Goal: Task Accomplishment & Management: Manage account settings

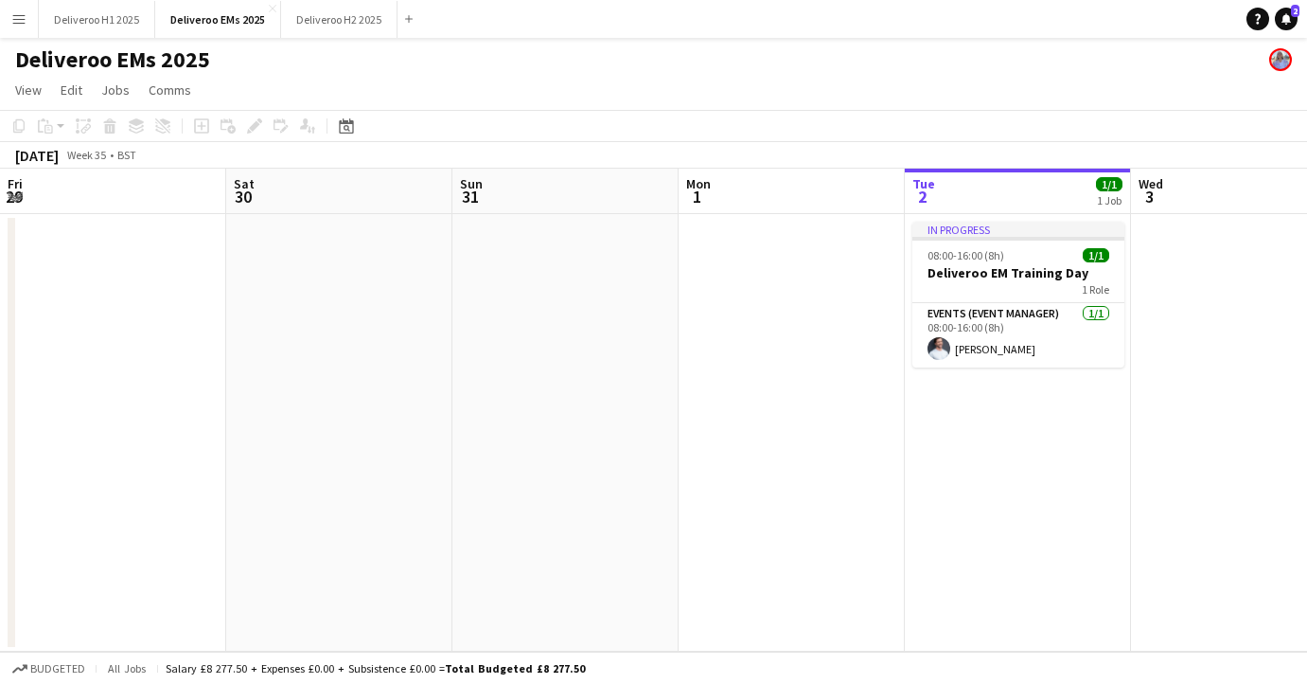
scroll to position [0, 453]
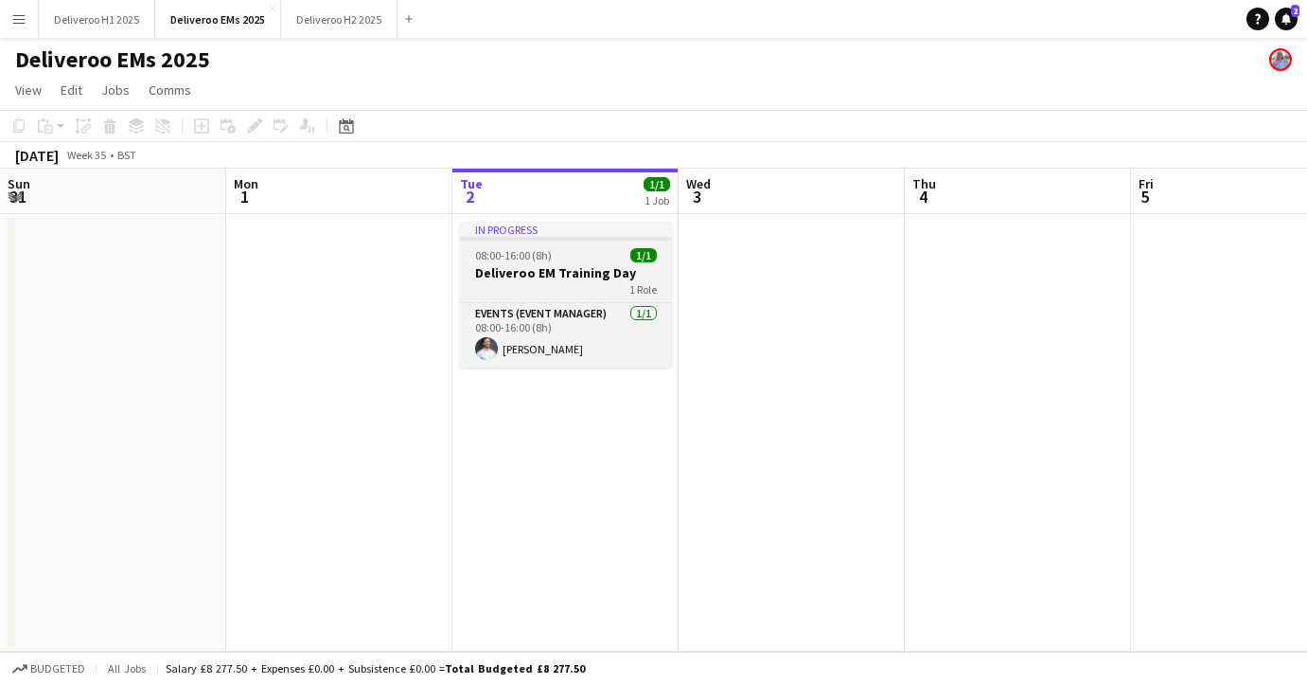
click at [595, 230] on div "In progress" at bounding box center [566, 229] width 212 height 15
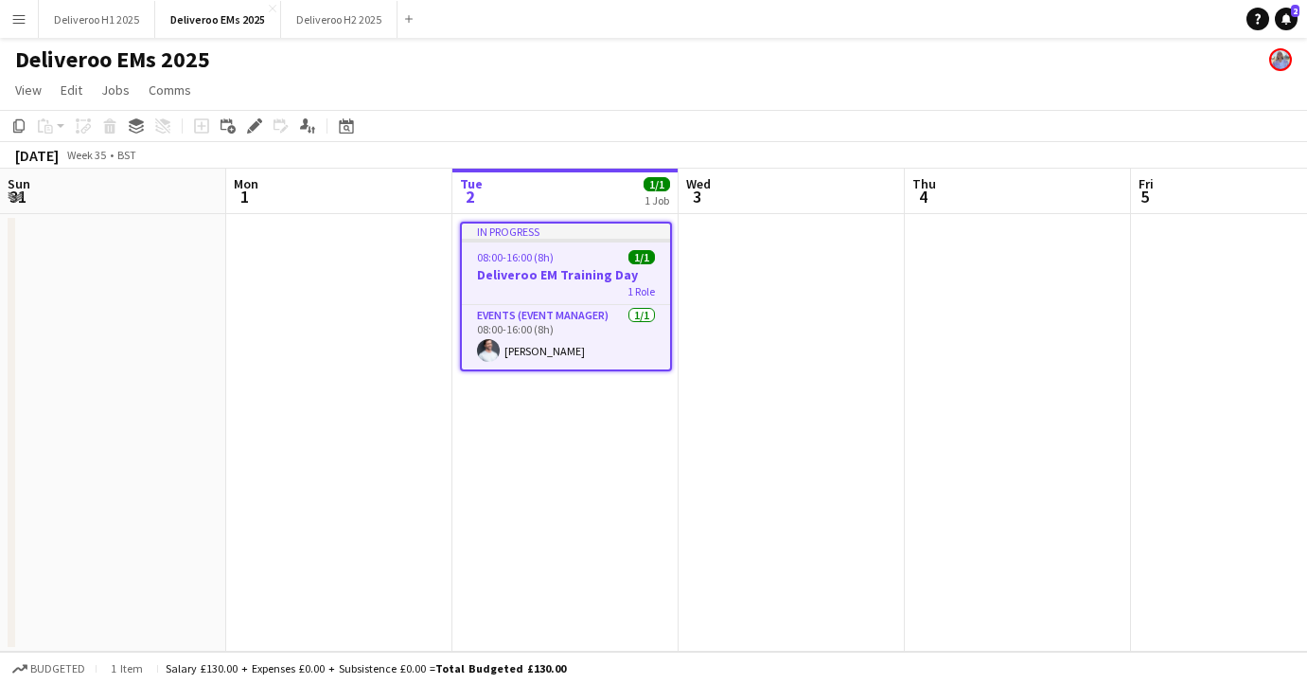
click at [515, 238] on div "In progress" at bounding box center [566, 230] width 208 height 15
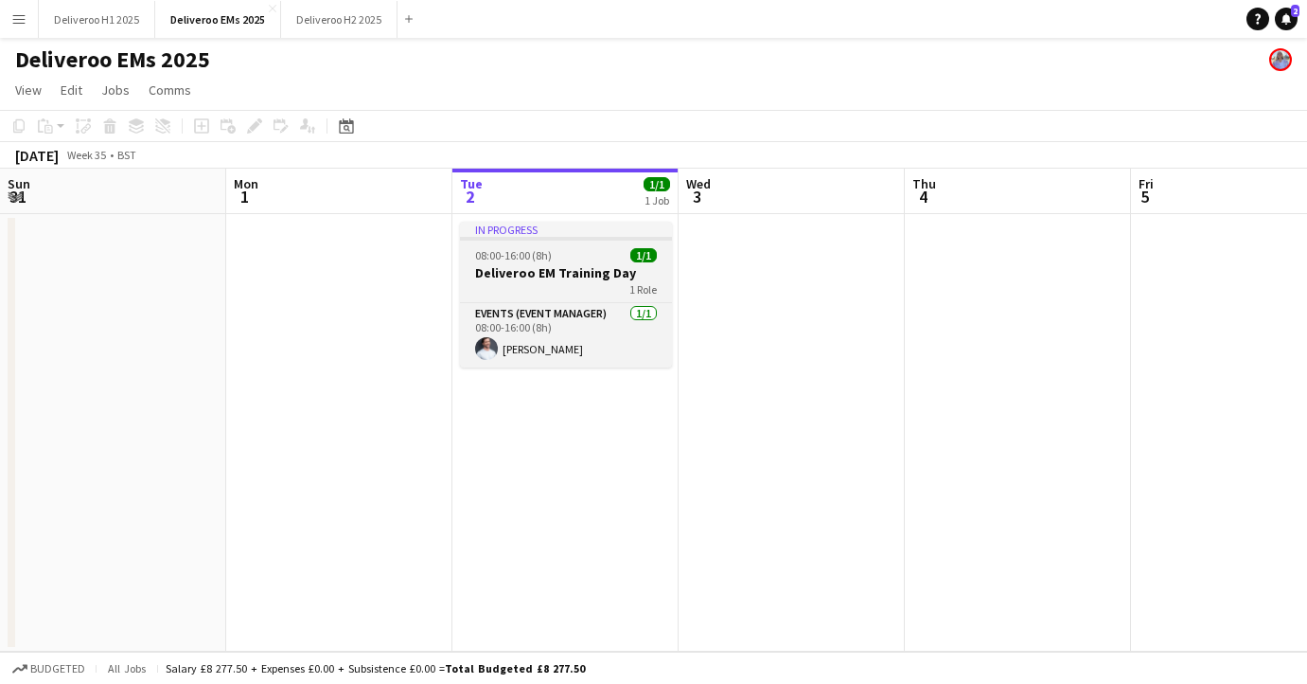
click at [515, 238] on div at bounding box center [566, 239] width 212 height 4
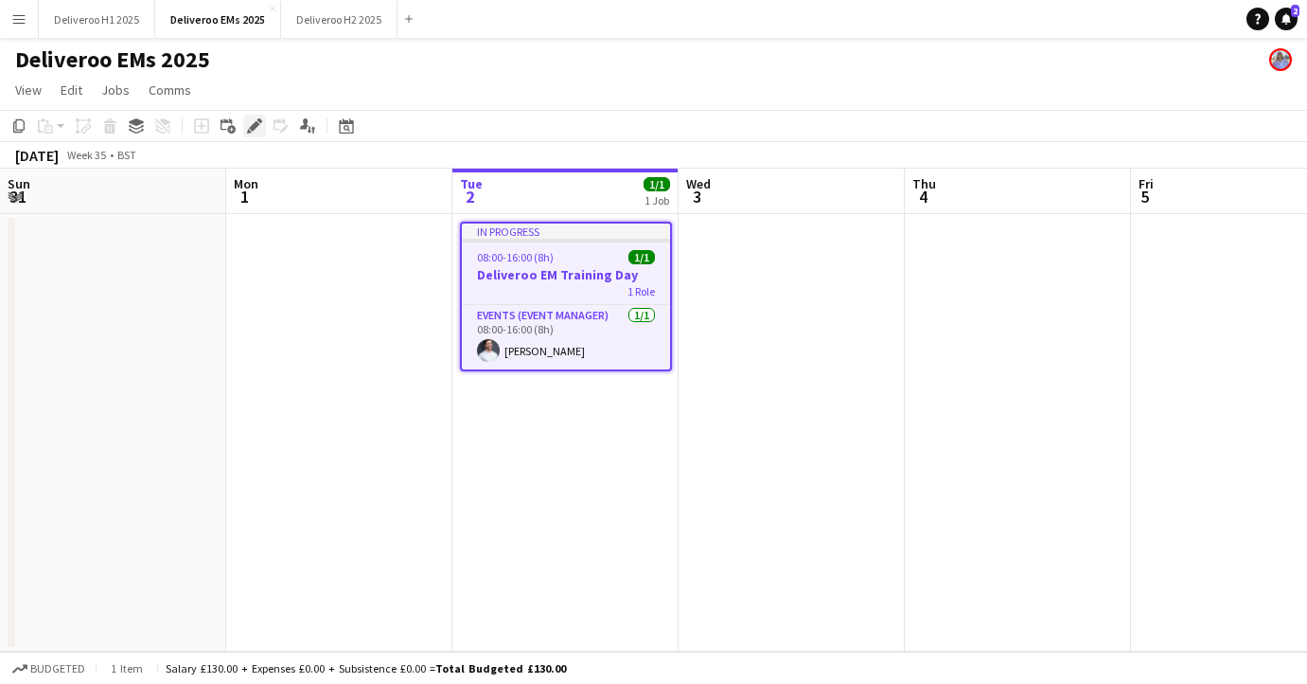
click at [258, 119] on icon at bounding box center [260, 120] width 5 height 5
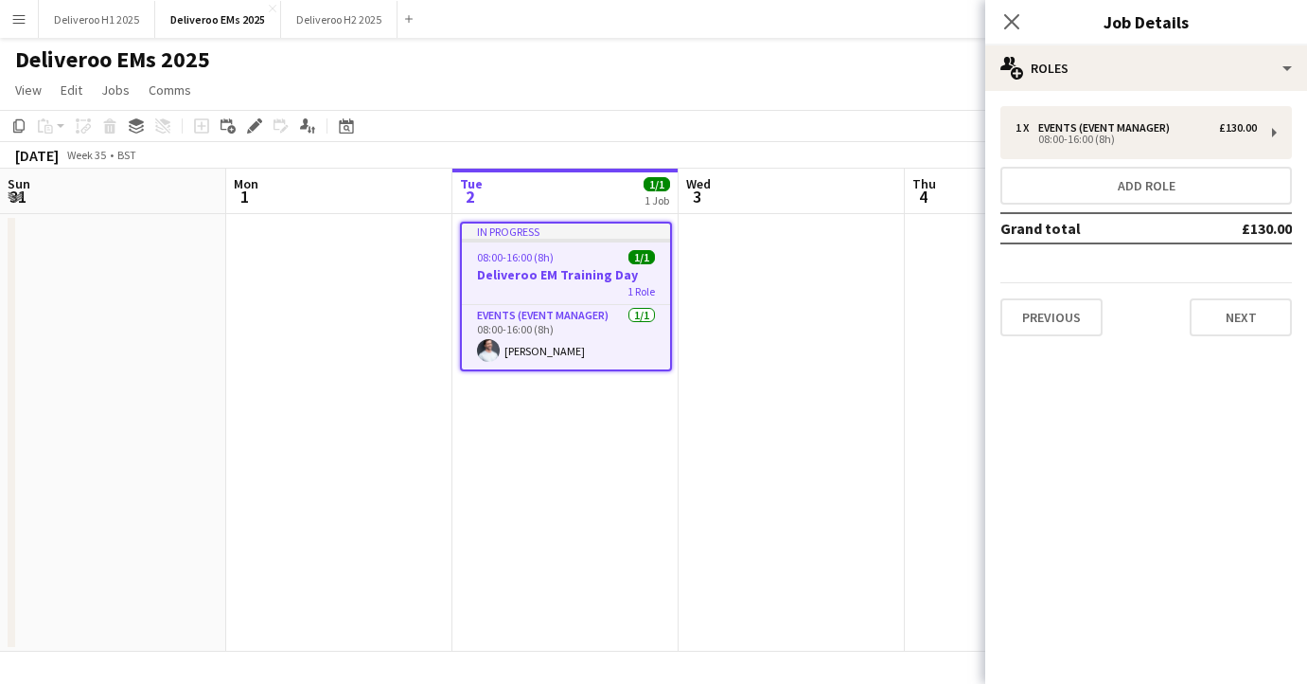
click at [108, 130] on div "Copy Paste Paste Command V Paste with crew Command Shift V Paste linked Job Del…" at bounding box center [91, 126] width 167 height 23
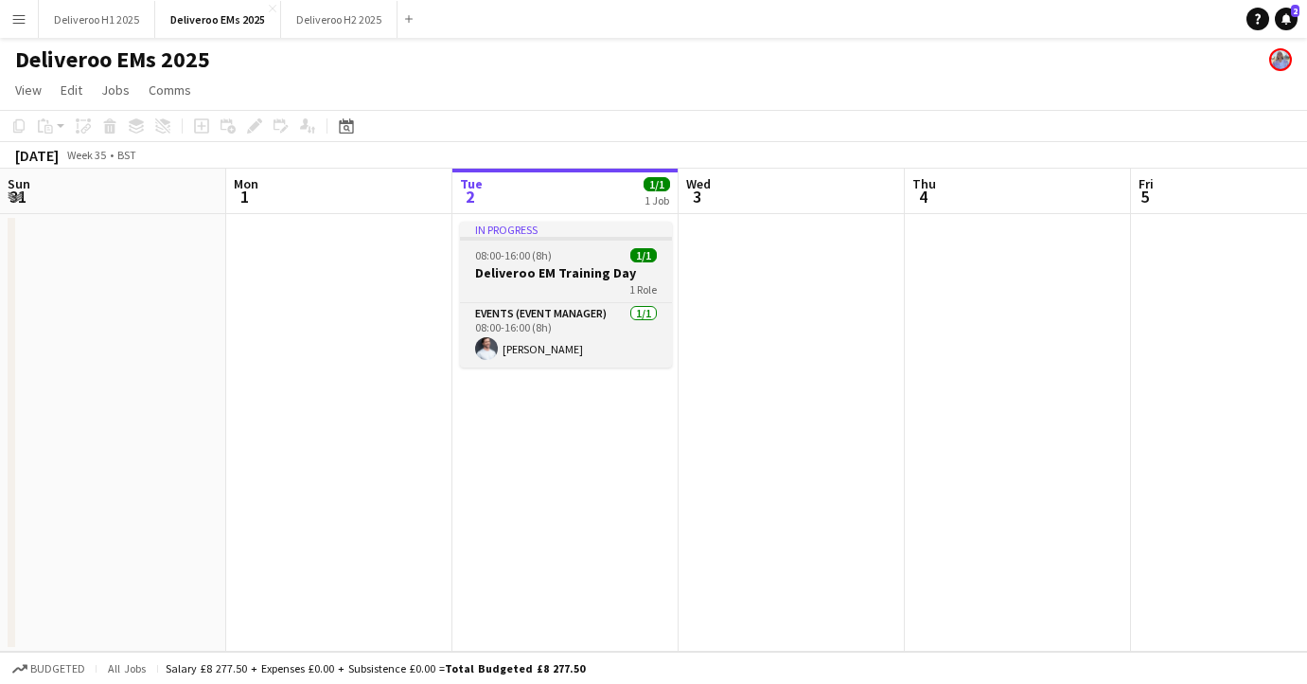
click at [600, 237] on div at bounding box center [566, 239] width 212 height 4
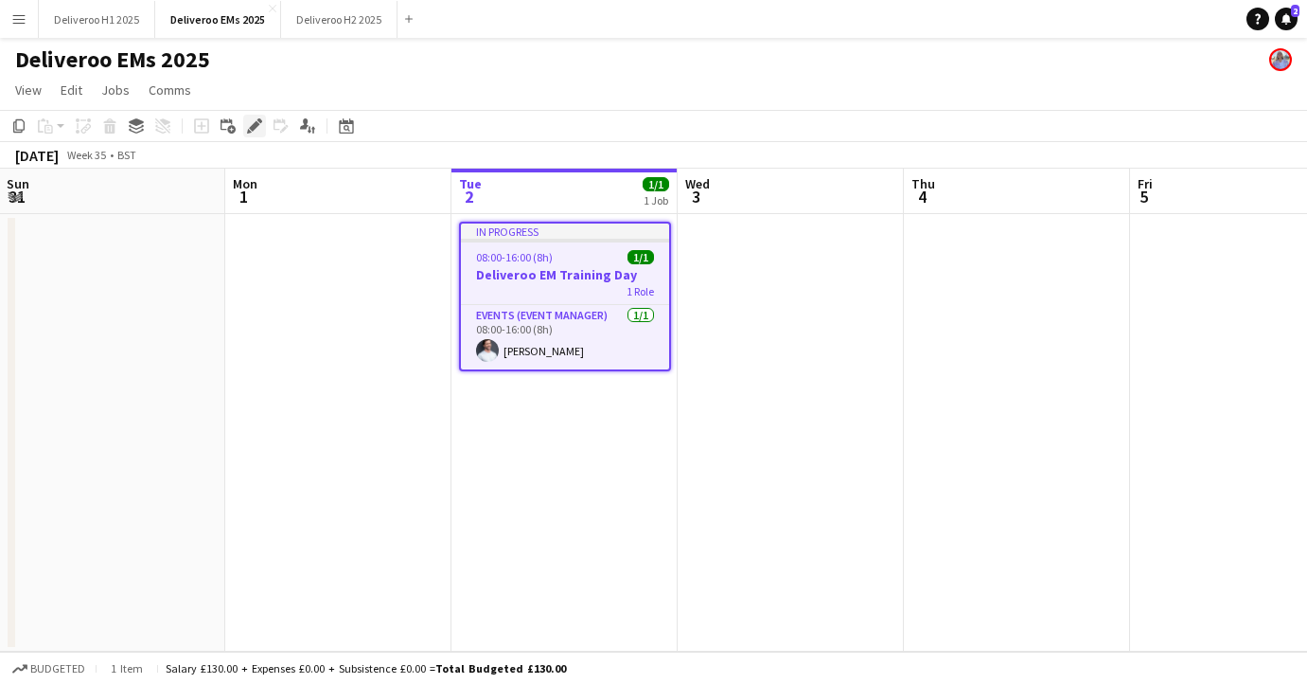
click at [253, 120] on icon "Edit" at bounding box center [254, 125] width 15 height 15
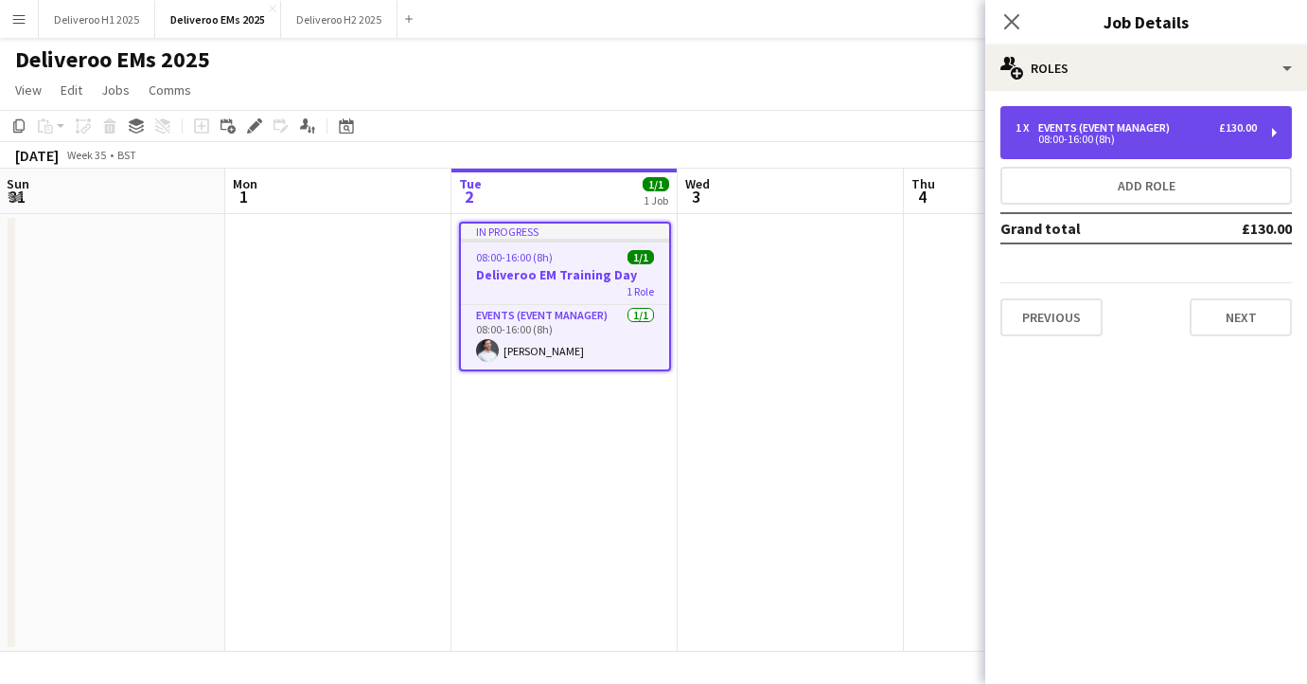
click at [1060, 131] on div "Events (Event Manager)" at bounding box center [1108, 127] width 139 height 13
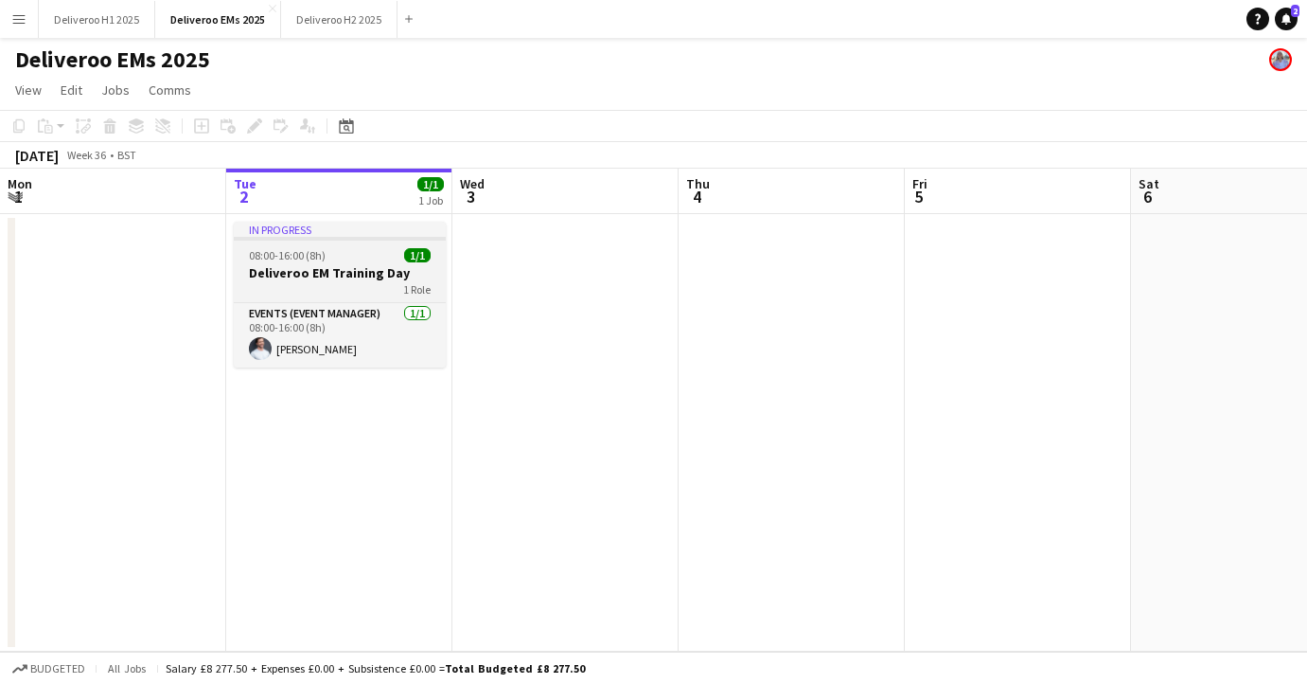
click at [355, 237] on div at bounding box center [340, 239] width 212 height 4
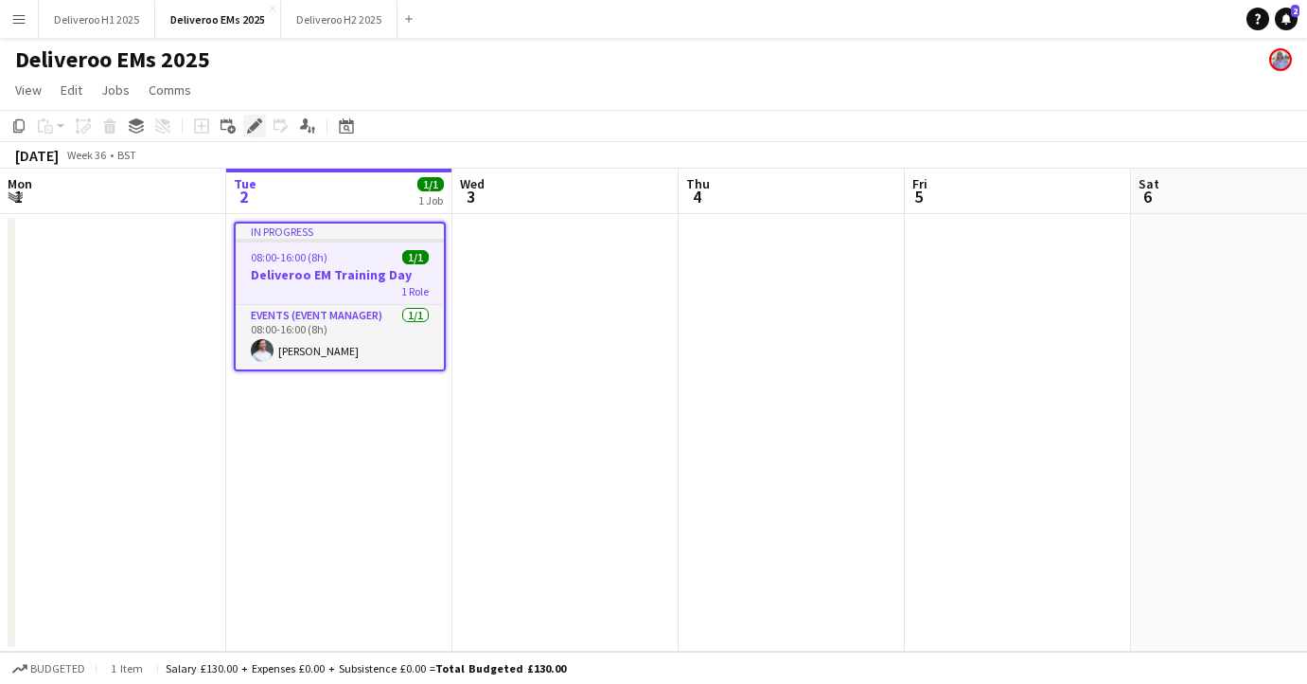
click at [247, 121] on icon "Edit" at bounding box center [254, 125] width 15 height 15
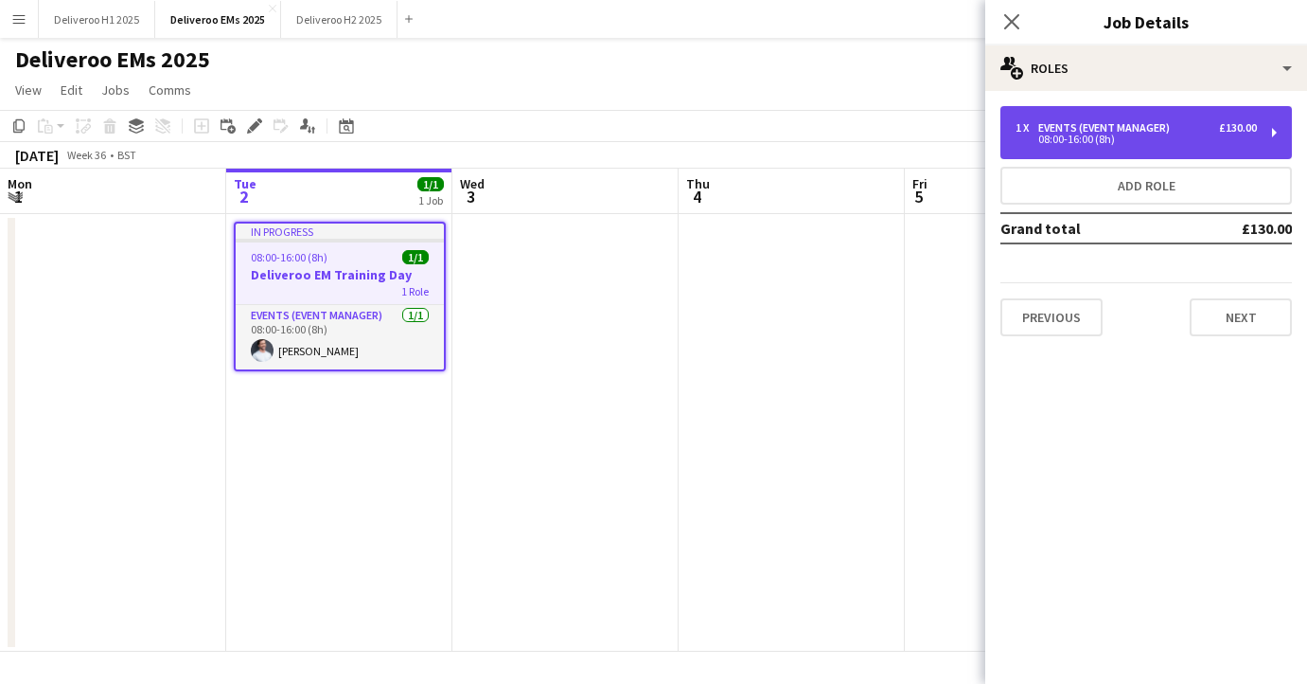
click at [1133, 132] on div "Events (Event Manager)" at bounding box center [1108, 127] width 139 height 13
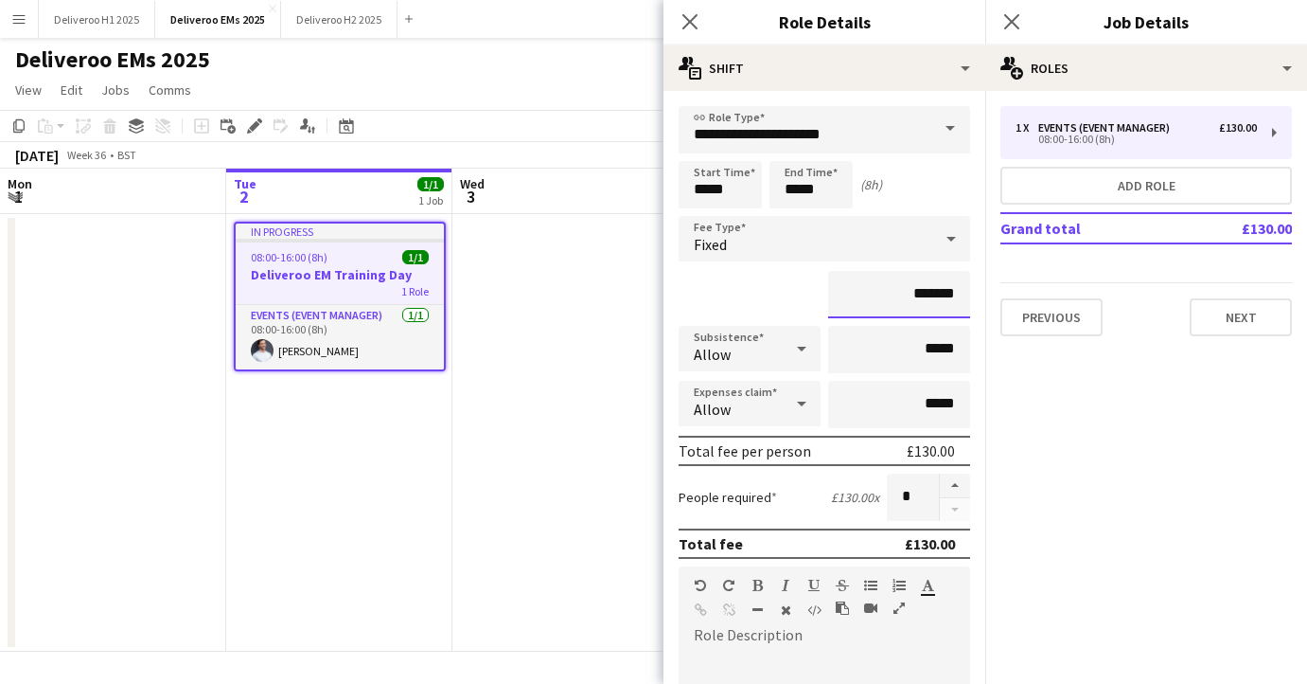
drag, startPoint x: 956, startPoint y: 296, endPoint x: 914, endPoint y: 296, distance: 42.6
click at [914, 296] on input "*******" at bounding box center [899, 294] width 142 height 47
type input "*****"
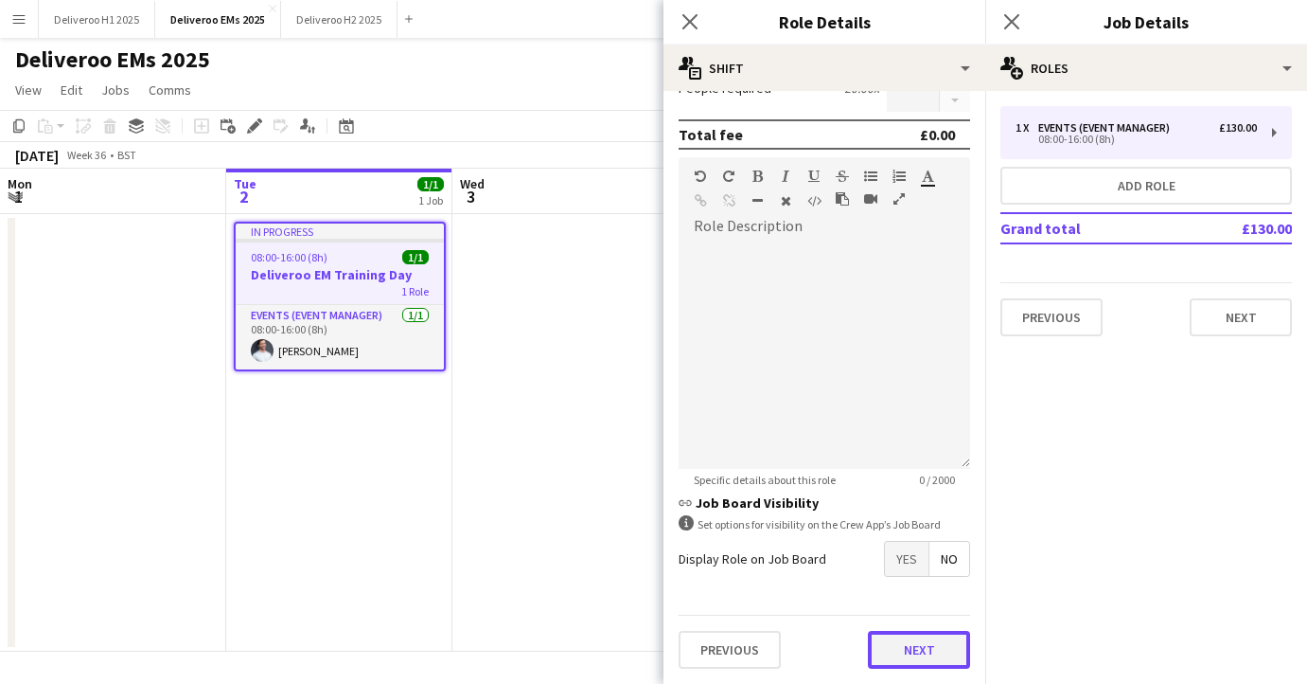
click at [918, 648] on button "Next" at bounding box center [919, 650] width 102 height 38
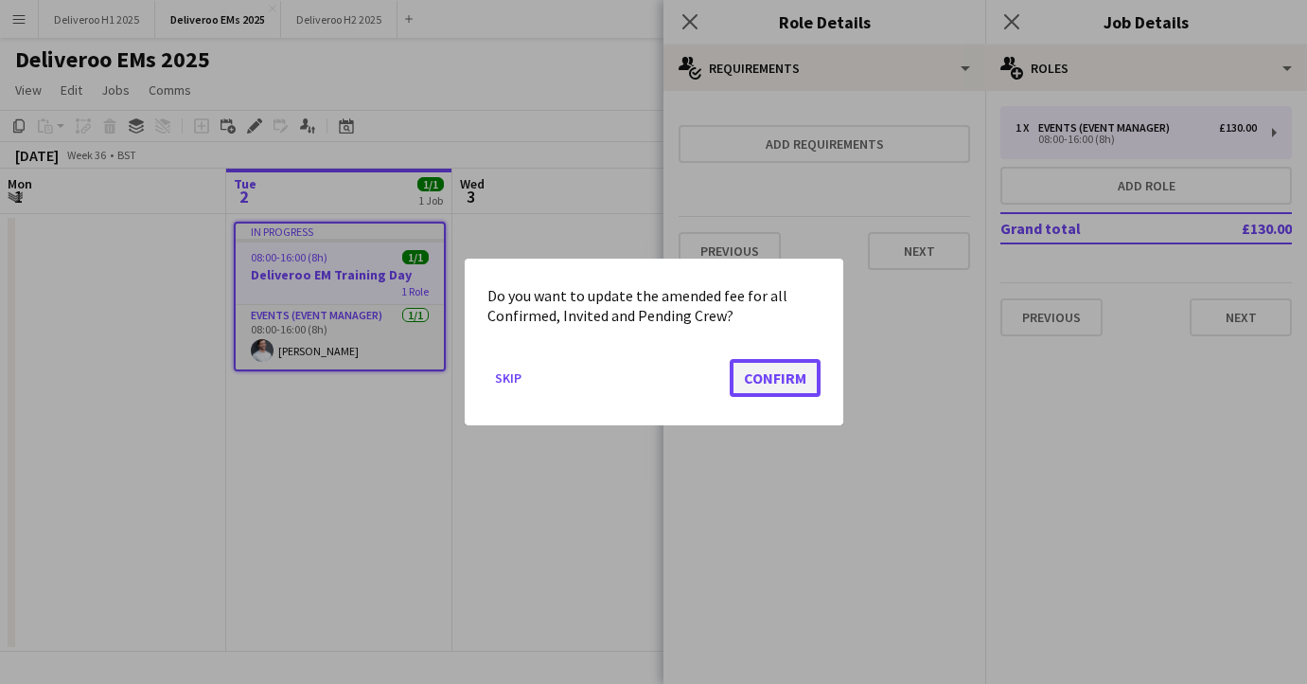
click at [773, 381] on button "Confirm" at bounding box center [775, 378] width 91 height 38
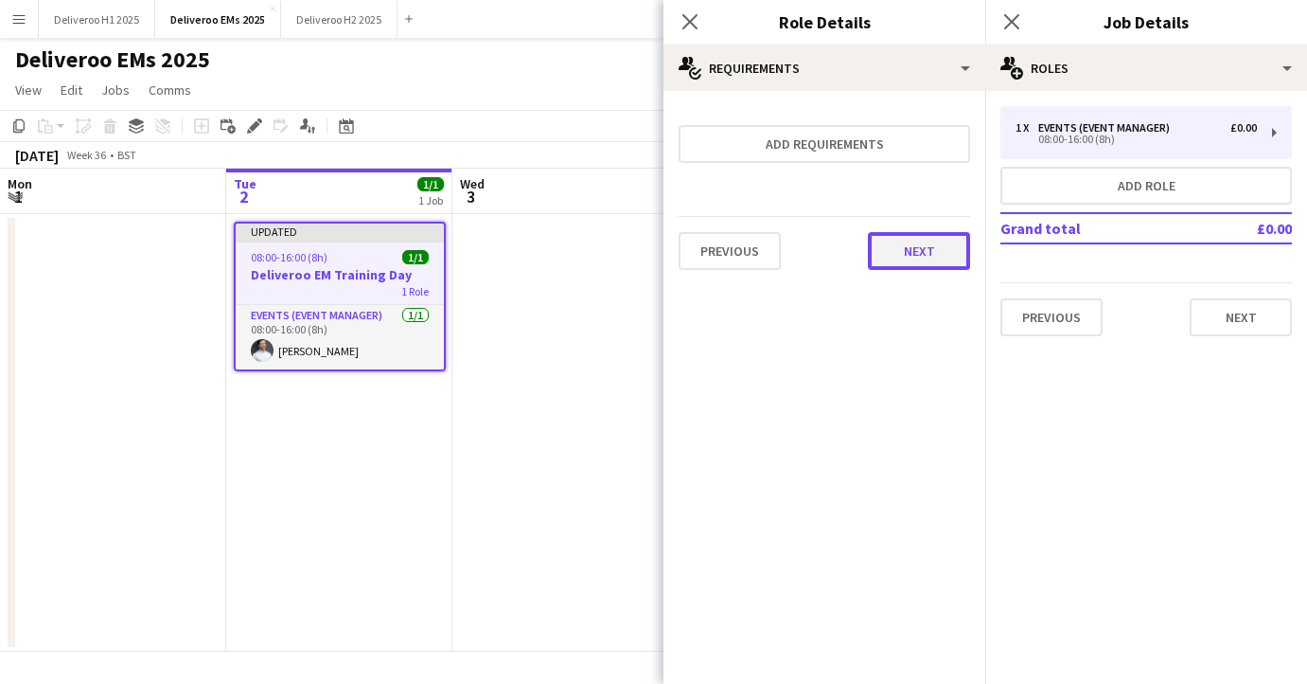
click at [916, 256] on button "Next" at bounding box center [919, 251] width 102 height 38
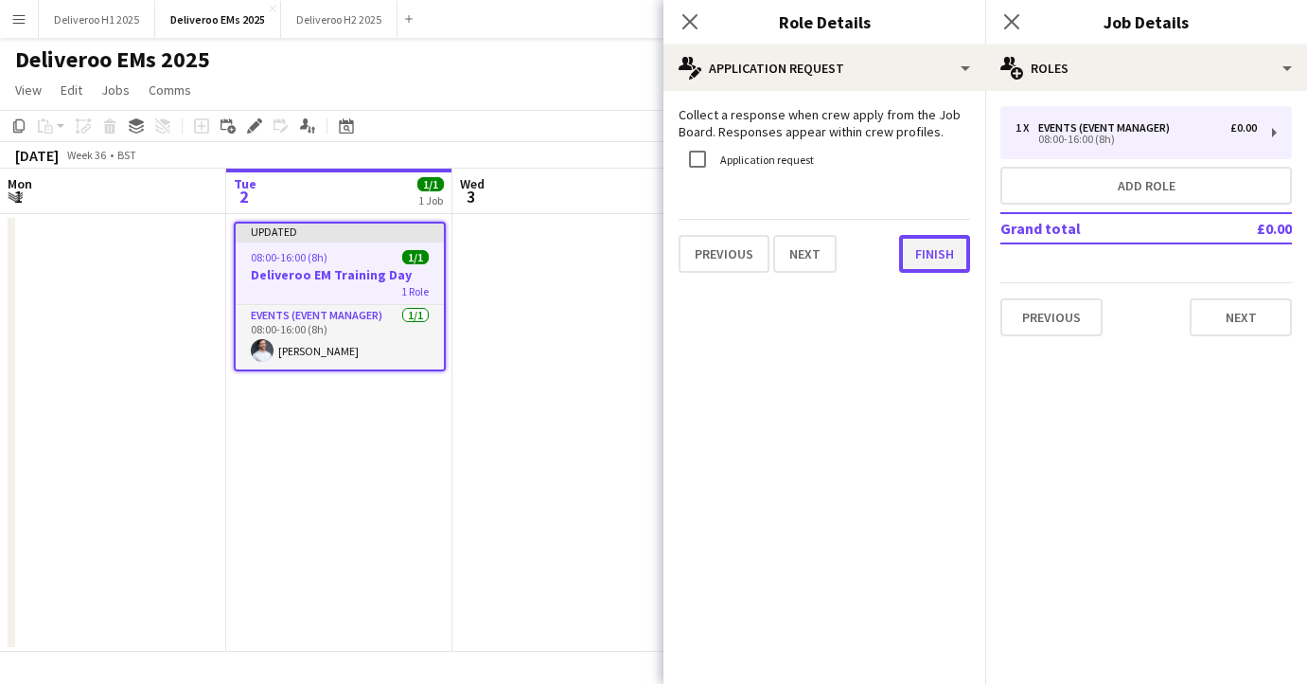
click at [918, 271] on button "Finish" at bounding box center [934, 254] width 71 height 38
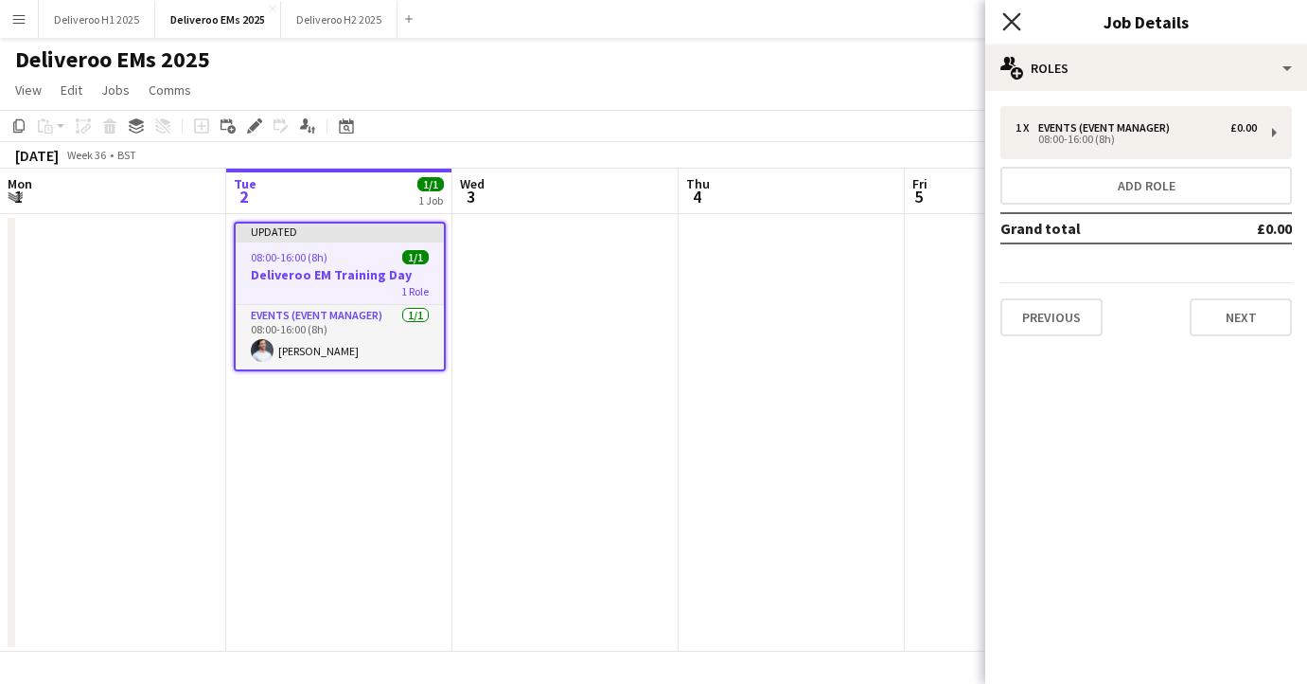
click at [1014, 25] on icon at bounding box center [1012, 21] width 18 height 18
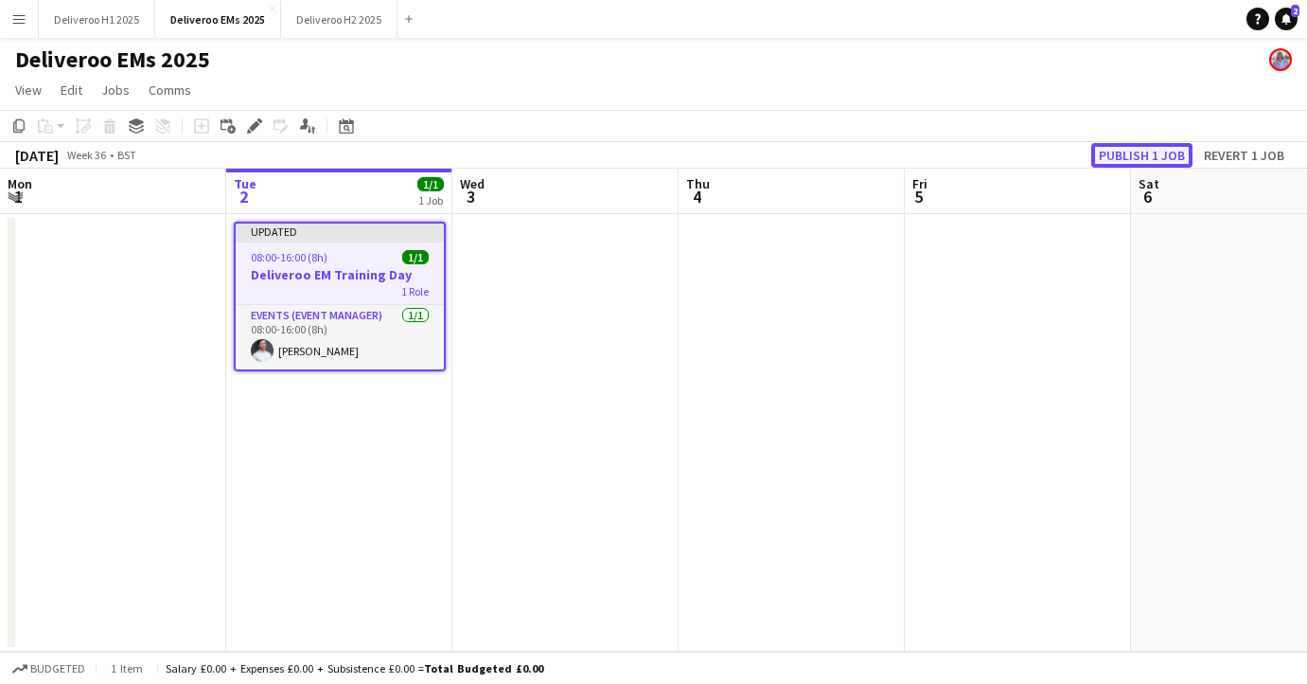
click at [1149, 148] on button "Publish 1 job" at bounding box center [1142, 155] width 101 height 25
click at [364, 239] on div at bounding box center [340, 241] width 208 height 4
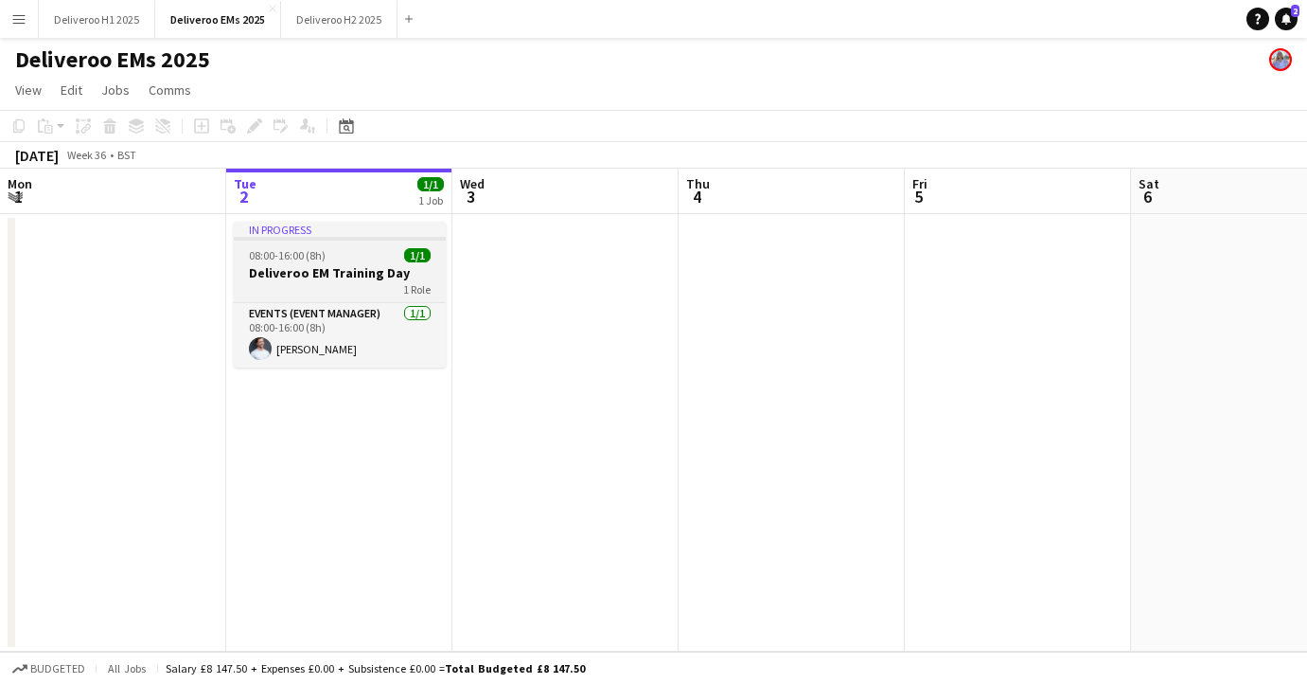
click at [364, 239] on div at bounding box center [340, 239] width 212 height 4
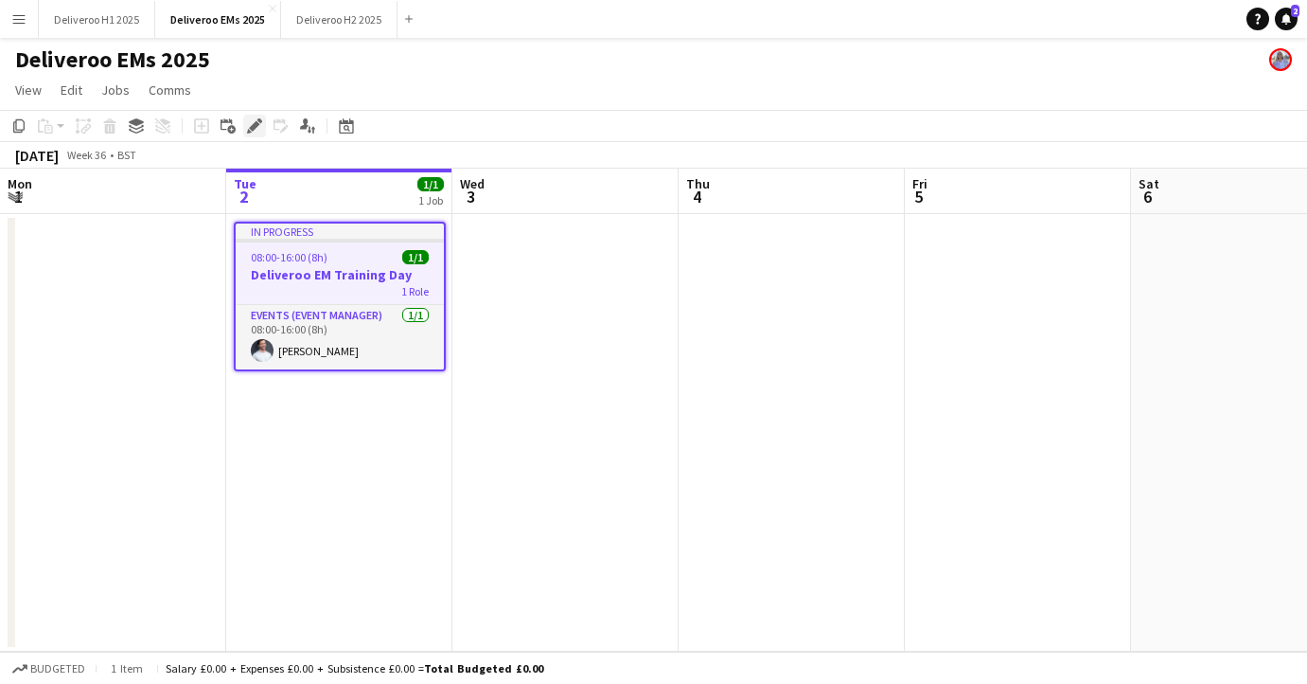
click at [250, 130] on icon "Edit" at bounding box center [254, 125] width 15 height 15
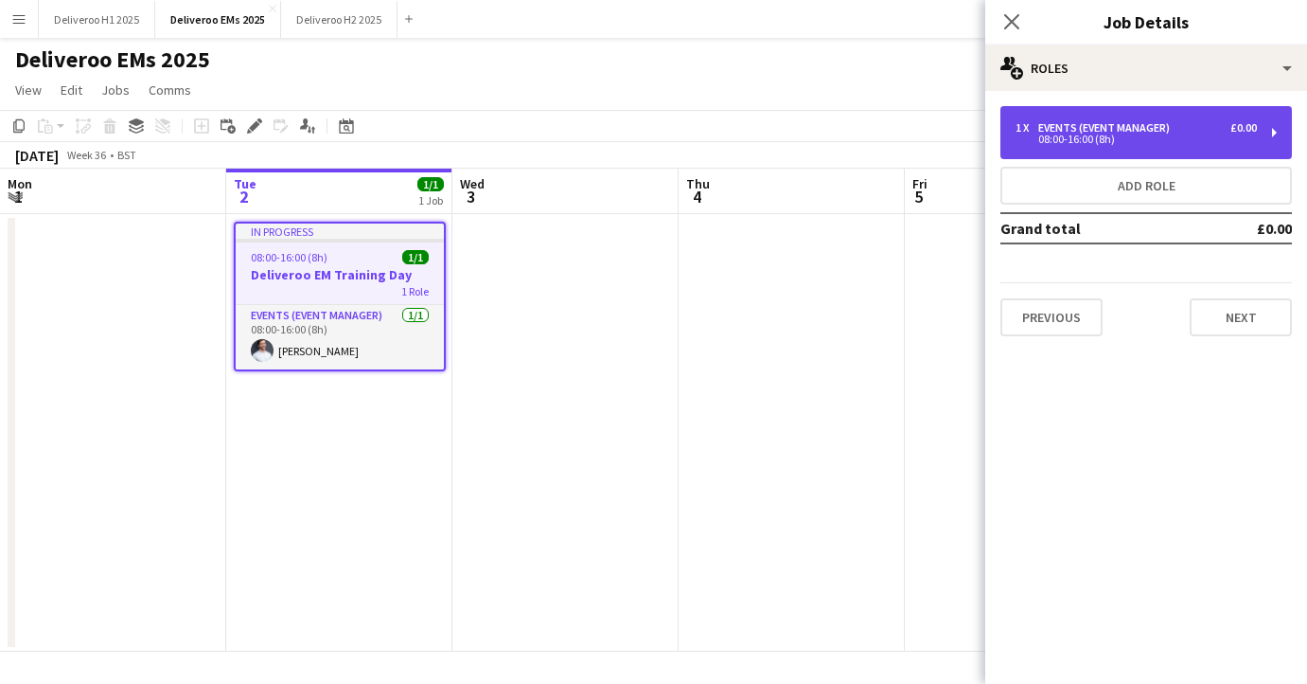
click at [1215, 123] on div "1 x Events (Event Manager) £0.00" at bounding box center [1136, 127] width 241 height 13
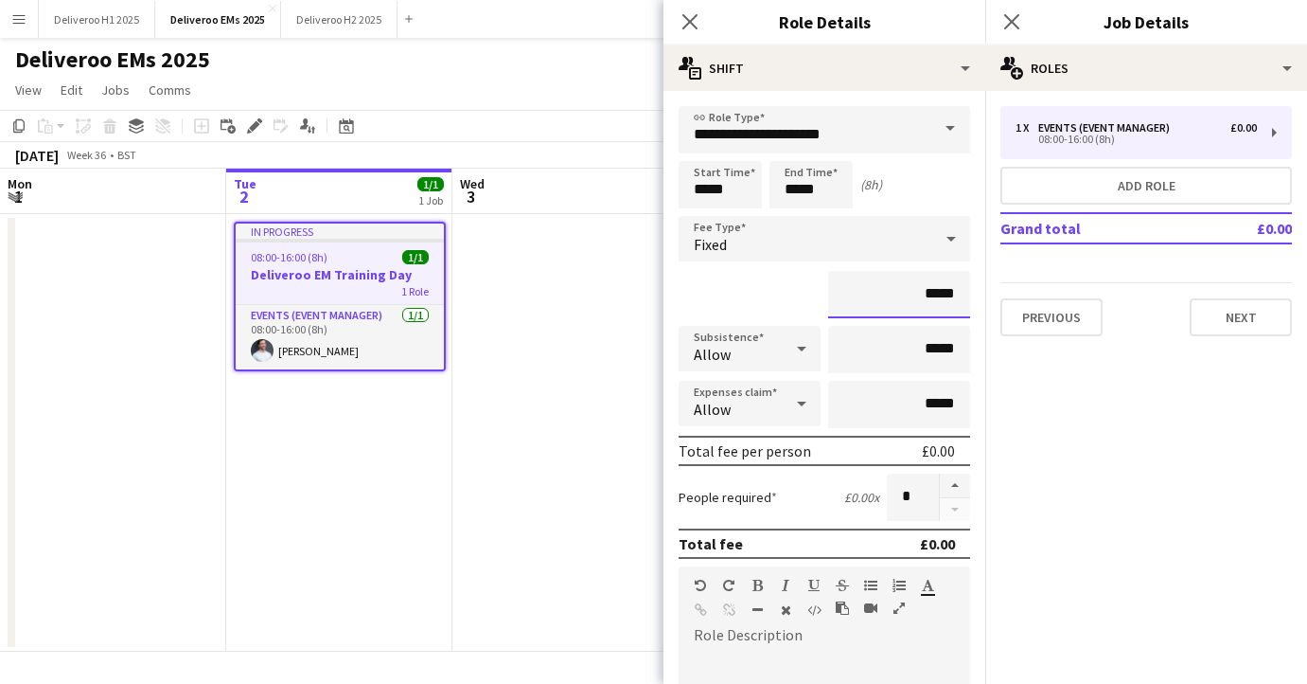
drag, startPoint x: 955, startPoint y: 296, endPoint x: 929, endPoint y: 296, distance: 26.5
click at [929, 296] on input "*****" at bounding box center [899, 294] width 142 height 47
type input "***"
click at [813, 276] on div "***" at bounding box center [825, 294] width 292 height 47
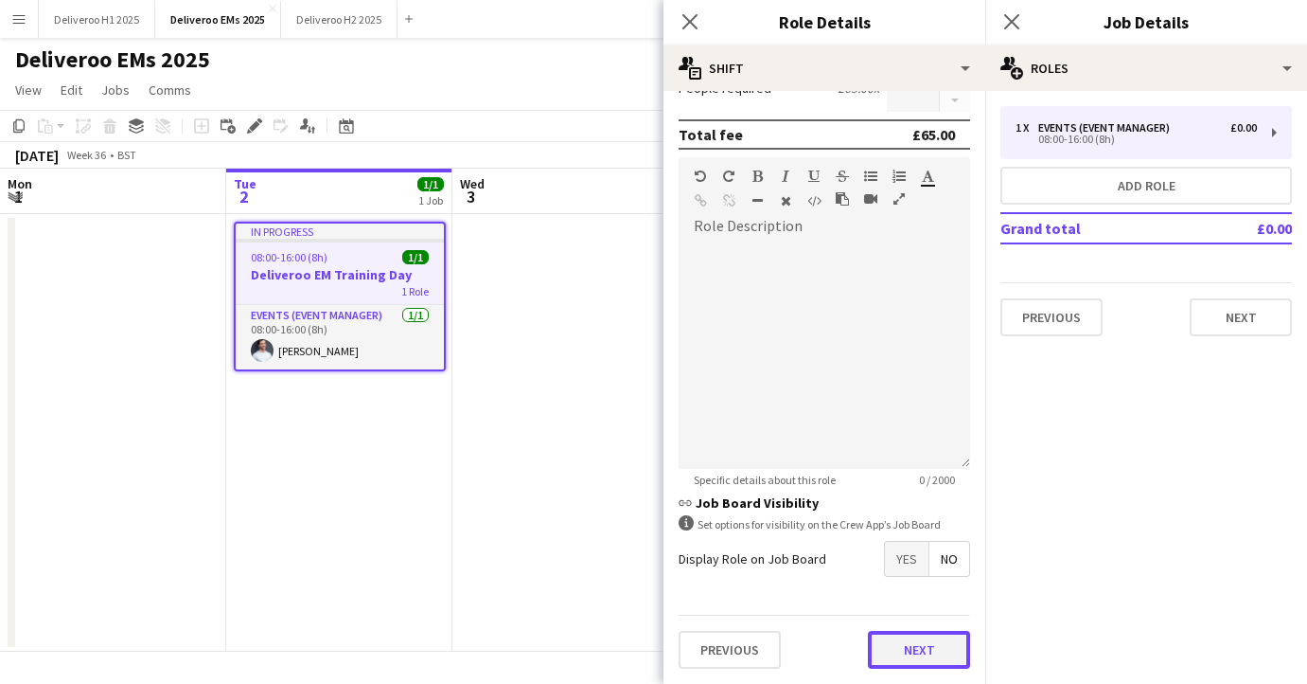
click at [925, 642] on button "Next" at bounding box center [919, 650] width 102 height 38
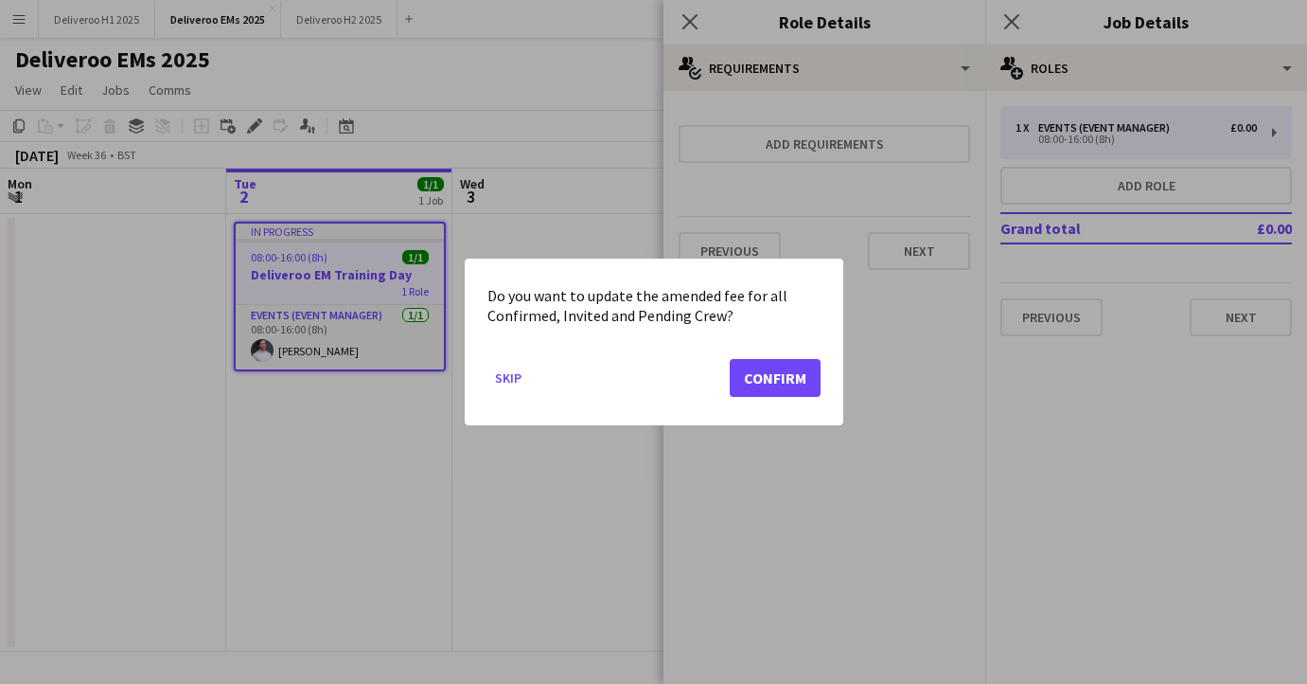
scroll to position [0, 0]
click at [781, 372] on button "Confirm" at bounding box center [775, 378] width 91 height 38
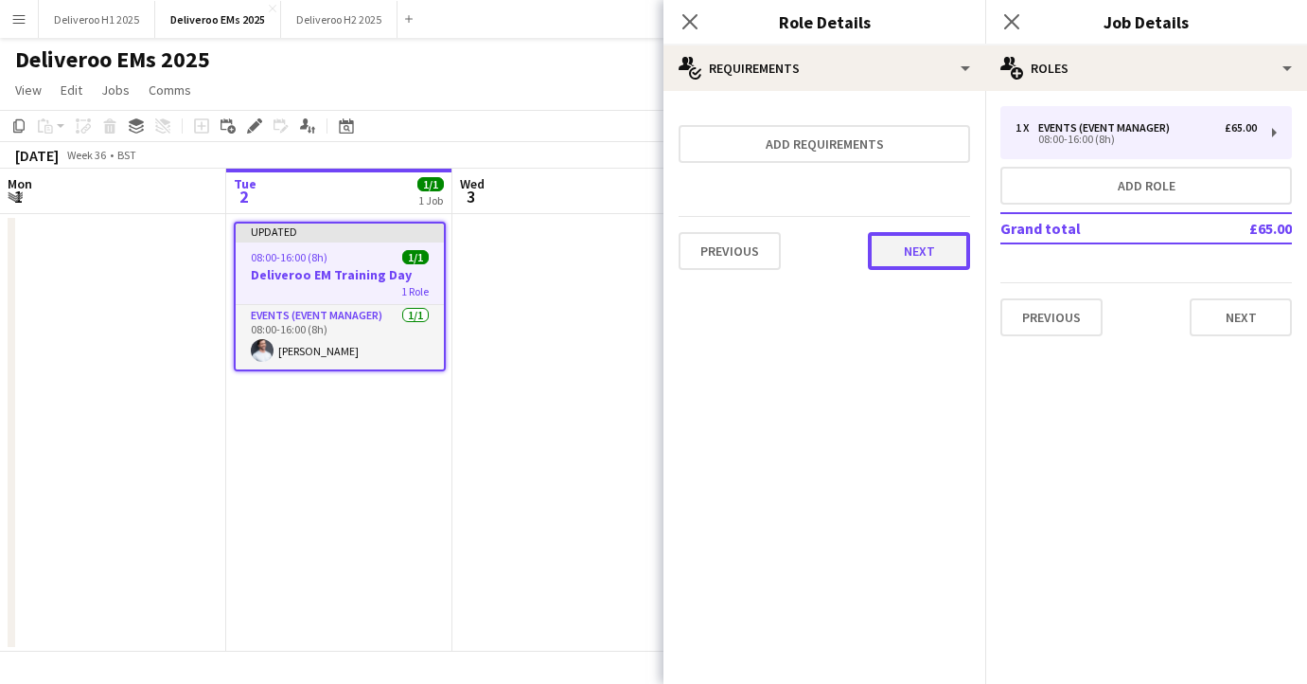
click at [938, 244] on button "Next" at bounding box center [919, 251] width 102 height 38
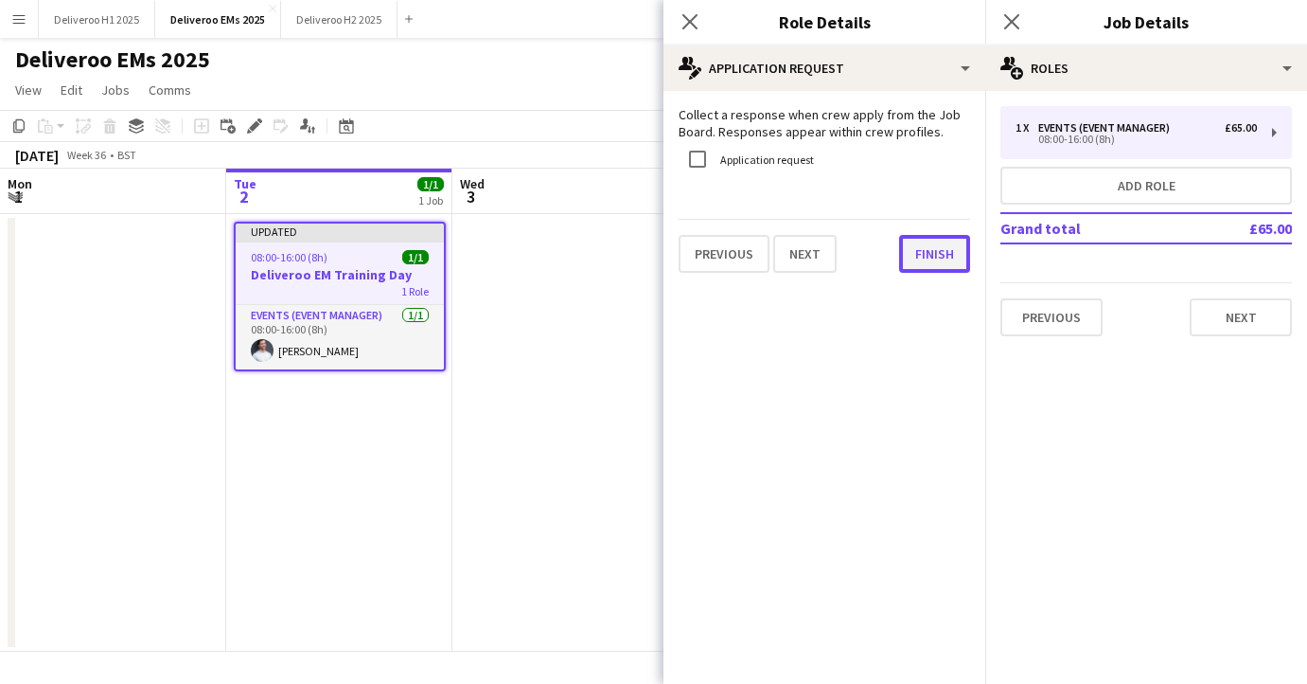
click at [928, 247] on button "Finish" at bounding box center [934, 254] width 71 height 38
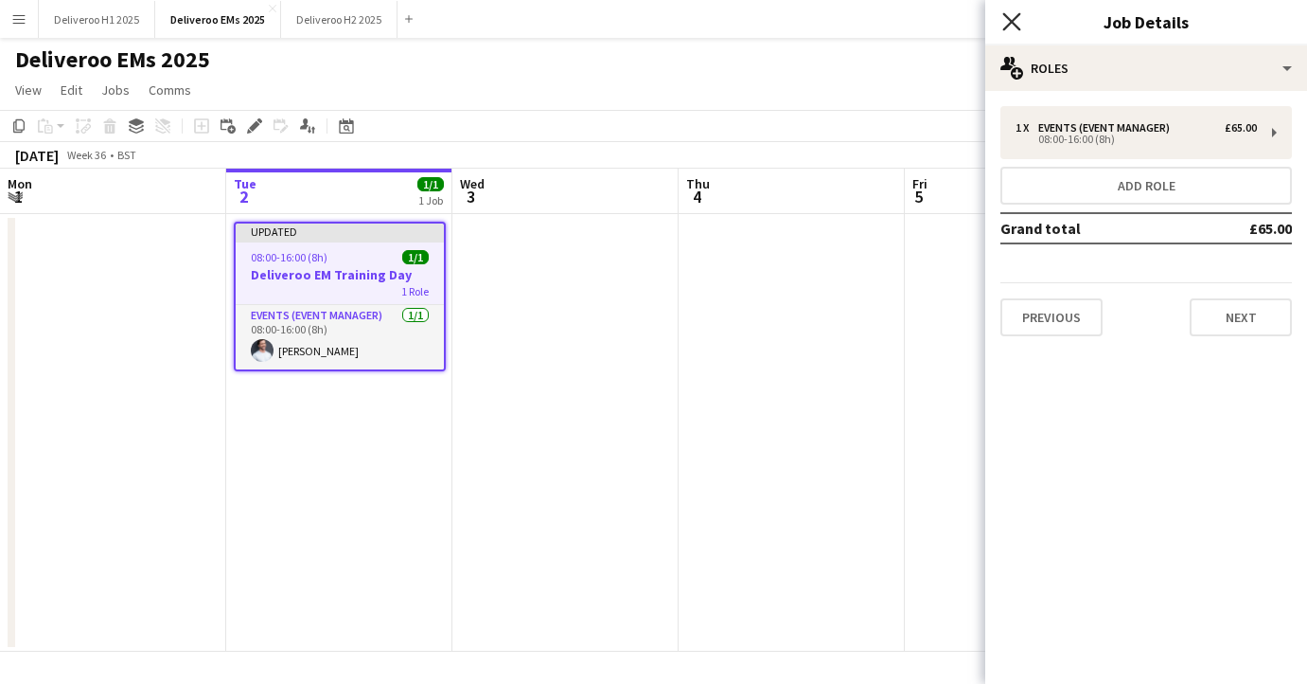
click at [1013, 23] on icon at bounding box center [1012, 21] width 18 height 18
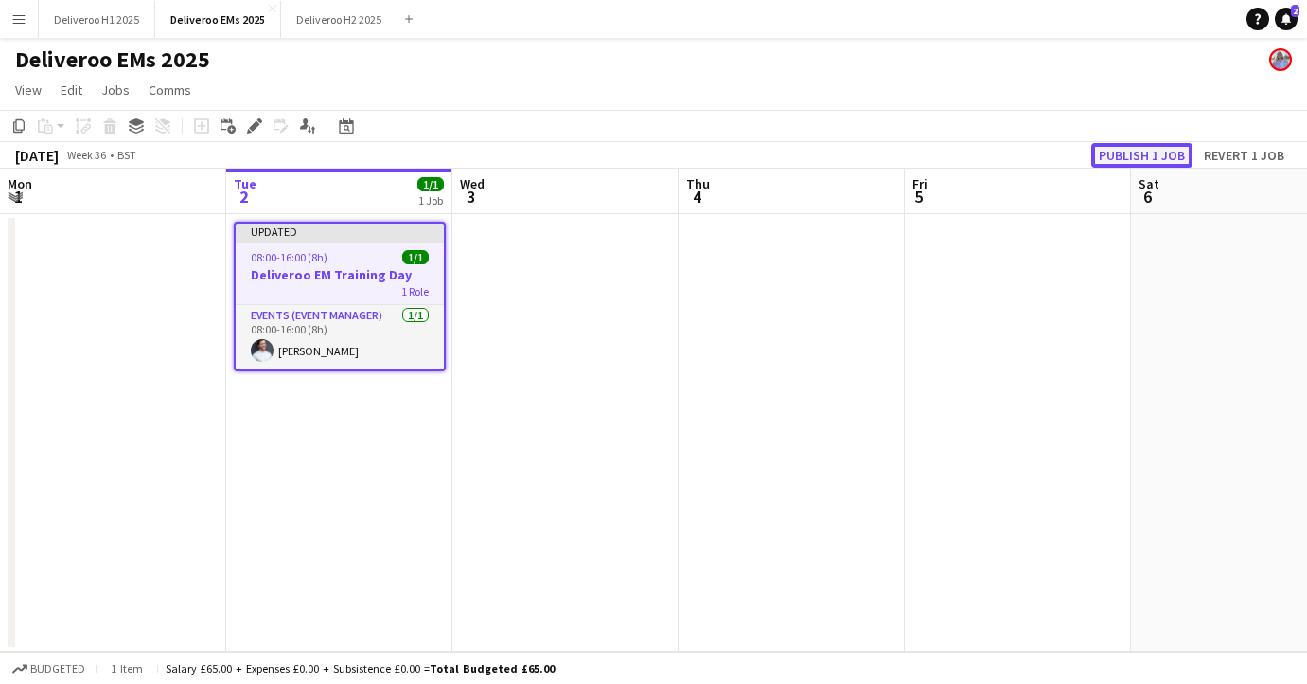
click at [1128, 153] on button "Publish 1 job" at bounding box center [1142, 155] width 101 height 25
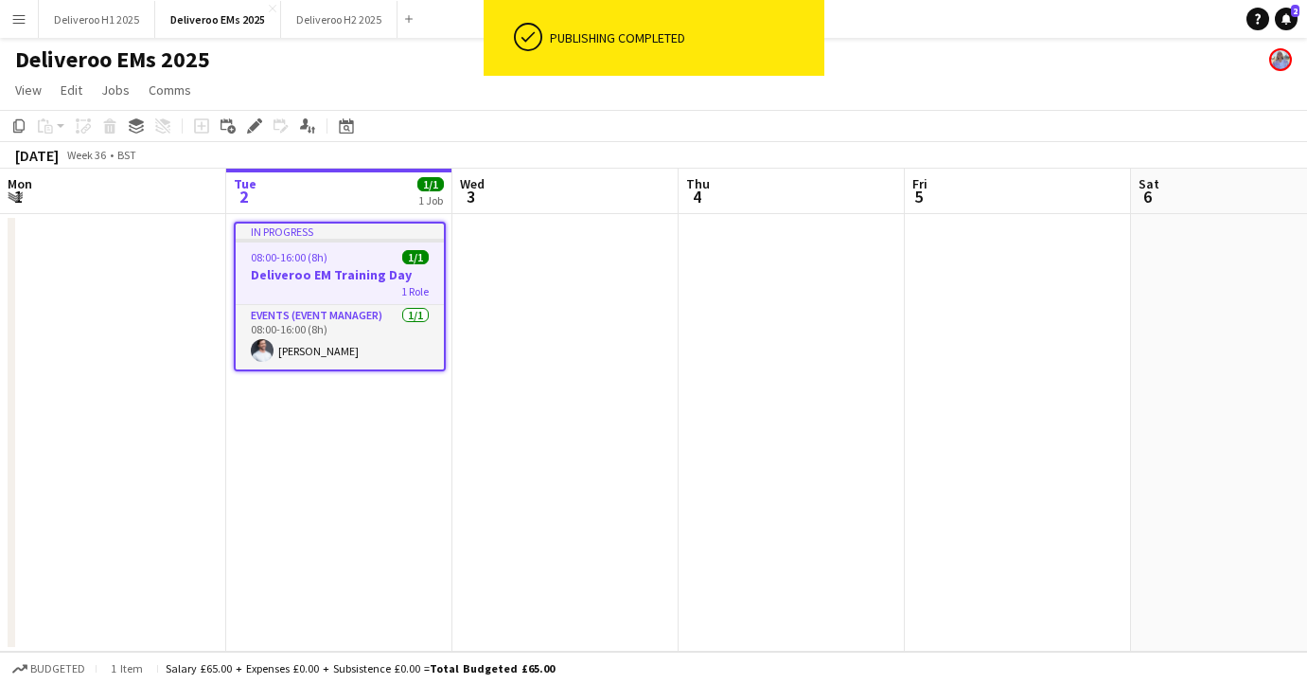
click at [349, 406] on app-date-cell "In progress 08:00-16:00 (8h) 1/1 Deliveroo EM Training Day 1 Role Events (Event…" at bounding box center [339, 432] width 226 height 437
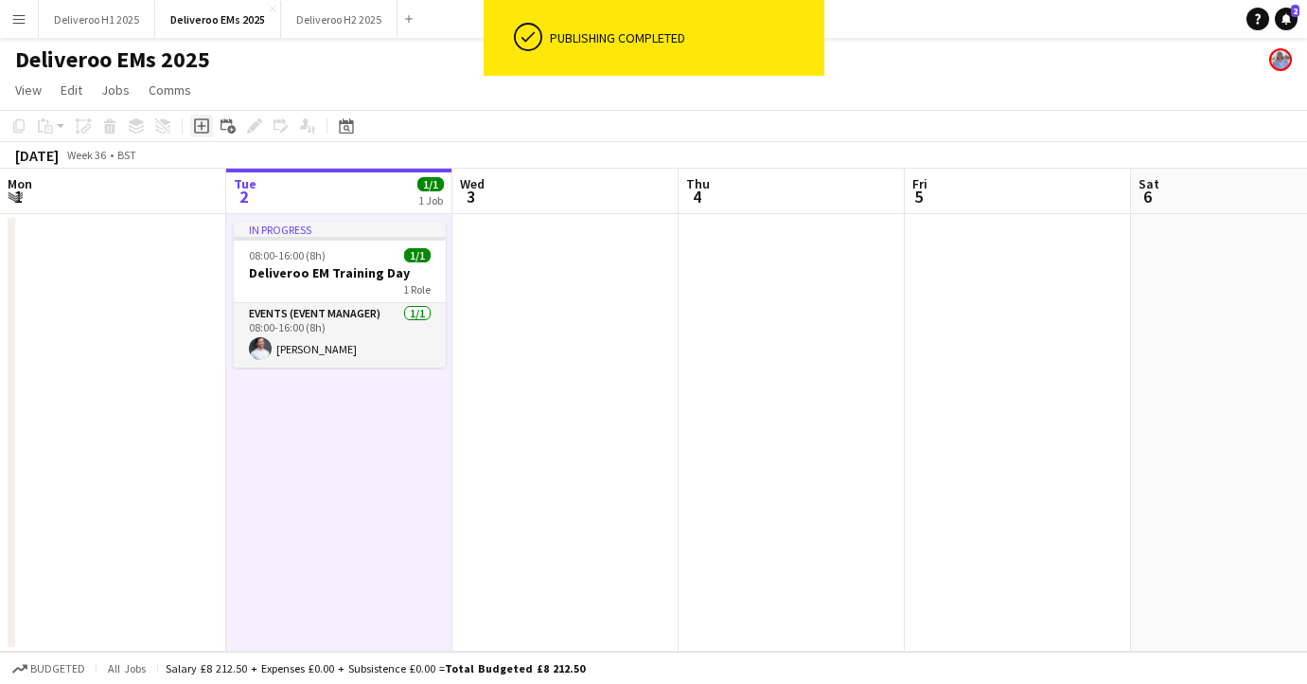
click at [202, 126] on icon at bounding box center [201, 126] width 9 height 9
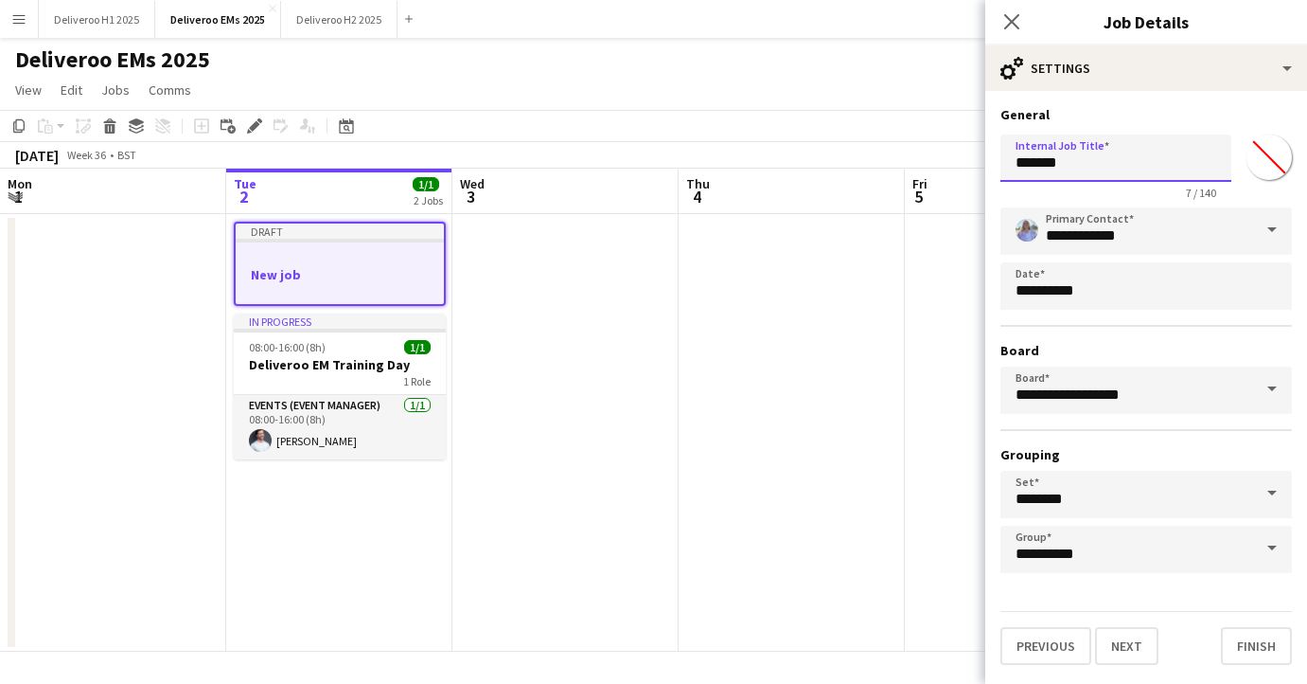
drag, startPoint x: 1084, startPoint y: 160, endPoint x: 964, endPoint y: 160, distance: 120.2
click at [964, 160] on body "Menu Boards Boards Boards All jobs Status Workforce Workforce My Workforce Recr…" at bounding box center [653, 342] width 1307 height 684
type input "**********"
click at [1129, 643] on button "Next" at bounding box center [1126, 646] width 63 height 38
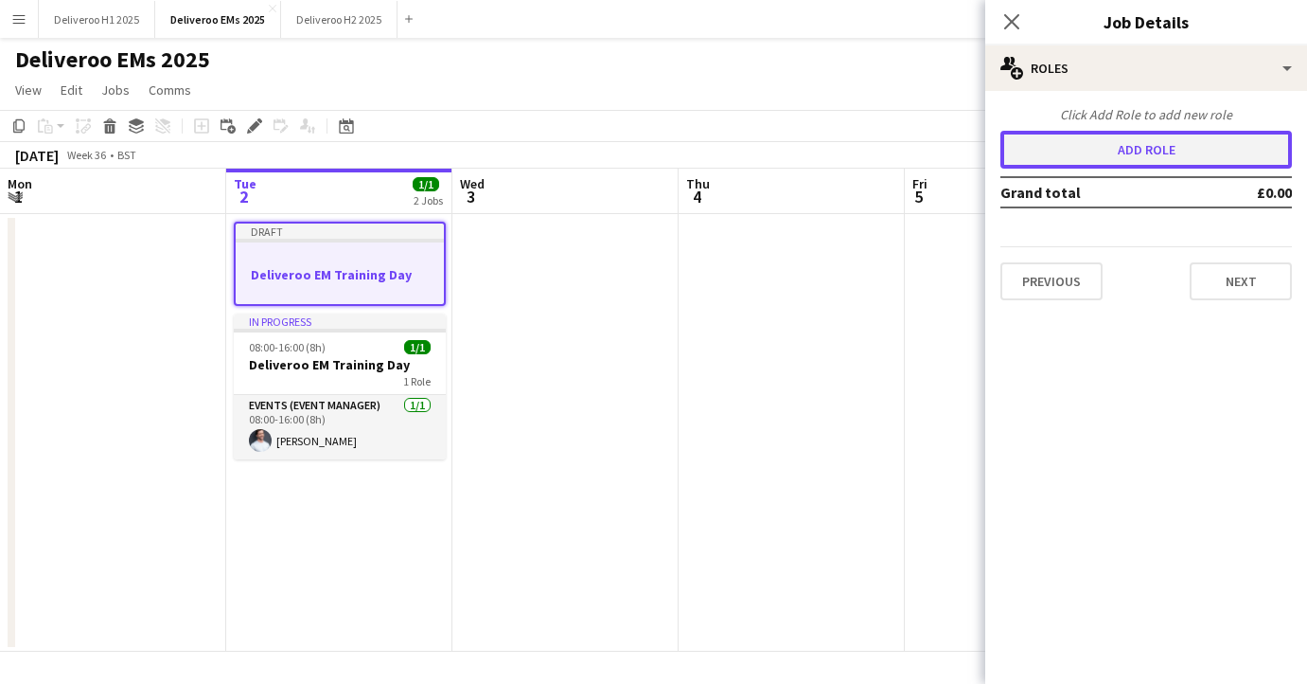
click at [1084, 145] on button "Add role" at bounding box center [1147, 150] width 292 height 38
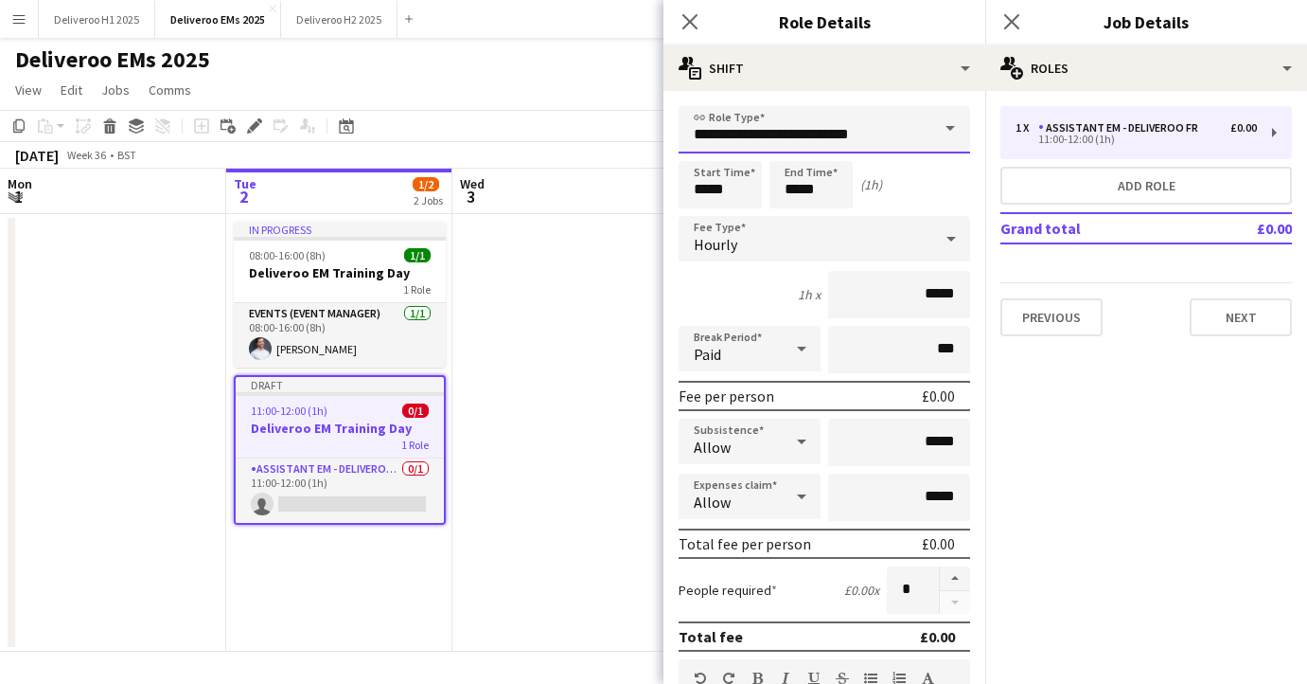
click at [884, 112] on input "**********" at bounding box center [825, 129] width 292 height 47
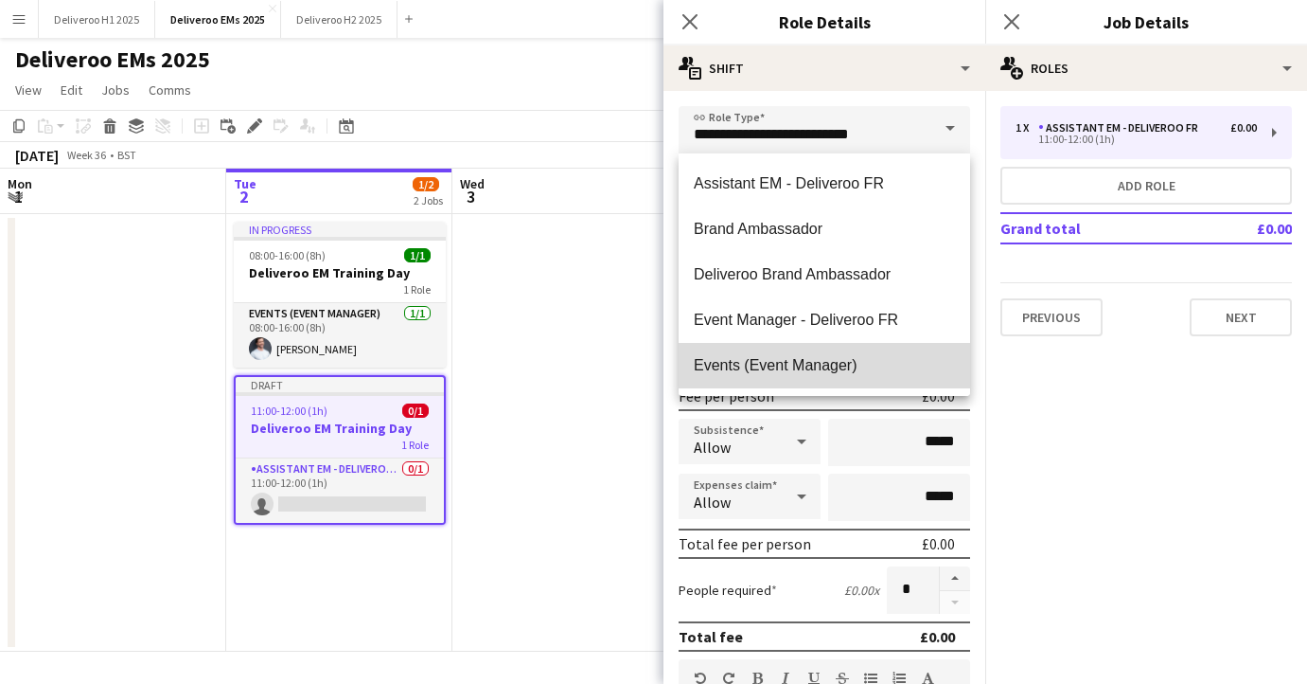
click at [752, 354] on mat-option "Events (Event Manager)" at bounding box center [825, 365] width 292 height 45
type input "**********"
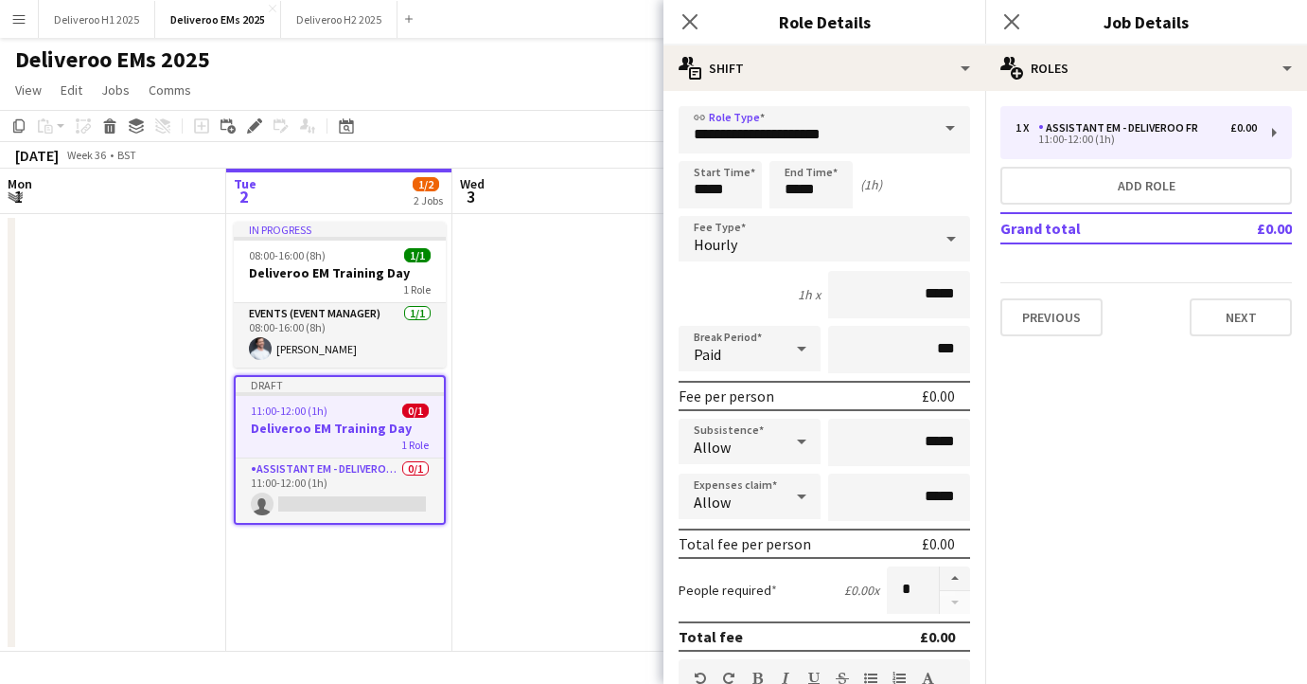
click at [769, 241] on div "Hourly" at bounding box center [806, 238] width 254 height 45
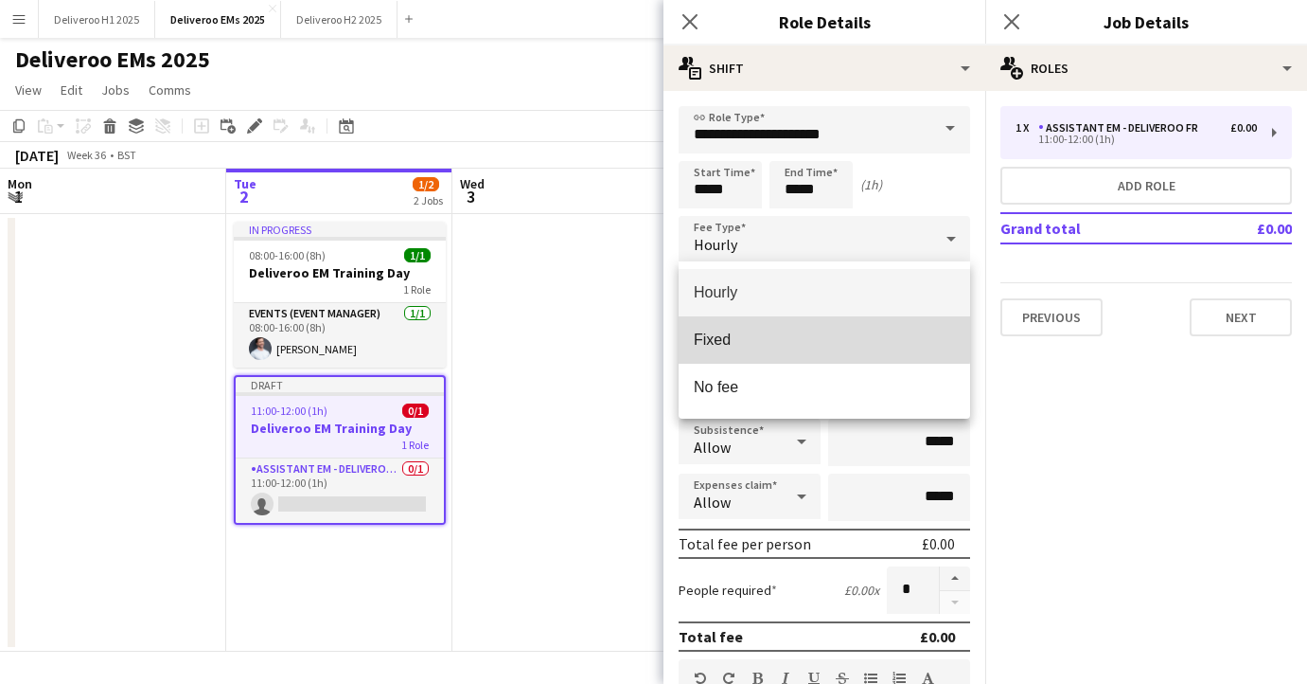
click at [759, 328] on mat-option "Fixed" at bounding box center [825, 339] width 292 height 47
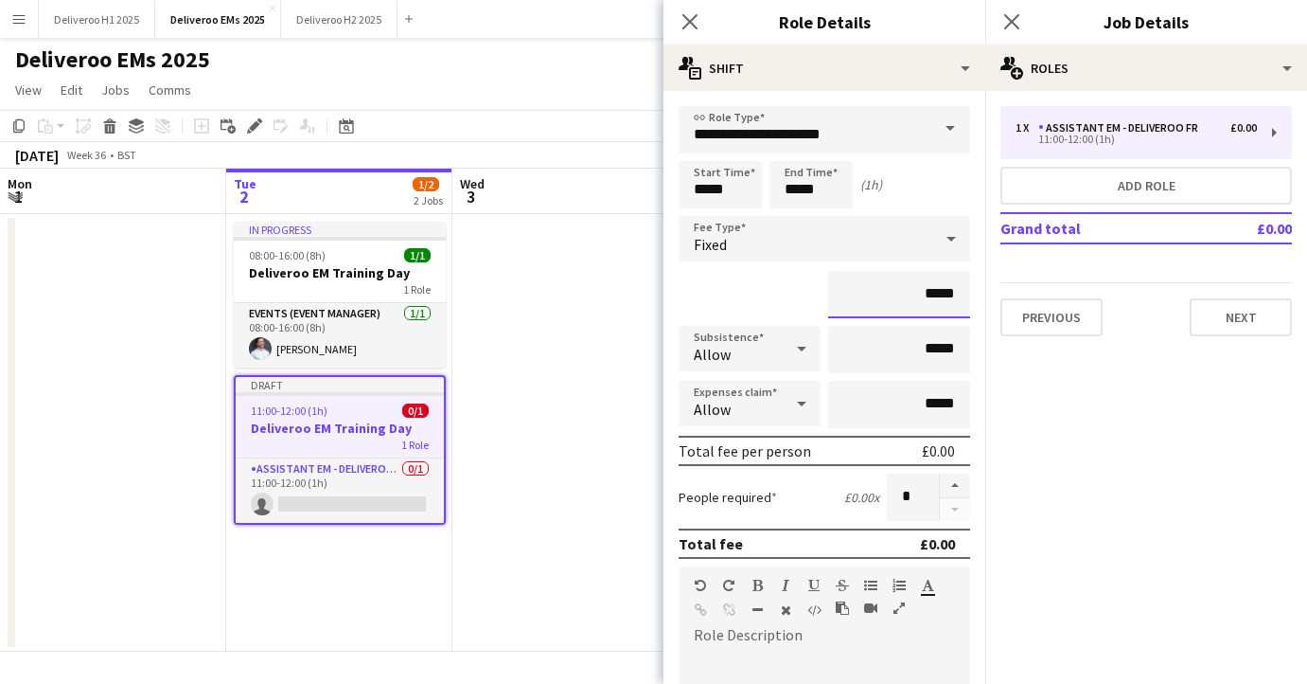
drag, startPoint x: 953, startPoint y: 298, endPoint x: 929, endPoint y: 300, distance: 24.7
click at [929, 300] on input "*****" at bounding box center [899, 294] width 142 height 47
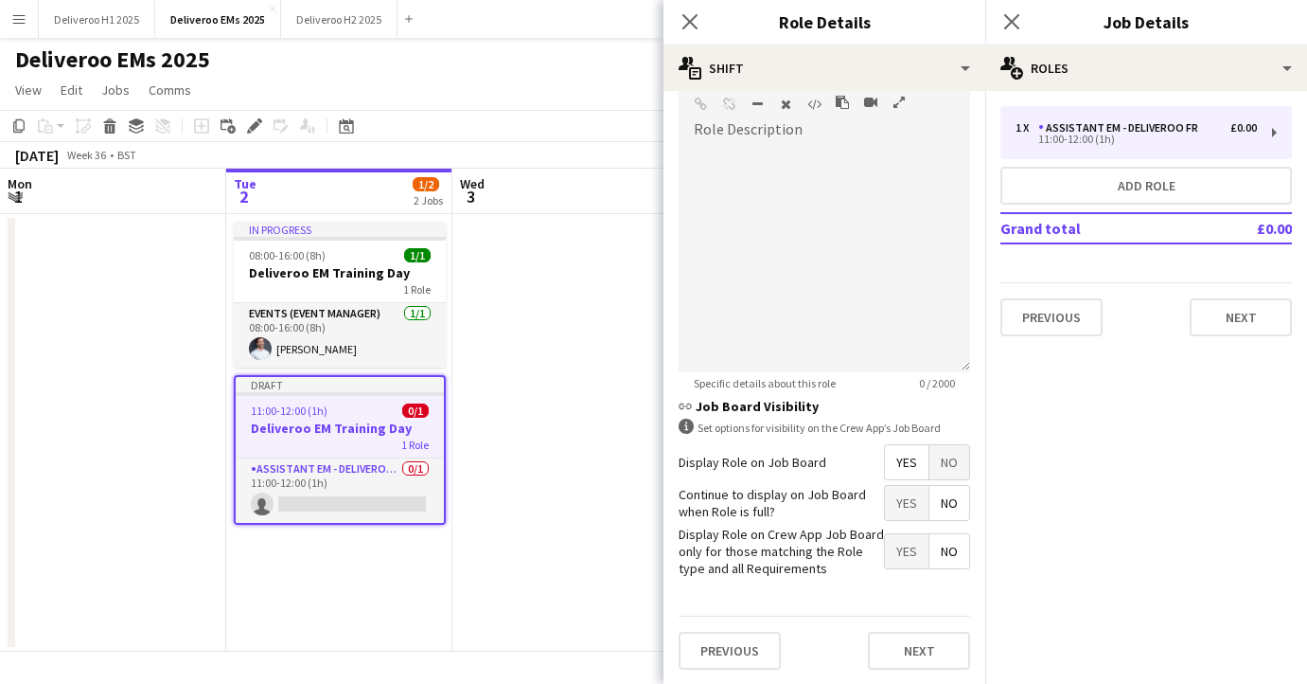
type input "******"
click at [947, 472] on span "No" at bounding box center [950, 462] width 40 height 34
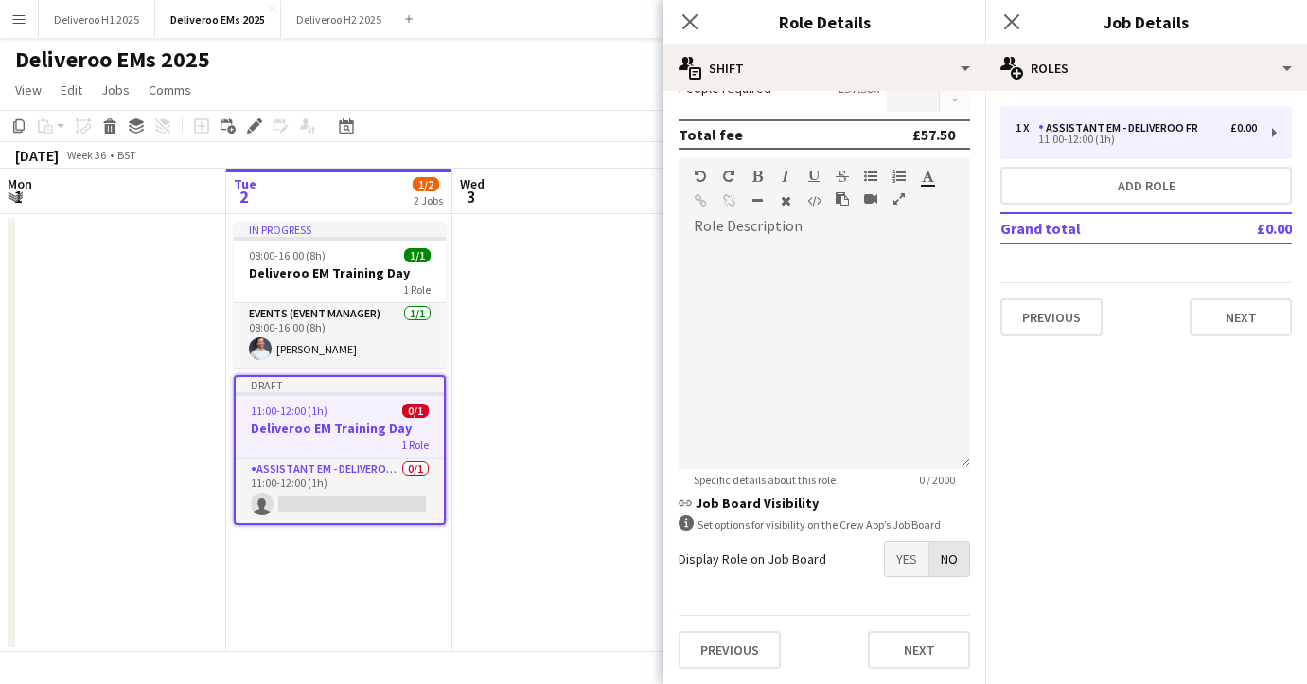
scroll to position [409, 0]
click at [895, 651] on button "Next" at bounding box center [919, 650] width 102 height 38
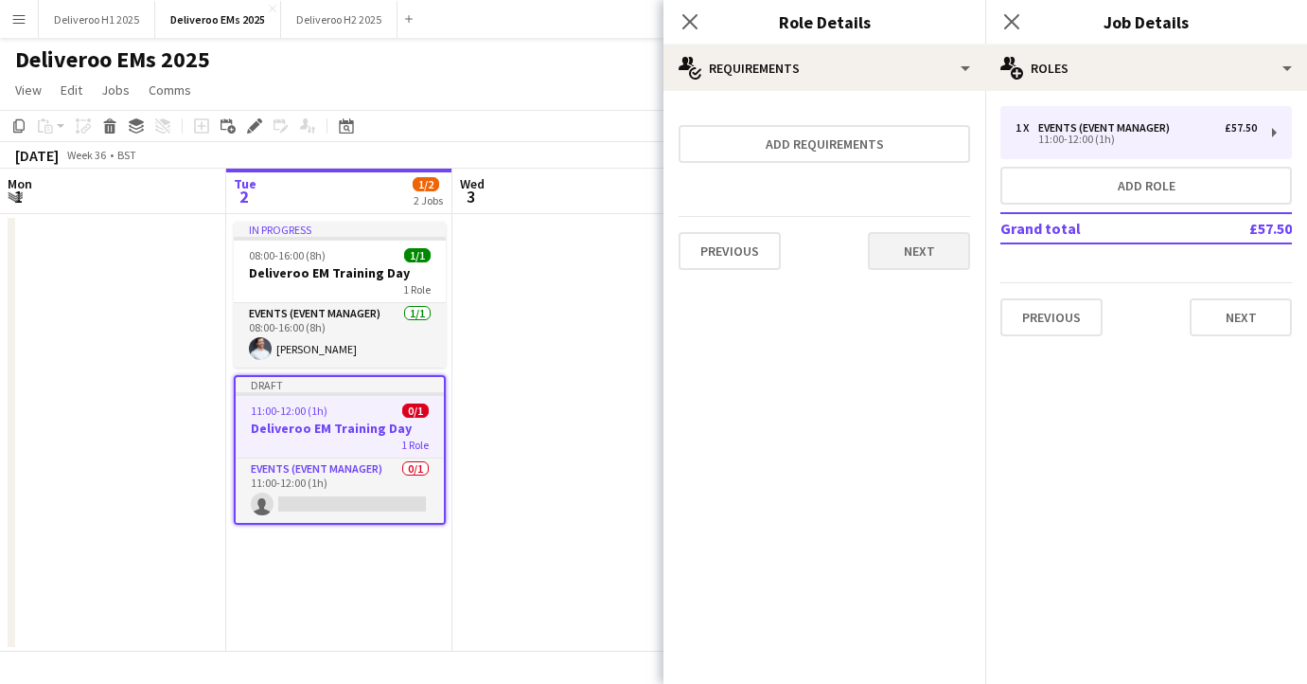
scroll to position [0, 0]
click at [910, 273] on div "Previous Next" at bounding box center [825, 250] width 292 height 69
click at [914, 258] on button "Next" at bounding box center [919, 251] width 102 height 38
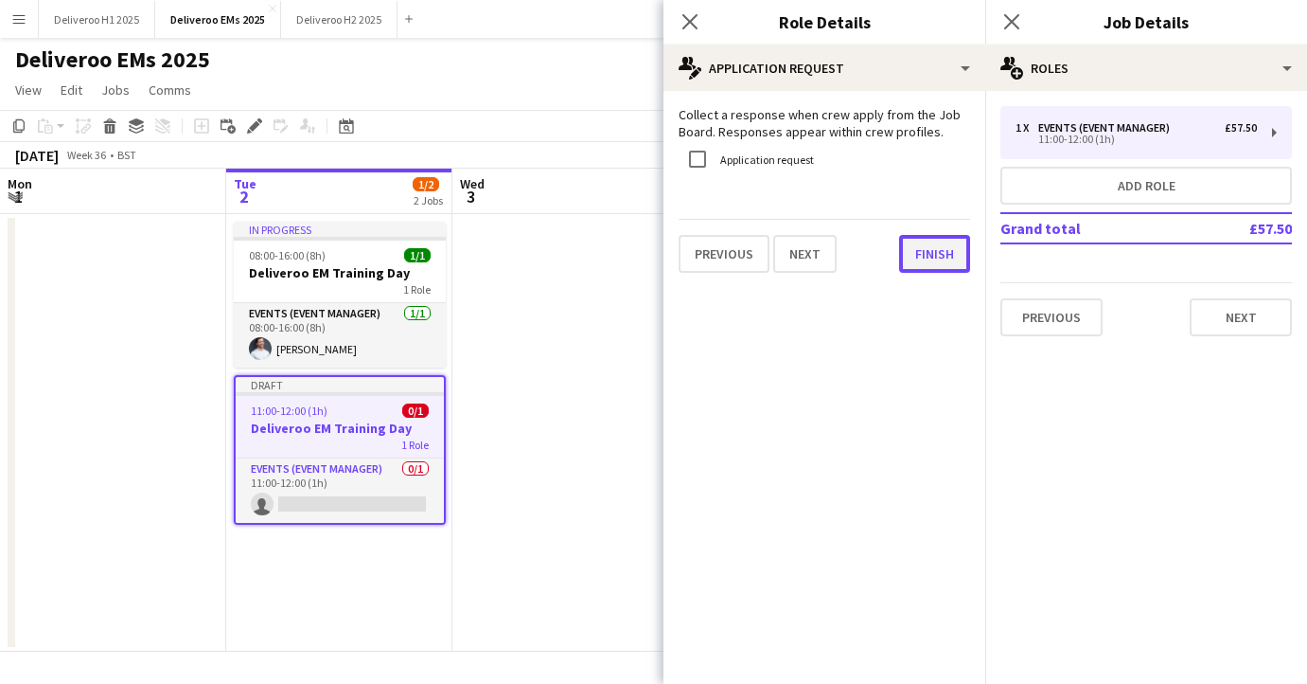
click at [922, 266] on button "Finish" at bounding box center [934, 254] width 71 height 38
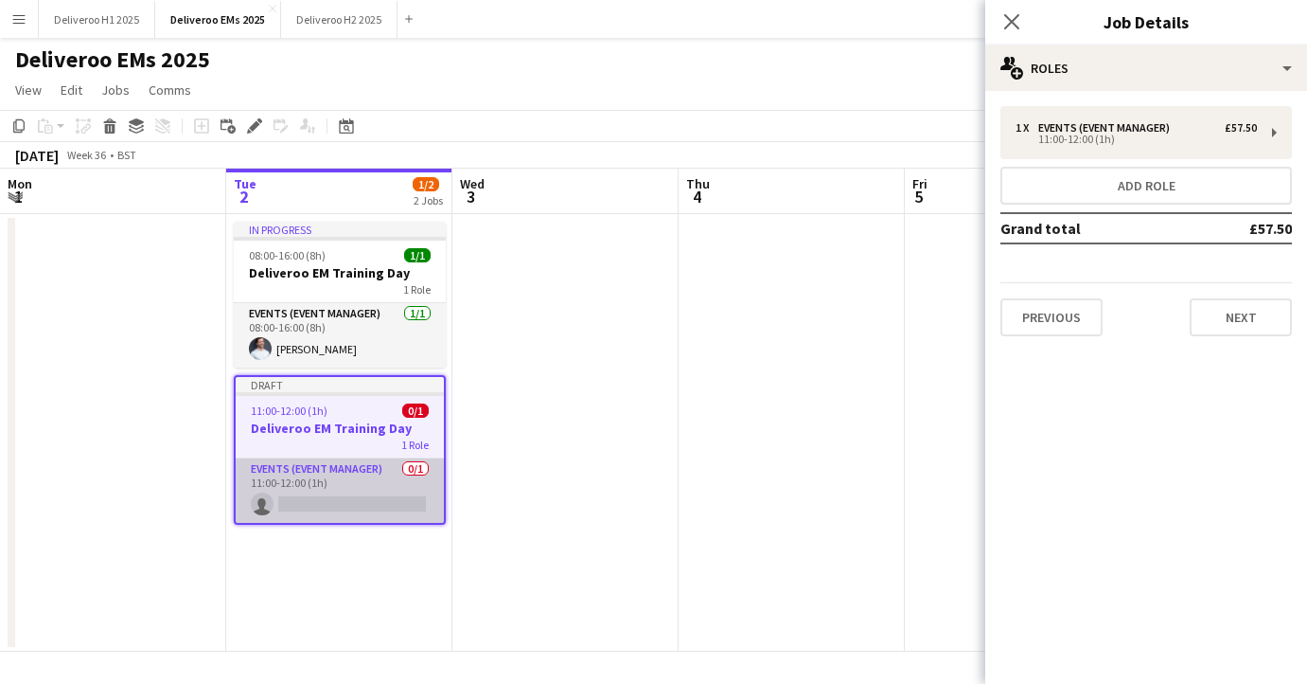
click at [346, 507] on app-card-role "Events (Event Manager) 0/1 11:00-12:00 (1h) single-neutral-actions" at bounding box center [340, 490] width 208 height 64
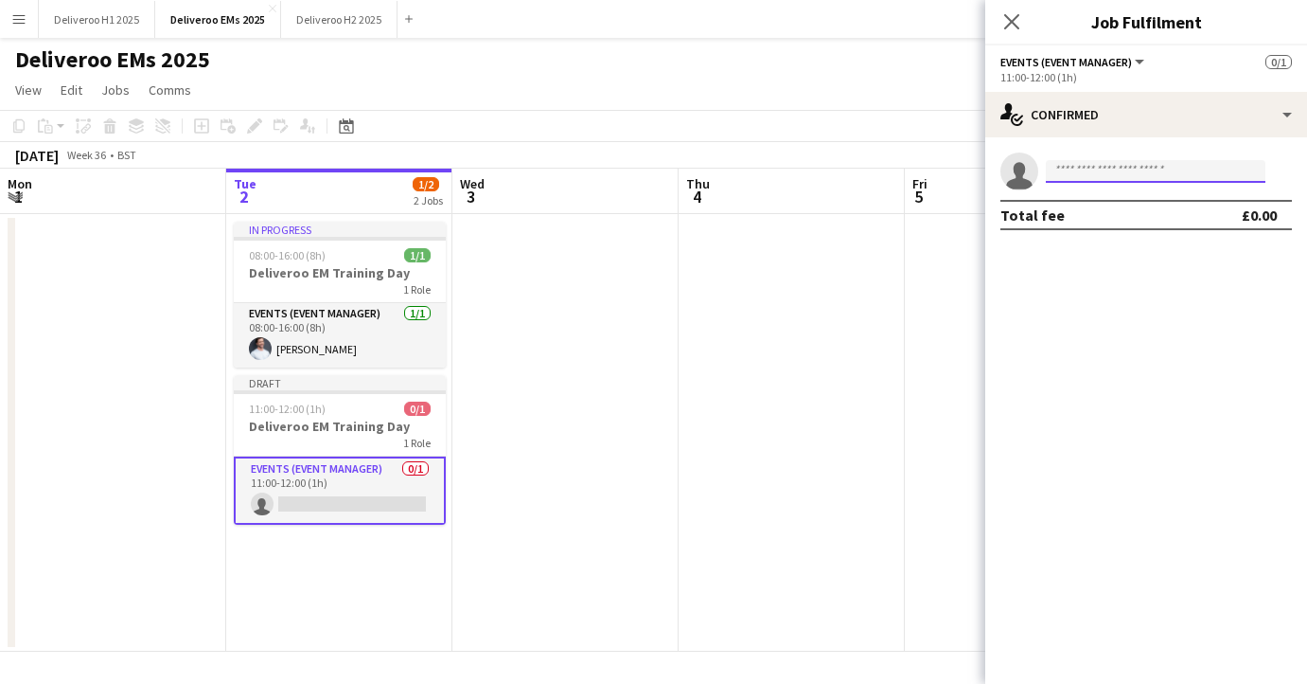
click at [1086, 169] on input at bounding box center [1156, 171] width 220 height 23
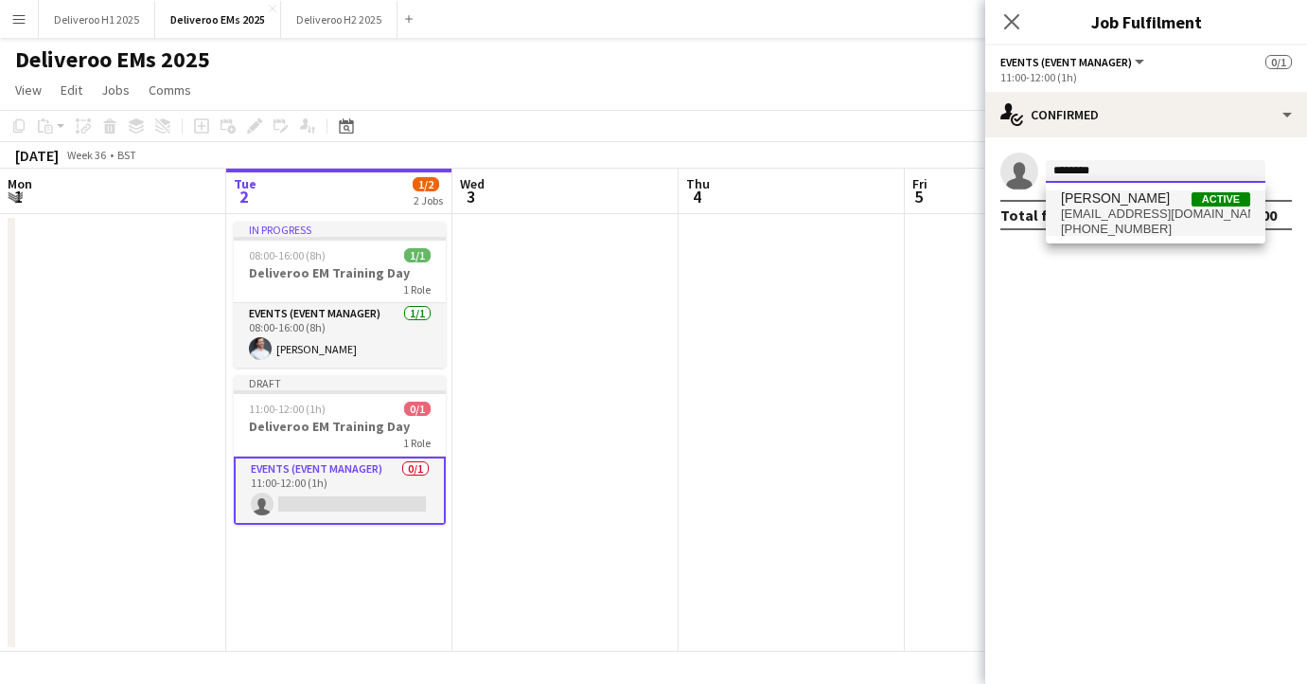
type input "********"
click at [1116, 192] on span "[PERSON_NAME]" at bounding box center [1115, 198] width 109 height 16
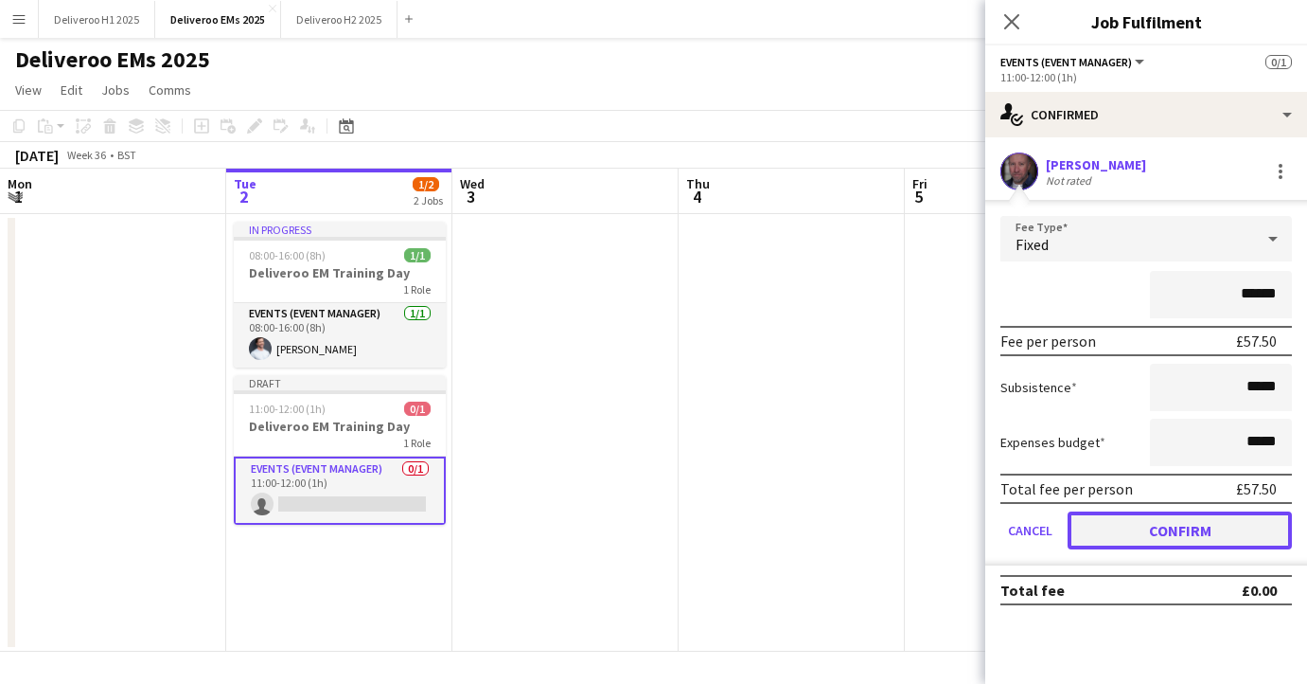
click at [1139, 539] on button "Confirm" at bounding box center [1180, 530] width 224 height 38
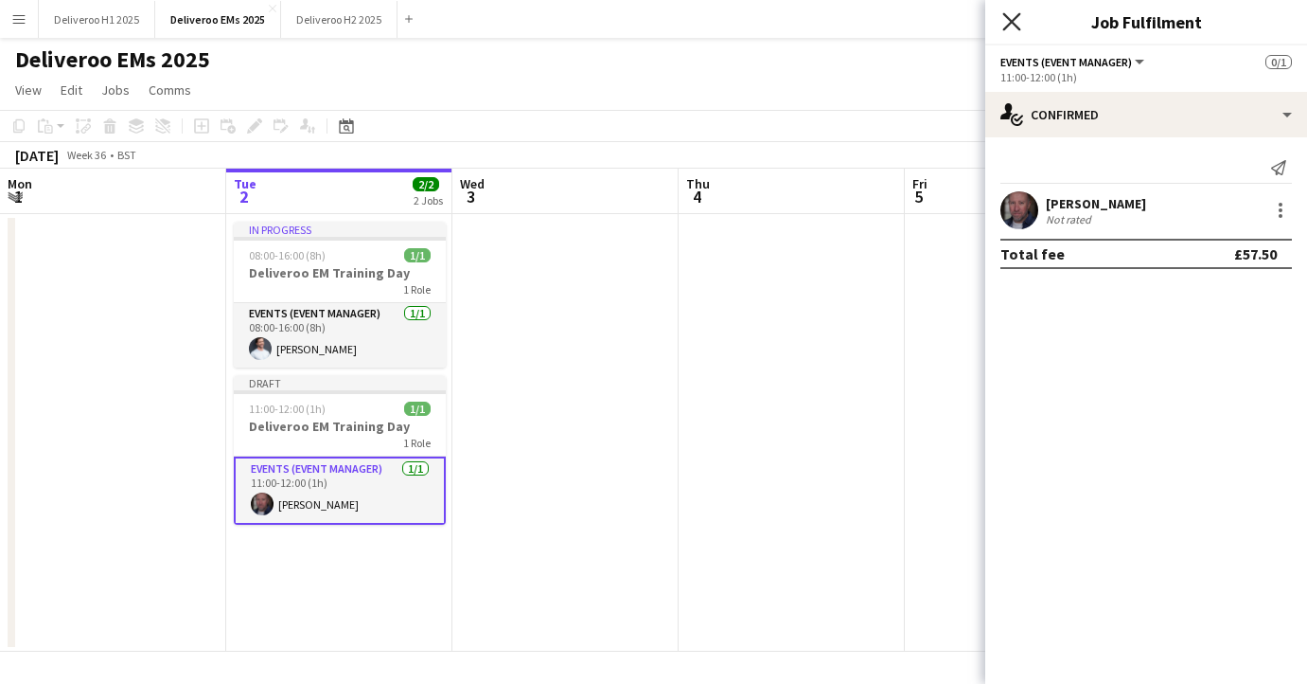
click at [1012, 24] on icon "Close pop-in" at bounding box center [1012, 21] width 18 height 18
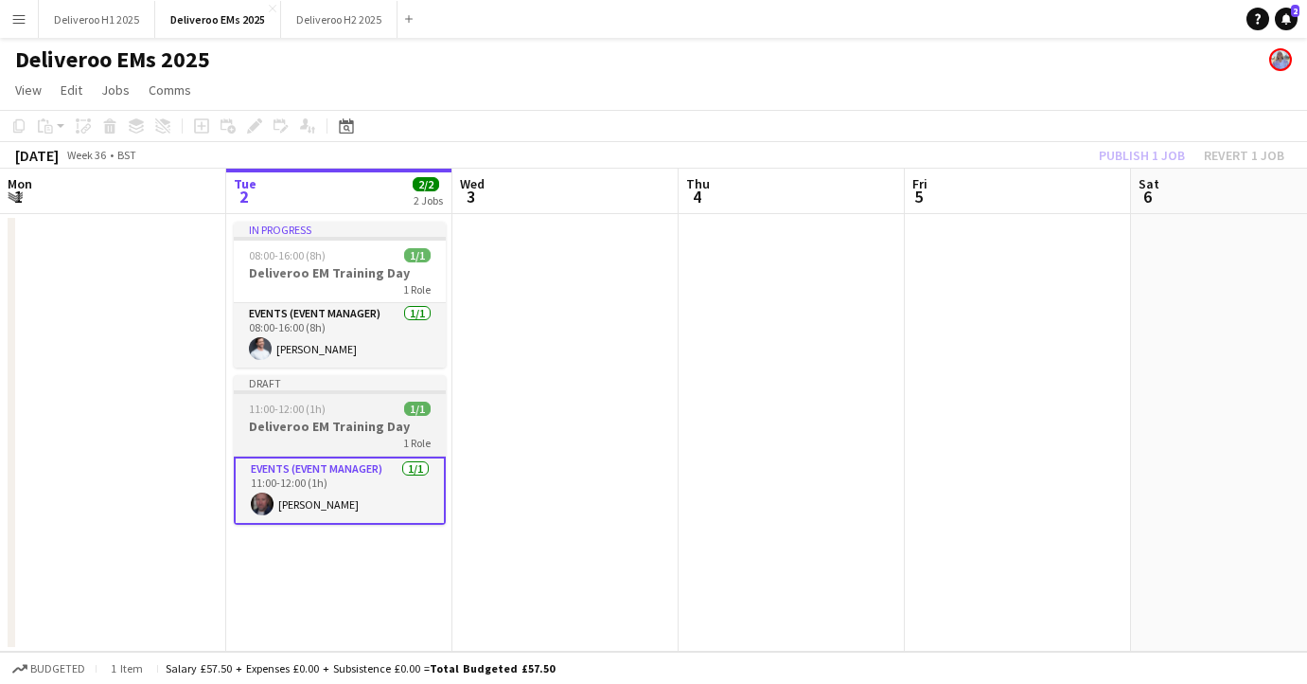
click at [415, 382] on div "Draft" at bounding box center [340, 382] width 212 height 15
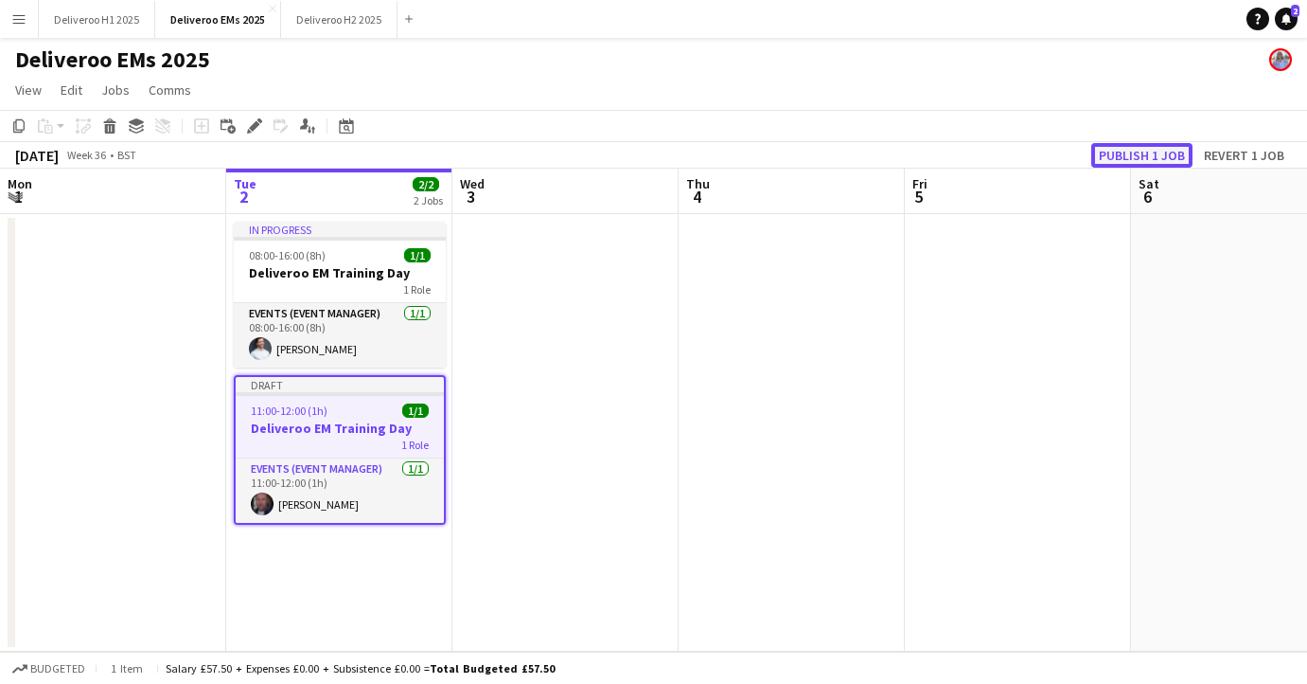
click at [1151, 148] on button "Publish 1 job" at bounding box center [1142, 155] width 101 height 25
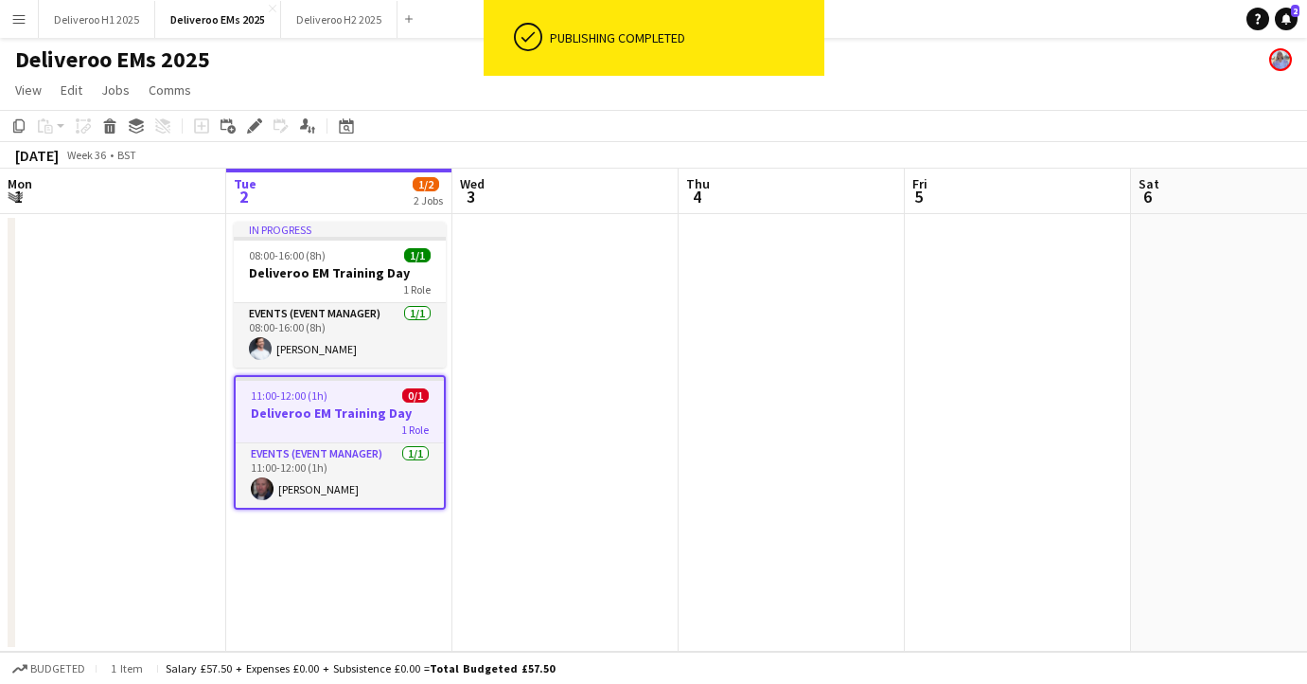
click at [349, 553] on app-date-cell "In progress 08:00-16:00 (8h) 1/1 Deliveroo EM Training Day 1 Role Events (Event…" at bounding box center [339, 432] width 226 height 437
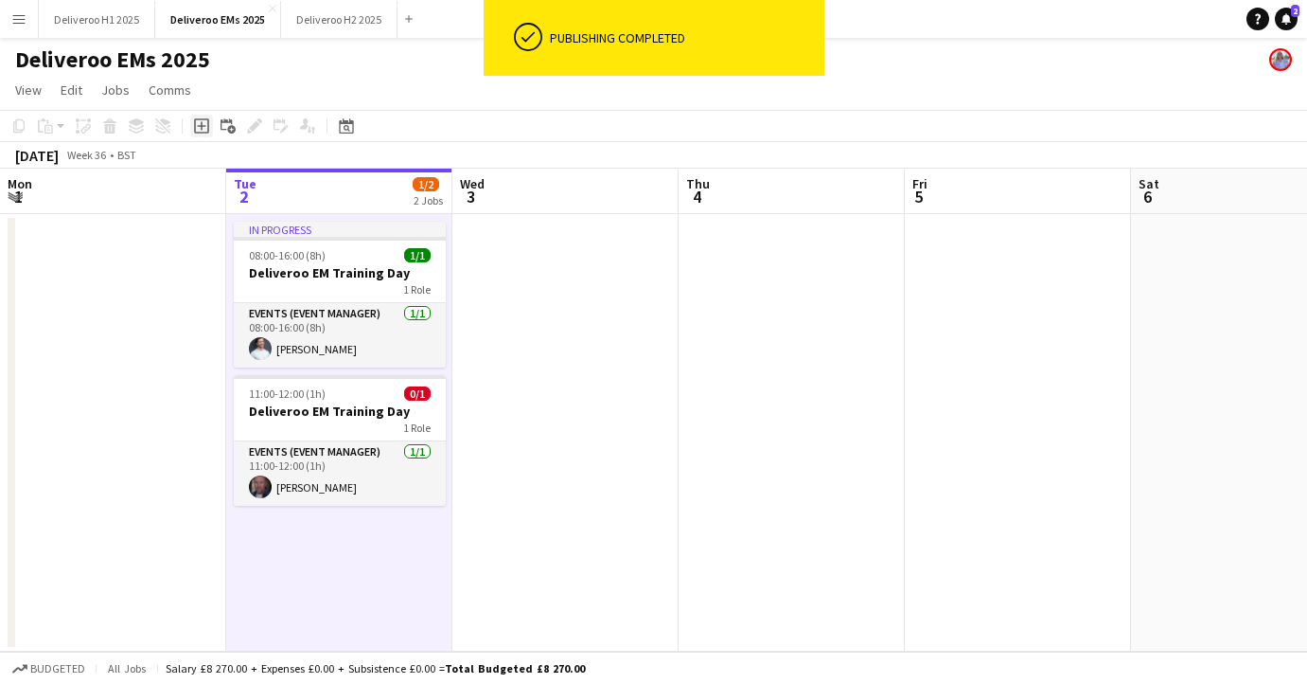
click at [204, 124] on icon "Add job" at bounding box center [201, 125] width 15 height 15
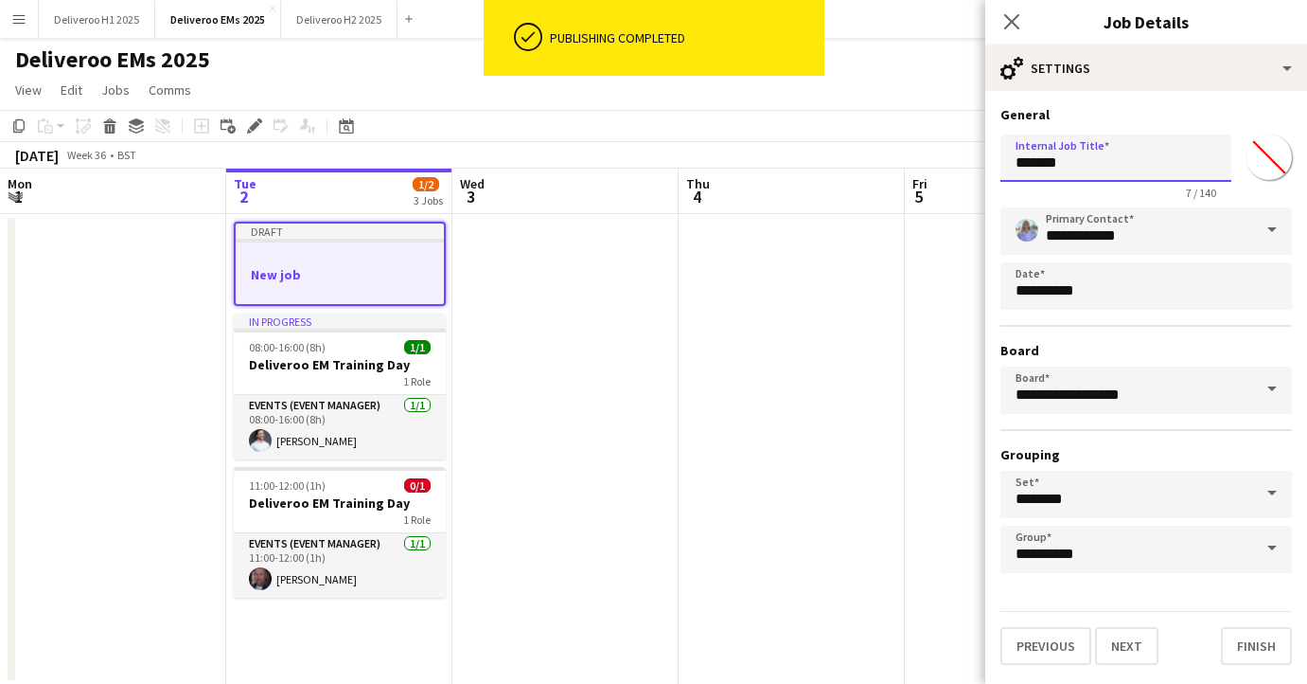
drag, startPoint x: 1102, startPoint y: 171, endPoint x: 986, endPoint y: 171, distance: 116.4
click at [986, 171] on form "**********" at bounding box center [1147, 385] width 322 height 559
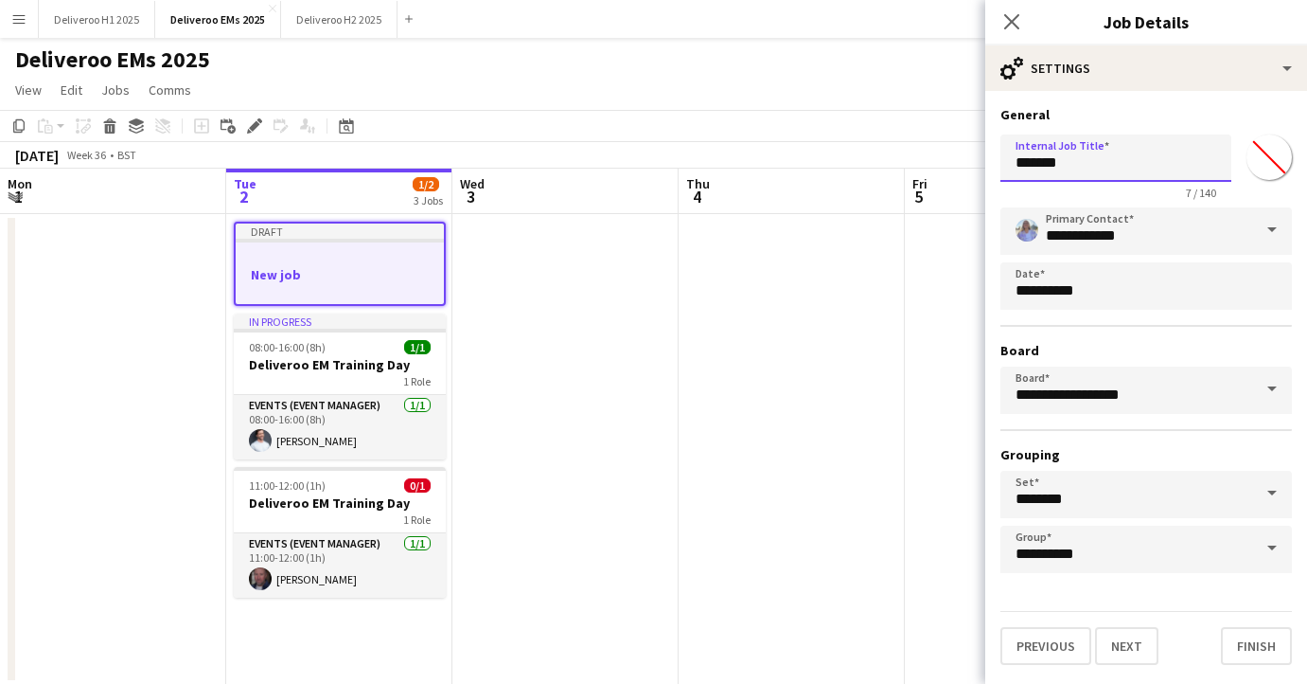
paste input "**"
drag, startPoint x: 1101, startPoint y: 164, endPoint x: 975, endPoint y: 164, distance: 125.9
click at [975, 164] on body "Menu Boards Boards Boards All jobs Status Workforce Workforce My Workforce Recr…" at bounding box center [653, 358] width 1307 height 717
type input "**********"
click at [1126, 651] on button "Next" at bounding box center [1126, 646] width 63 height 38
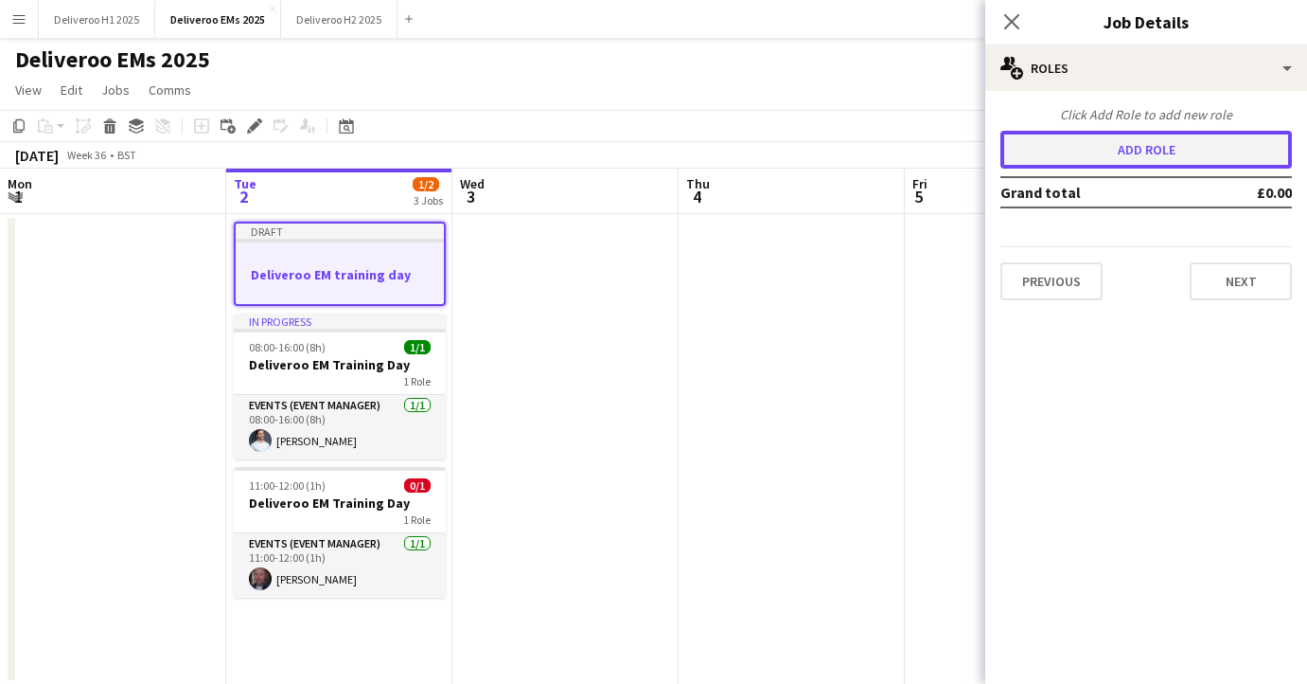
click at [1198, 154] on button "Add role" at bounding box center [1147, 150] width 292 height 38
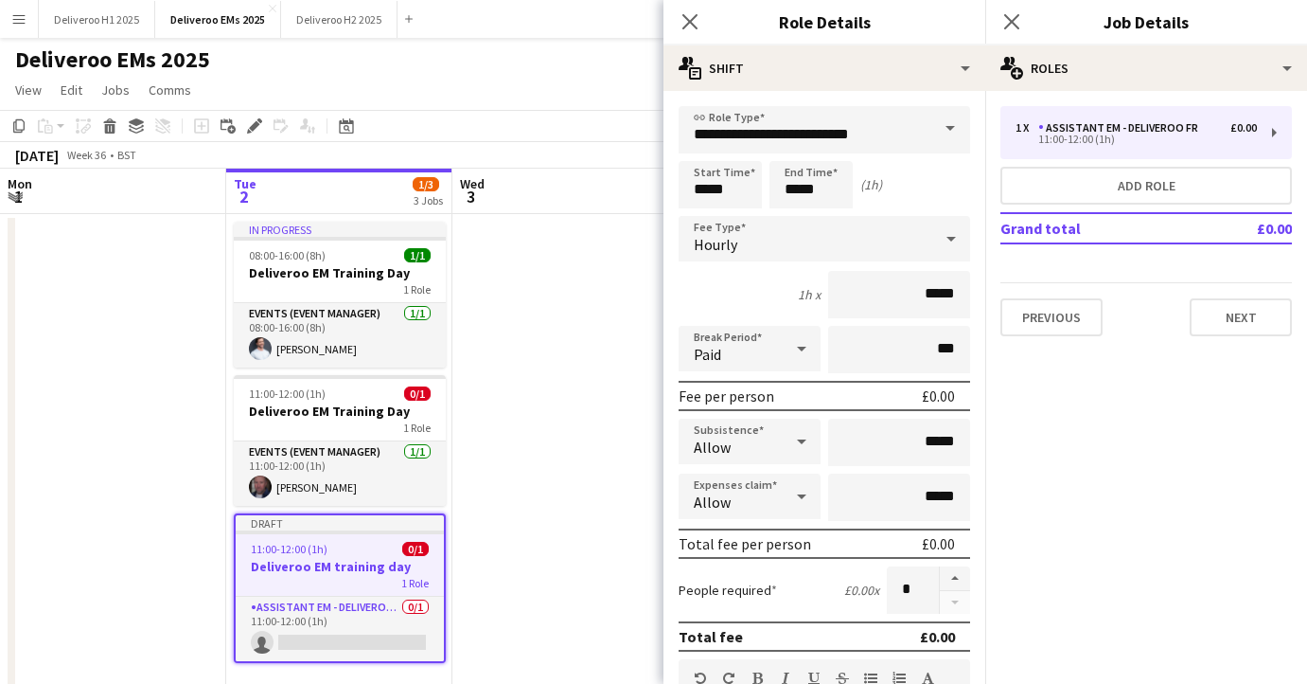
click at [933, 120] on span at bounding box center [951, 128] width 40 height 45
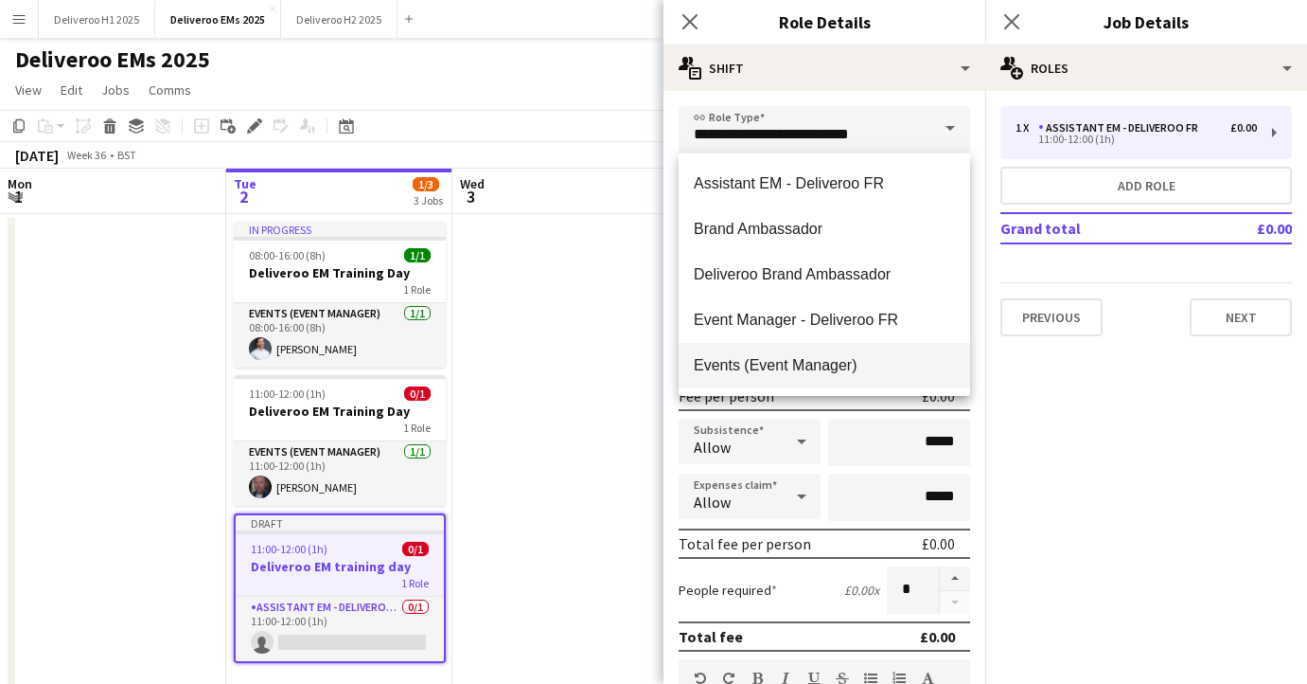
click at [804, 372] on span "Events (Event Manager)" at bounding box center [824, 365] width 261 height 18
type input "**********"
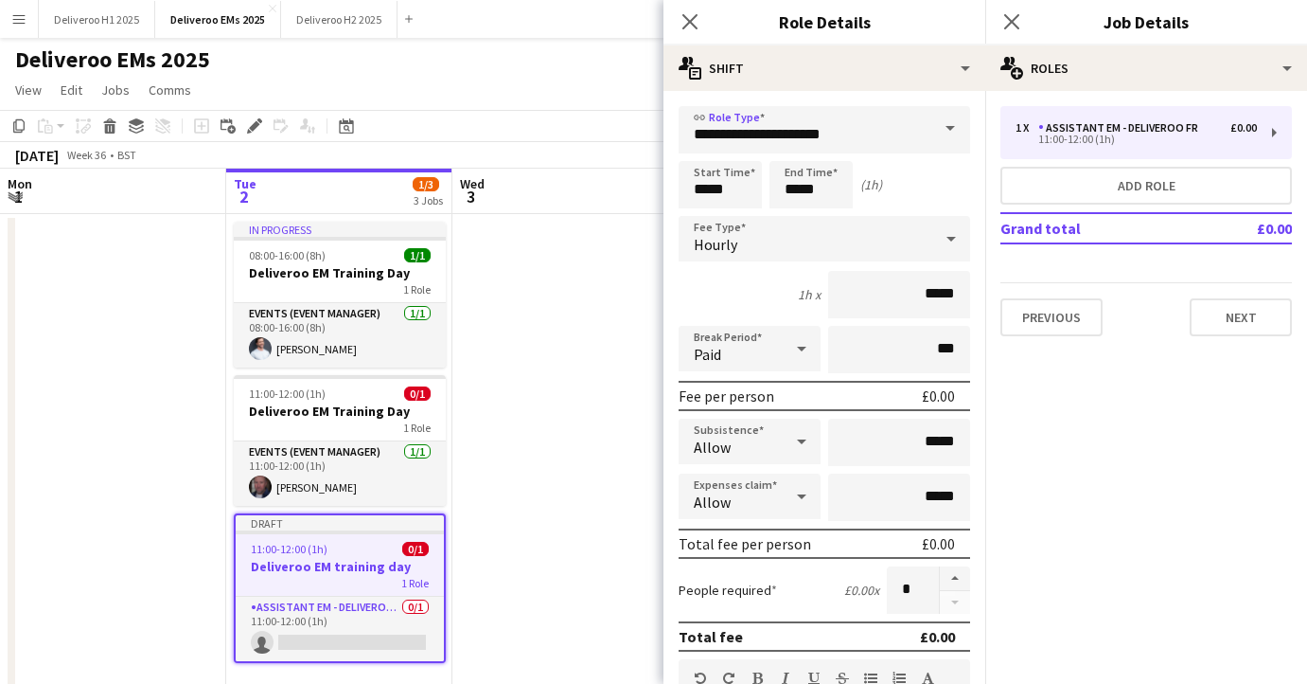
click at [858, 236] on div "Hourly" at bounding box center [806, 238] width 254 height 45
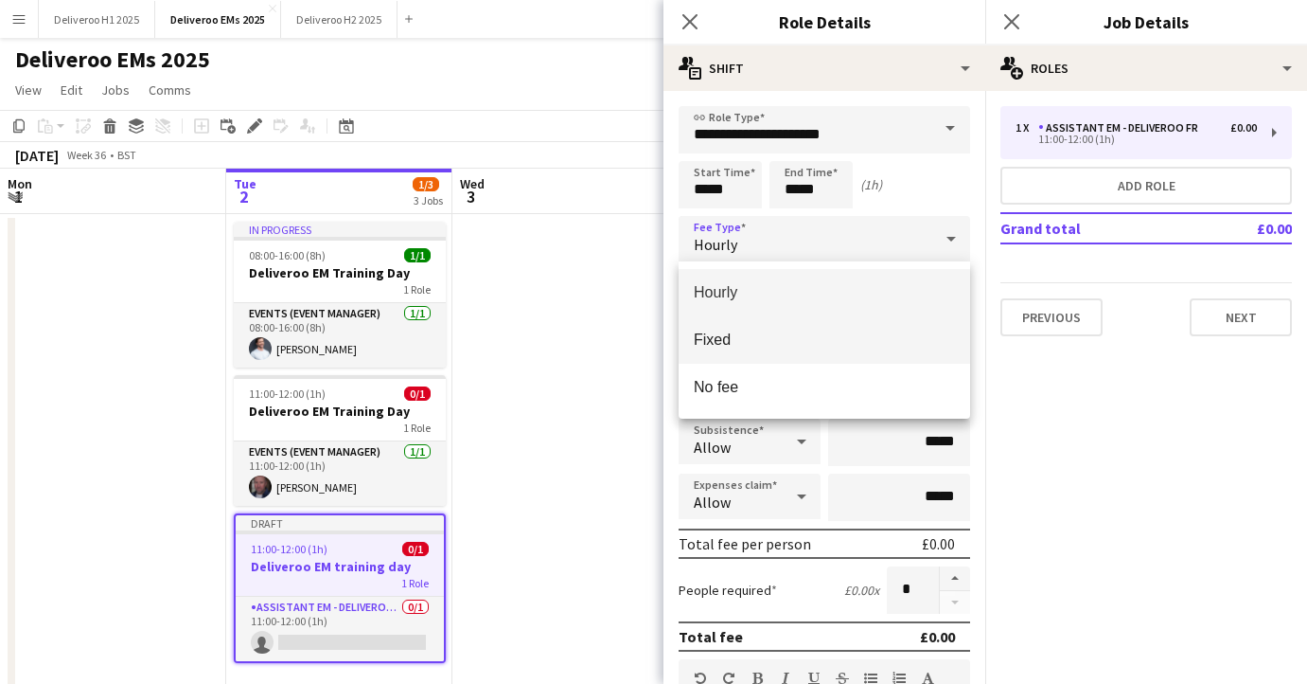
click at [801, 335] on span "Fixed" at bounding box center [824, 339] width 261 height 18
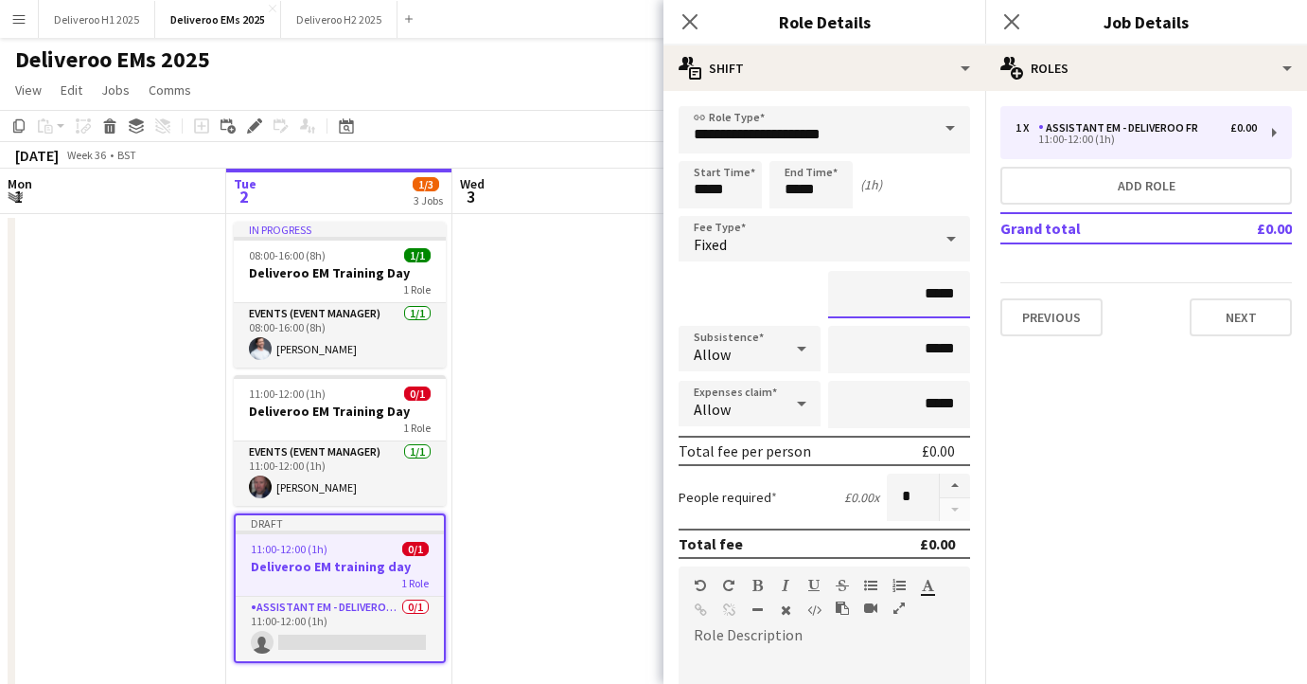
drag, startPoint x: 957, startPoint y: 298, endPoint x: 929, endPoint y: 298, distance: 28.4
click at [929, 298] on input "*****" at bounding box center [899, 294] width 142 height 47
type input "**"
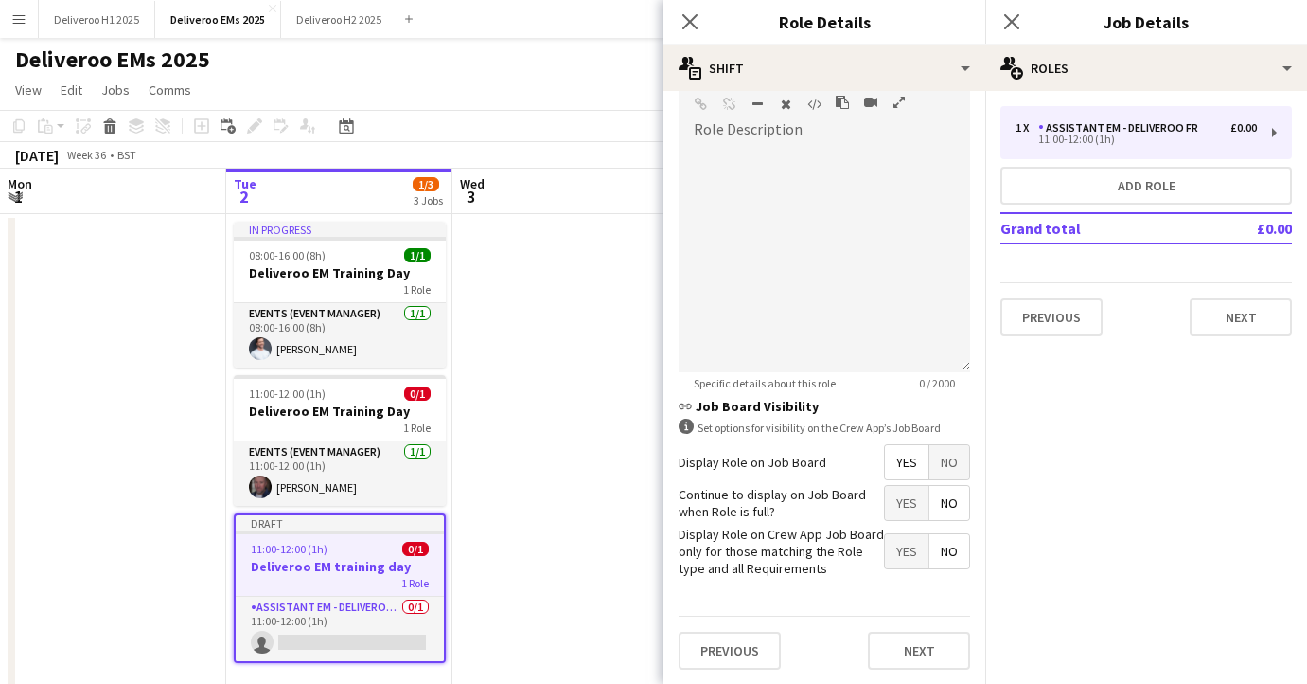
type input "***"
click at [949, 449] on span "No" at bounding box center [950, 462] width 40 height 34
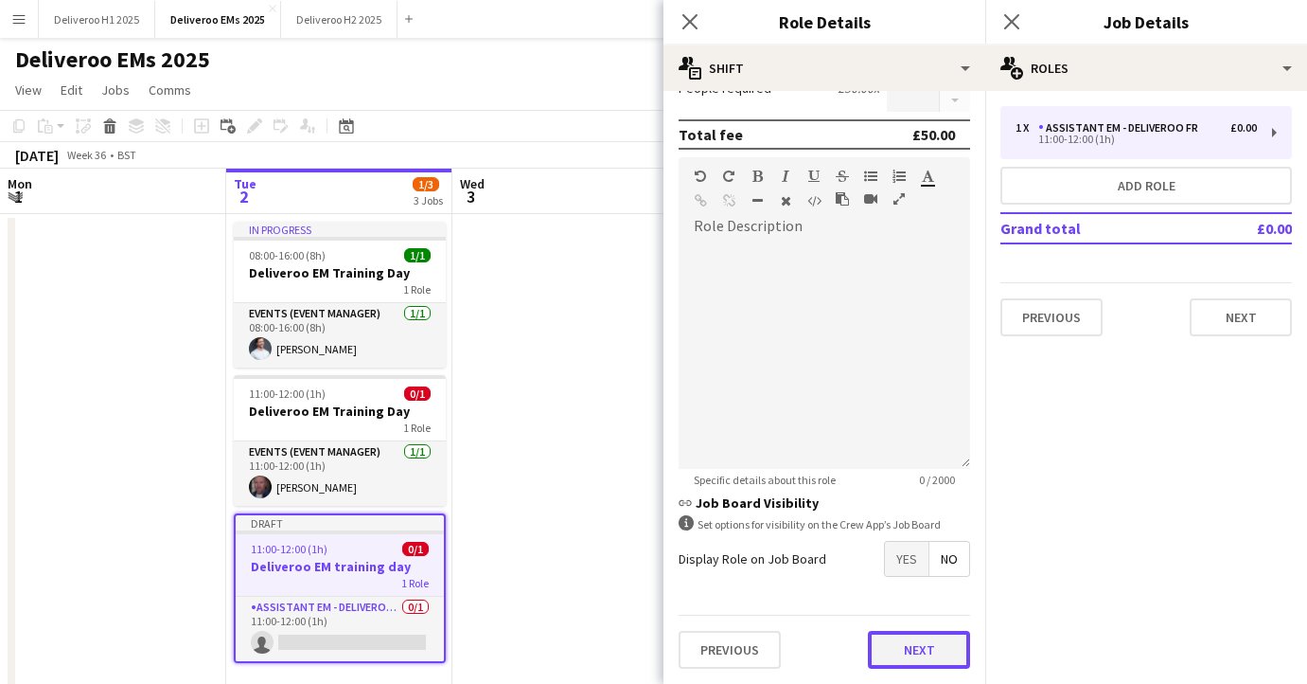
click at [891, 663] on button "Next" at bounding box center [919, 650] width 102 height 38
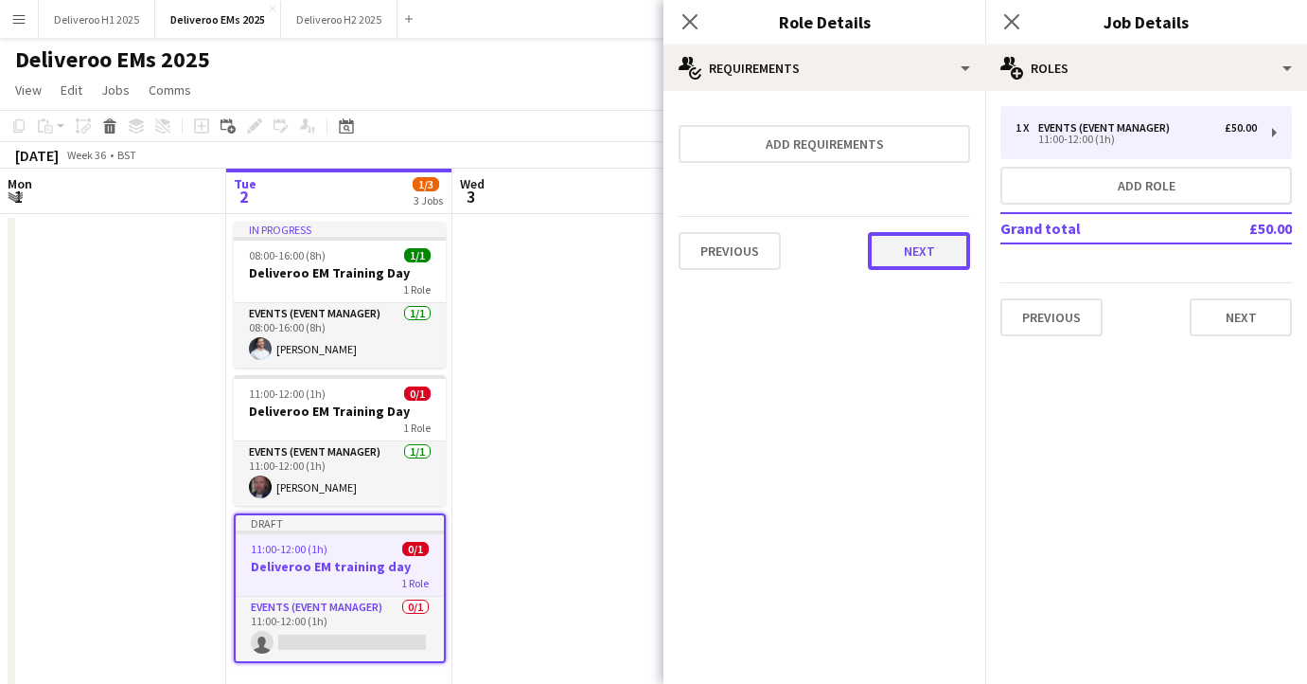
click at [933, 252] on button "Next" at bounding box center [919, 251] width 102 height 38
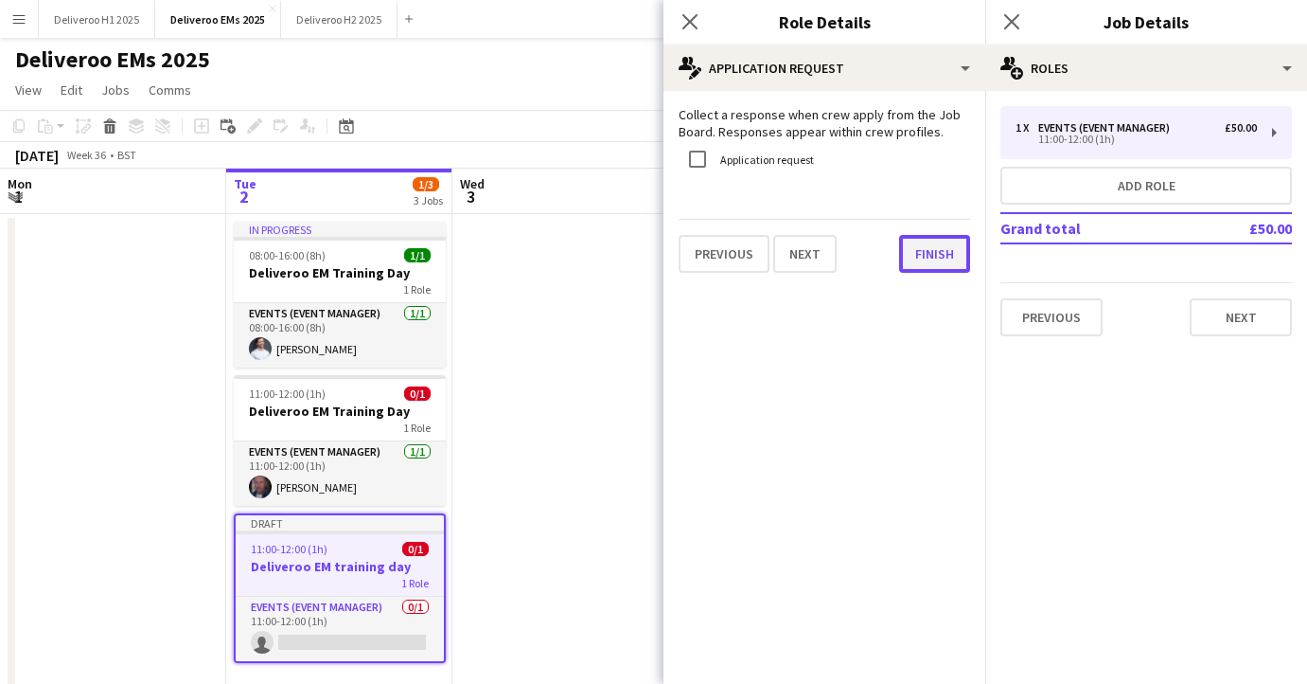
click at [935, 259] on button "Finish" at bounding box center [934, 254] width 71 height 38
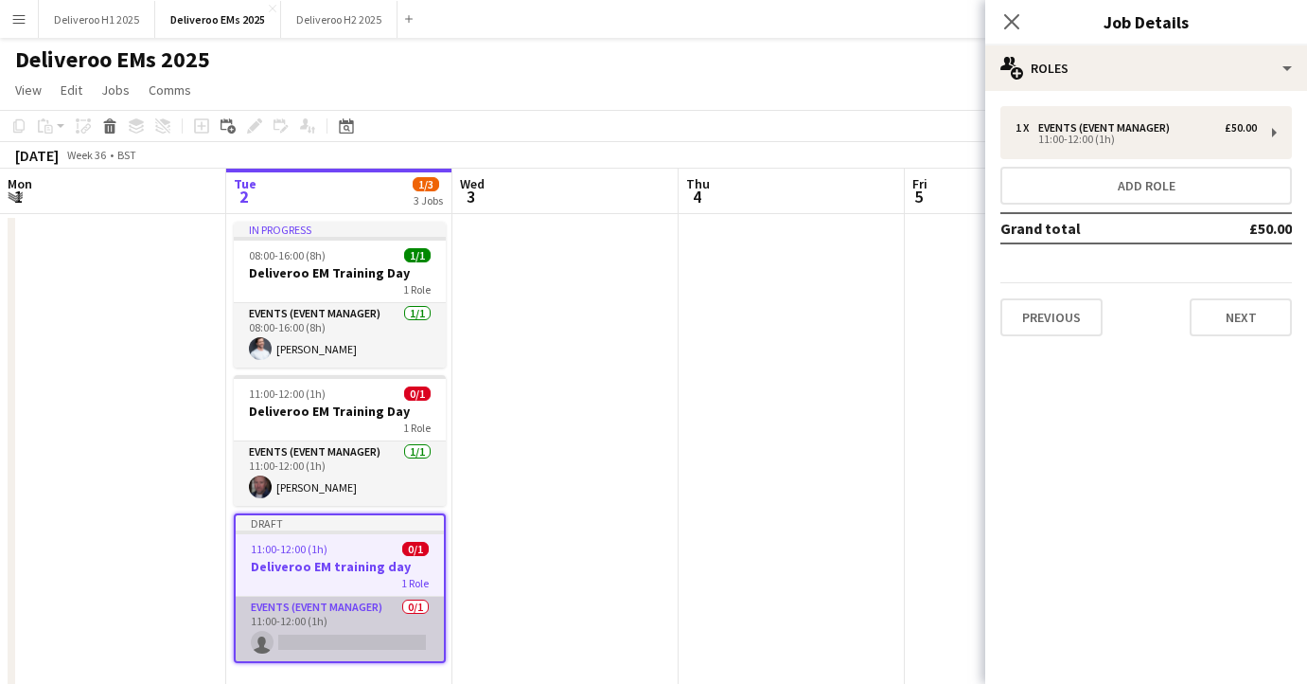
click at [326, 638] on app-card-role "Events (Event Manager) 0/1 11:00-12:00 (1h) single-neutral-actions" at bounding box center [340, 628] width 208 height 64
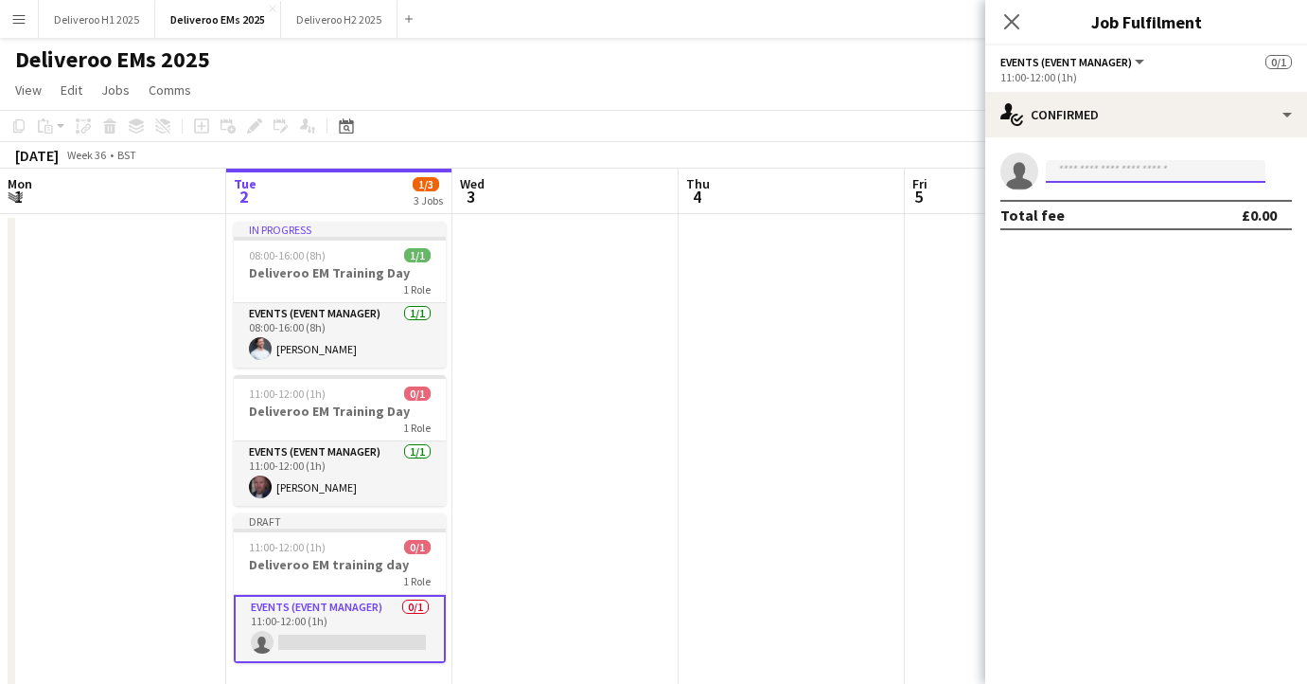
click at [1093, 167] on input at bounding box center [1156, 171] width 220 height 23
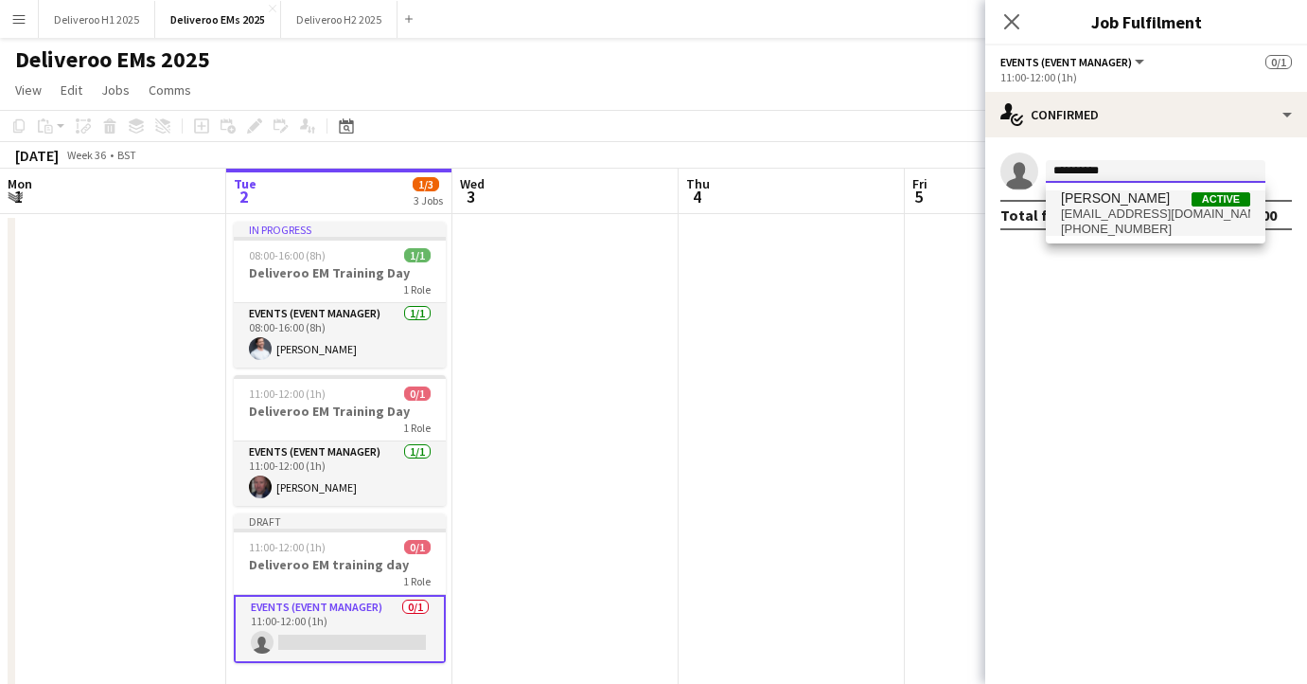
type input "**********"
click at [1086, 209] on span "[EMAIL_ADDRESS][DOMAIN_NAME]" at bounding box center [1155, 213] width 189 height 15
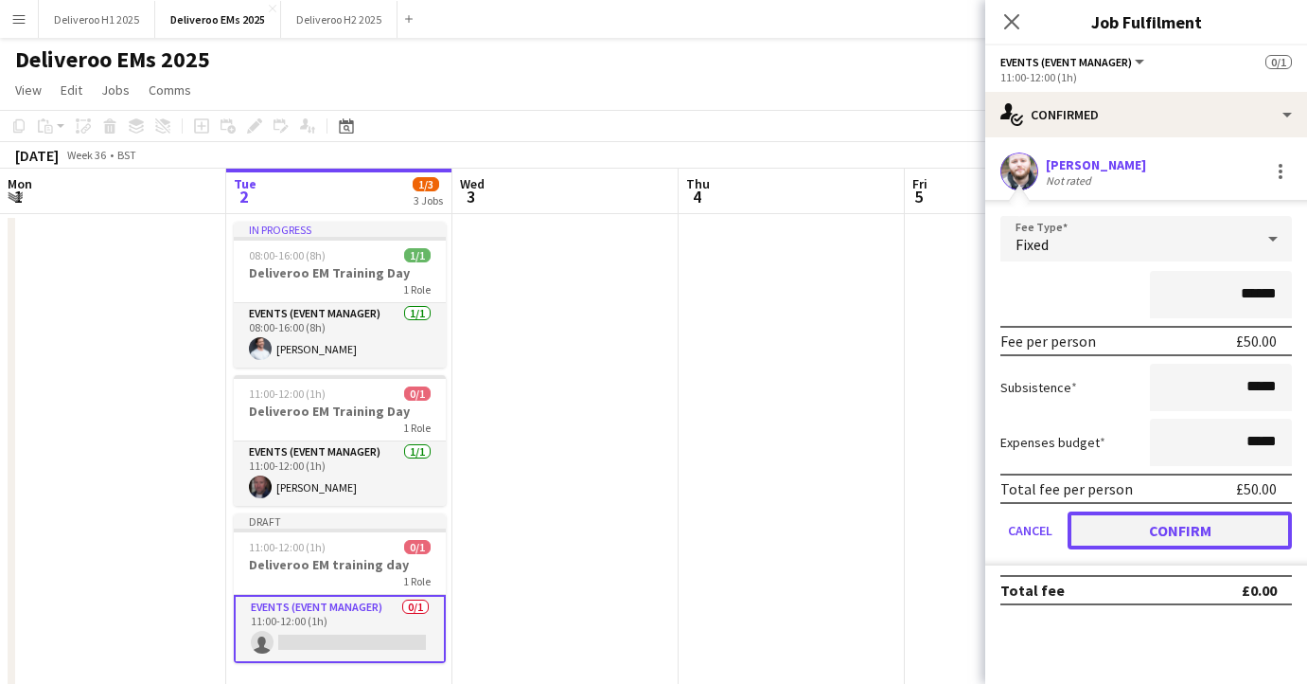
click at [1110, 534] on button "Confirm" at bounding box center [1180, 530] width 224 height 38
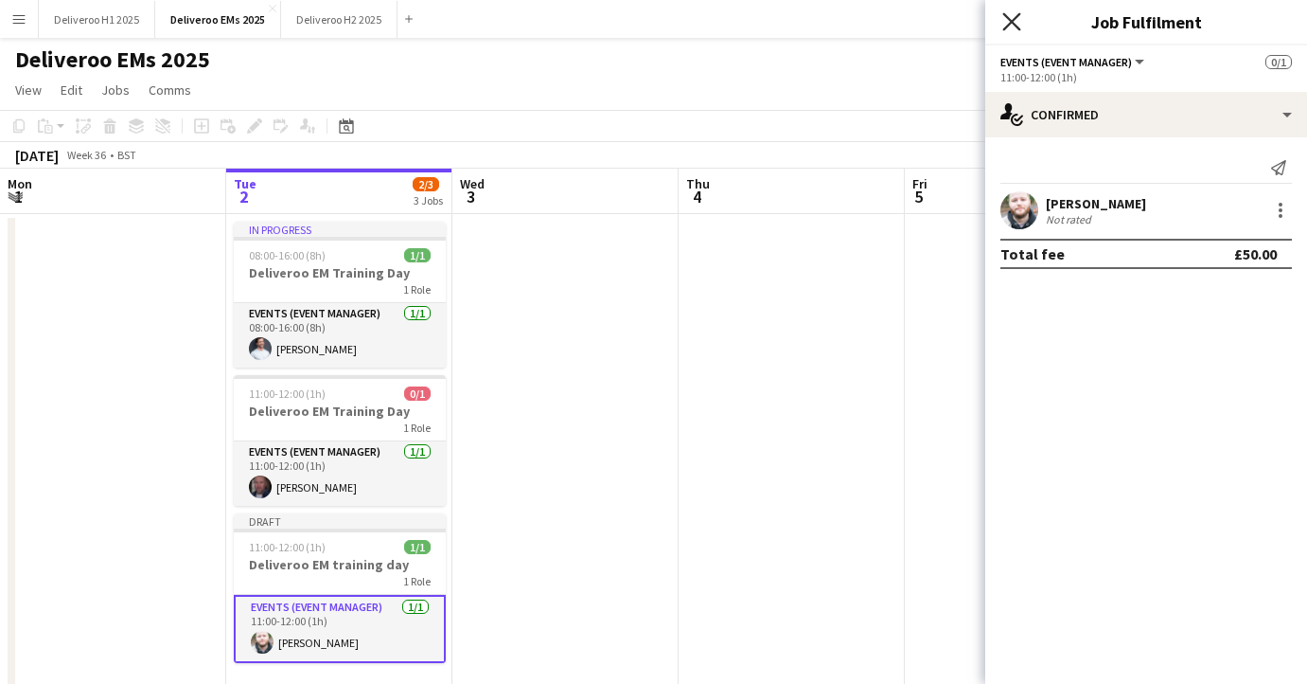
click at [1008, 19] on icon at bounding box center [1012, 21] width 18 height 18
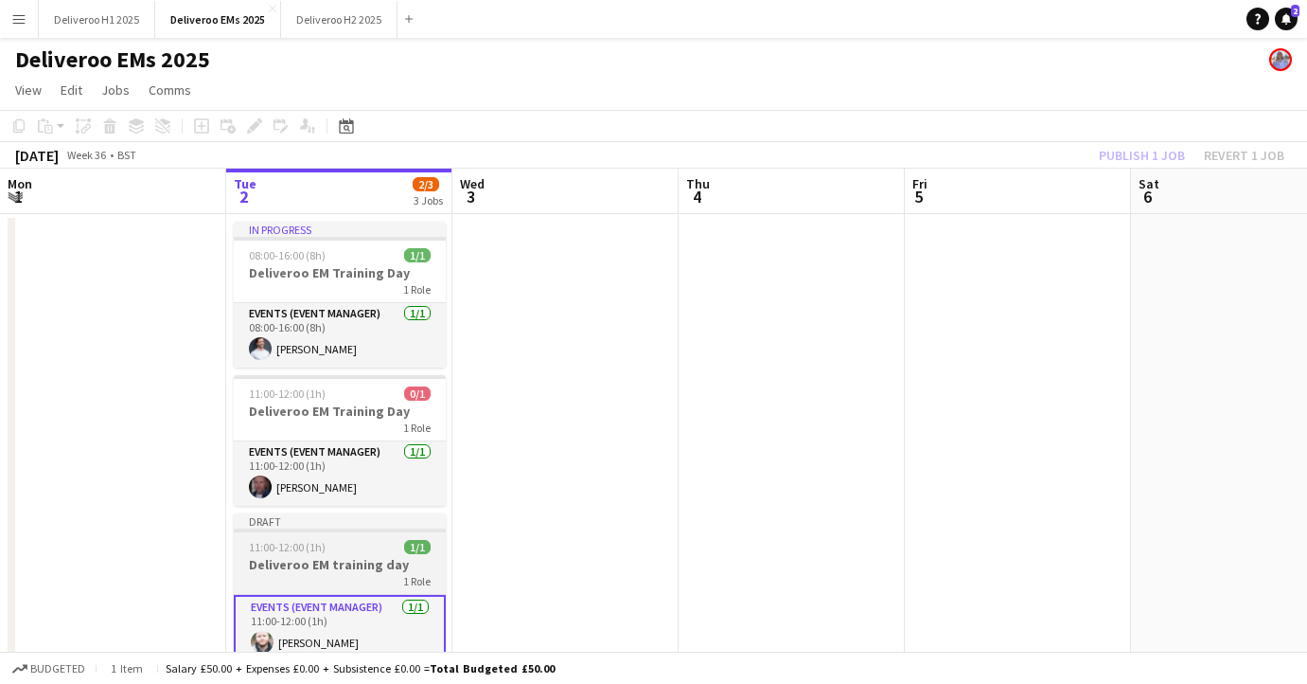
click at [373, 523] on div "Draft" at bounding box center [340, 520] width 212 height 15
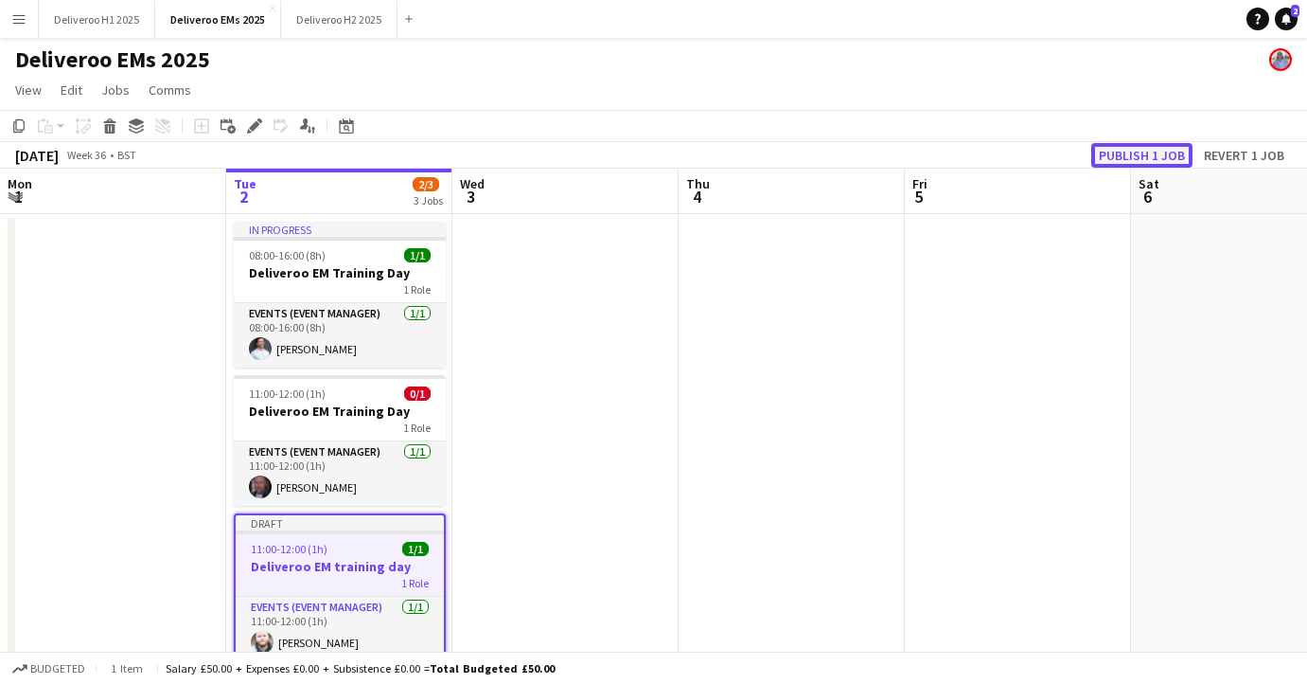
click at [1141, 149] on button "Publish 1 job" at bounding box center [1142, 155] width 101 height 25
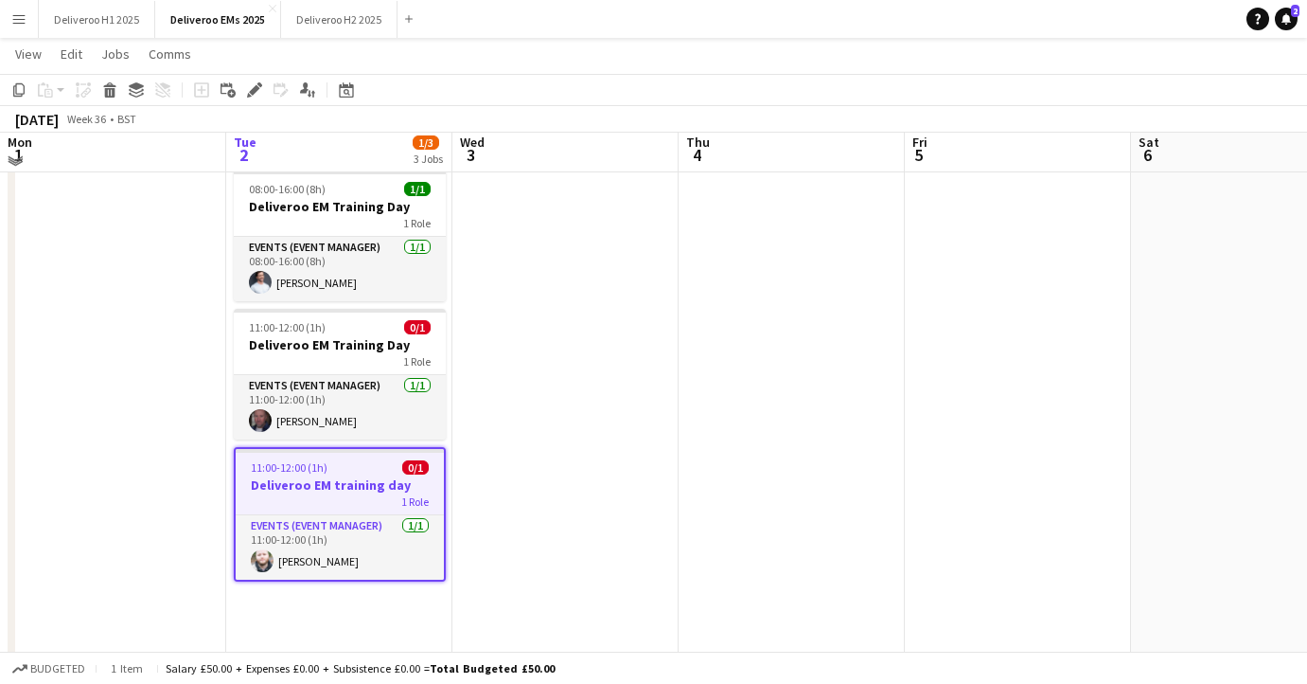
scroll to position [98, 0]
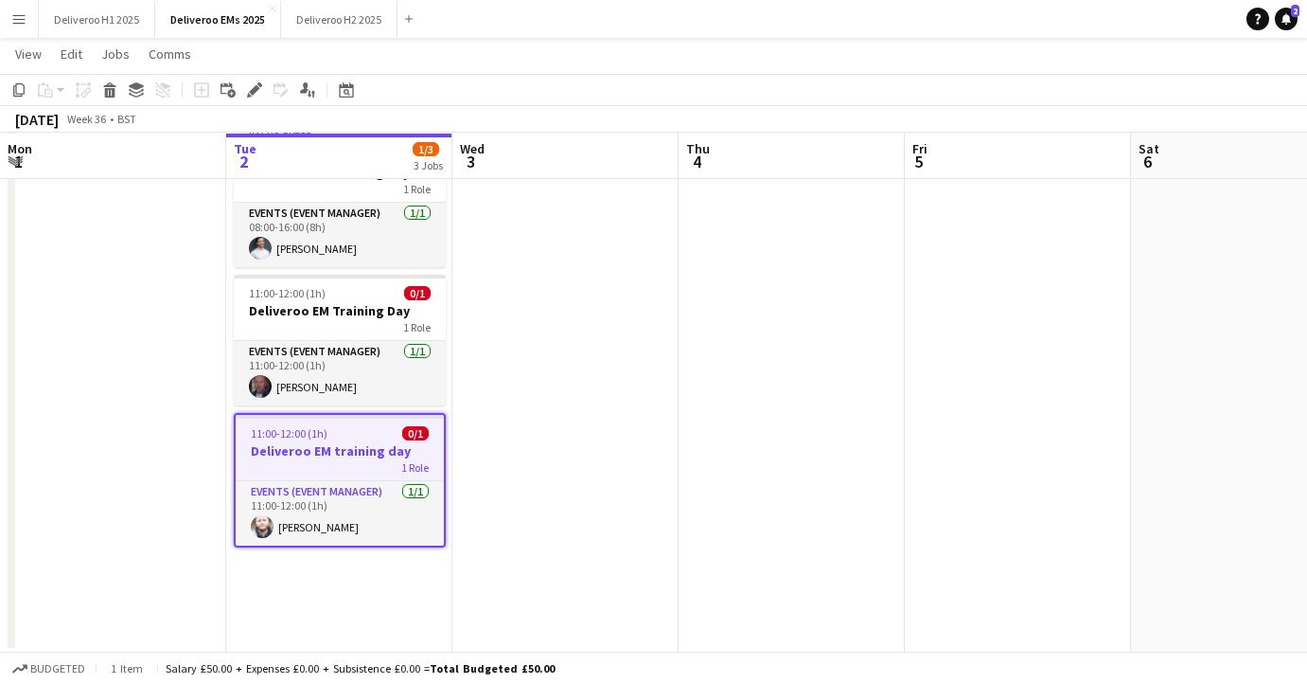
click at [335, 586] on app-date-cell "In progress 08:00-16:00 (8h) 1/1 Deliveroo EM Training Day 1 Role Events (Event…" at bounding box center [339, 383] width 226 height 539
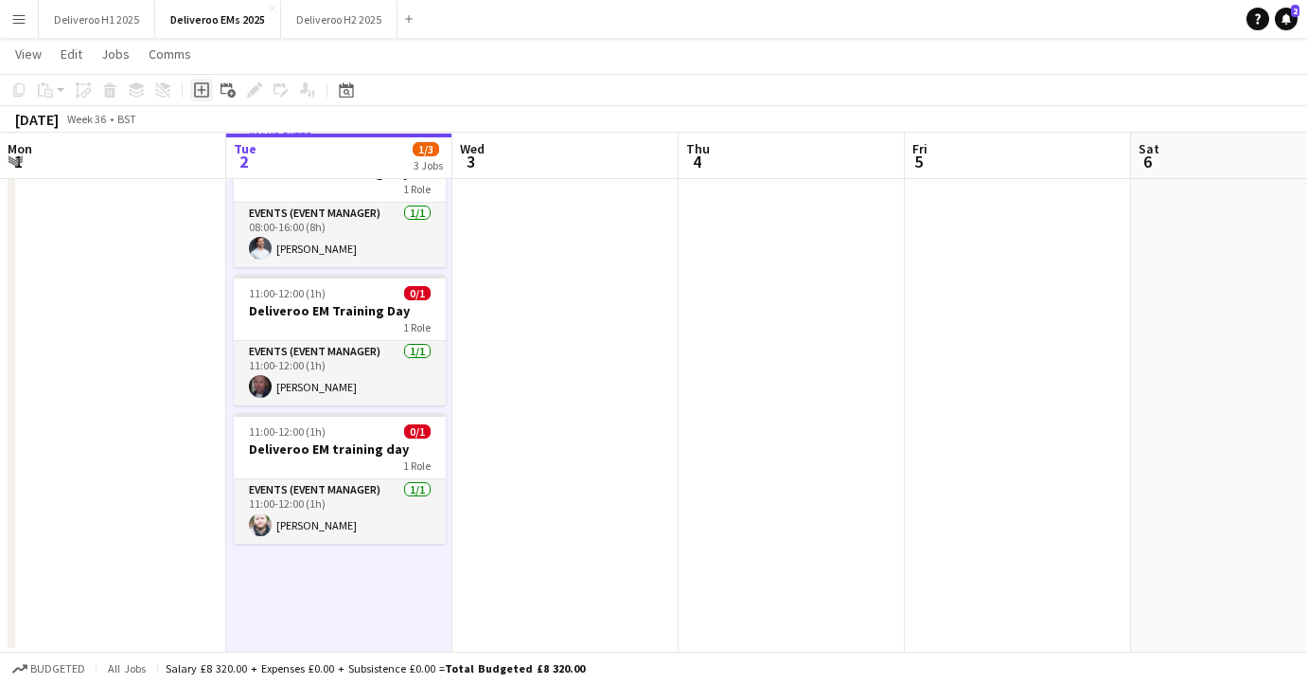
click at [202, 80] on div "Add job" at bounding box center [201, 90] width 23 height 23
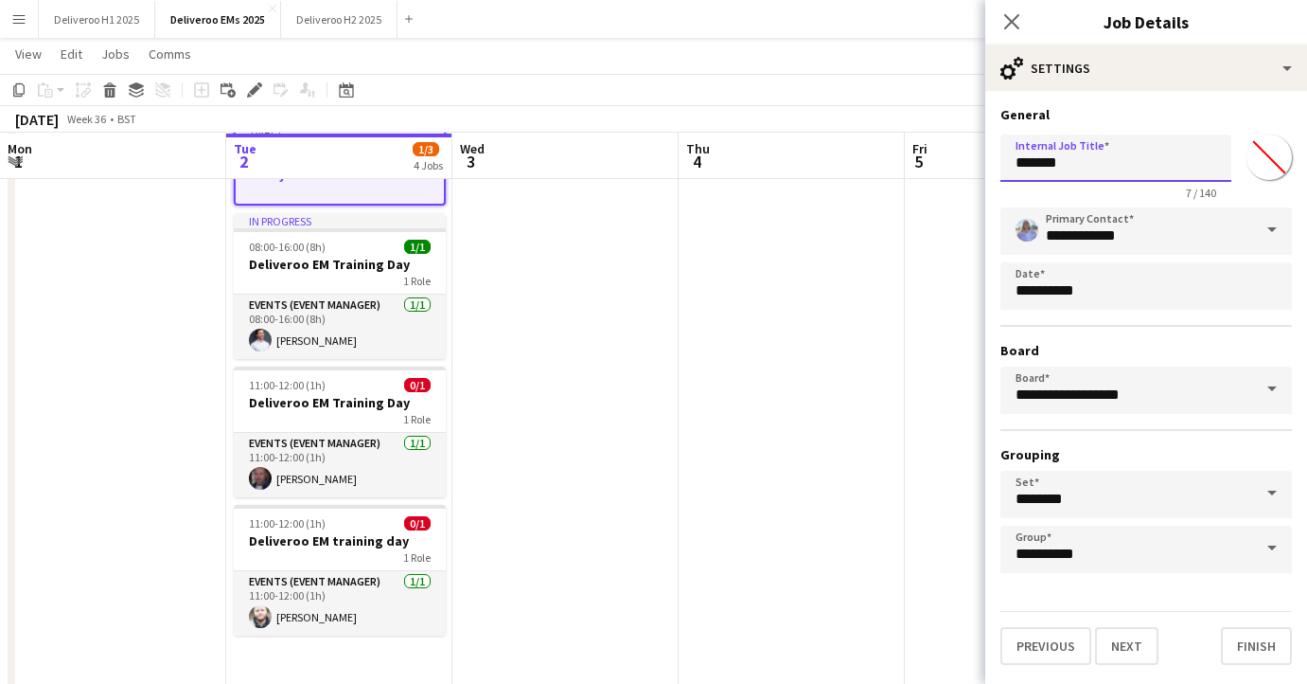
drag, startPoint x: 1107, startPoint y: 169, endPoint x: 966, endPoint y: 169, distance: 141.1
click at [966, 169] on body "Menu Boards Boards Boards All jobs Status Workforce Workforce My Workforce Recr…" at bounding box center [653, 338] width 1307 height 872
type input "**********"
click at [1123, 644] on button "Next" at bounding box center [1126, 646] width 63 height 38
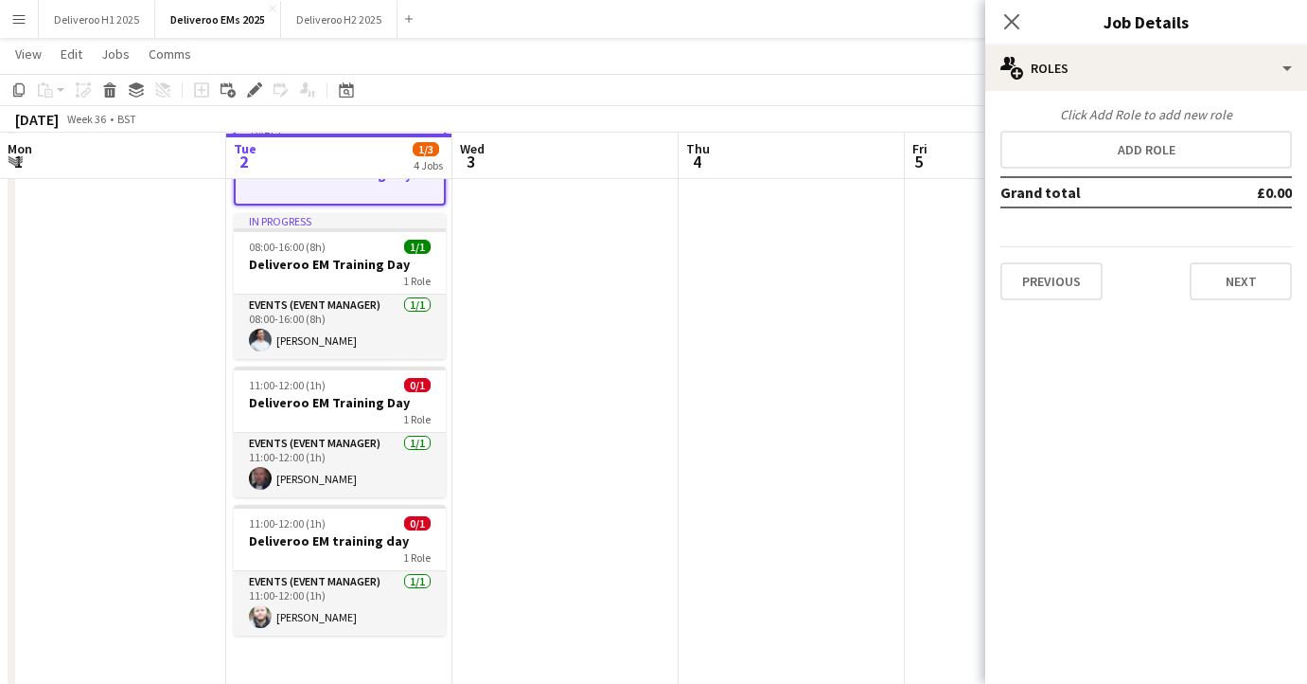
click at [1150, 130] on div "Click Add Role to add new role Add role Grand total £0.00 Previous Next" at bounding box center [1147, 203] width 322 height 194
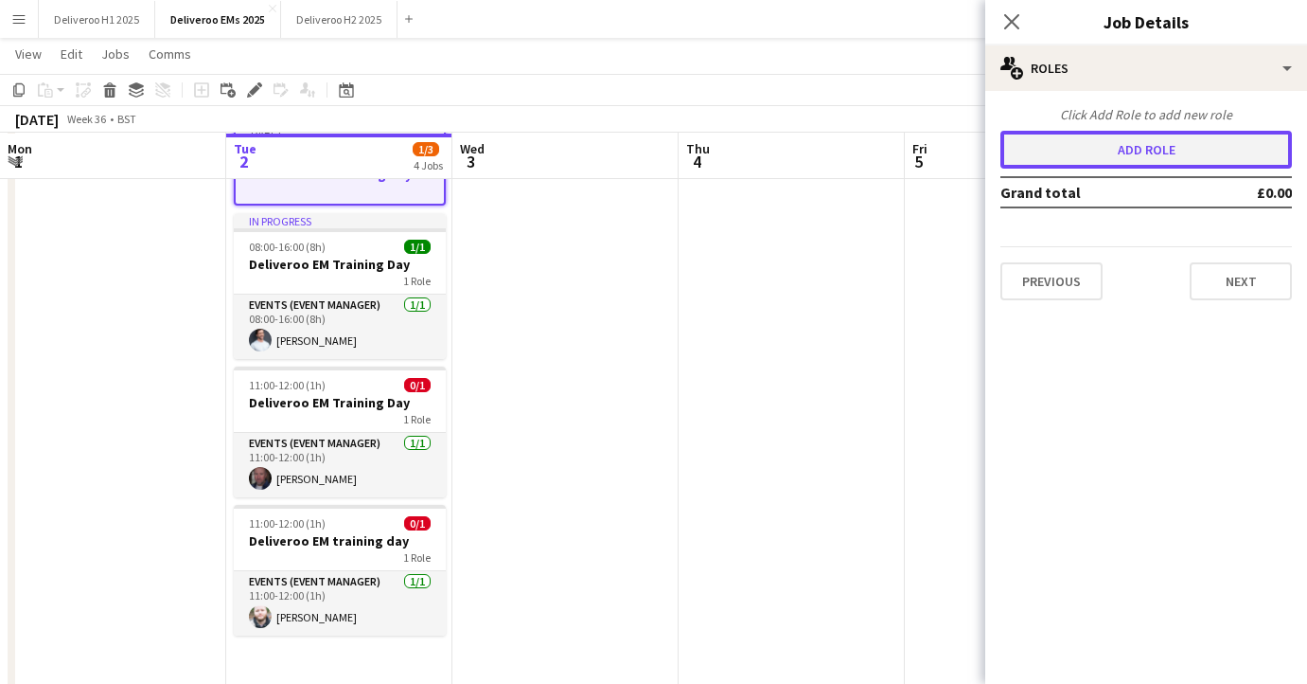
click at [1146, 141] on button "Add role" at bounding box center [1147, 150] width 292 height 38
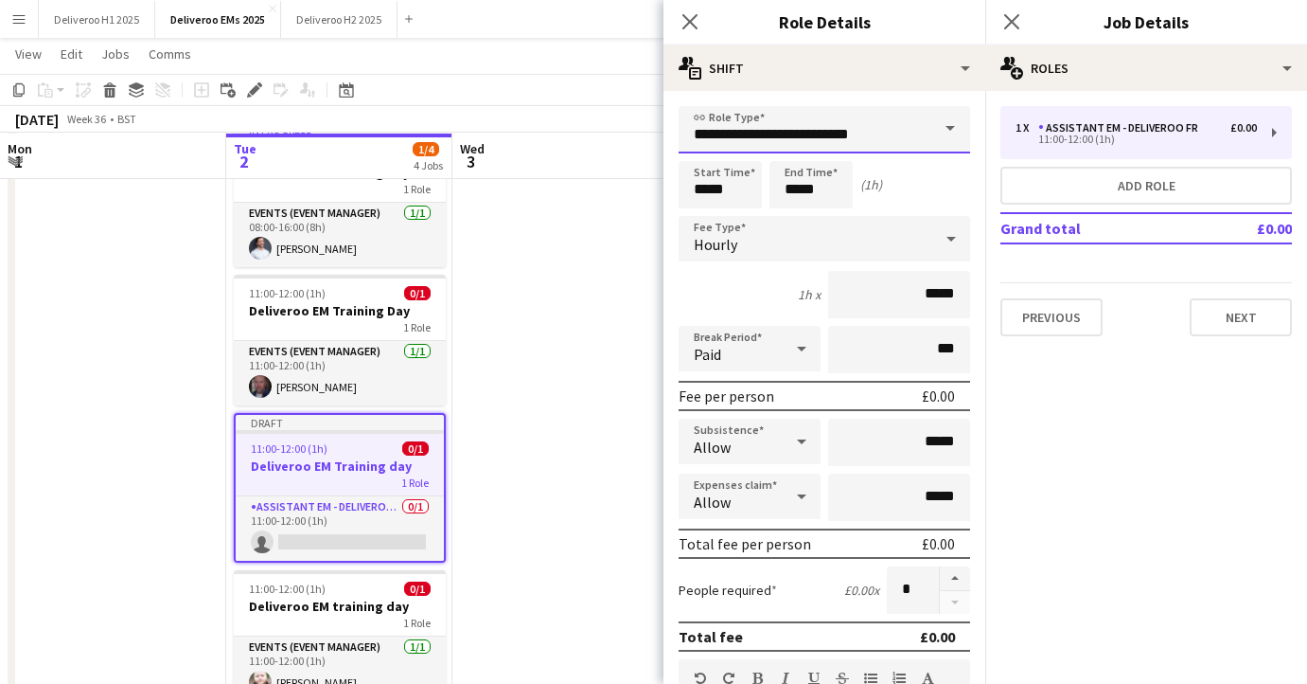
click at [882, 137] on input "**********" at bounding box center [825, 129] width 292 height 47
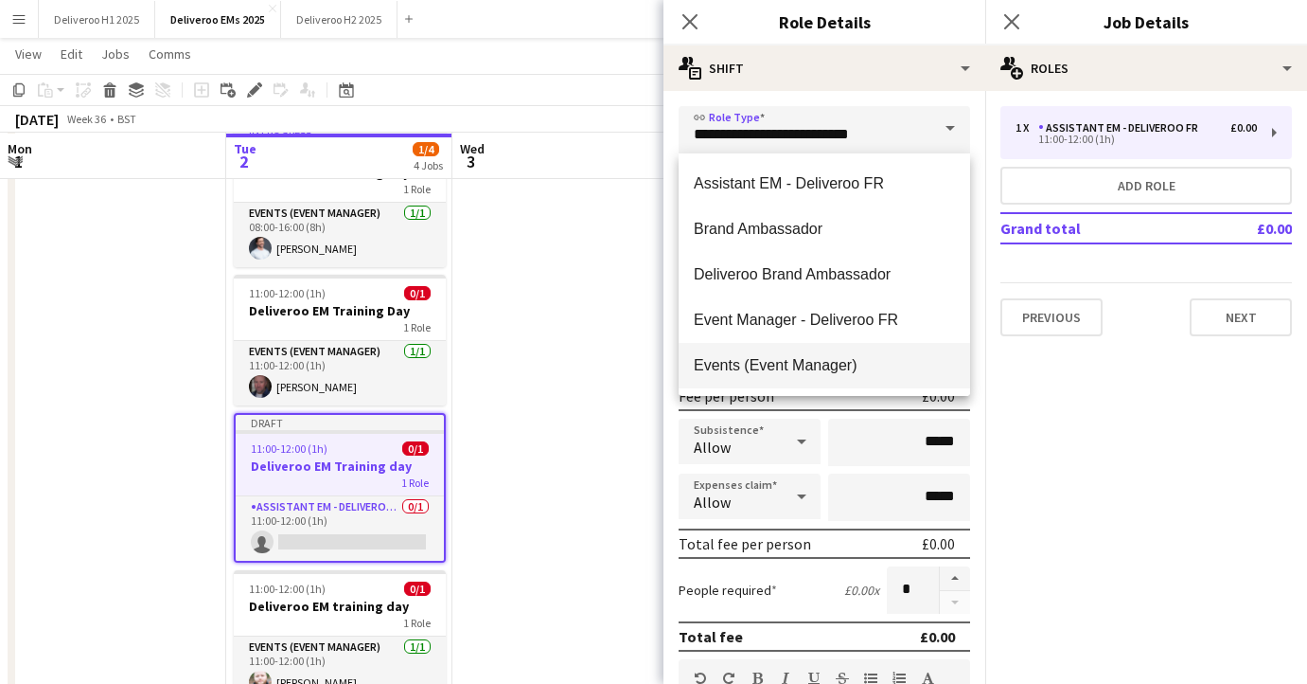
click at [774, 356] on span "Events (Event Manager)" at bounding box center [824, 365] width 261 height 18
type input "**********"
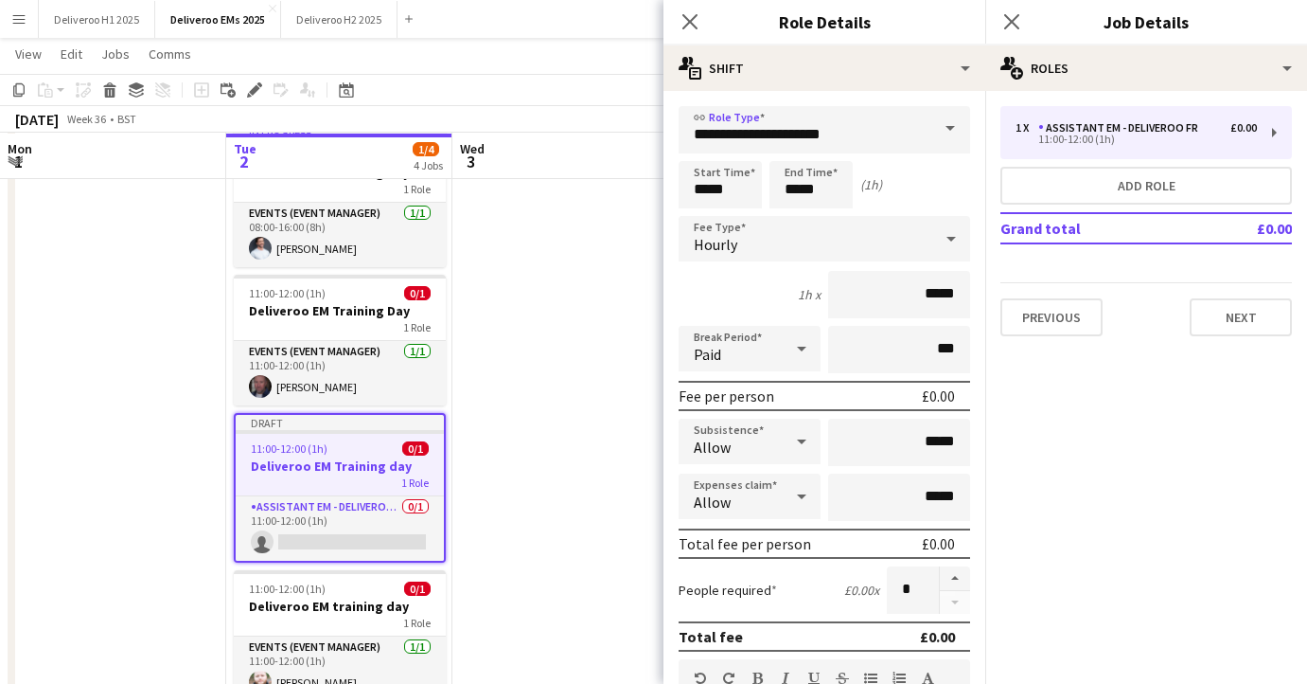
click at [799, 235] on div "Hourly" at bounding box center [806, 238] width 254 height 45
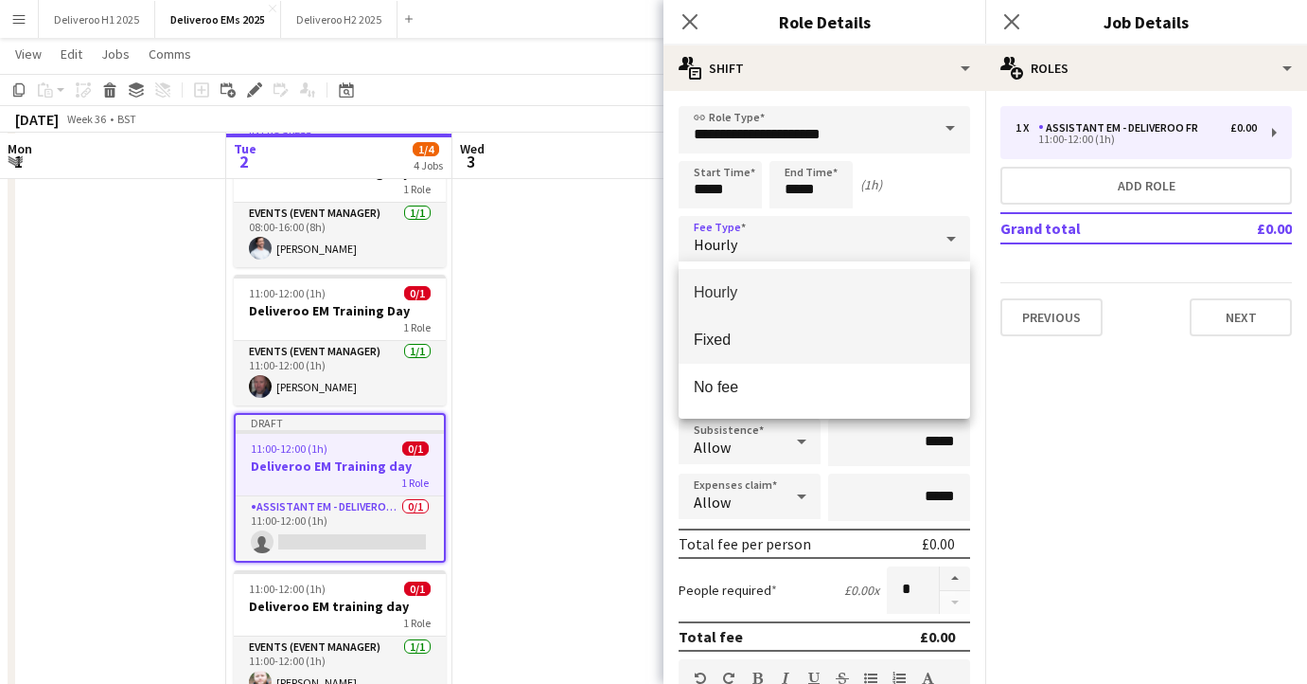
click at [781, 324] on mat-option "Fixed" at bounding box center [825, 339] width 292 height 47
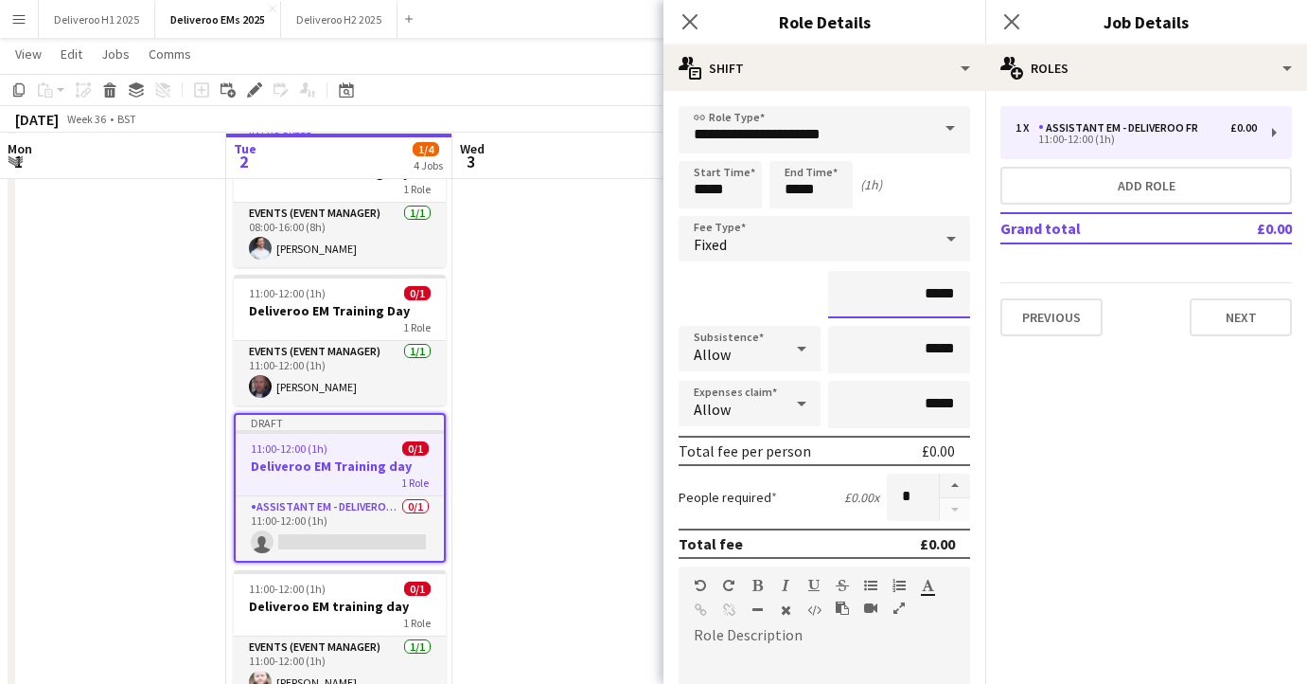
drag, startPoint x: 959, startPoint y: 293, endPoint x: 927, endPoint y: 293, distance: 32.2
click at [927, 293] on input "*****" at bounding box center [899, 294] width 142 height 47
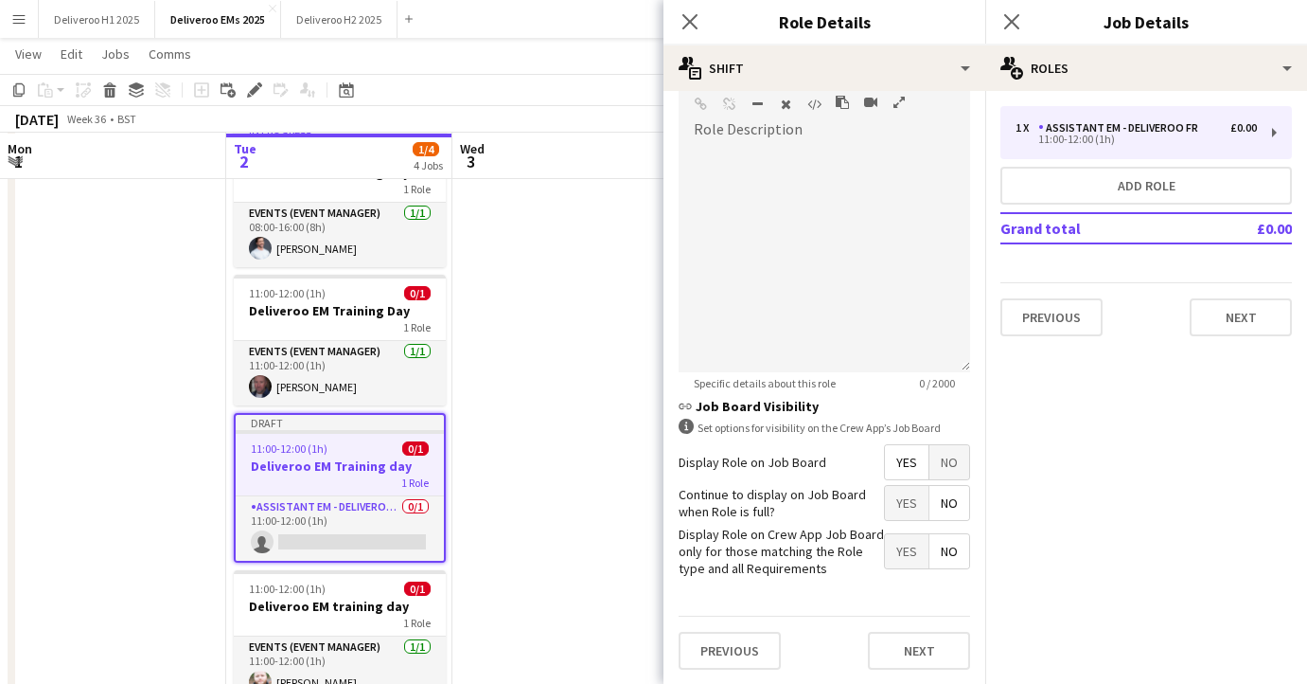
type input "***"
click at [946, 459] on span "No" at bounding box center [950, 462] width 40 height 34
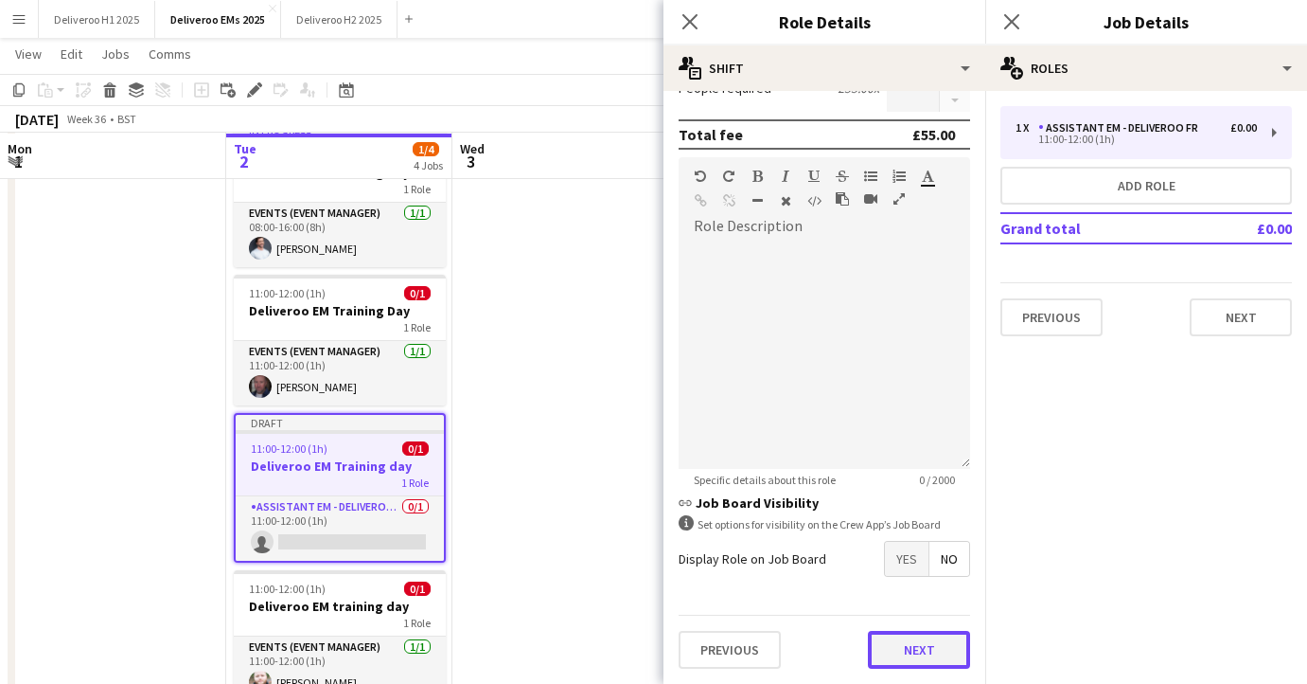
click at [879, 651] on button "Next" at bounding box center [919, 650] width 102 height 38
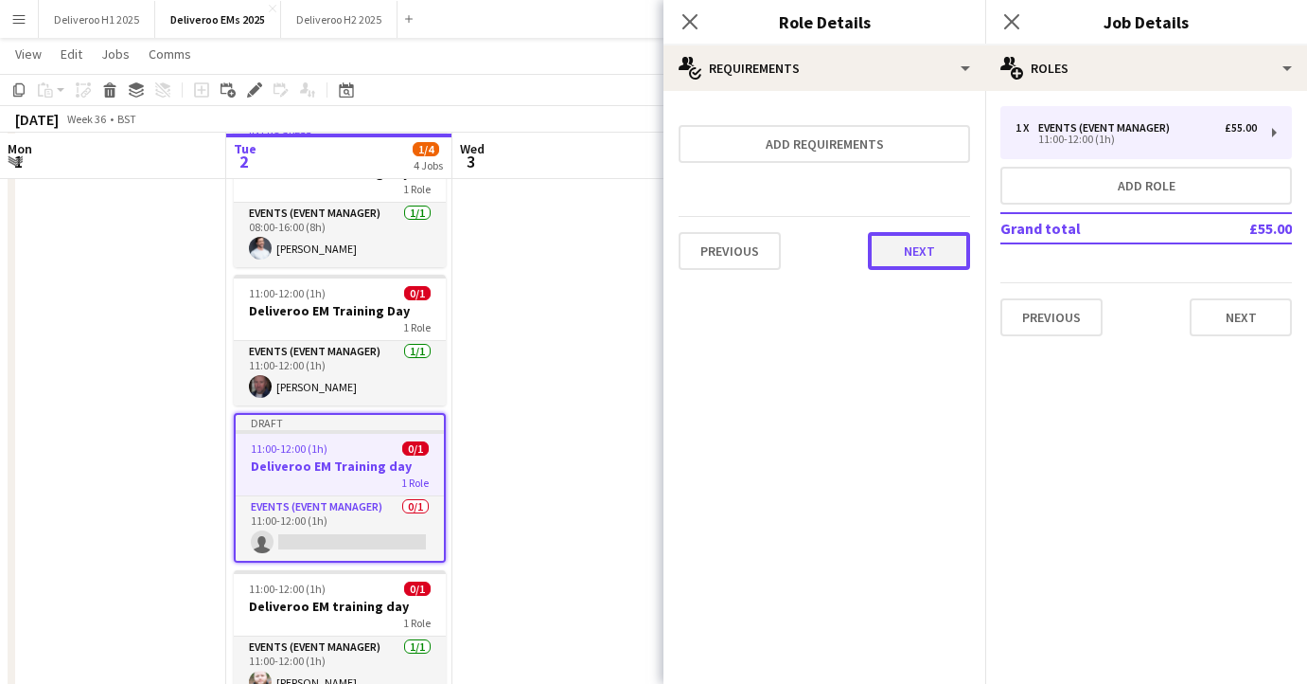
click at [943, 235] on button "Next" at bounding box center [919, 251] width 102 height 38
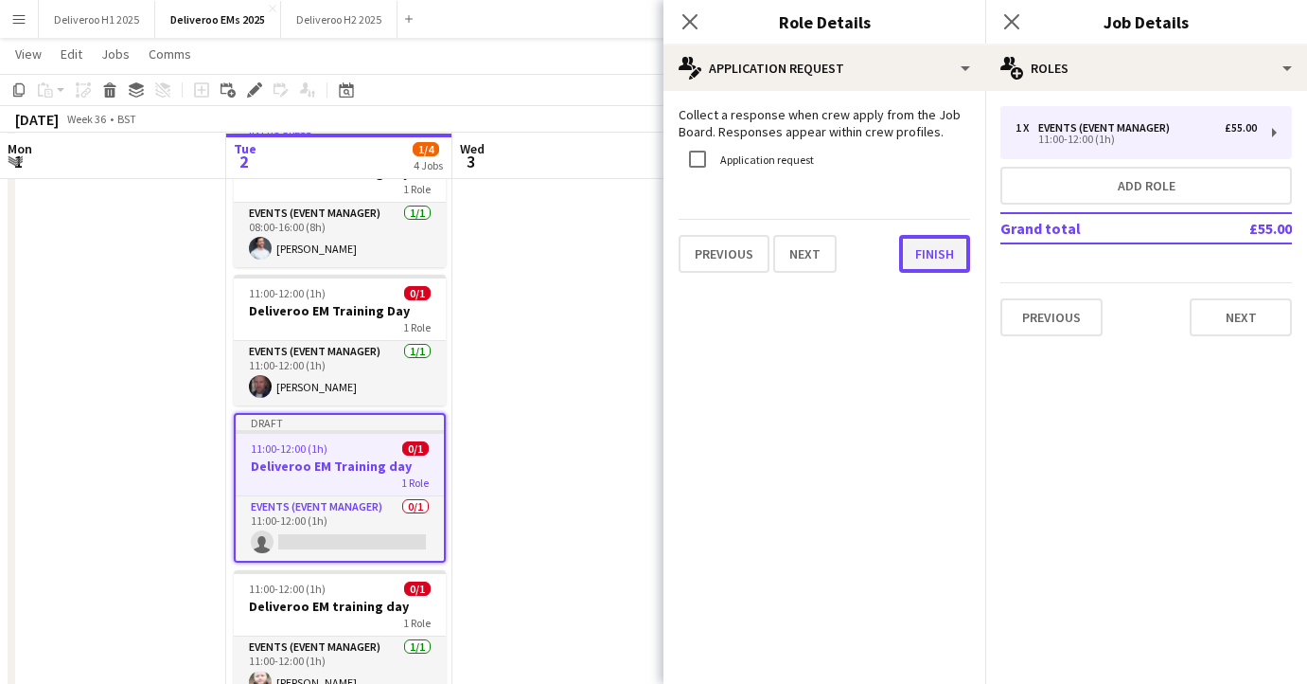
click at [940, 258] on button "Finish" at bounding box center [934, 254] width 71 height 38
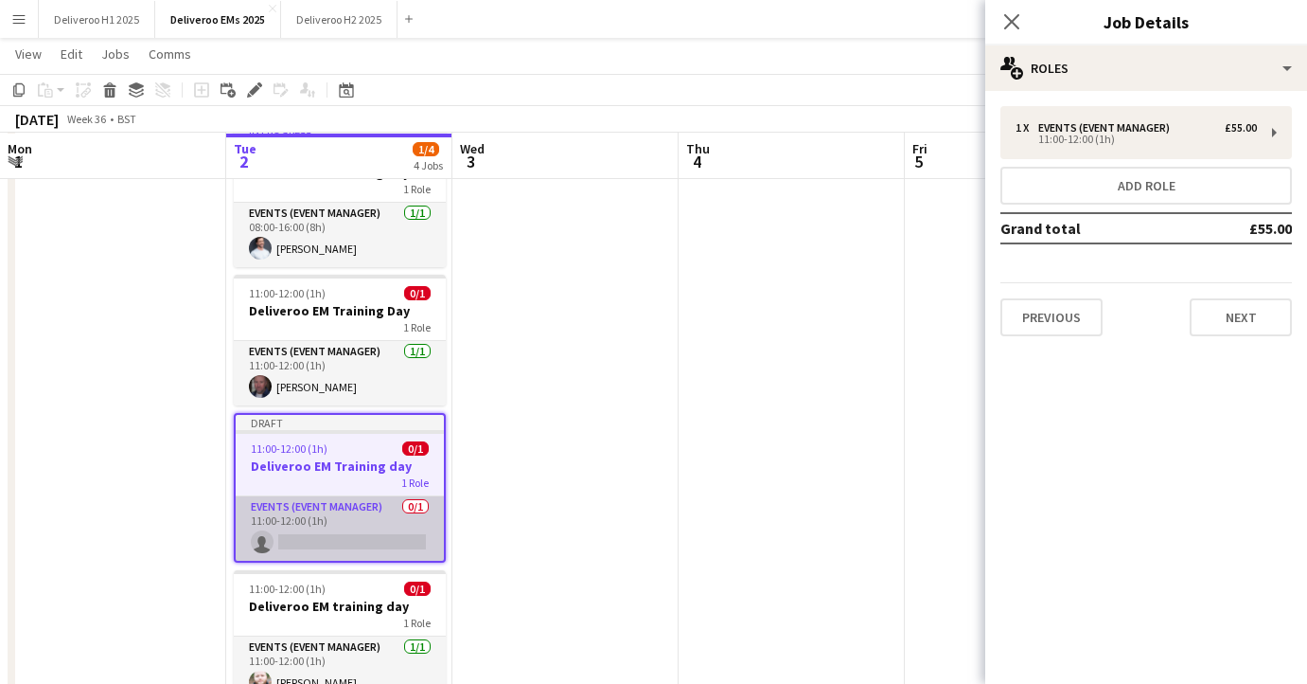
click at [383, 527] on app-card-role "Events (Event Manager) 0/1 11:00-12:00 (1h) single-neutral-actions" at bounding box center [340, 528] width 208 height 64
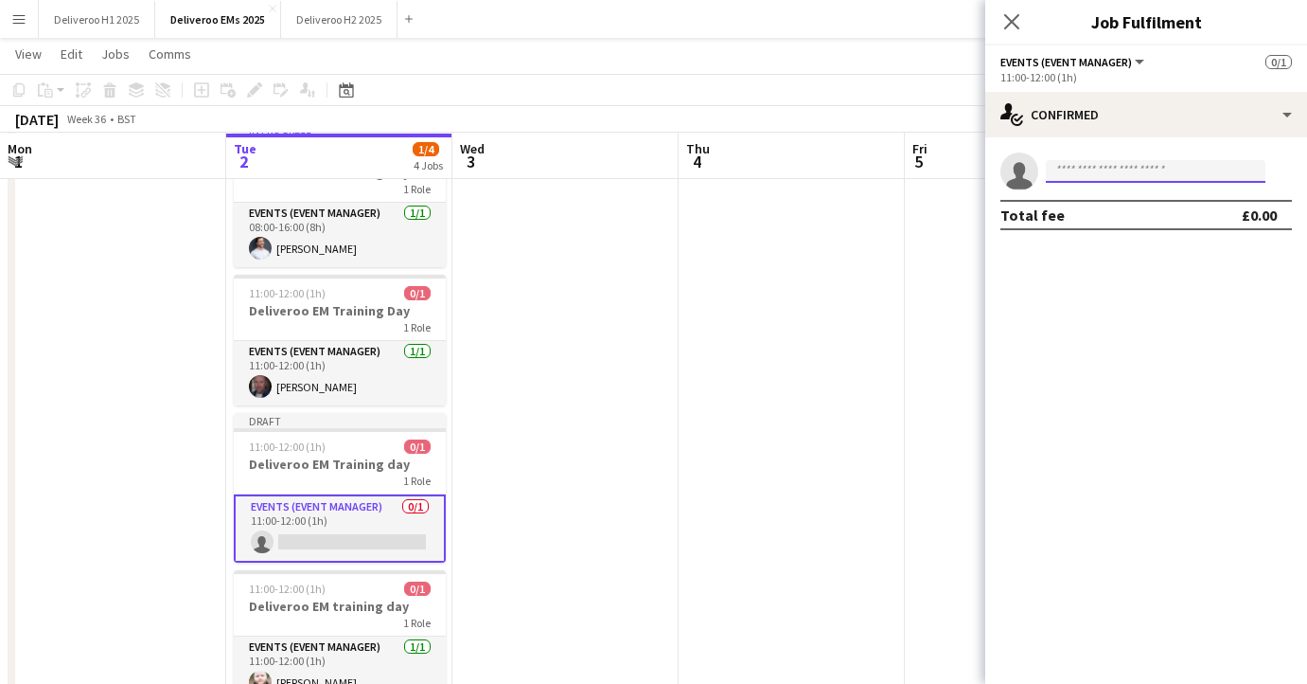
click at [1120, 177] on input at bounding box center [1156, 171] width 220 height 23
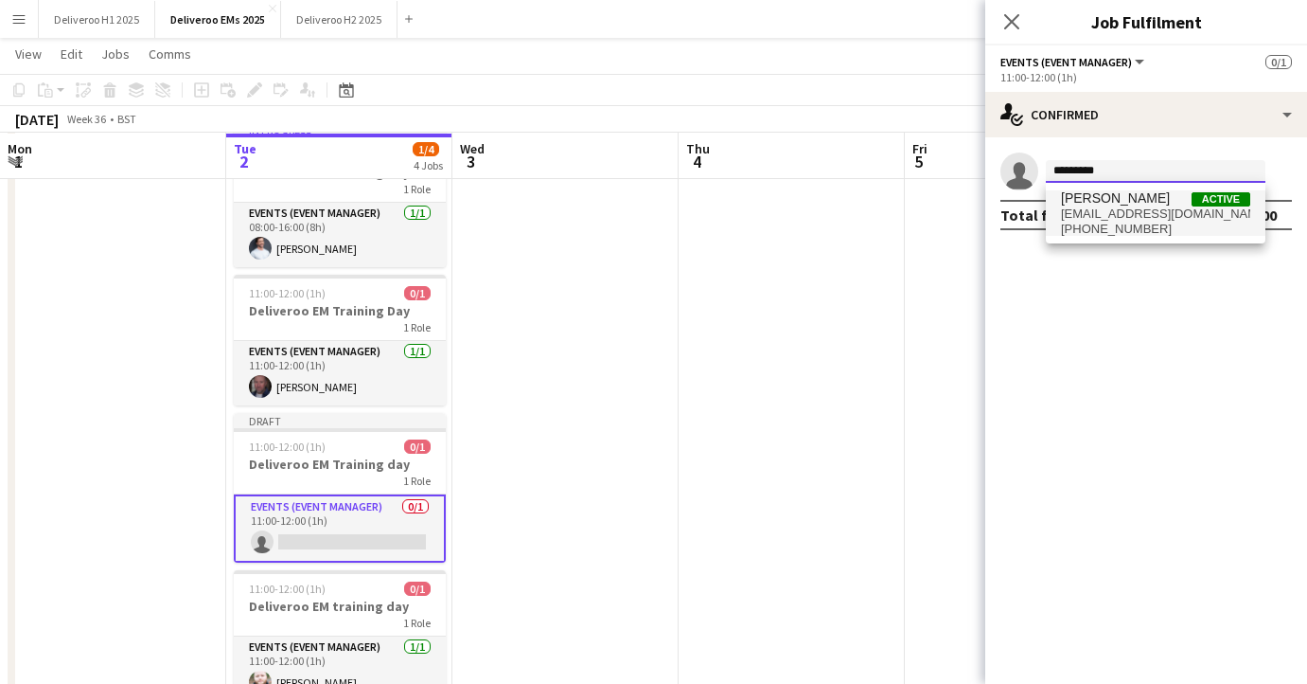
type input "*********"
click at [1120, 220] on span "[EMAIL_ADDRESS][DOMAIN_NAME]" at bounding box center [1155, 213] width 189 height 15
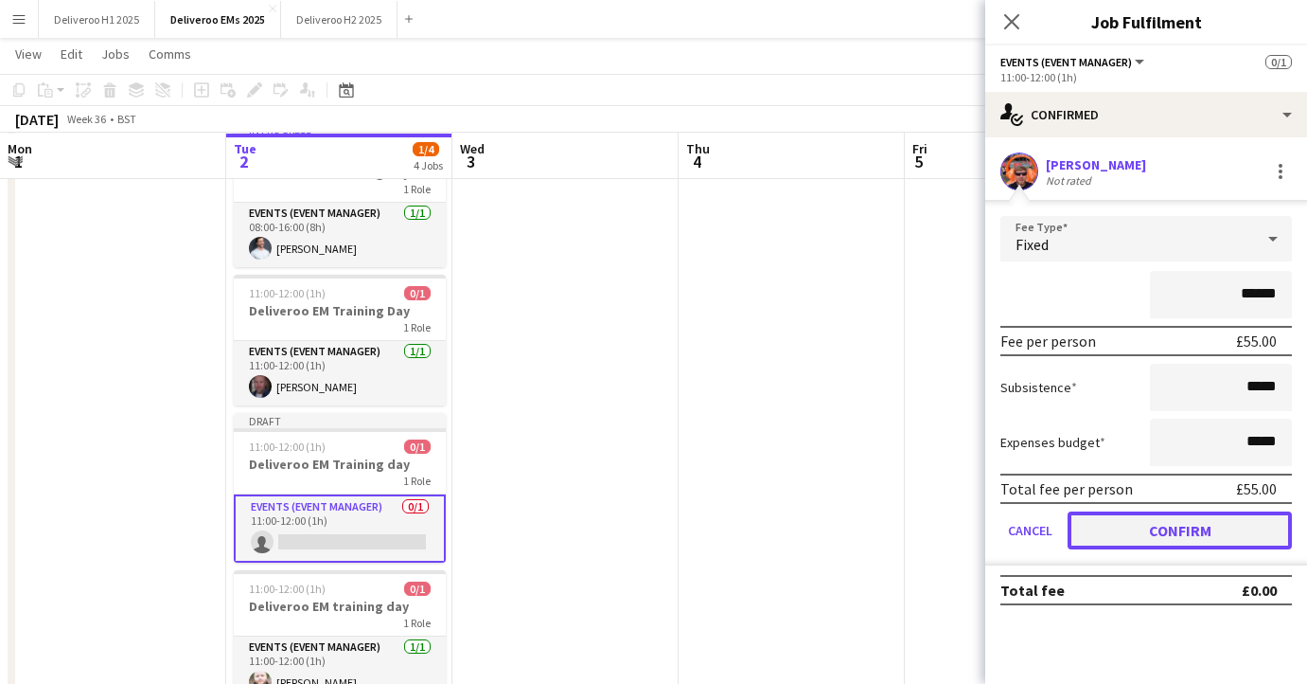
click at [1121, 534] on button "Confirm" at bounding box center [1180, 530] width 224 height 38
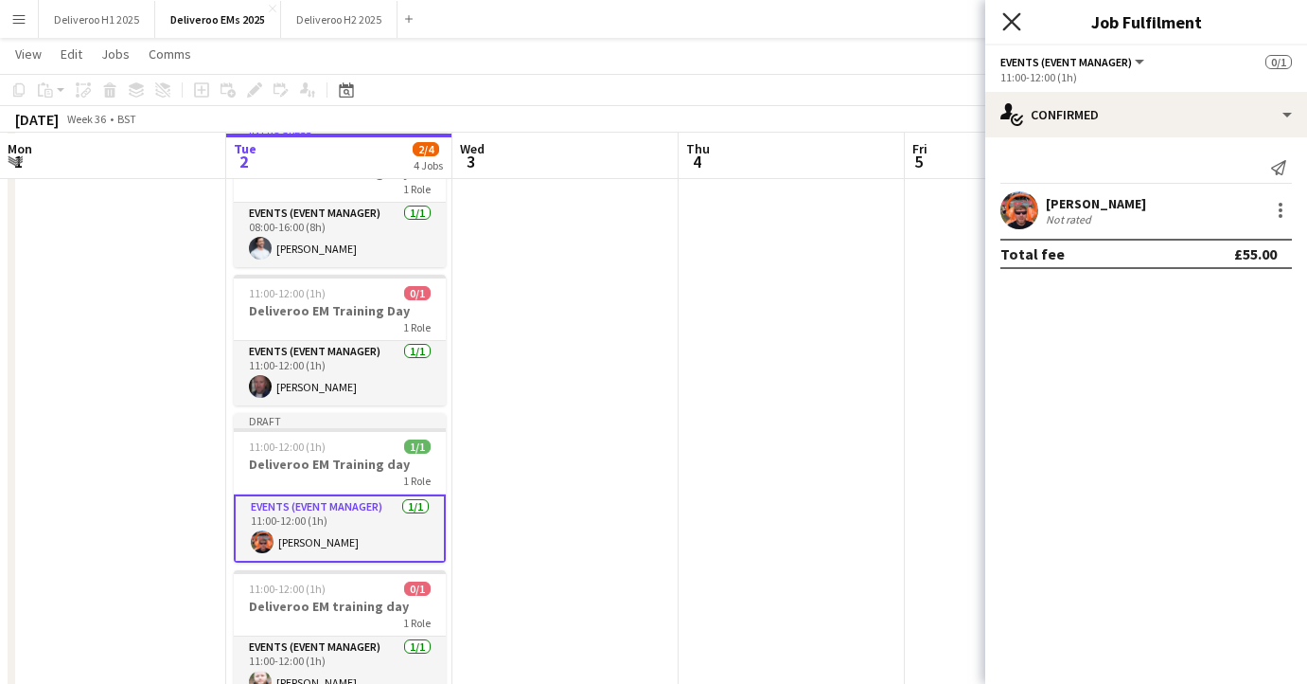
click at [1009, 21] on icon "Close pop-in" at bounding box center [1012, 21] width 18 height 18
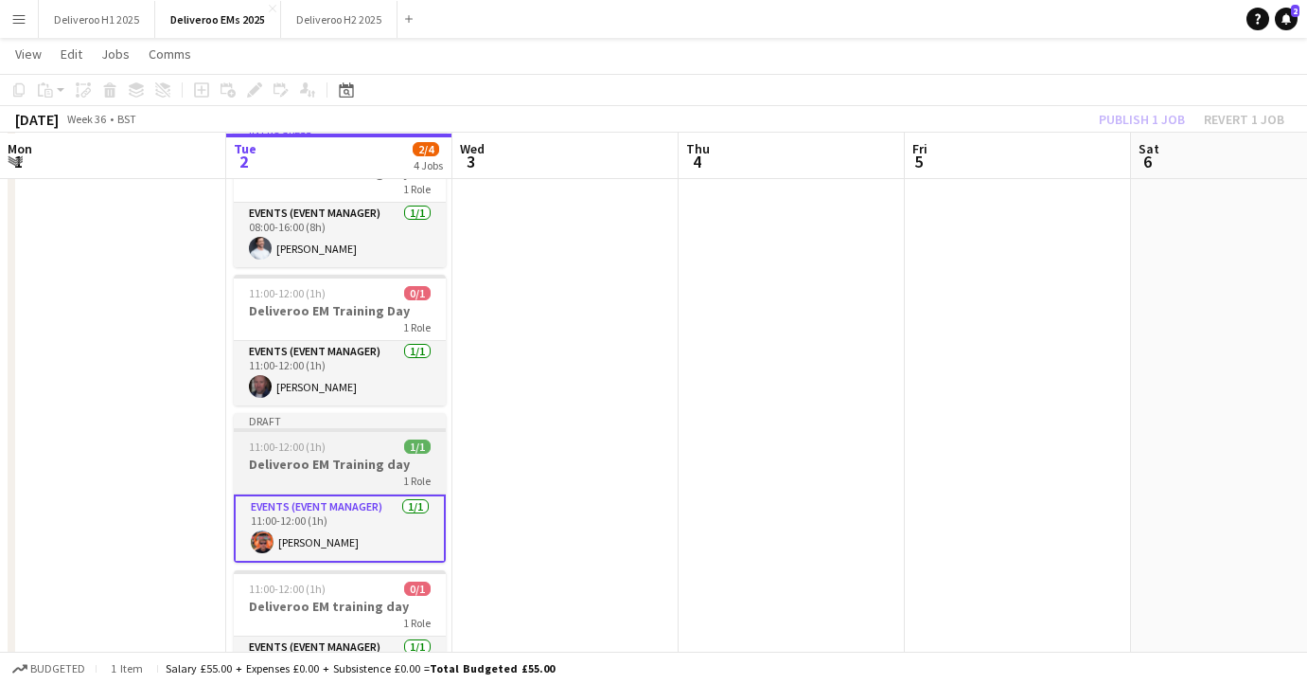
click at [322, 422] on div "Draft" at bounding box center [340, 420] width 212 height 15
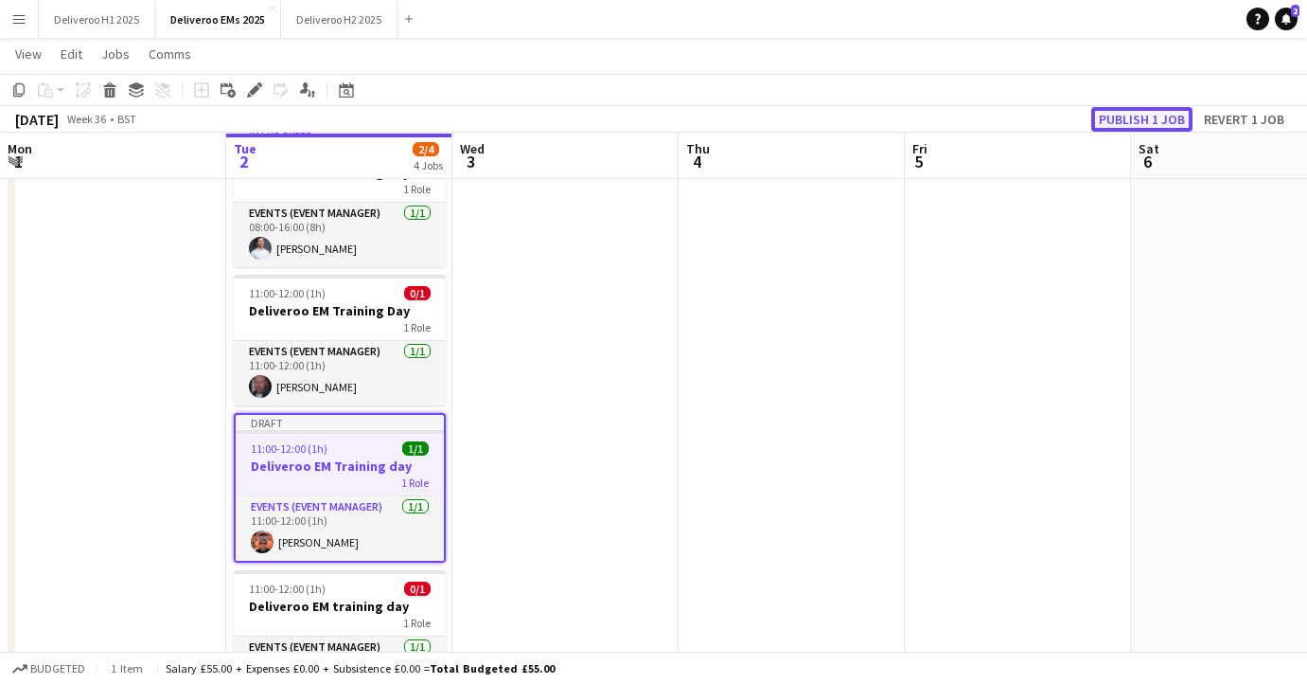
click at [1146, 117] on button "Publish 1 job" at bounding box center [1142, 119] width 101 height 25
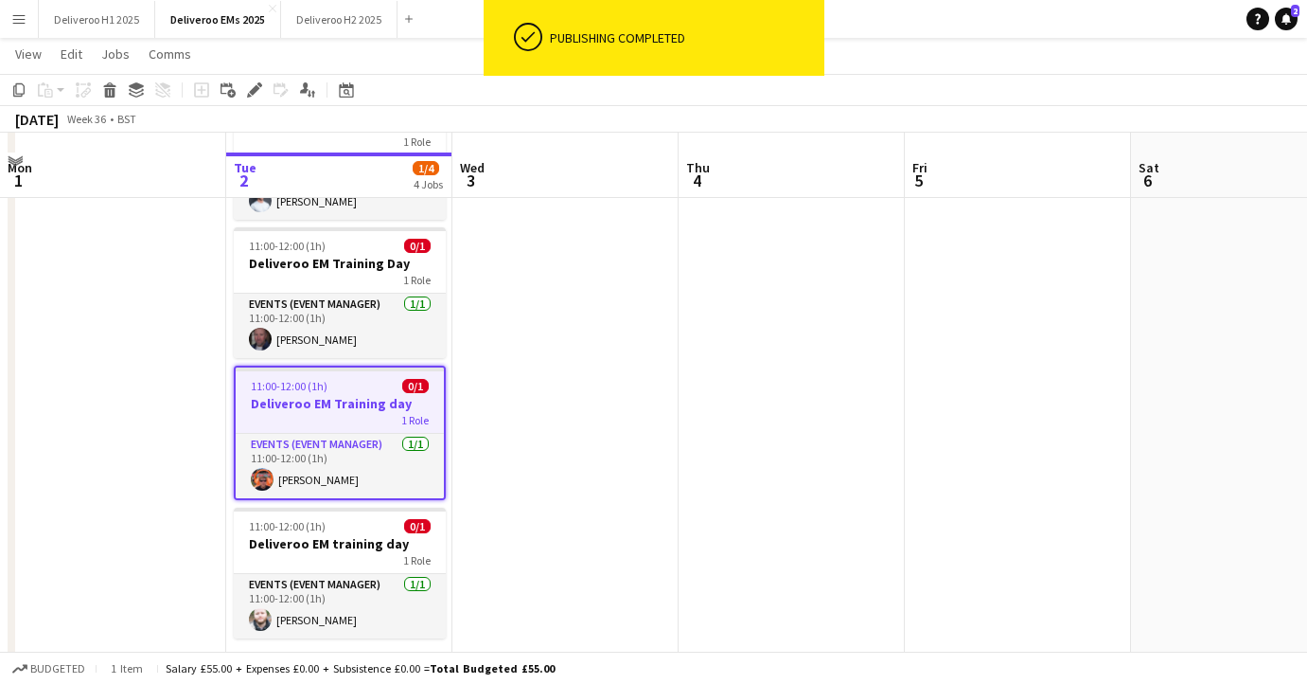
scroll to position [256, 0]
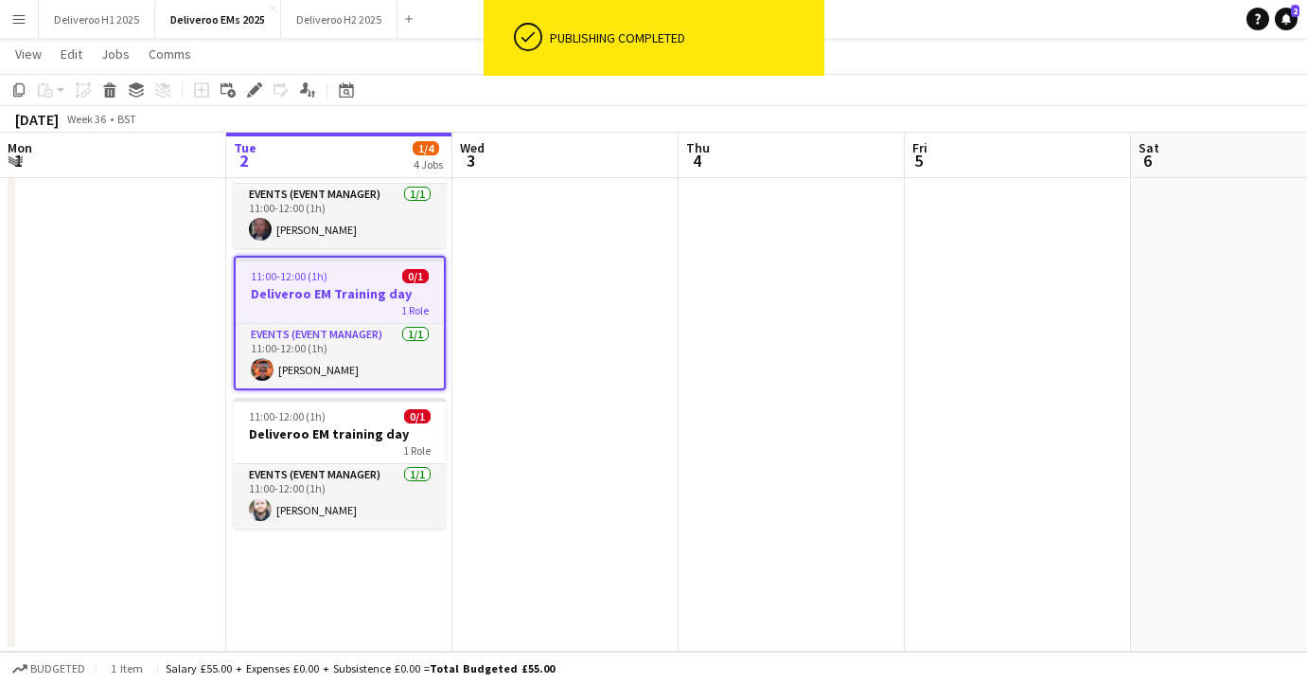
click at [328, 556] on app-date-cell "In progress 08:00-16:00 (8h) 1/1 Deliveroo EM Training Day 1 Role Events (Event…" at bounding box center [339, 303] width 226 height 695
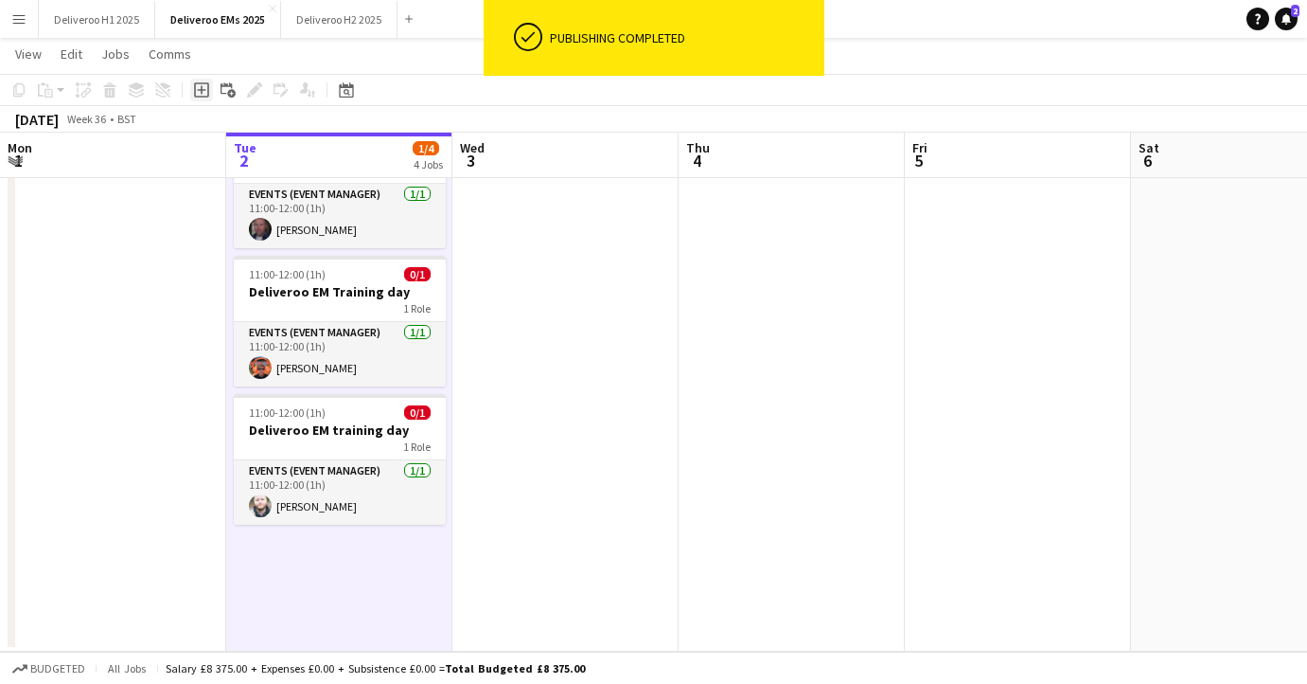
click at [199, 89] on icon at bounding box center [201, 89] width 9 height 9
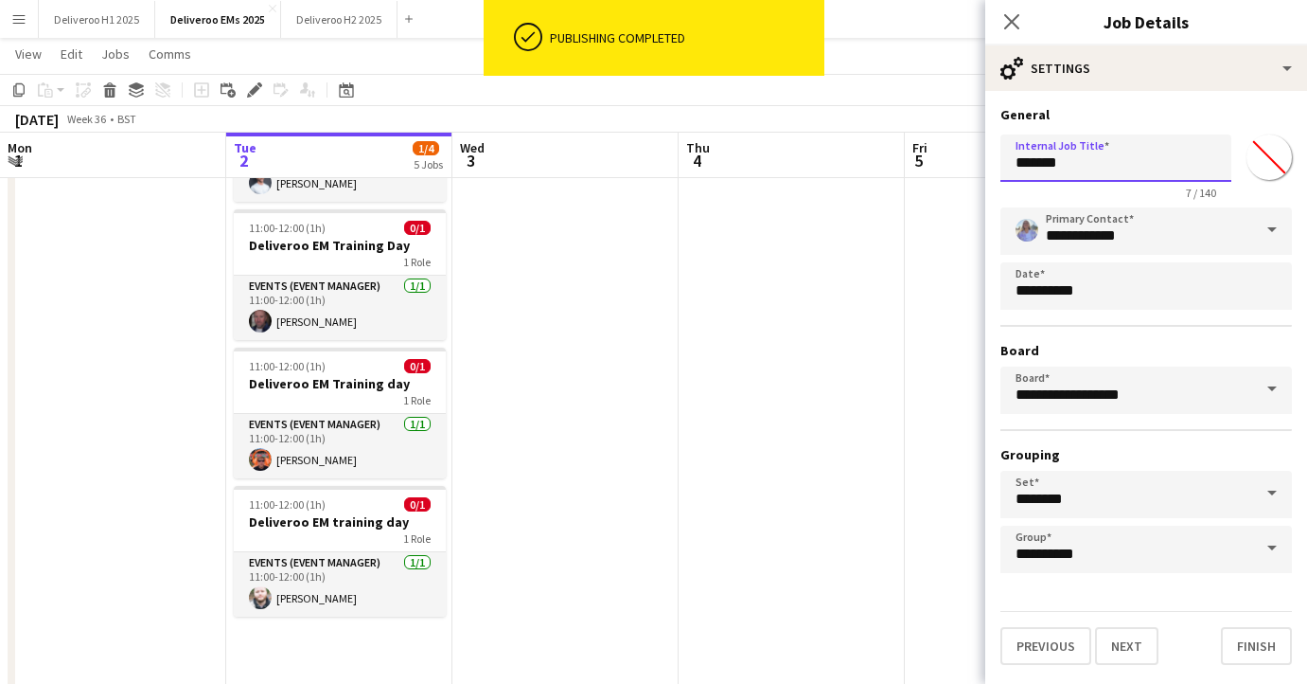
drag, startPoint x: 1112, startPoint y: 163, endPoint x: 976, endPoint y: 163, distance: 136.3
click at [976, 163] on body "ok-circled Publishing completed Menu Boards Boards Boards All jobs Status Workf…" at bounding box center [653, 258] width 1307 height 1028
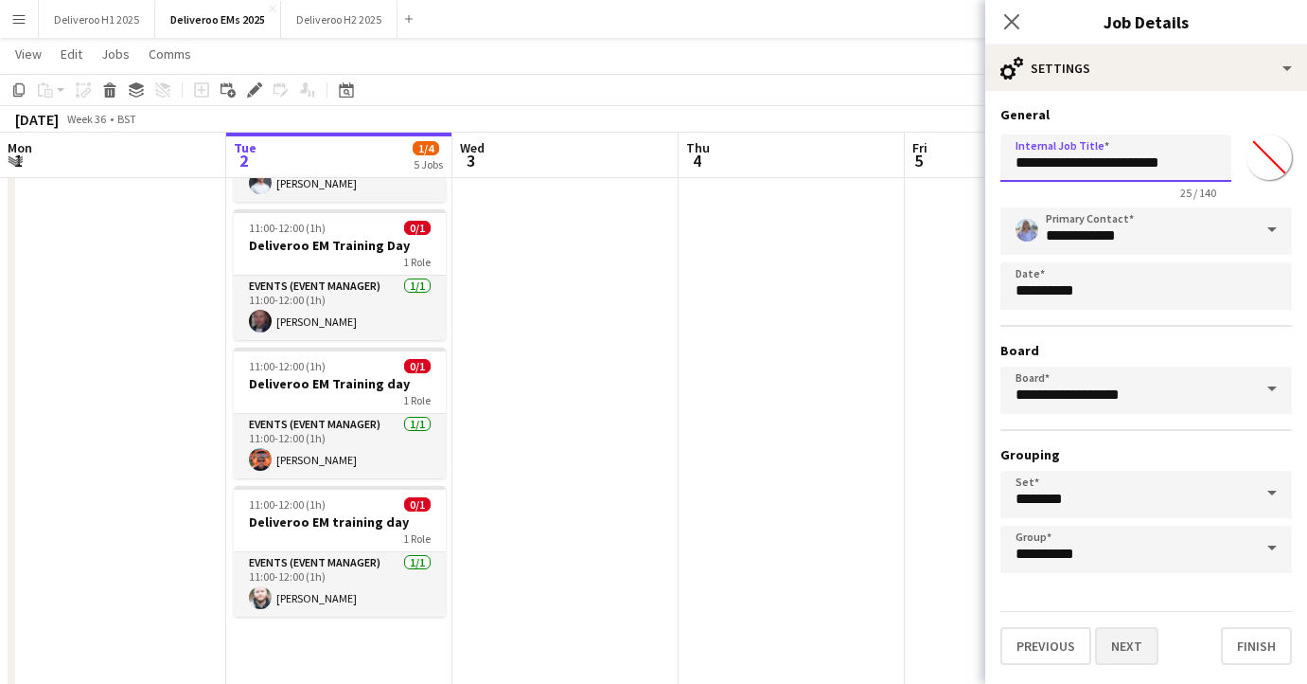
type input "**********"
click at [1125, 634] on button "Next" at bounding box center [1126, 646] width 63 height 38
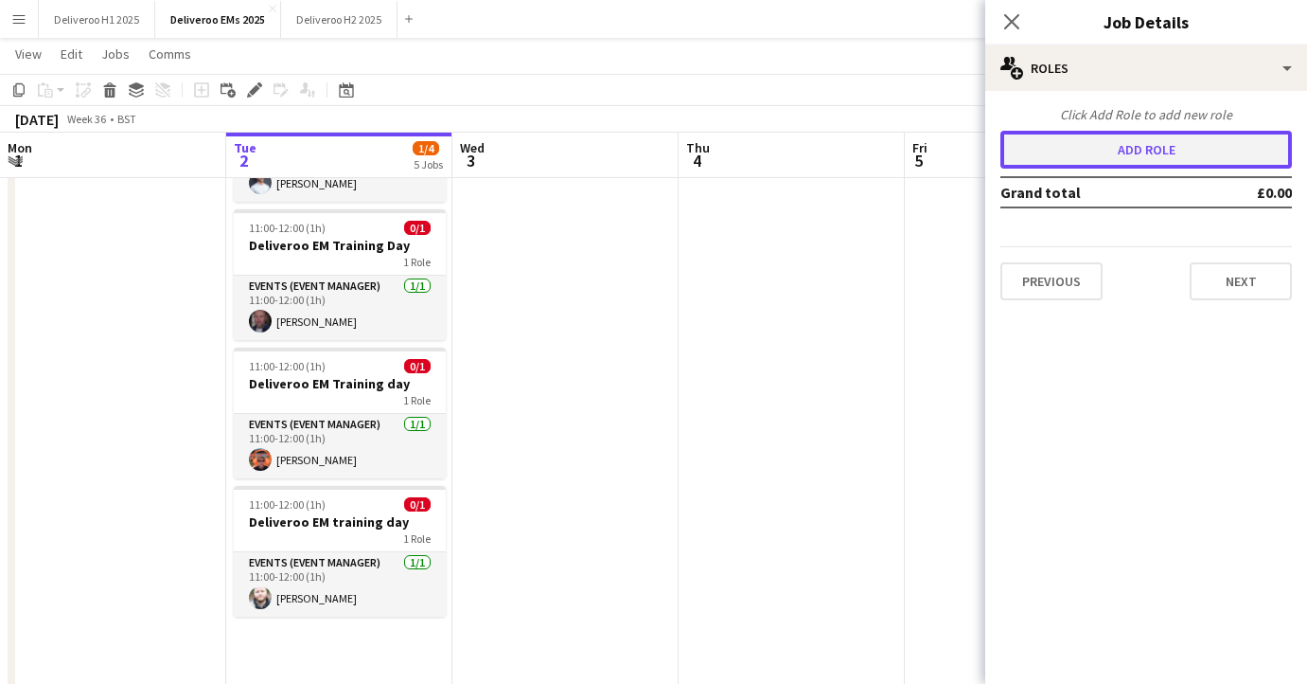
click at [1099, 141] on button "Add role" at bounding box center [1147, 150] width 292 height 38
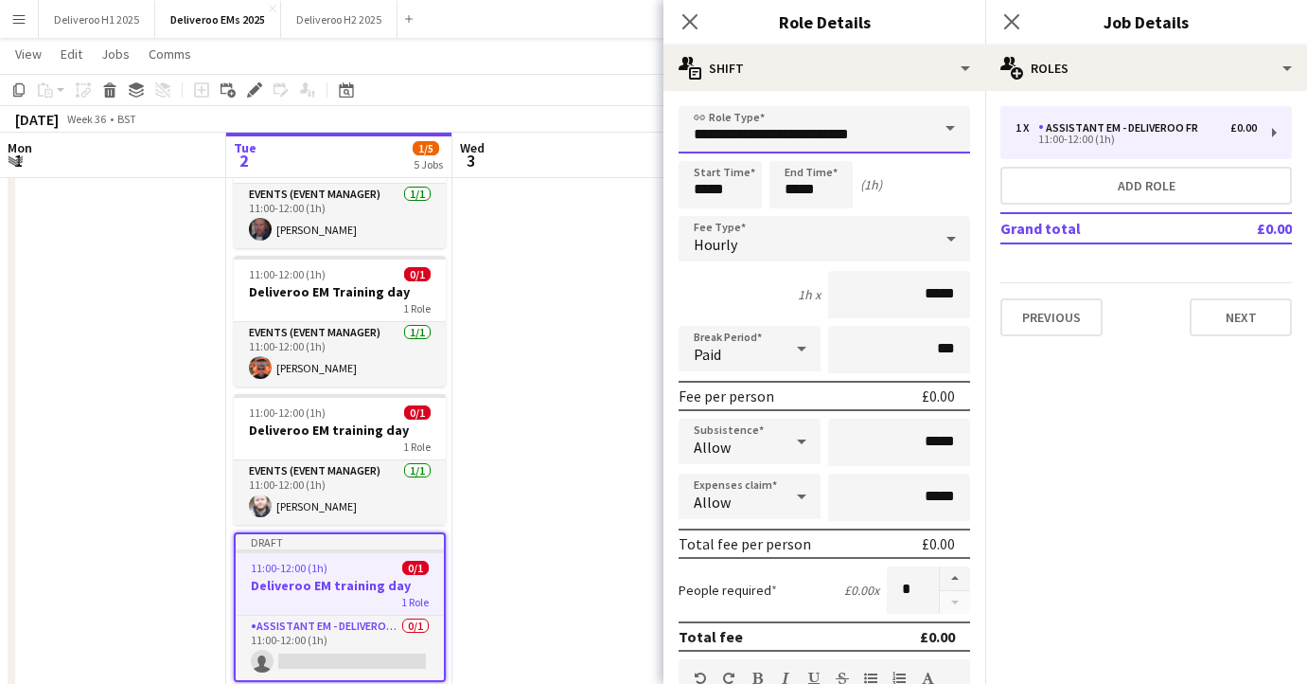
click at [881, 125] on input "**********" at bounding box center [825, 129] width 292 height 47
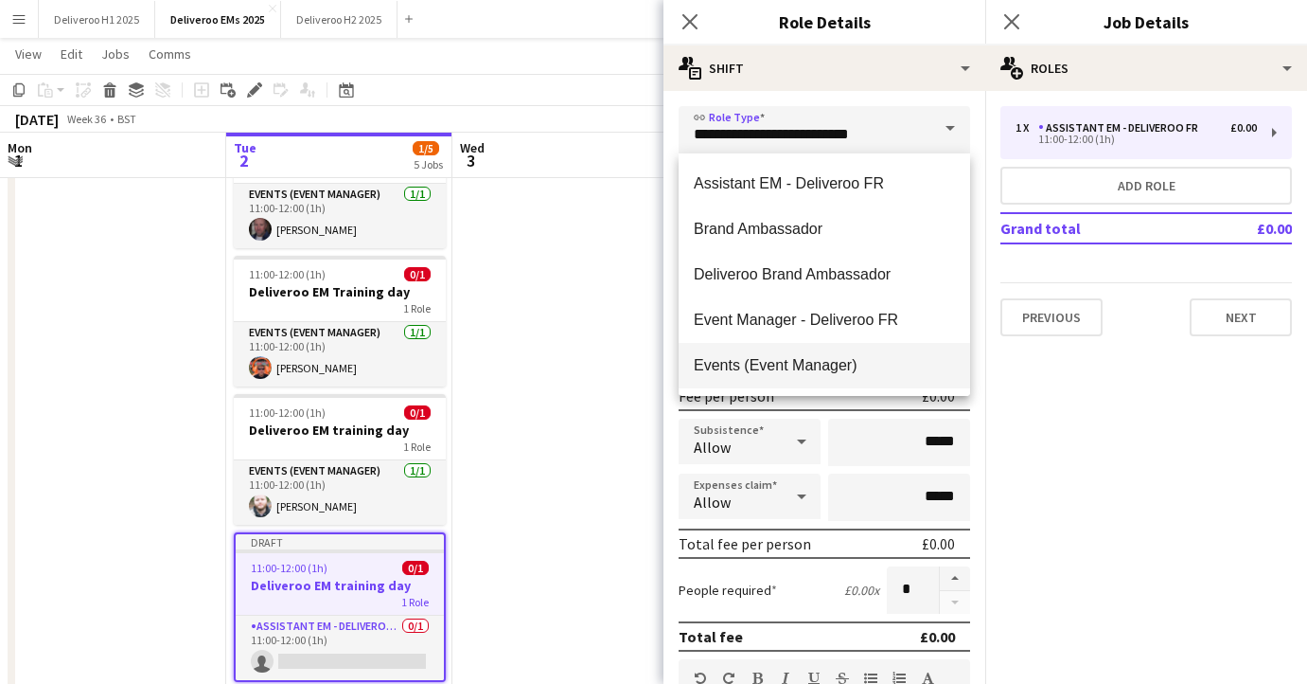
click at [780, 367] on span "Events (Event Manager)" at bounding box center [824, 365] width 261 height 18
type input "**********"
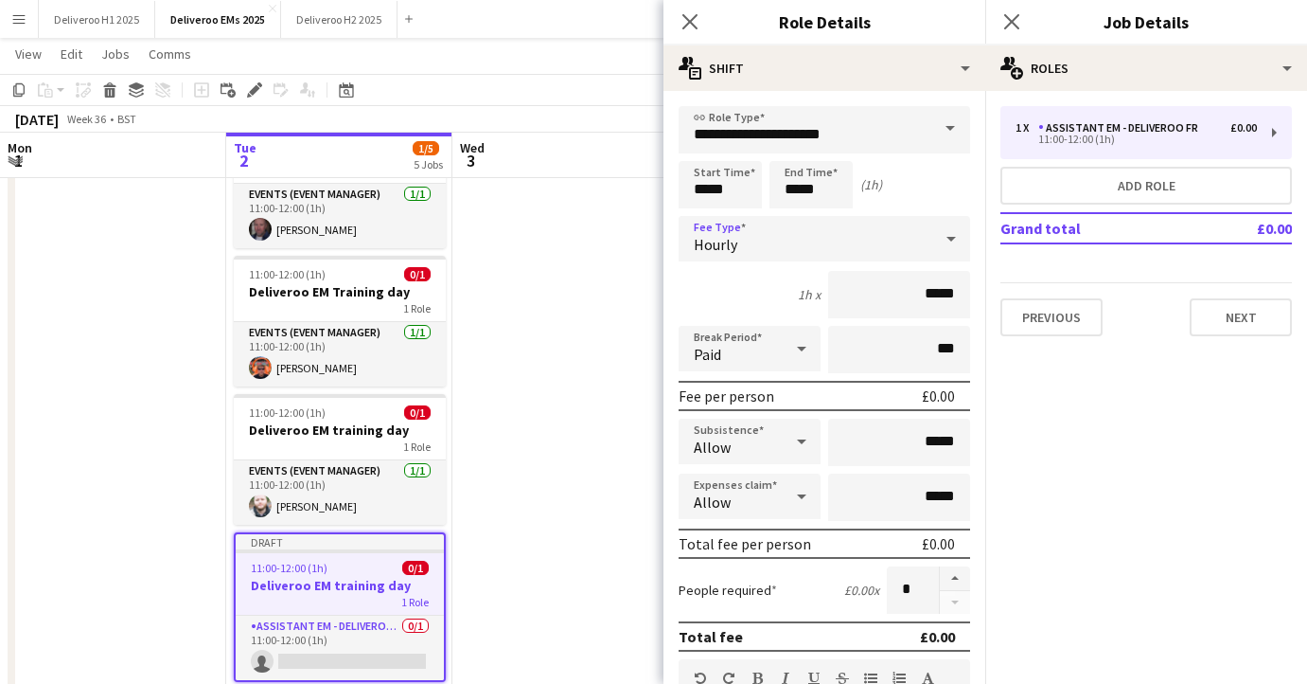
click at [852, 246] on div "Hourly" at bounding box center [806, 238] width 254 height 45
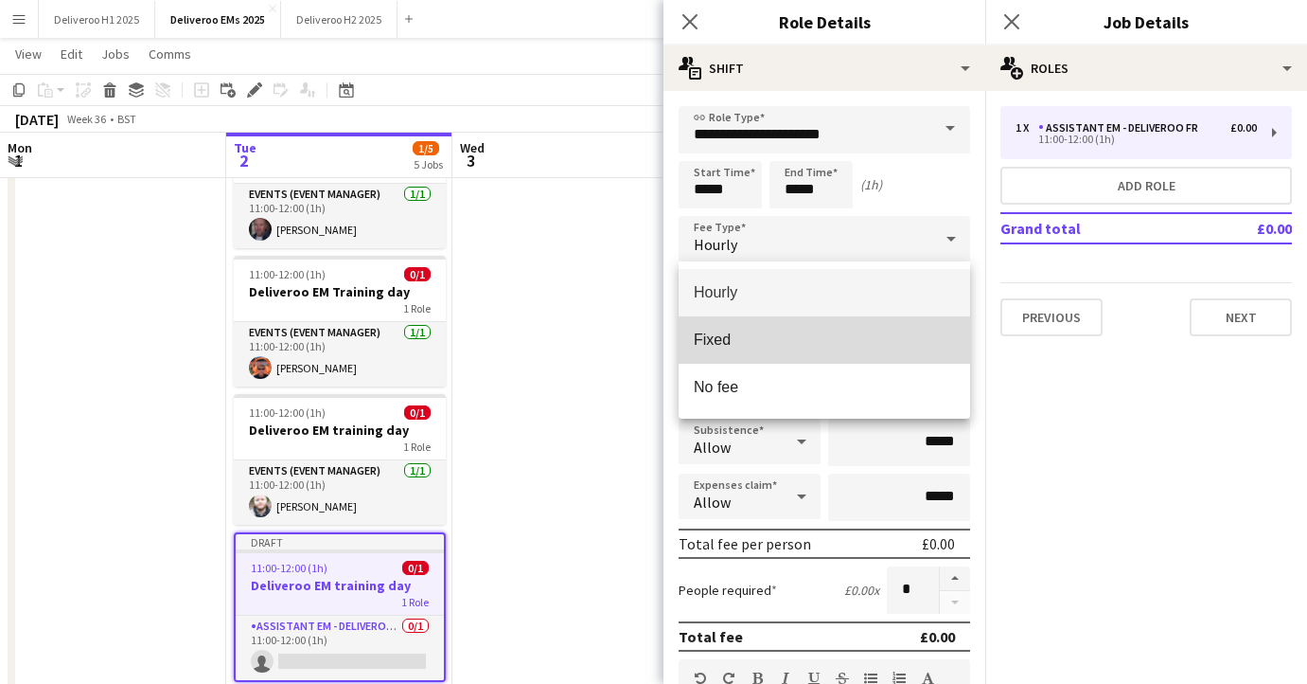
click at [787, 342] on span "Fixed" at bounding box center [824, 339] width 261 height 18
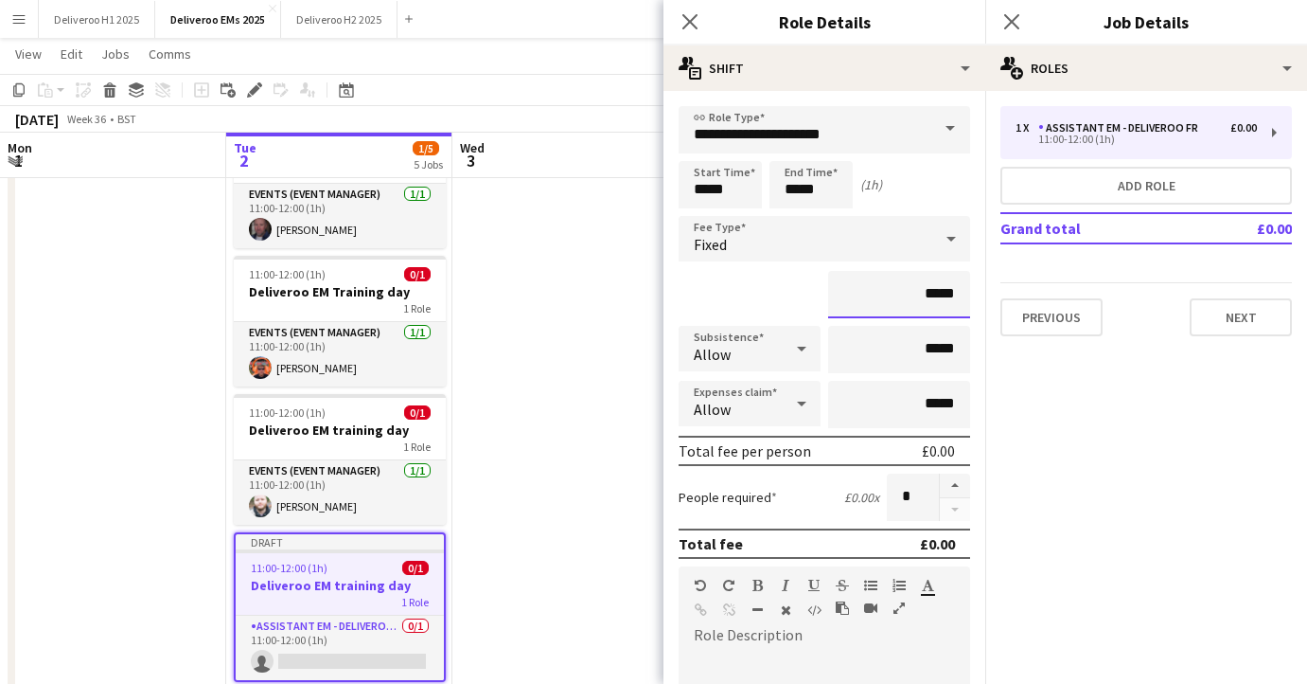
drag, startPoint x: 954, startPoint y: 297, endPoint x: 928, endPoint y: 297, distance: 26.5
click at [928, 297] on input "*****" at bounding box center [899, 294] width 142 height 47
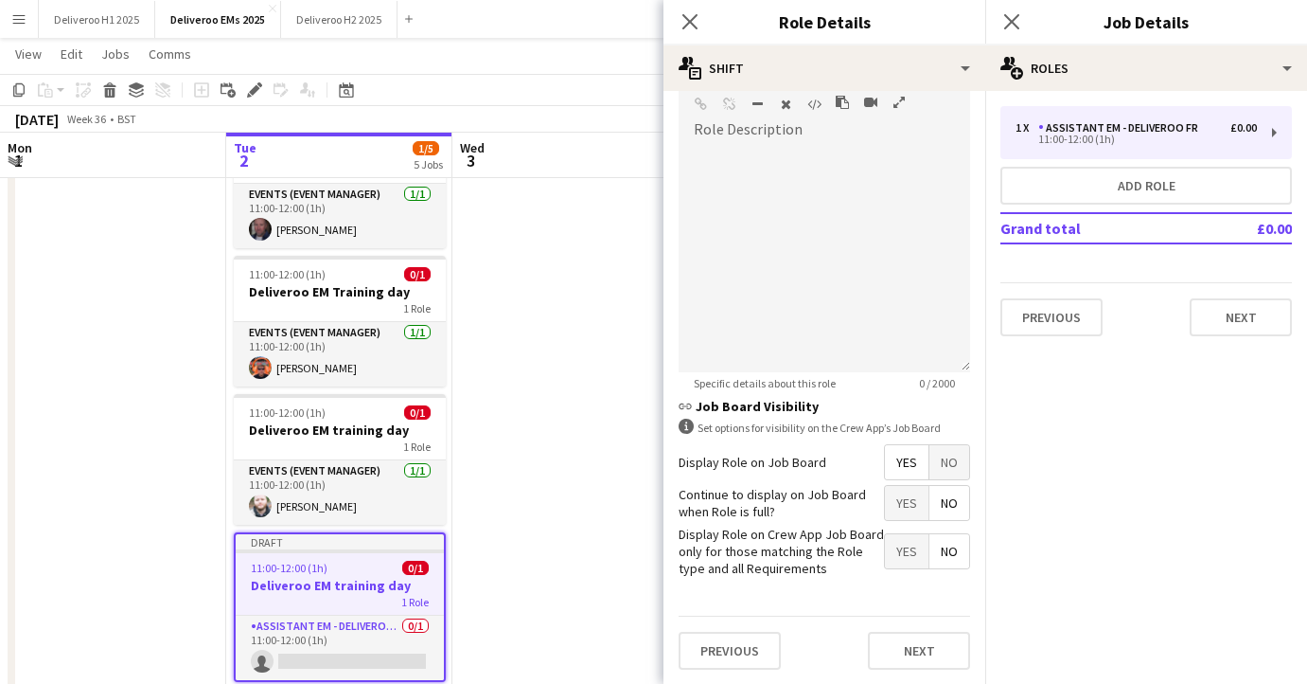
type input "******"
click at [940, 461] on span "No" at bounding box center [950, 462] width 40 height 34
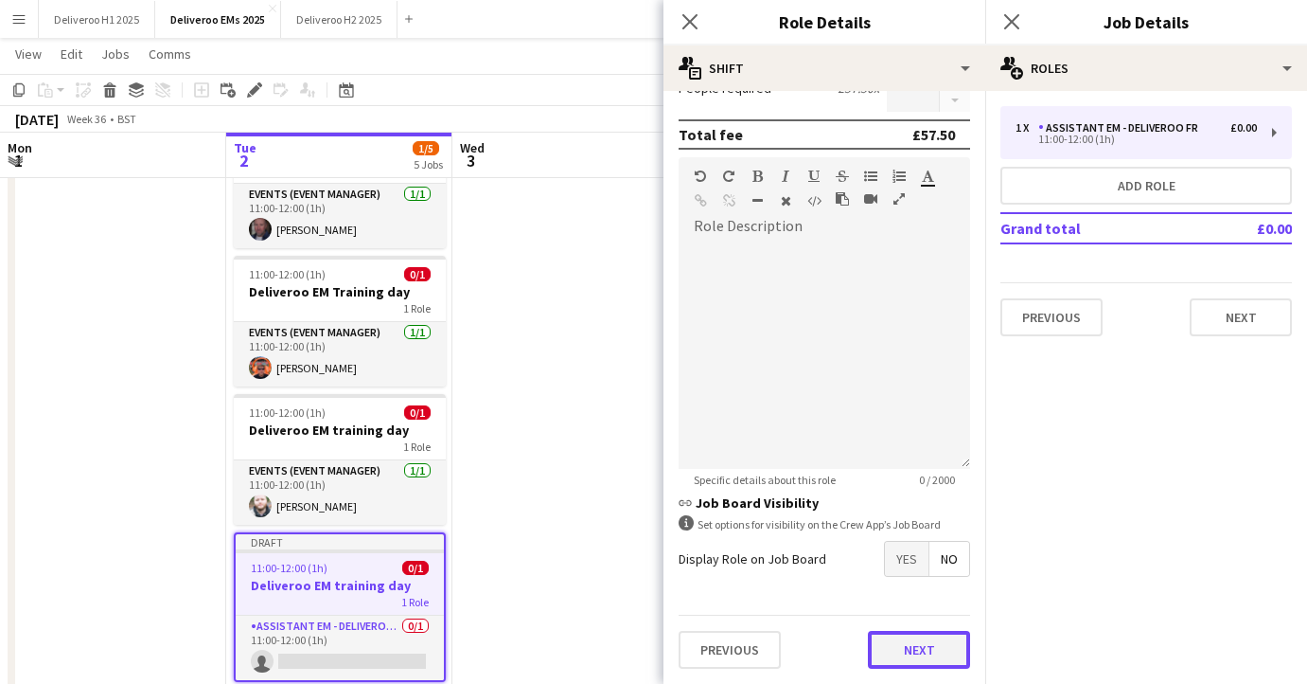
click at [924, 643] on button "Next" at bounding box center [919, 650] width 102 height 38
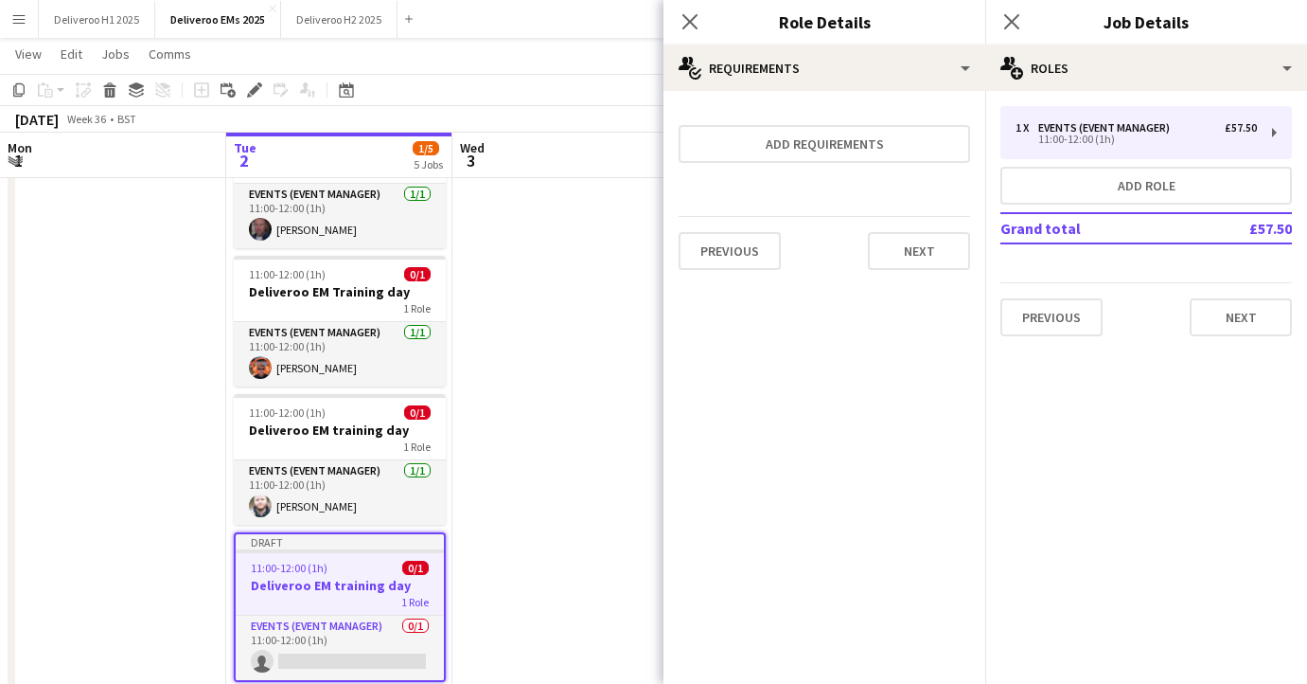
scroll to position [0, 0]
click at [924, 249] on button "Next" at bounding box center [919, 251] width 102 height 38
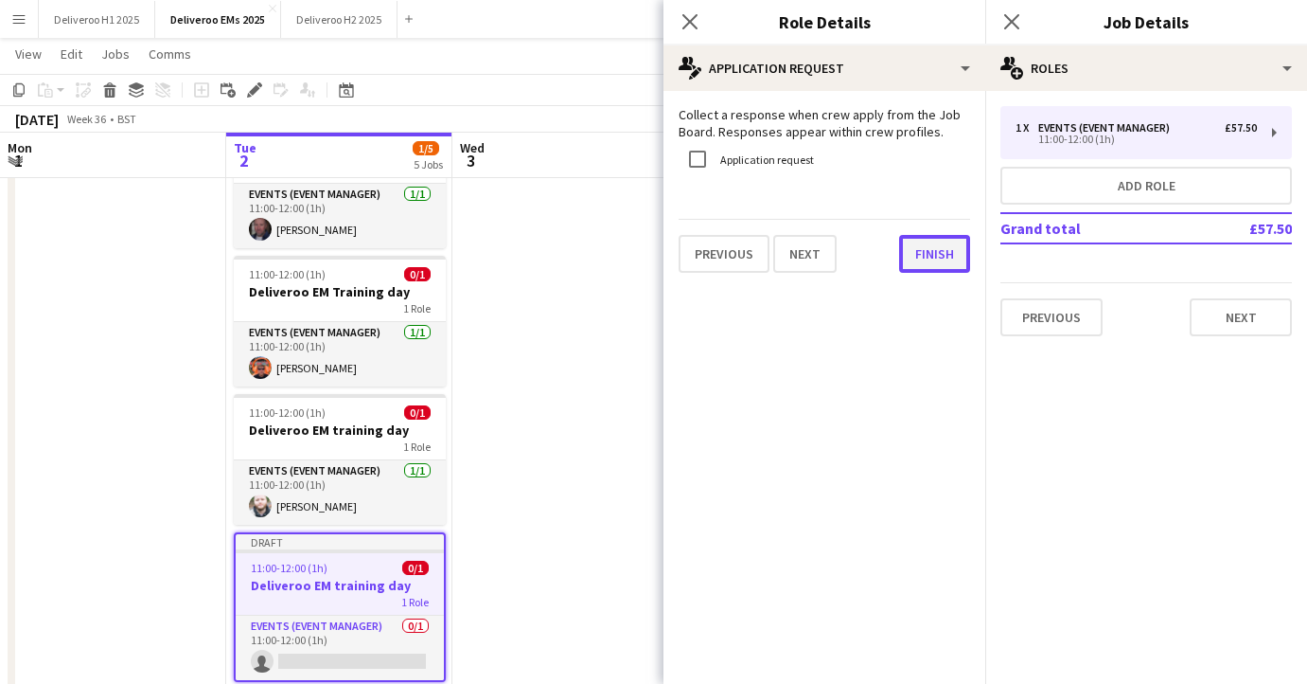
click at [932, 262] on button "Finish" at bounding box center [934, 254] width 71 height 38
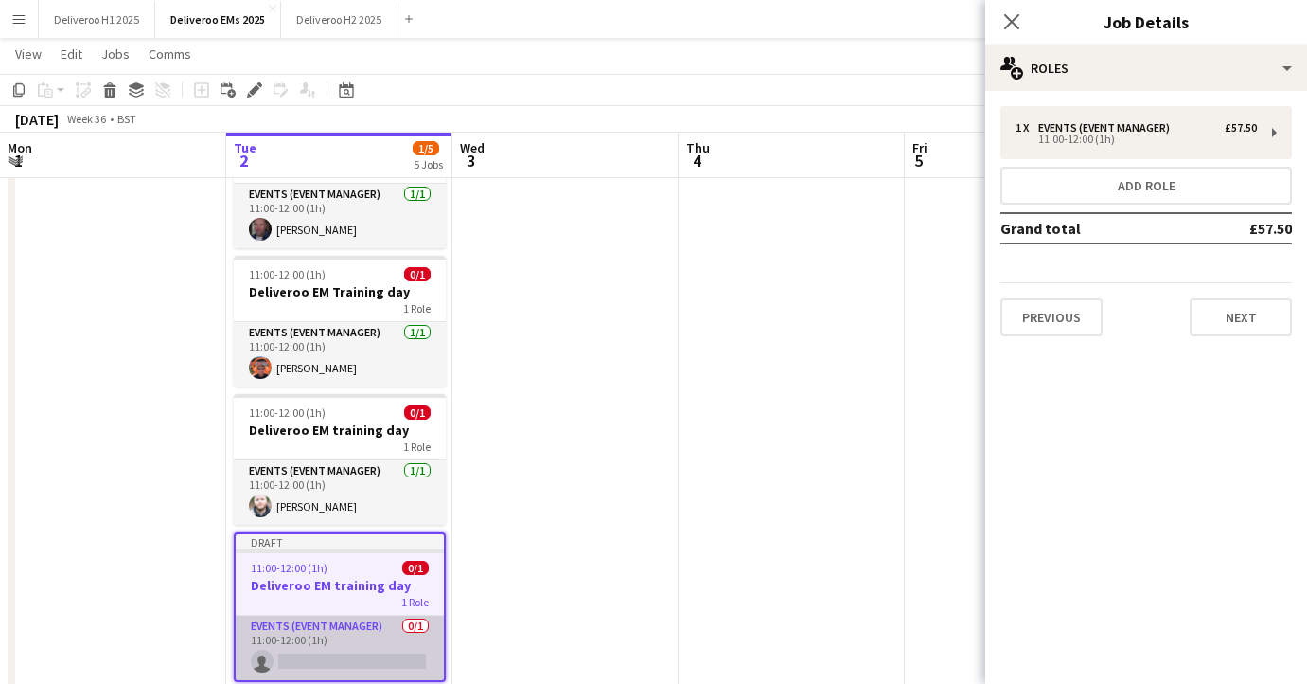
click at [305, 660] on app-card-role "Events (Event Manager) 0/1 11:00-12:00 (1h) single-neutral-actions" at bounding box center [340, 647] width 208 height 64
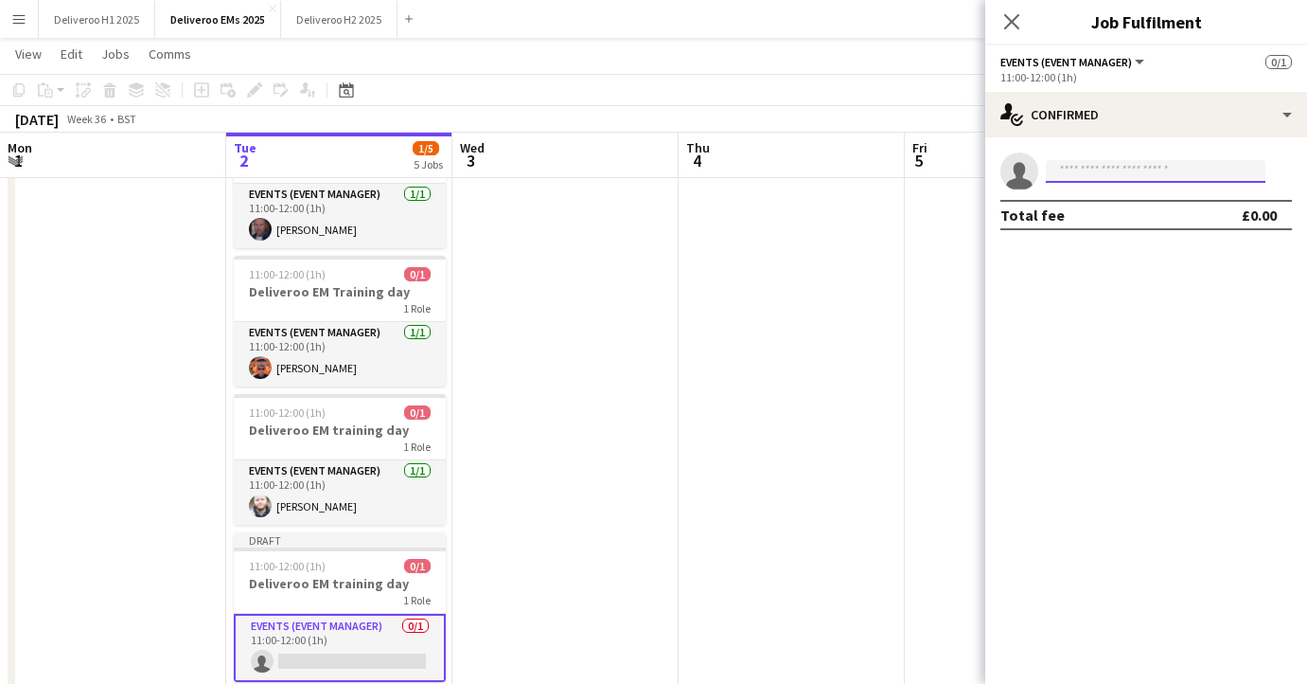
click at [1074, 165] on input at bounding box center [1156, 171] width 220 height 23
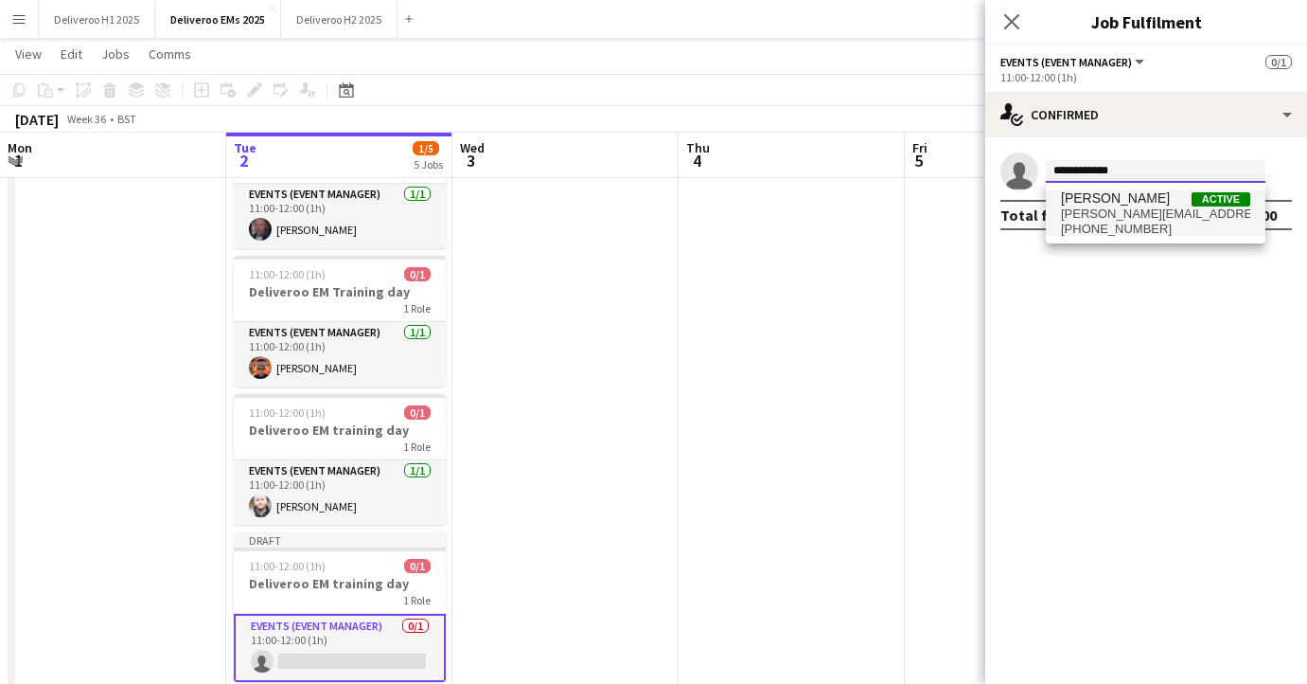
type input "**********"
click at [1079, 225] on span "[PHONE_NUMBER]" at bounding box center [1155, 229] width 189 height 15
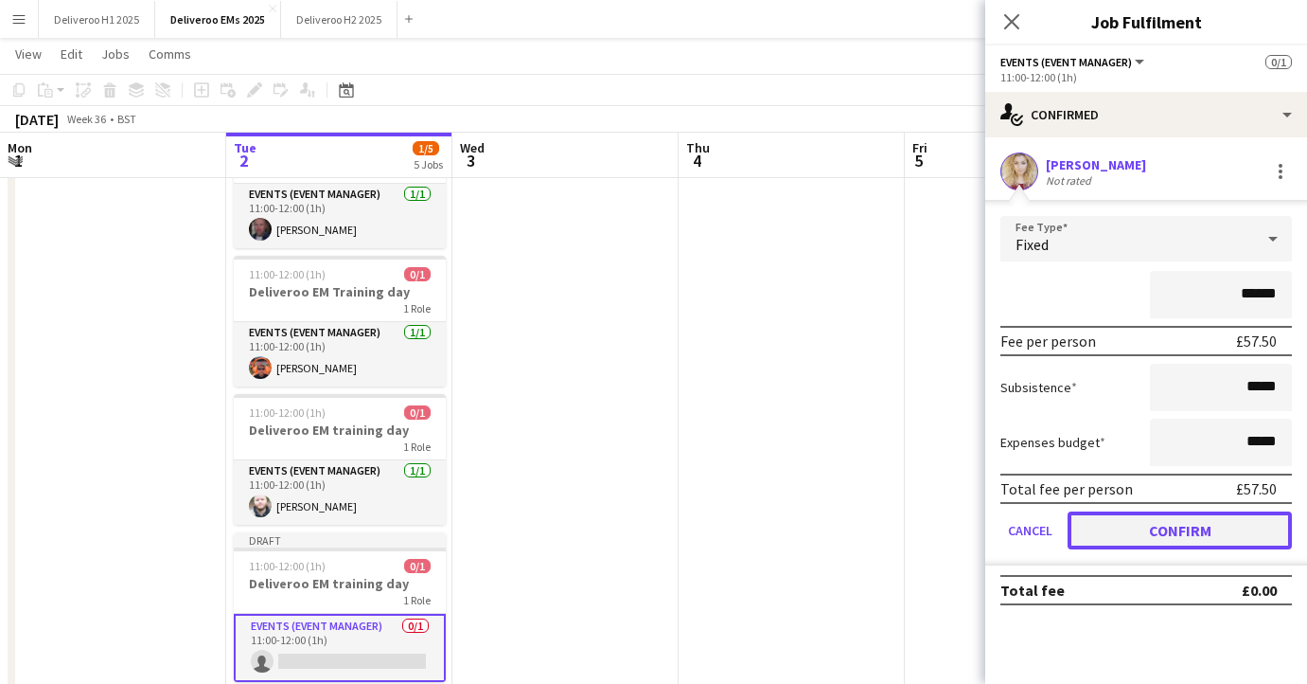
click at [1131, 516] on button "Confirm" at bounding box center [1180, 530] width 224 height 38
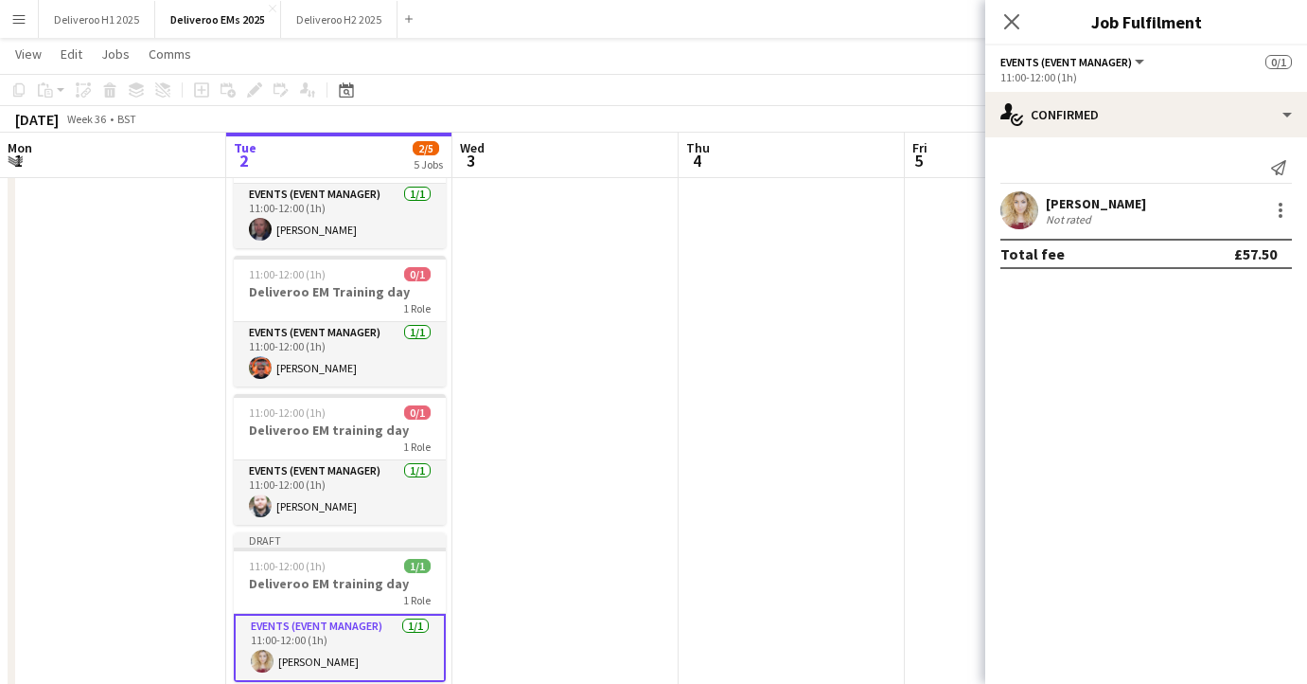
click at [1015, 7] on div "Close pop-in" at bounding box center [1012, 22] width 53 height 44
click at [1011, 20] on icon at bounding box center [1012, 21] width 18 height 18
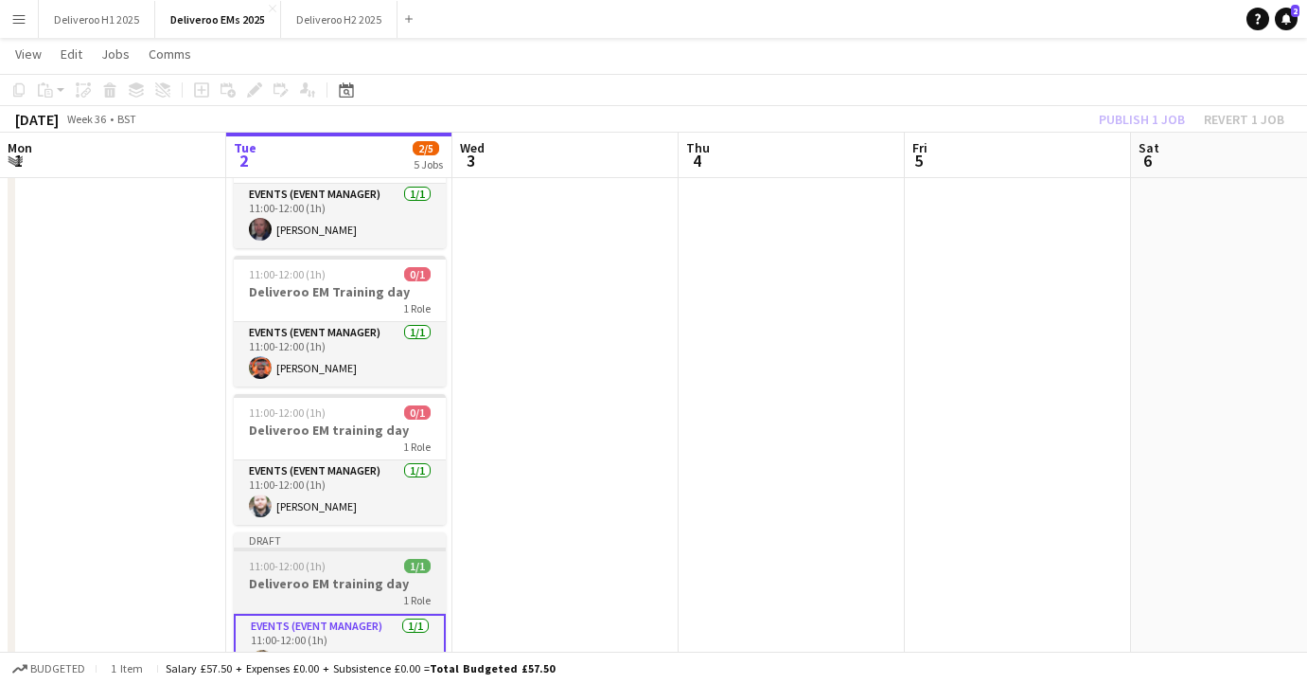
click at [309, 548] on div at bounding box center [340, 549] width 212 height 4
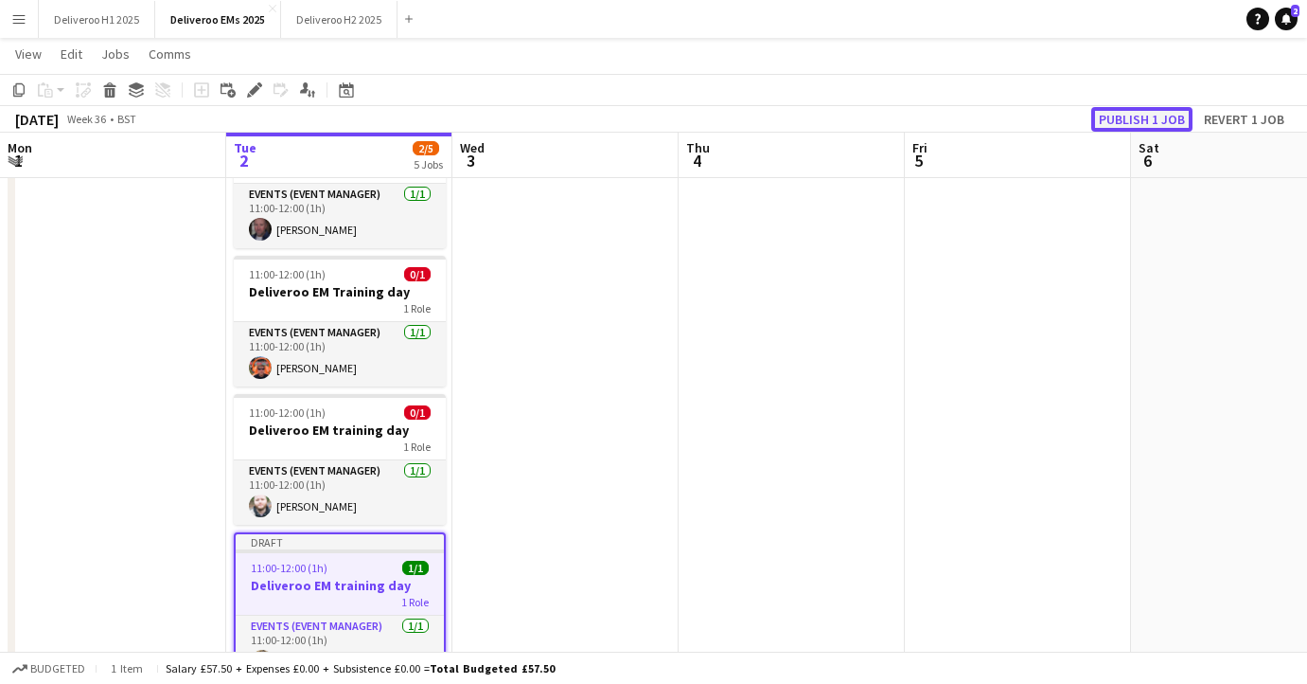
click at [1129, 119] on button "Publish 1 job" at bounding box center [1142, 119] width 101 height 25
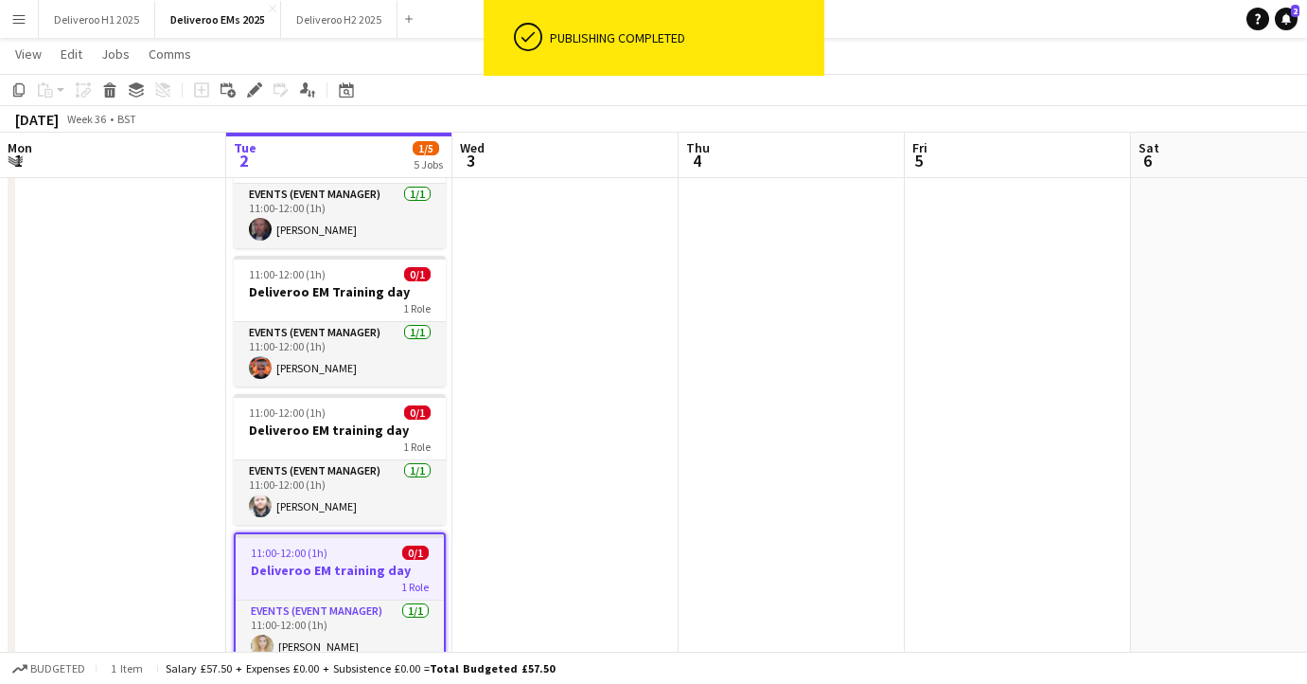
scroll to position [412, 0]
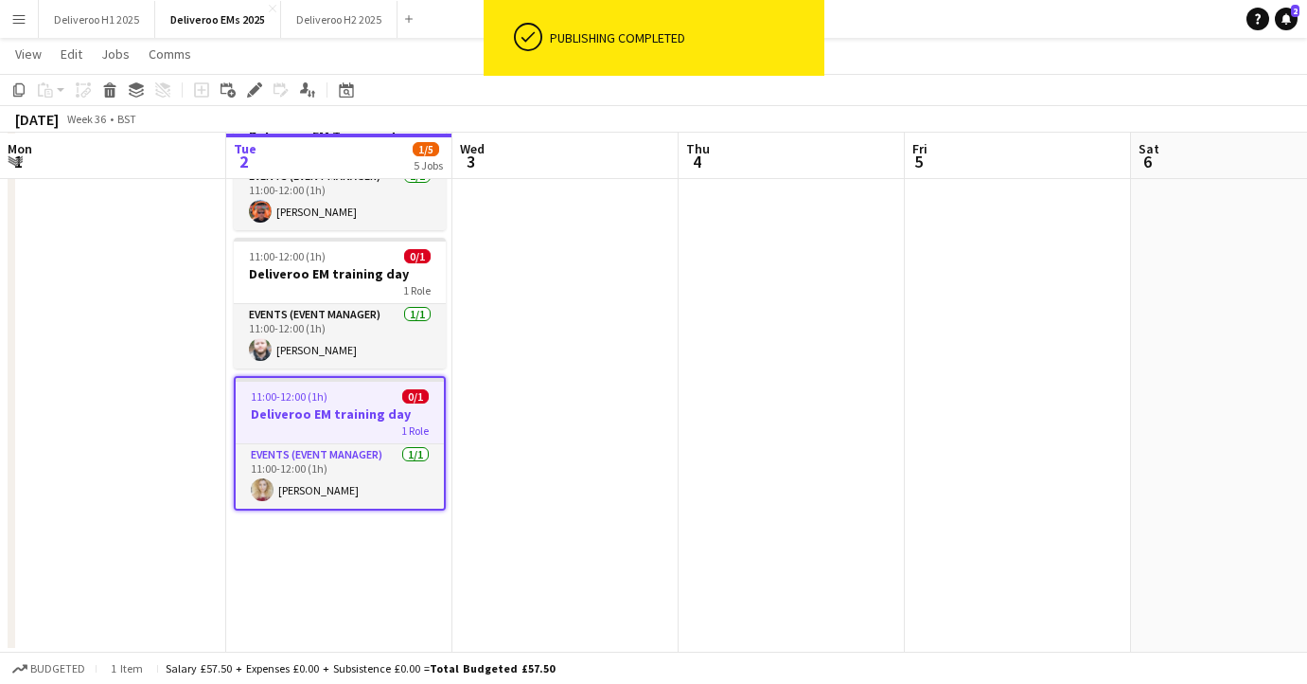
click at [321, 538] on app-date-cell "In progress 08:00-16:00 (8h) 1/1 Deliveroo EM Training Day 1 Role Events (Event…" at bounding box center [339, 226] width 226 height 852
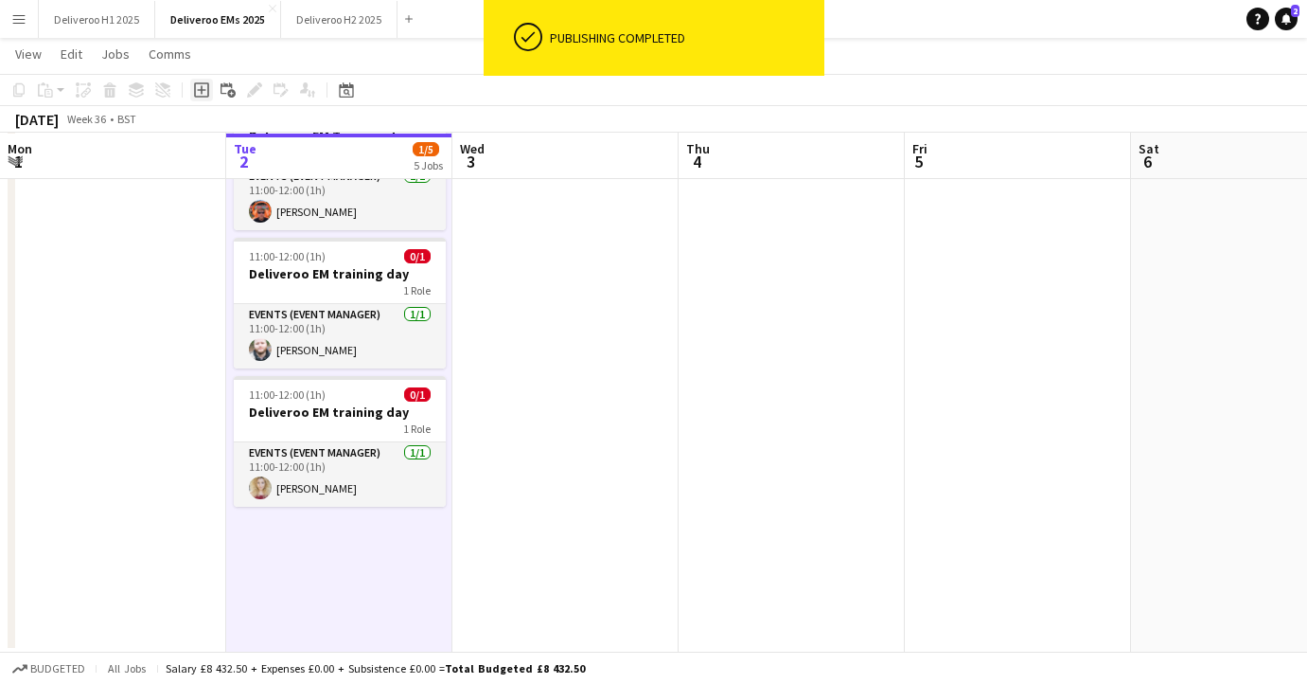
click at [198, 93] on icon "Add job" at bounding box center [201, 89] width 15 height 15
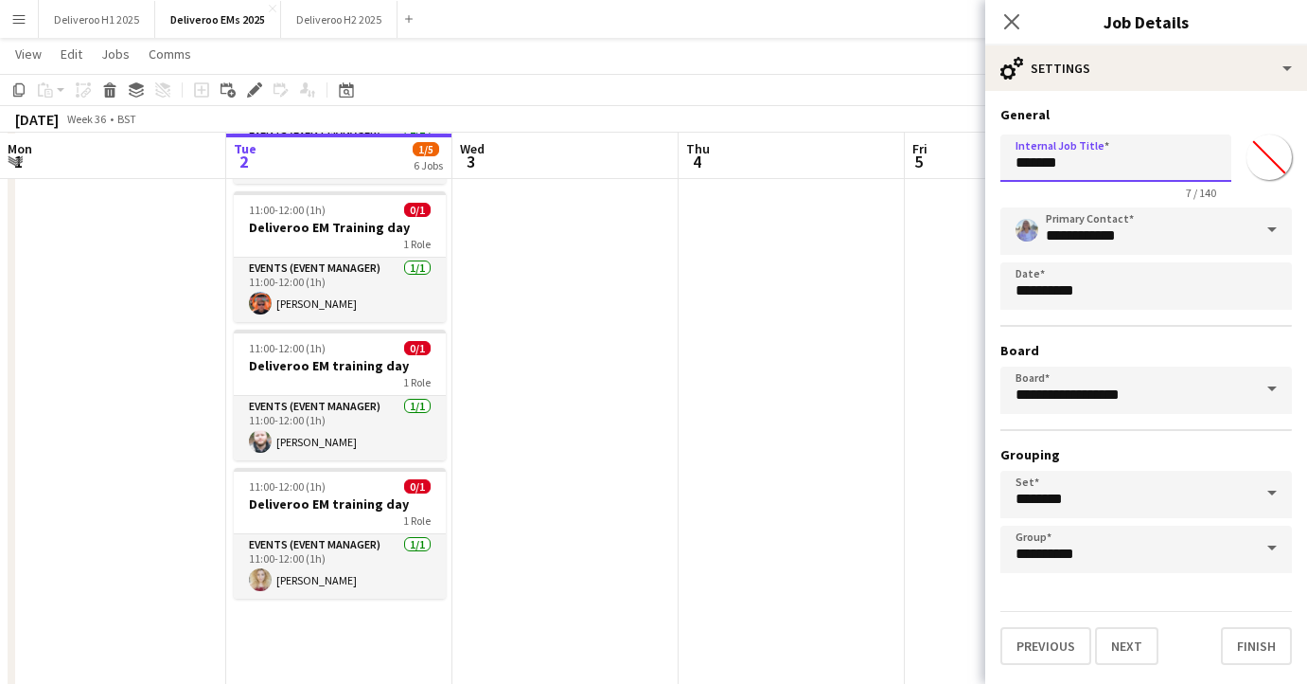
drag, startPoint x: 1076, startPoint y: 164, endPoint x: 978, endPoint y: 164, distance: 98.5
click at [978, 164] on body "Menu Boards Boards Boards All jobs Status Workforce Workforce My Workforce Recr…" at bounding box center [653, 180] width 1307 height 1185
type input "**********"
click at [1125, 642] on button "Next" at bounding box center [1126, 646] width 63 height 38
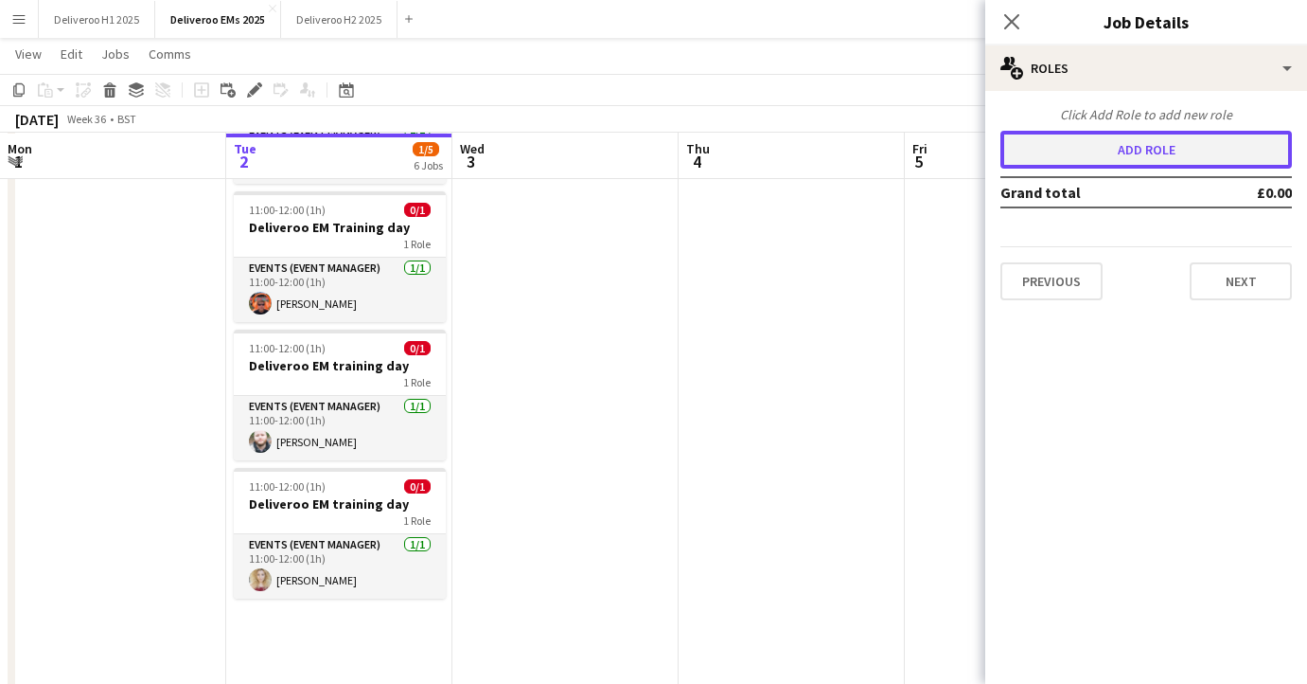
click at [1086, 150] on button "Add role" at bounding box center [1147, 150] width 292 height 38
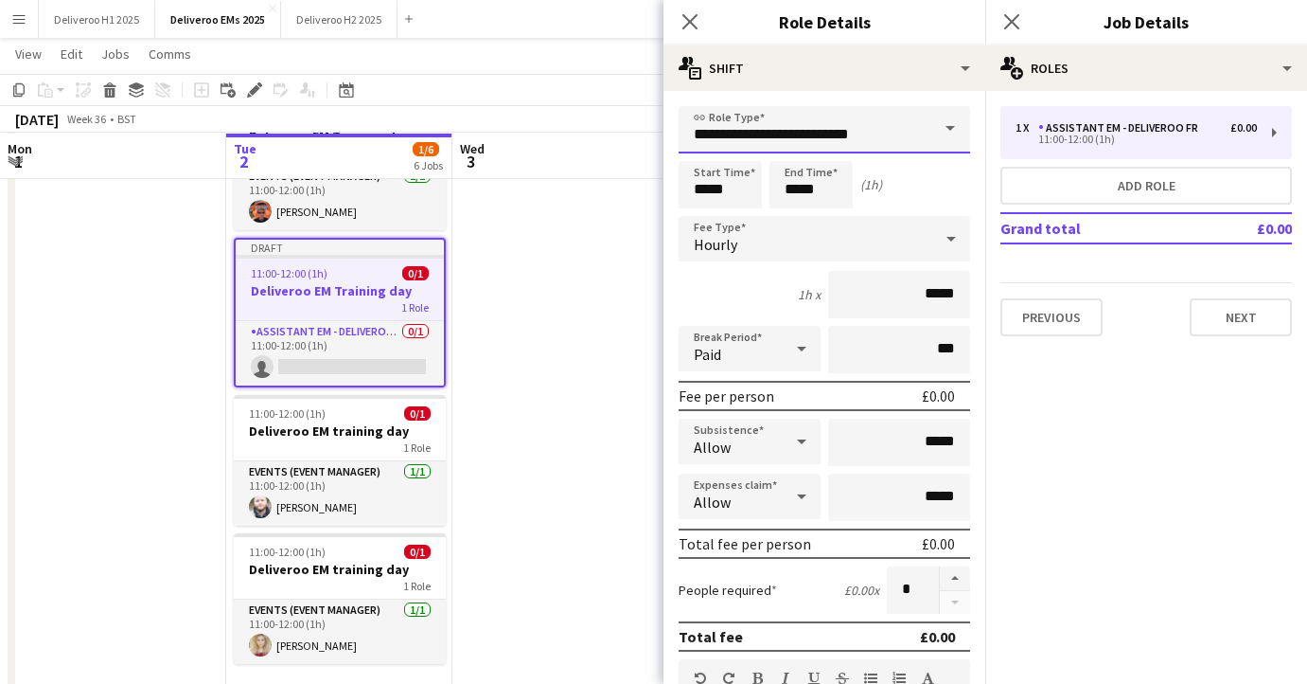
click at [900, 110] on input "**********" at bounding box center [825, 129] width 292 height 47
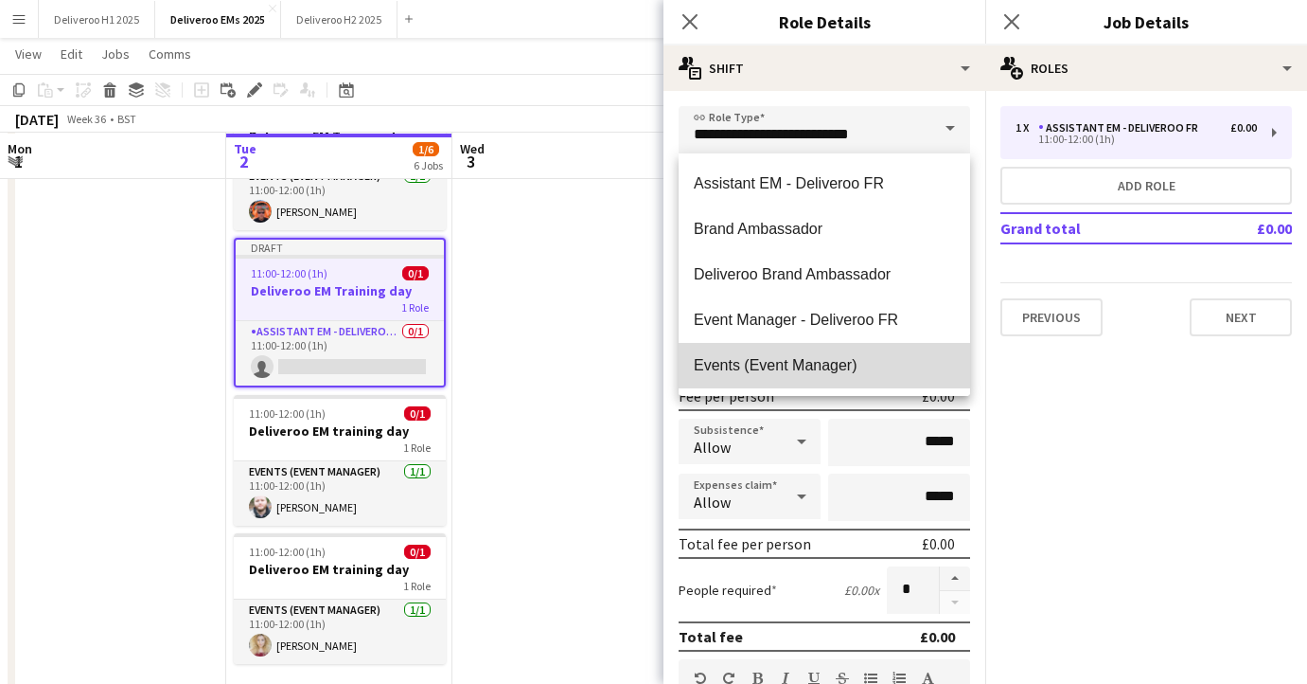
click at [818, 361] on span "Events (Event Manager)" at bounding box center [824, 365] width 261 height 18
type input "**********"
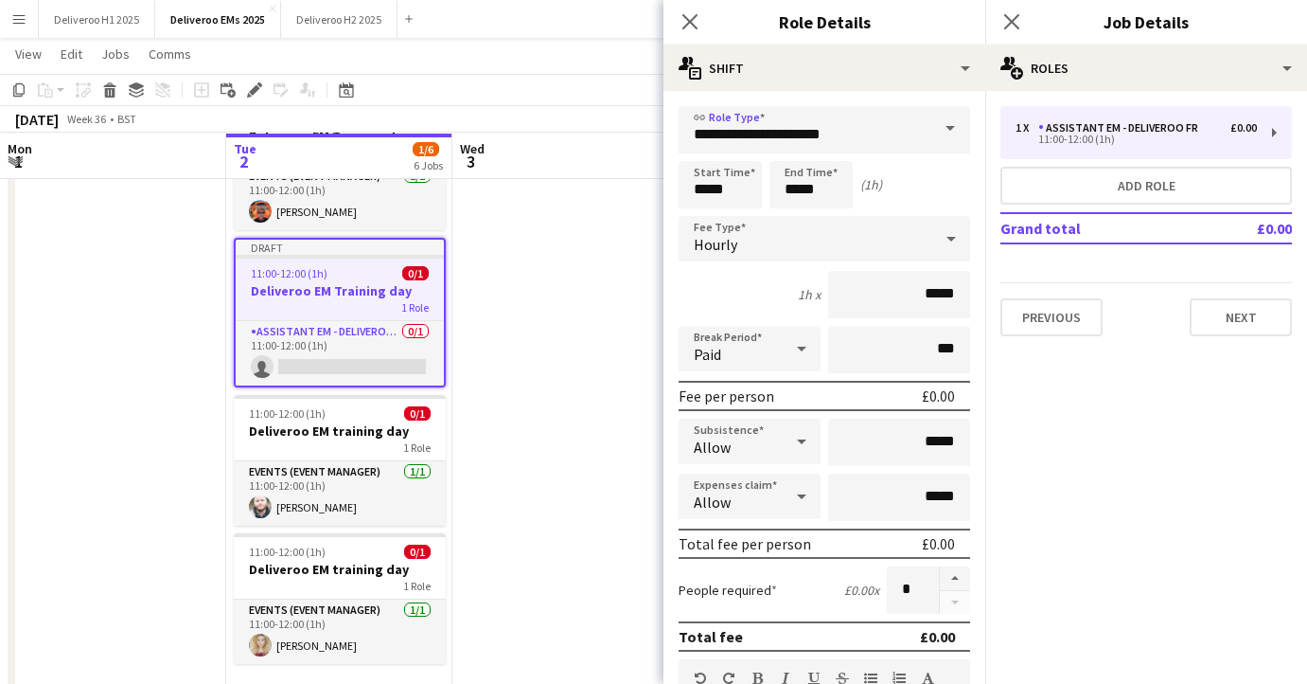
click at [830, 240] on div "Hourly" at bounding box center [806, 238] width 254 height 45
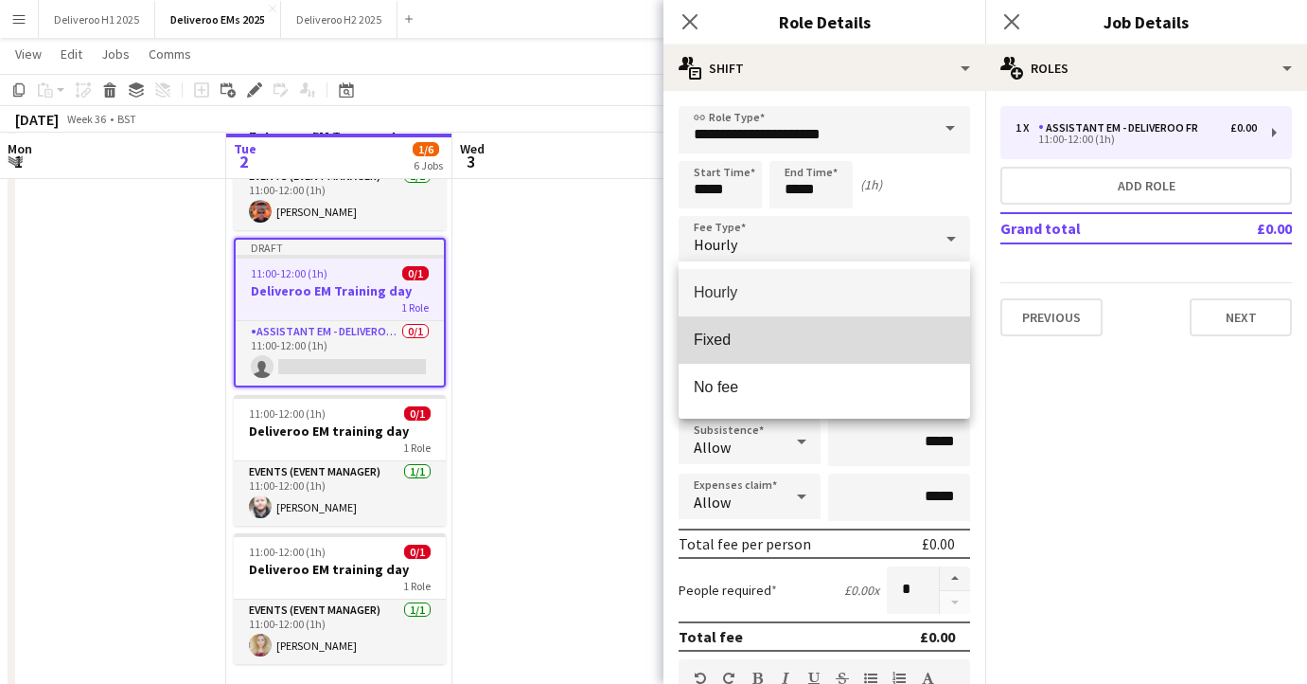
click at [785, 332] on span "Fixed" at bounding box center [824, 339] width 261 height 18
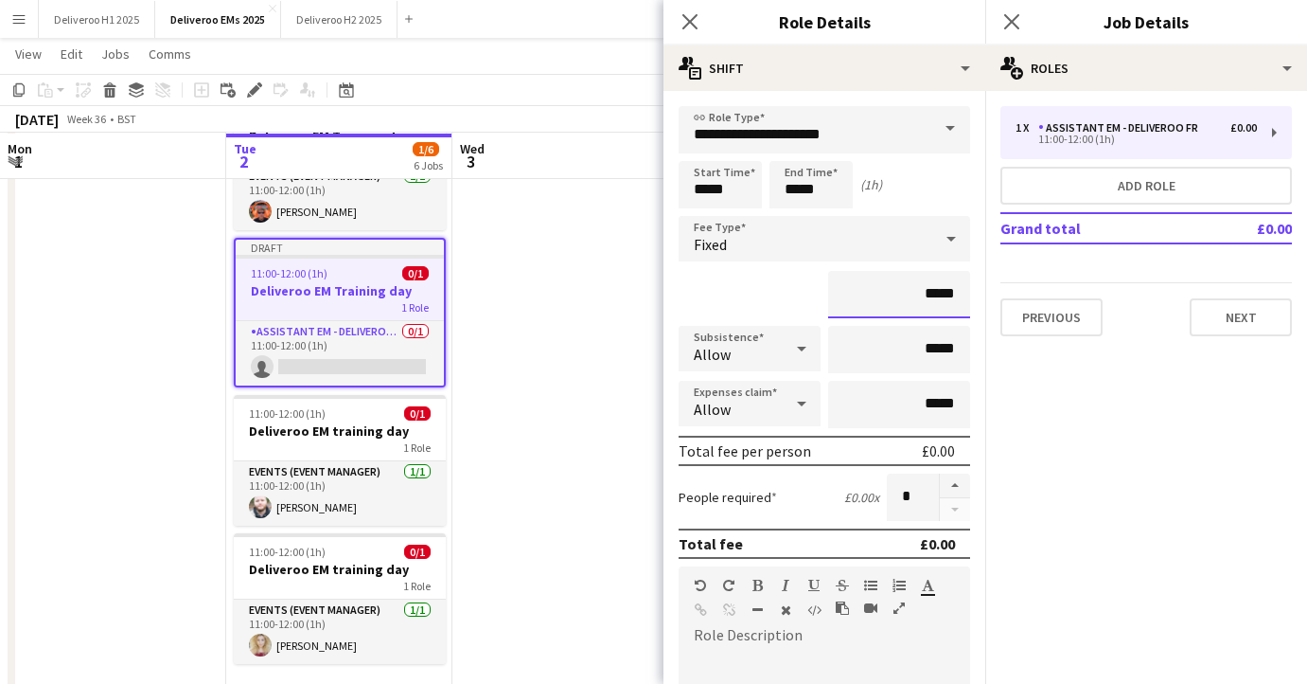
drag, startPoint x: 954, startPoint y: 295, endPoint x: 927, endPoint y: 295, distance: 27.5
click at [927, 295] on input "*****" at bounding box center [899, 294] width 142 height 47
type input "******"
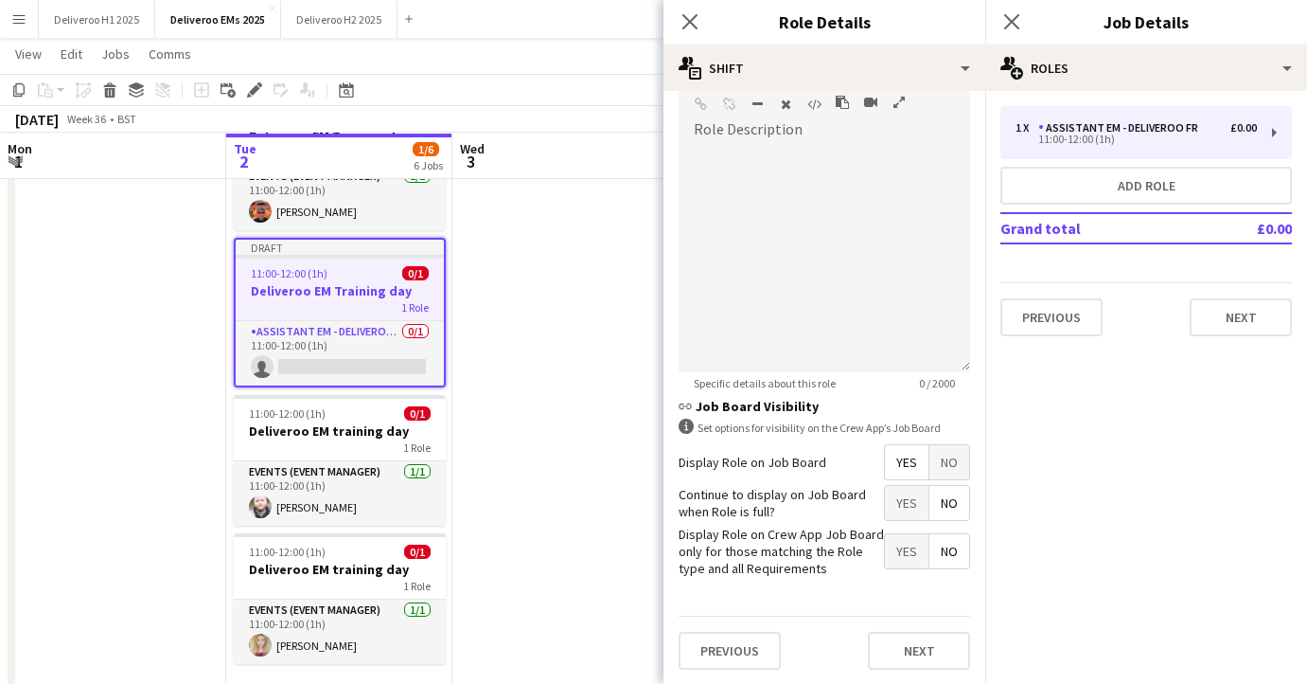
click at [944, 468] on span "No" at bounding box center [950, 462] width 40 height 34
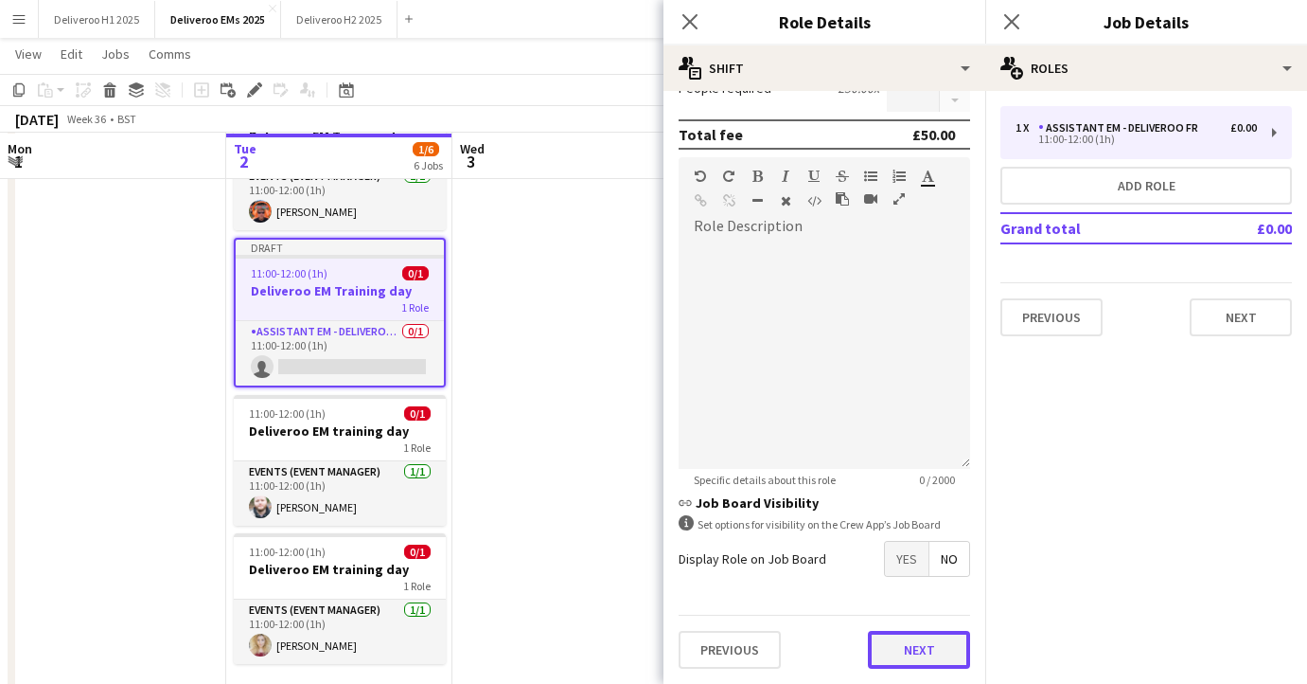
click at [901, 641] on button "Next" at bounding box center [919, 650] width 102 height 38
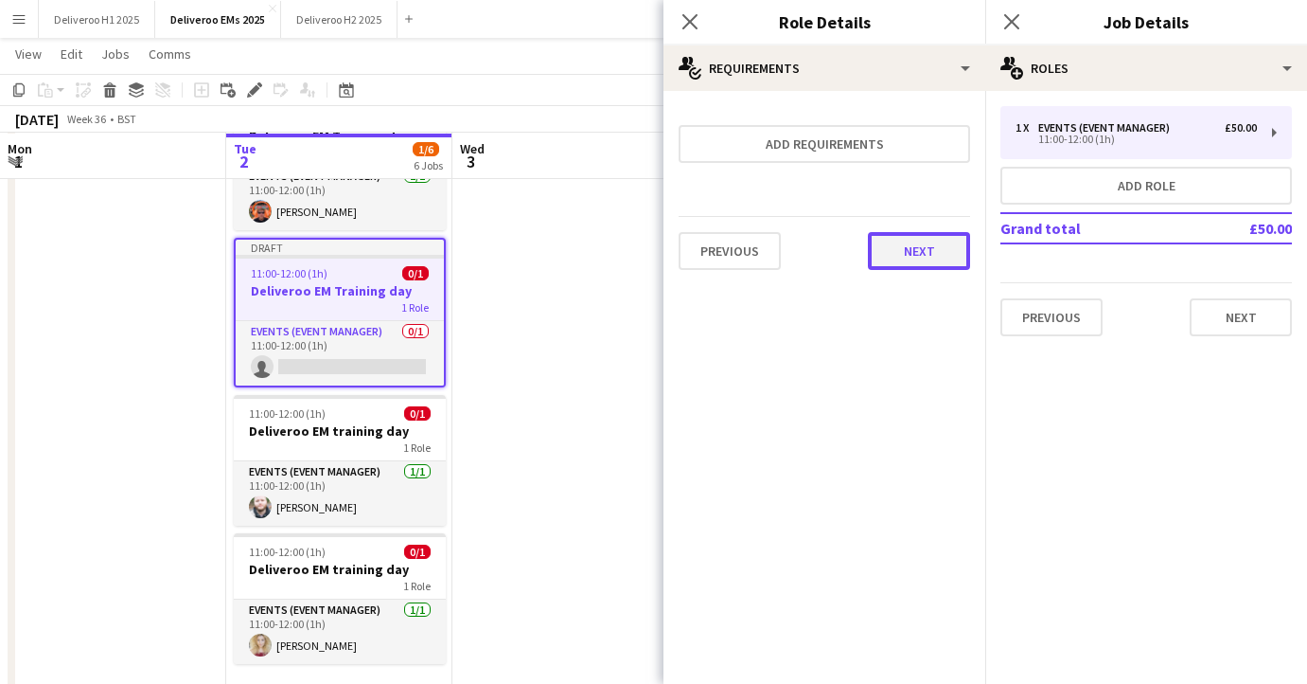
click at [901, 252] on button "Next" at bounding box center [919, 251] width 102 height 38
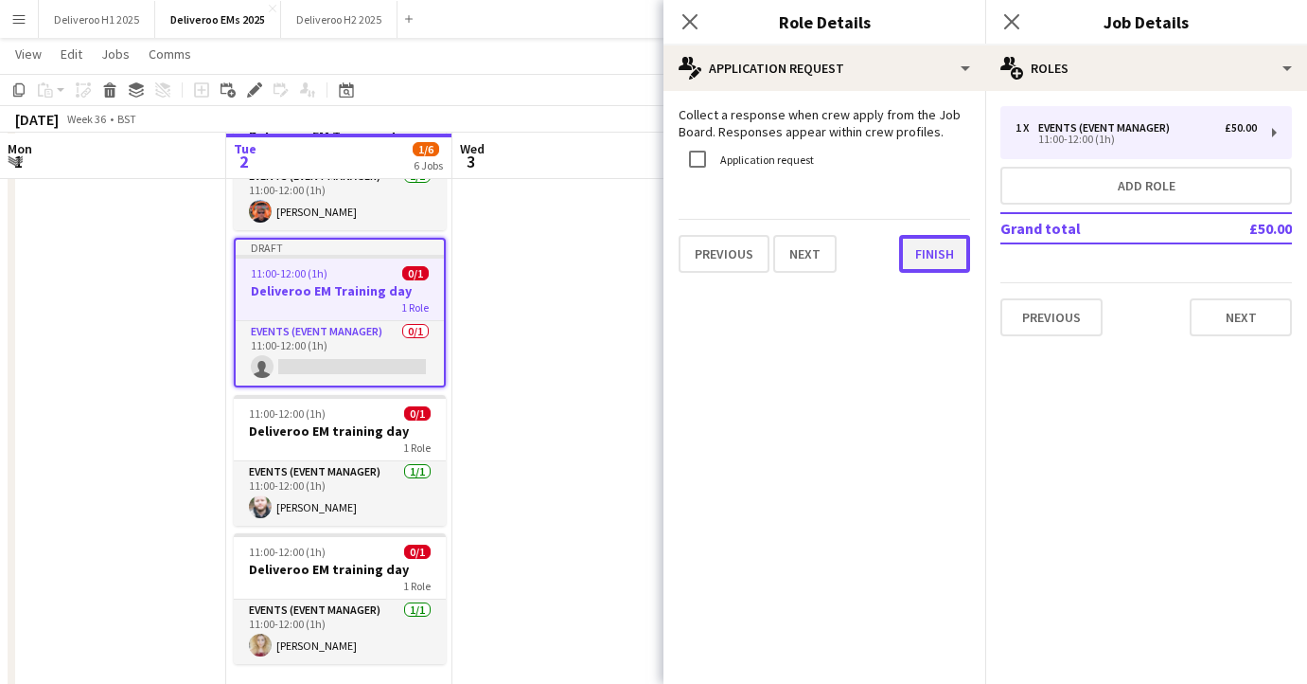
click at [920, 263] on button "Finish" at bounding box center [934, 254] width 71 height 38
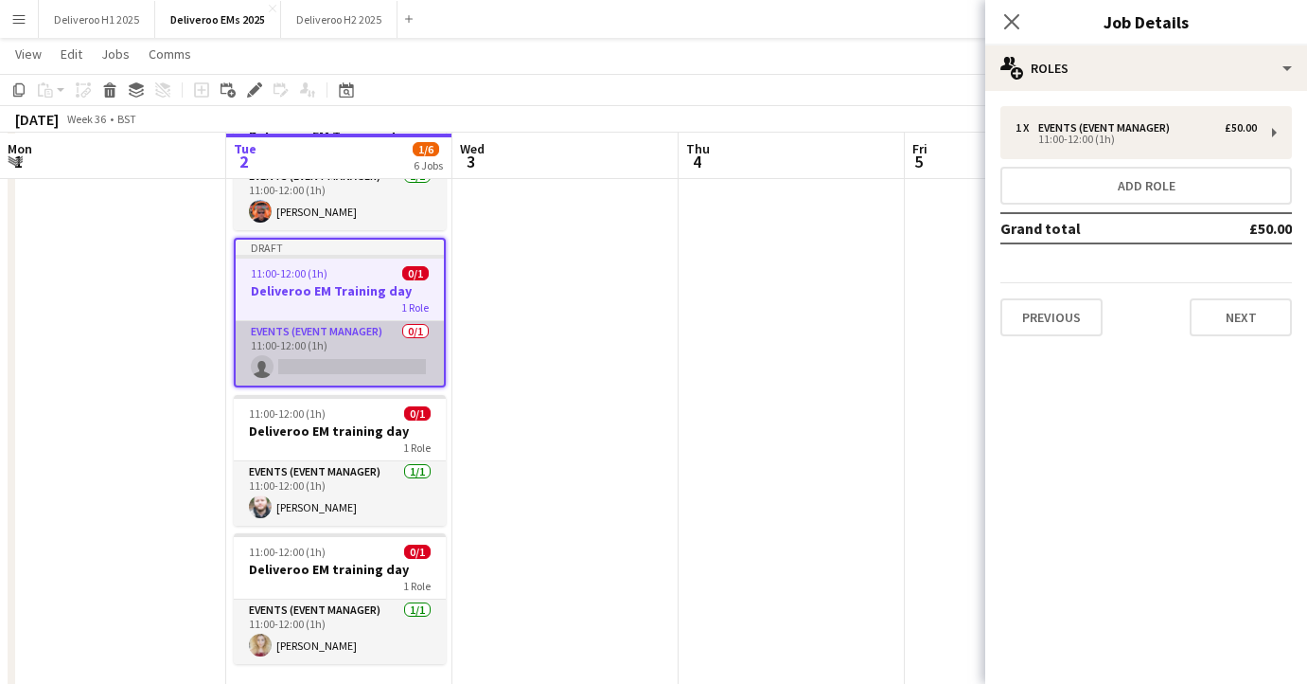
click at [363, 365] on app-card-role "Events (Event Manager) 0/1 11:00-12:00 (1h) single-neutral-actions" at bounding box center [340, 353] width 208 height 64
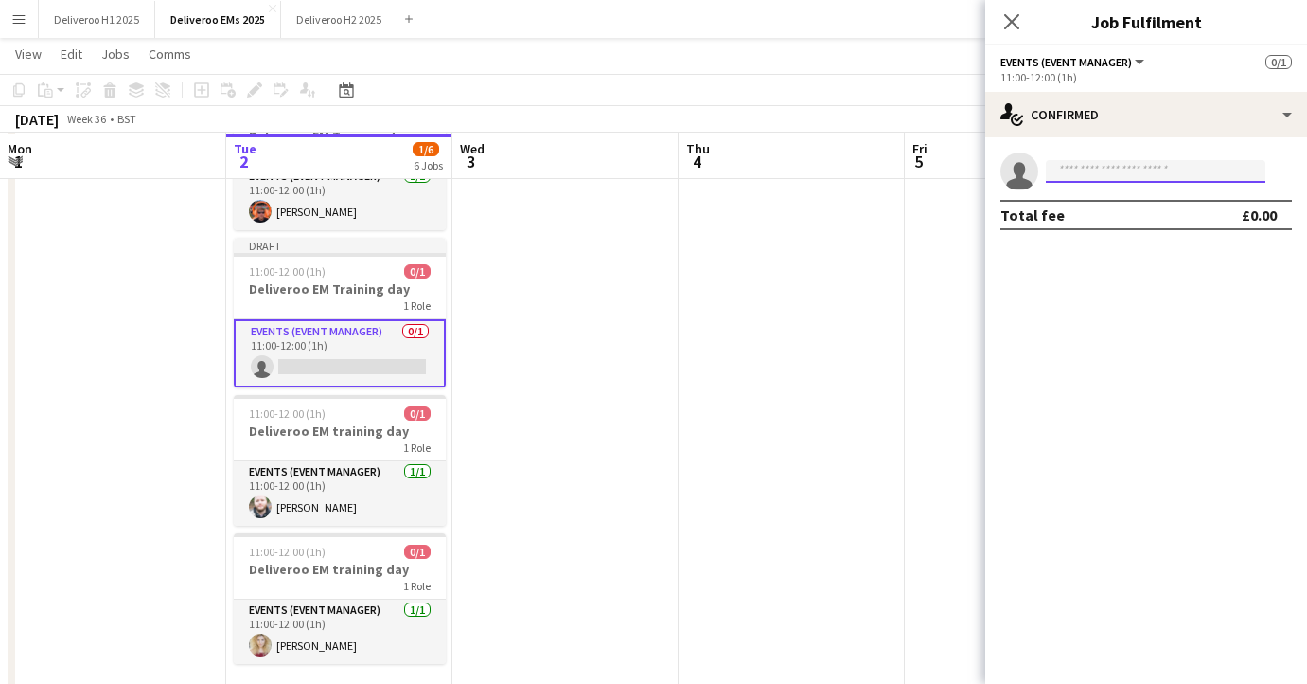
click at [1076, 169] on input at bounding box center [1156, 171] width 220 height 23
type input "****"
drag, startPoint x: 1093, startPoint y: 173, endPoint x: 1032, endPoint y: 173, distance: 60.6
click at [1032, 173] on app-invite-slot "single-neutral-actions ****" at bounding box center [1147, 171] width 322 height 38
click at [1016, 14] on icon "Close pop-in" at bounding box center [1012, 21] width 18 height 18
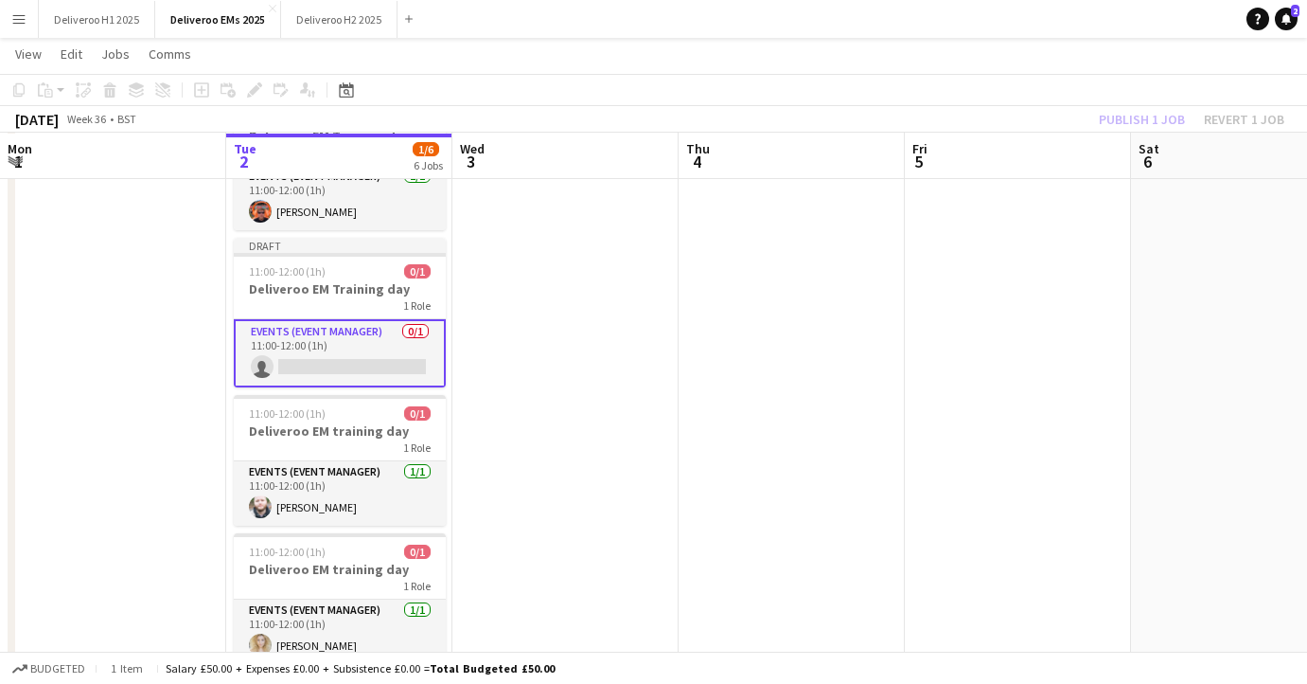
click at [99, 245] on app-date-cell at bounding box center [113, 304] width 226 height 1008
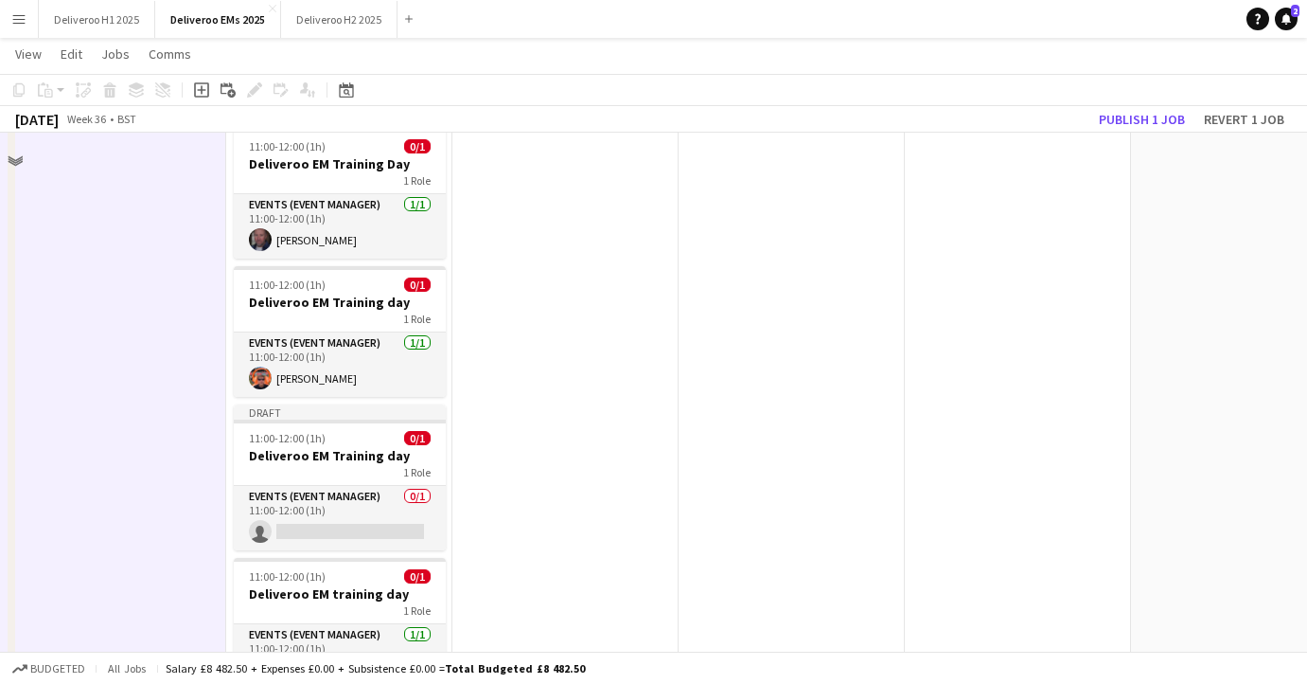
scroll to position [191, 0]
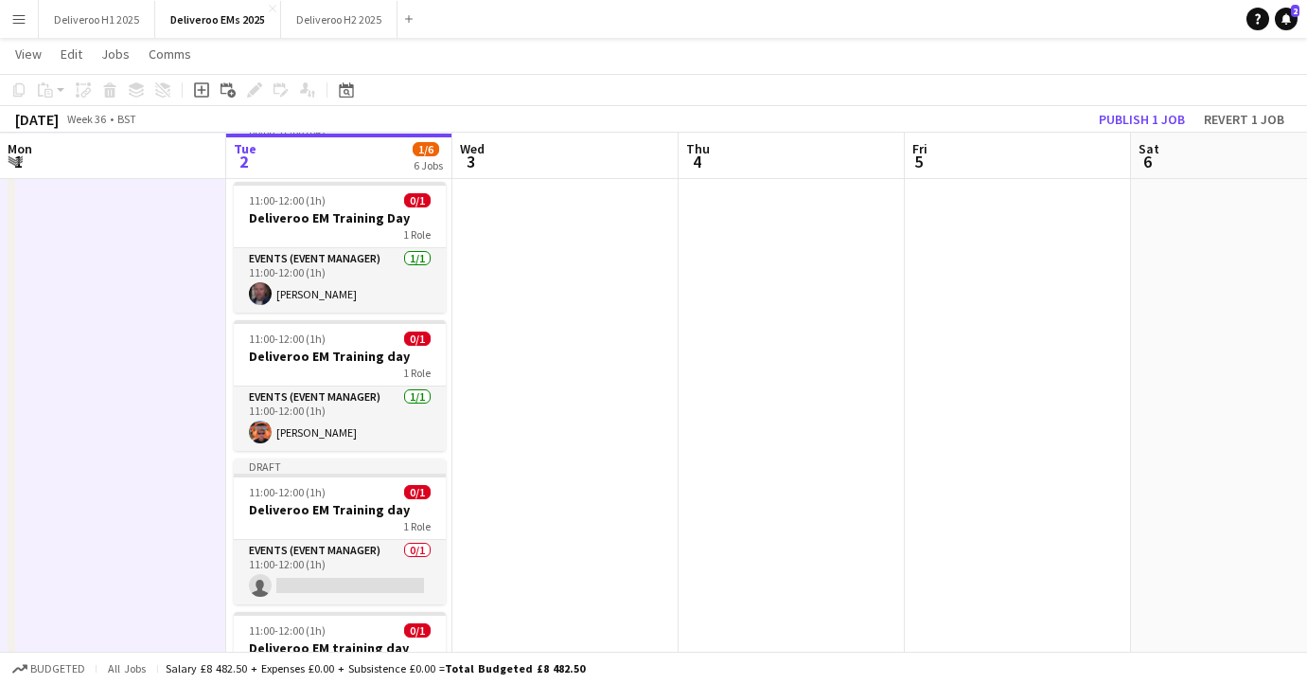
click at [4, 17] on button "Menu" at bounding box center [19, 19] width 38 height 38
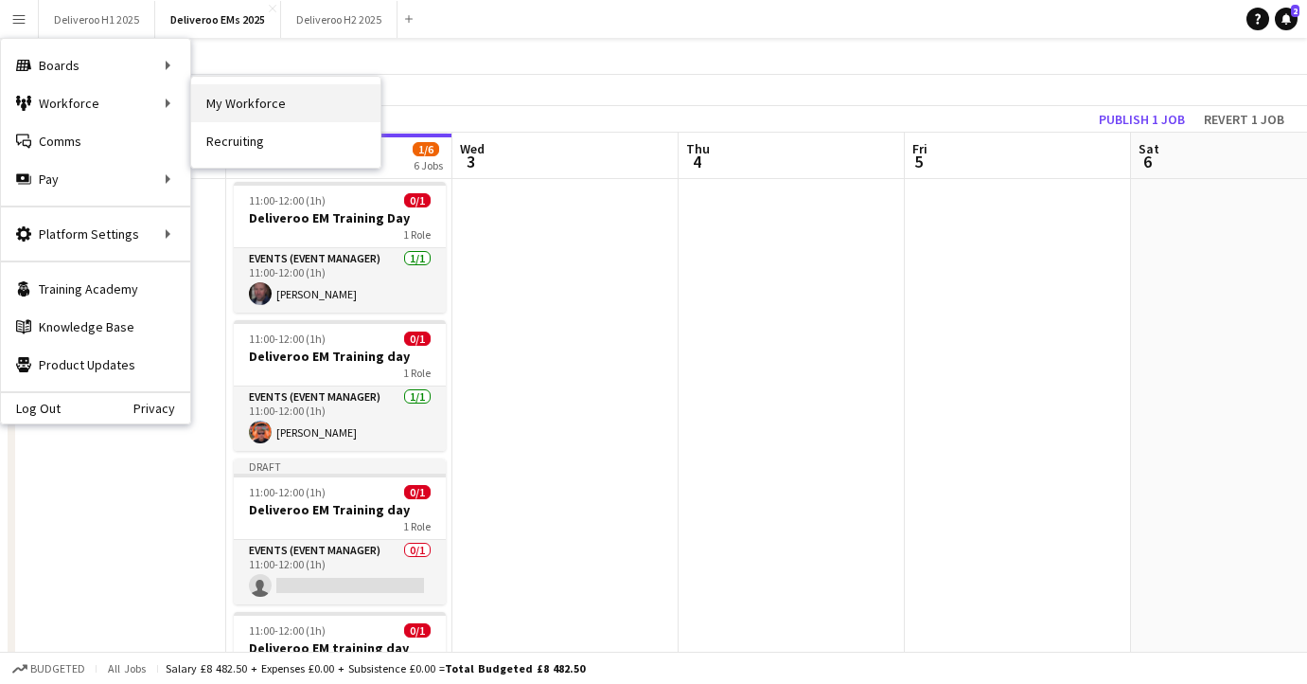
click at [218, 106] on link "My Workforce" at bounding box center [285, 103] width 189 height 38
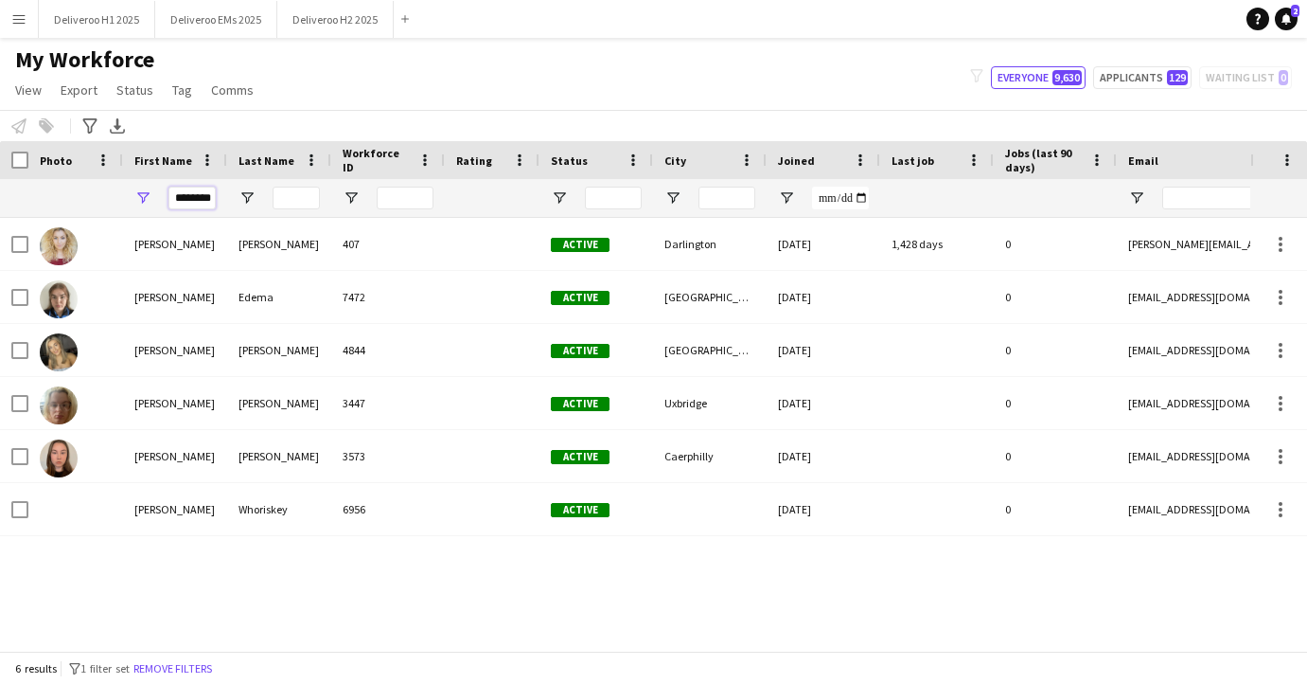
scroll to position [0, 4]
drag, startPoint x: 175, startPoint y: 197, endPoint x: 269, endPoint y: 196, distance: 93.7
click at [269, 196] on div "********" at bounding box center [1026, 198] width 2053 height 38
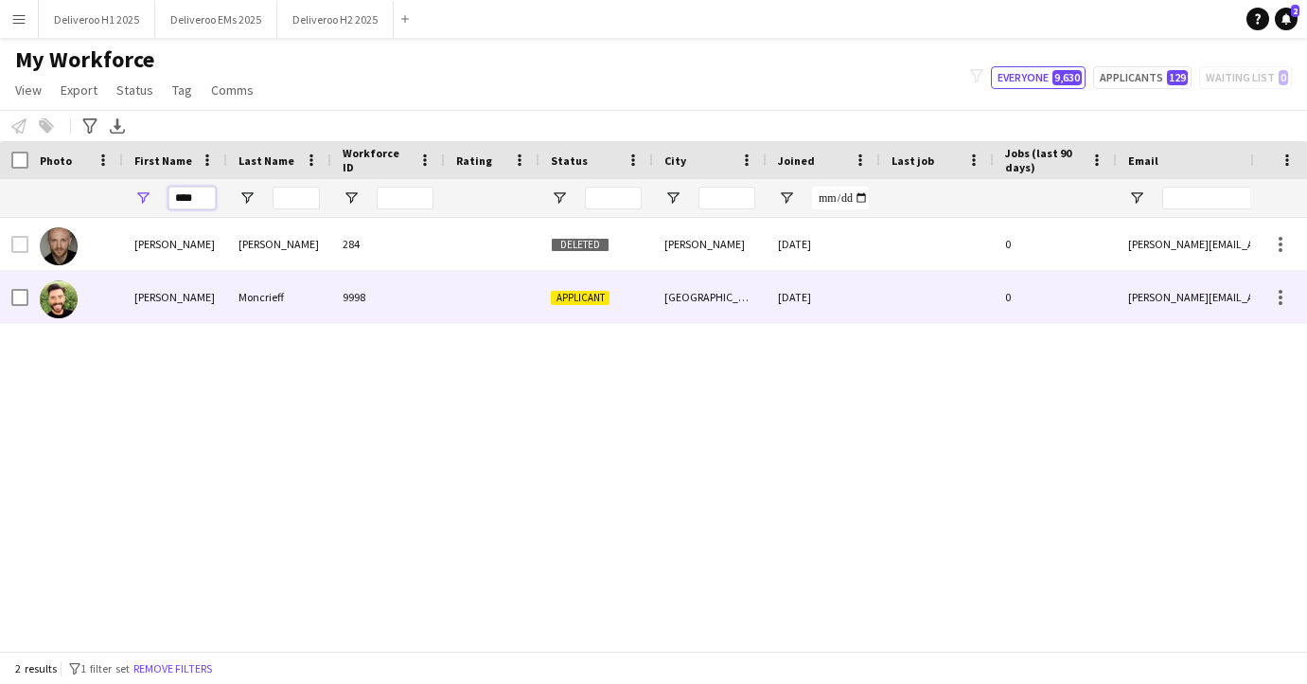
type input "****"
click at [322, 301] on div "Moncrieff" at bounding box center [279, 297] width 104 height 52
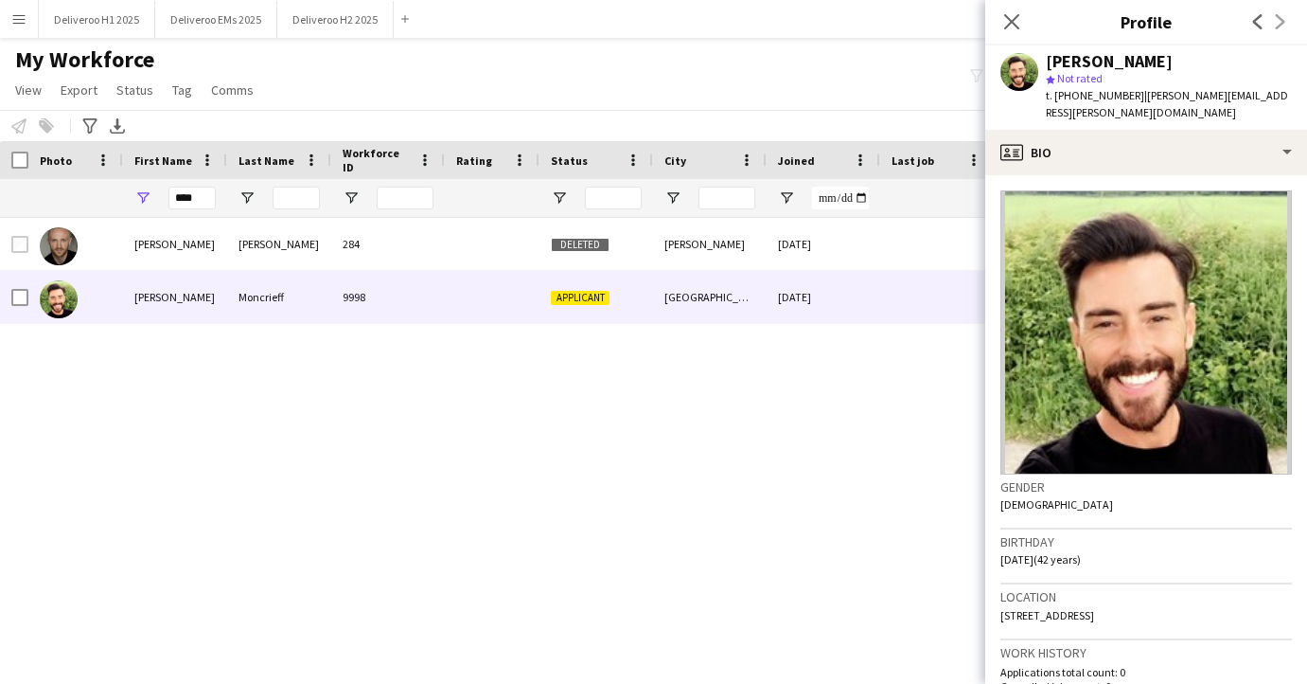
scroll to position [562, 0]
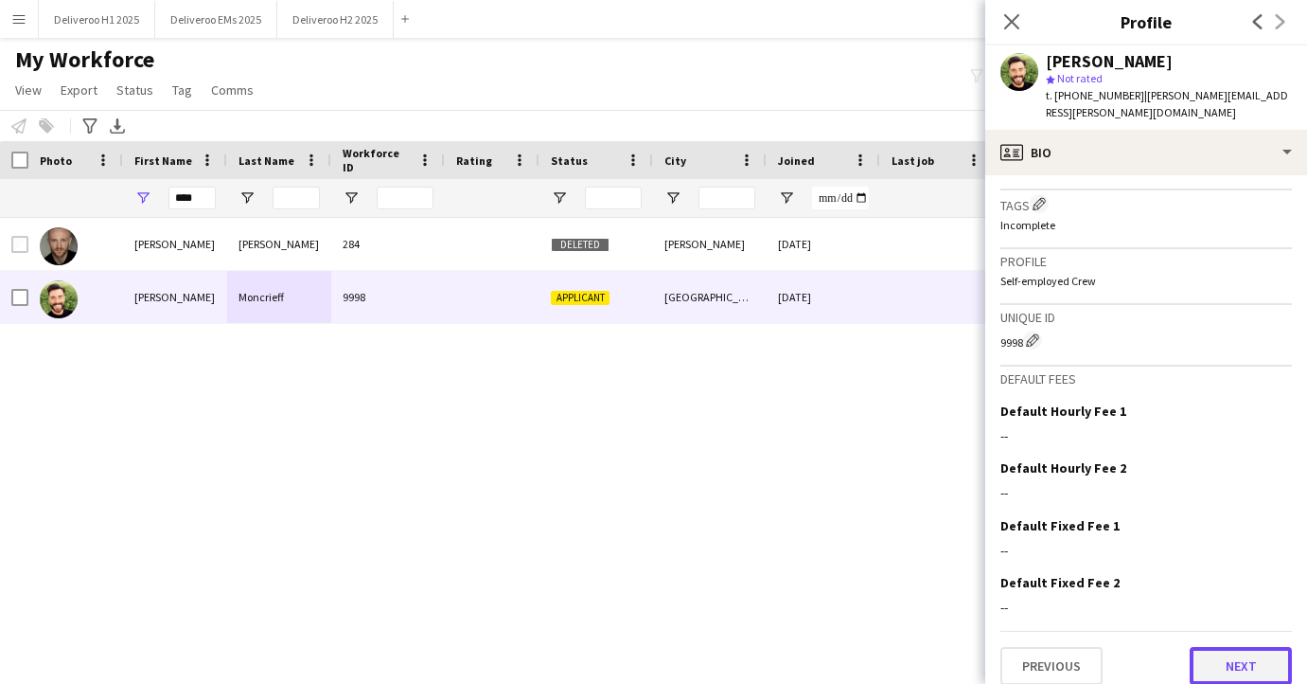
click at [1224, 647] on button "Next" at bounding box center [1241, 666] width 102 height 38
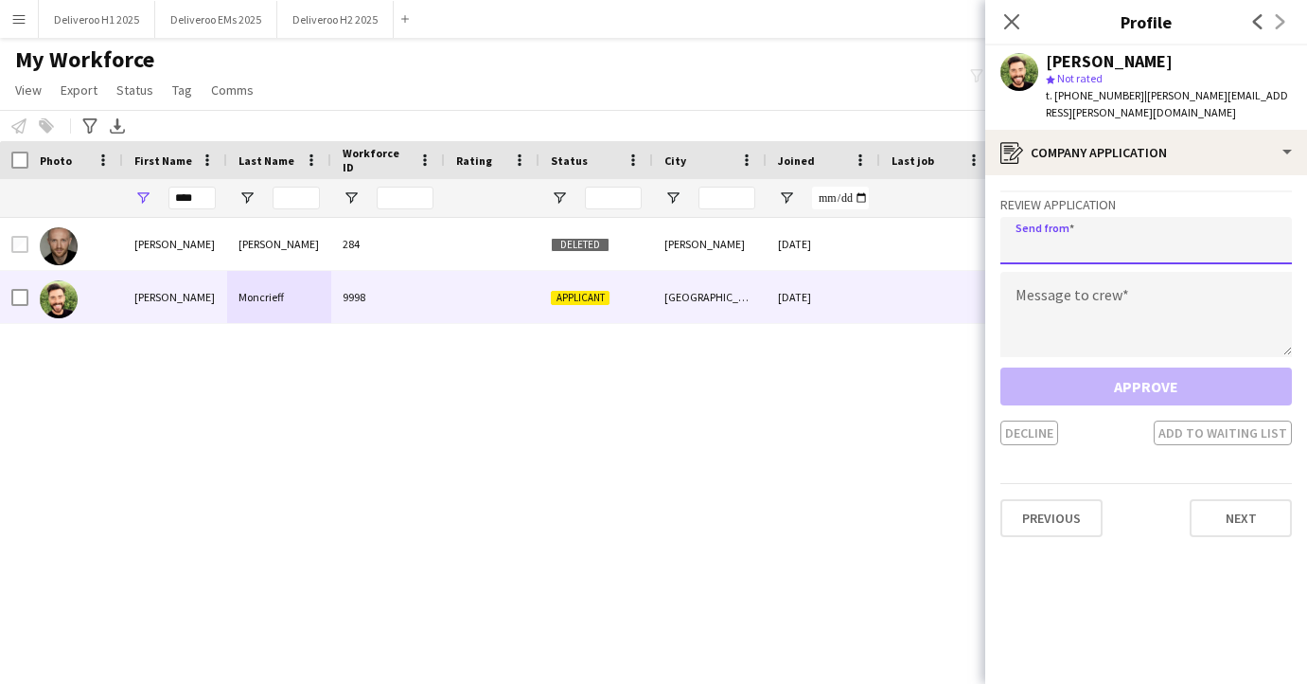
click at [1162, 229] on input "email" at bounding box center [1147, 240] width 292 height 47
type input "**********"
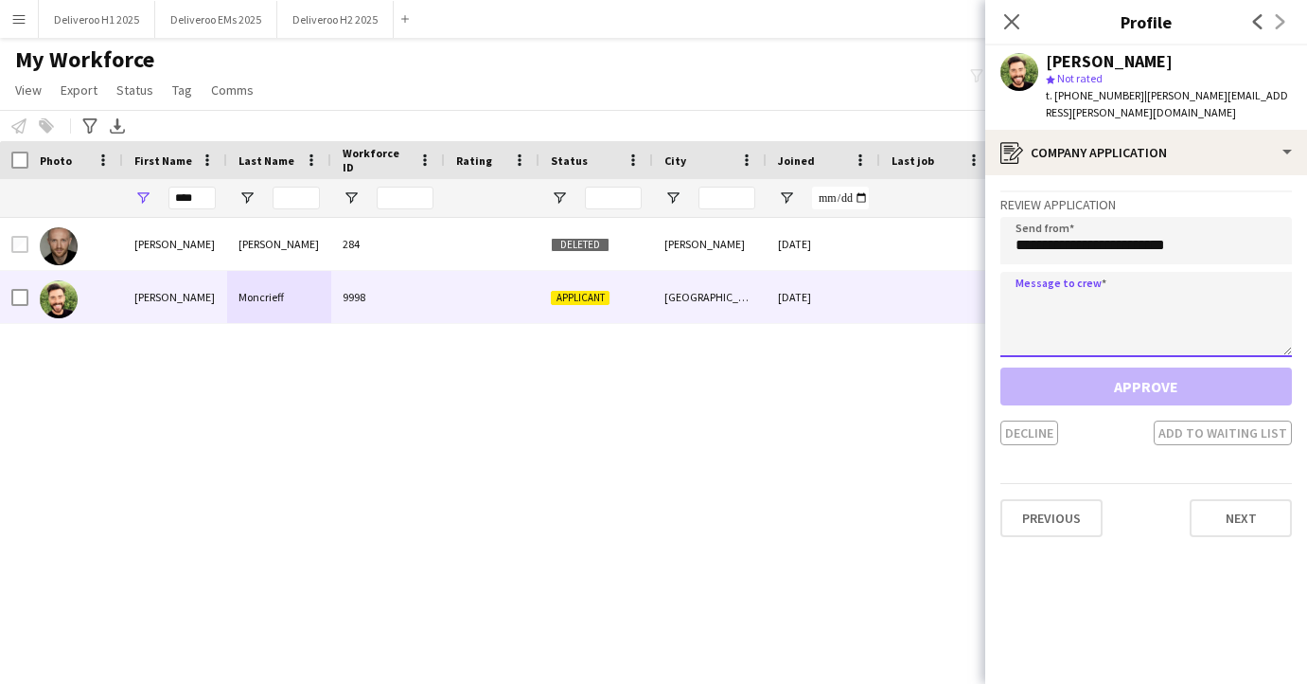
click at [1148, 280] on textarea at bounding box center [1147, 314] width 292 height 85
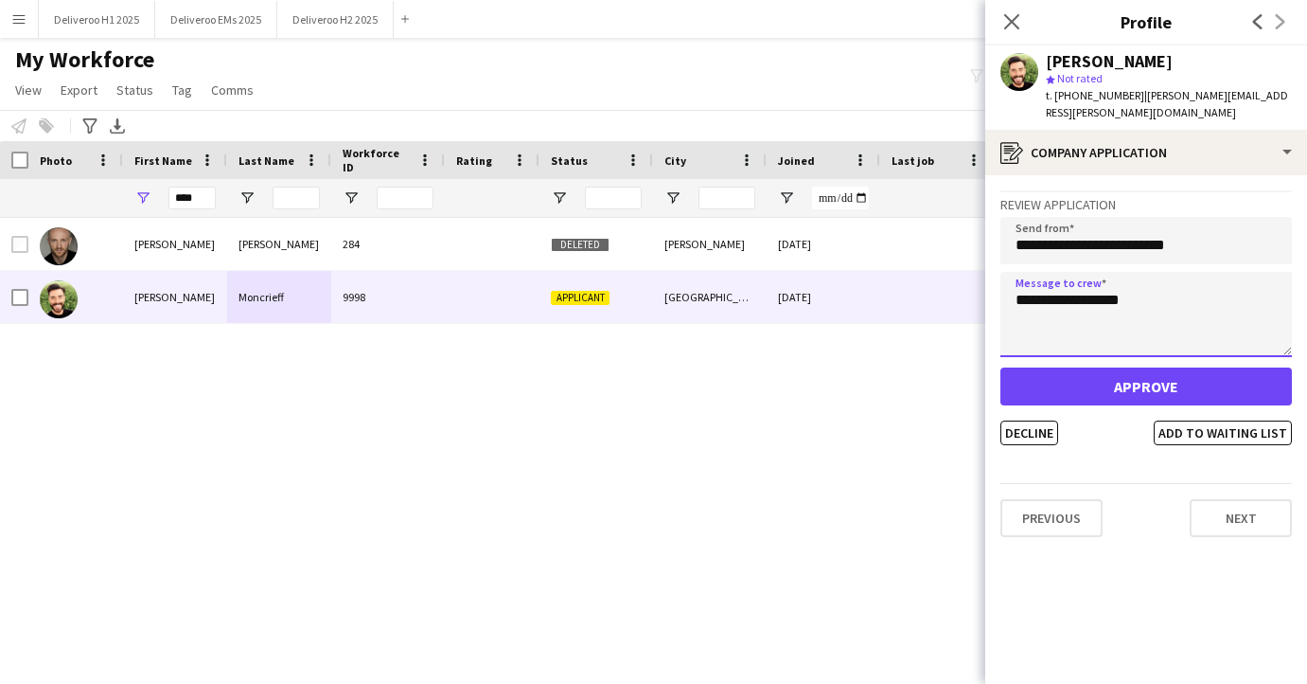
type textarea "**********"
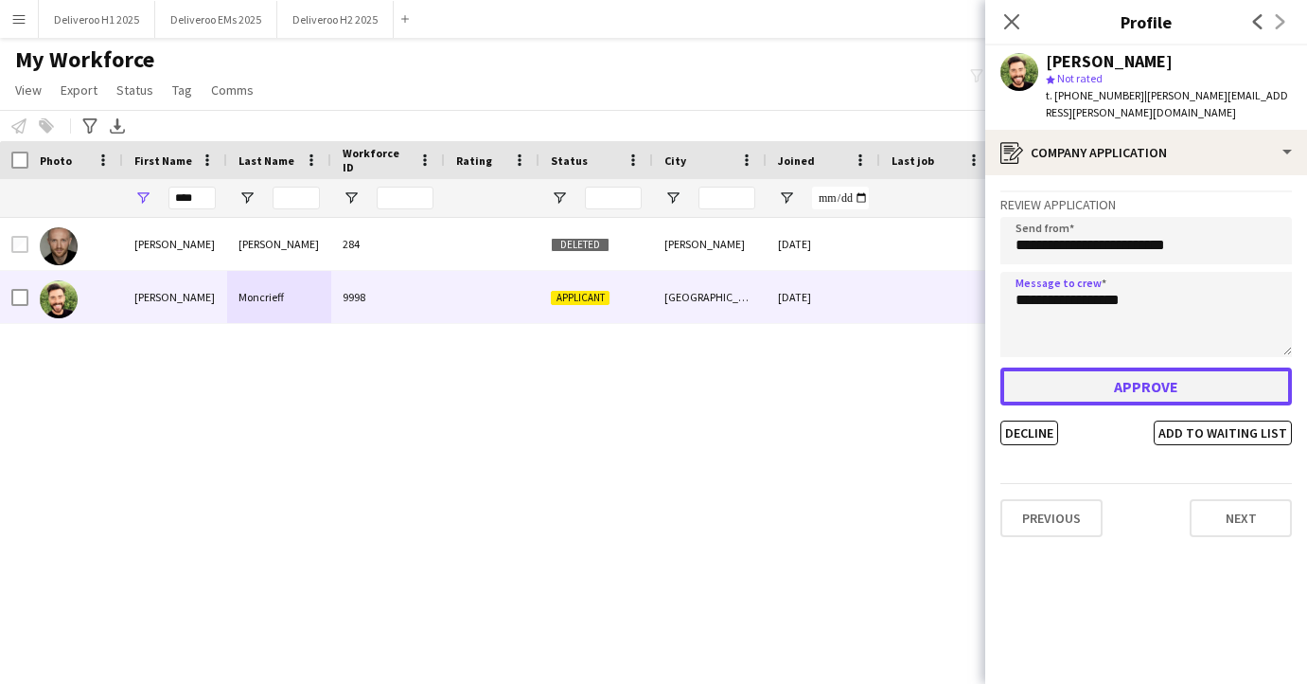
click at [1143, 382] on button "Approve" at bounding box center [1147, 386] width 292 height 38
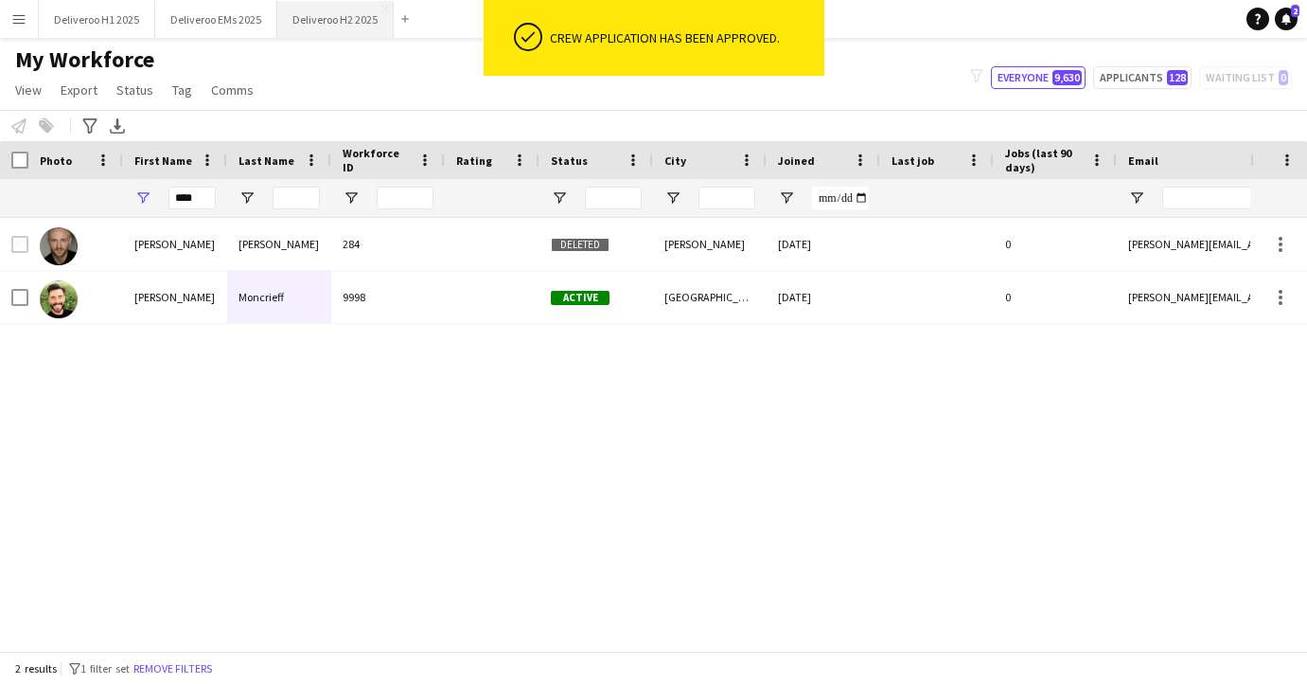
click at [328, 26] on button "Deliveroo H2 2025 Close" at bounding box center [335, 19] width 116 height 37
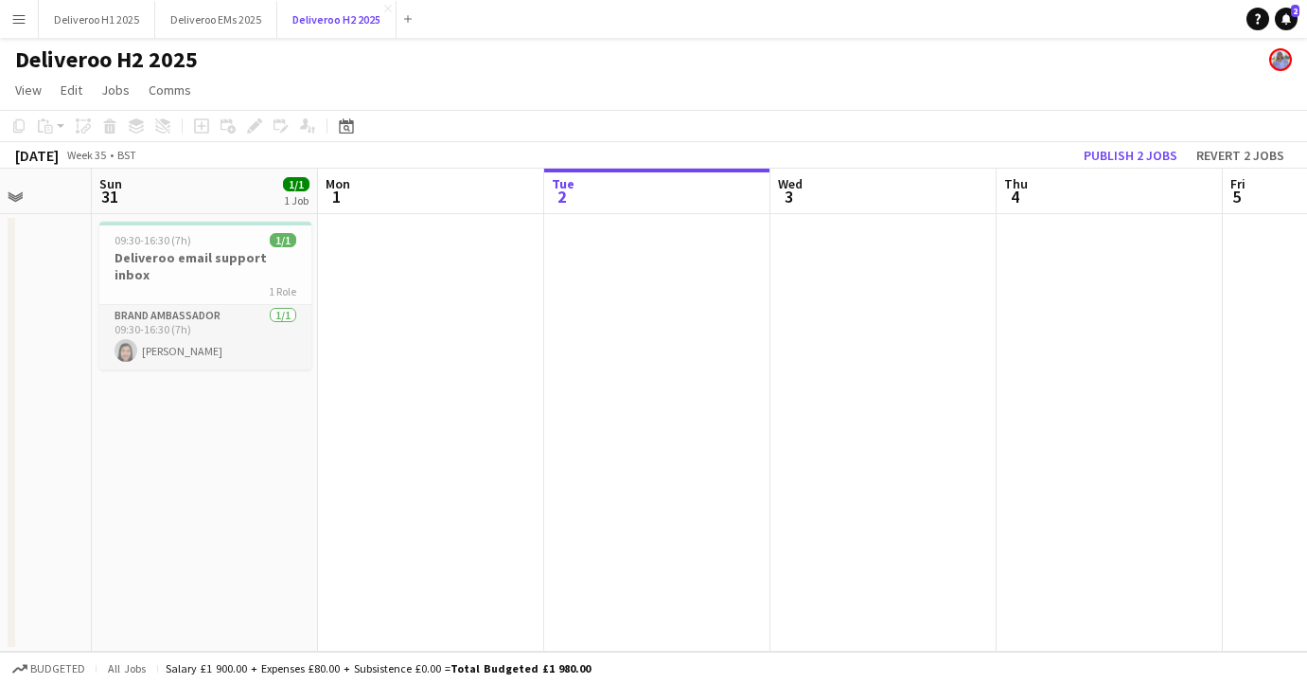
scroll to position [0, 538]
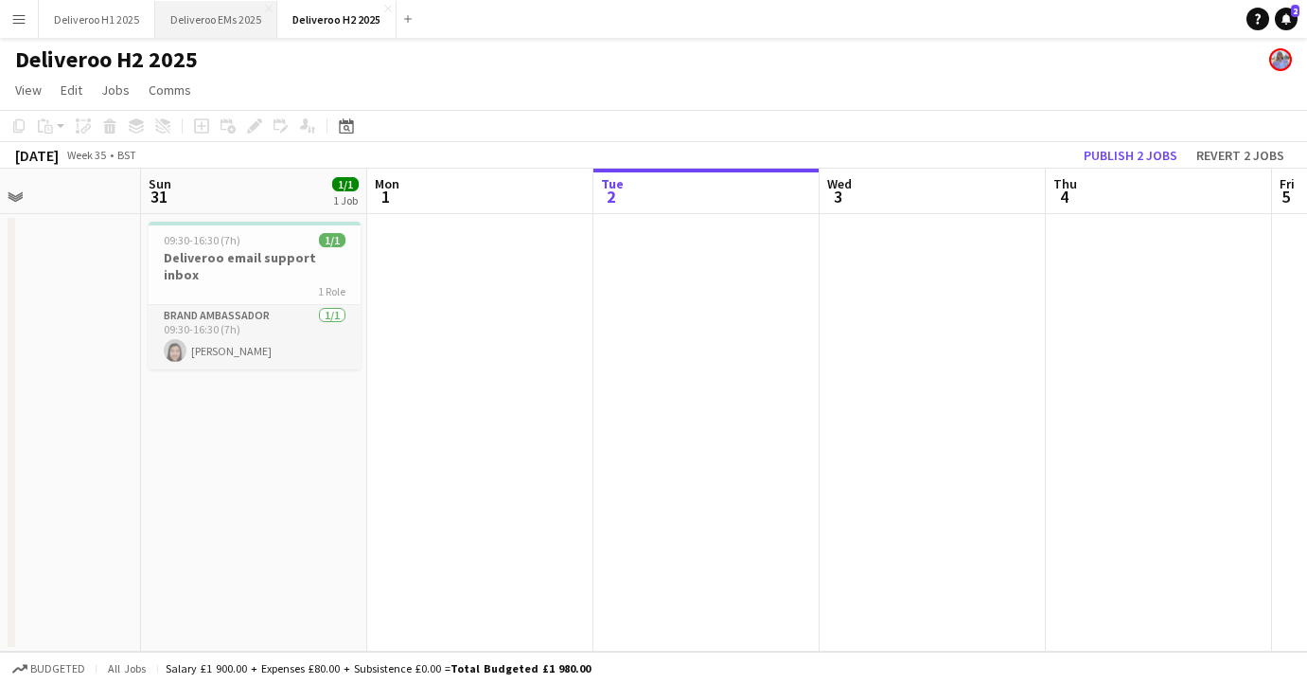
click at [199, 25] on button "Deliveroo EMs 2025 Close" at bounding box center [216, 19] width 122 height 37
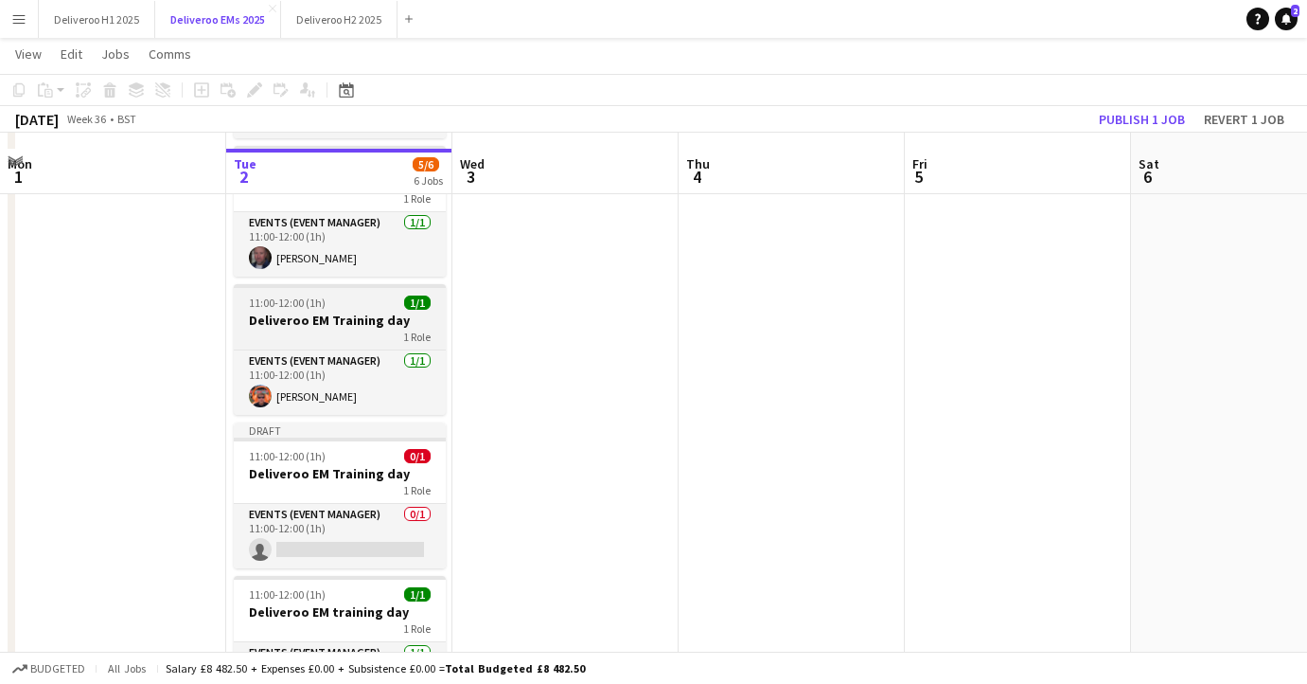
scroll to position [283, 0]
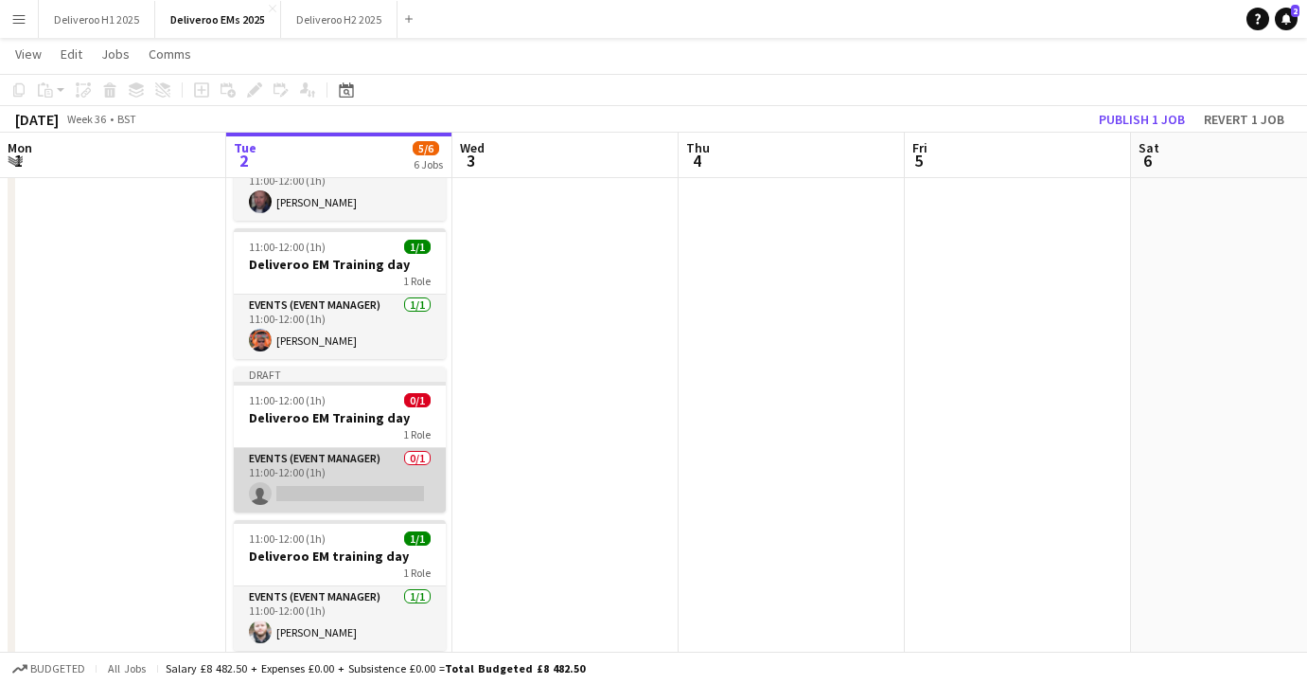
click at [364, 496] on app-card-role "Events (Event Manager) 0/1 11:00-12:00 (1h) single-neutral-actions" at bounding box center [340, 480] width 212 height 64
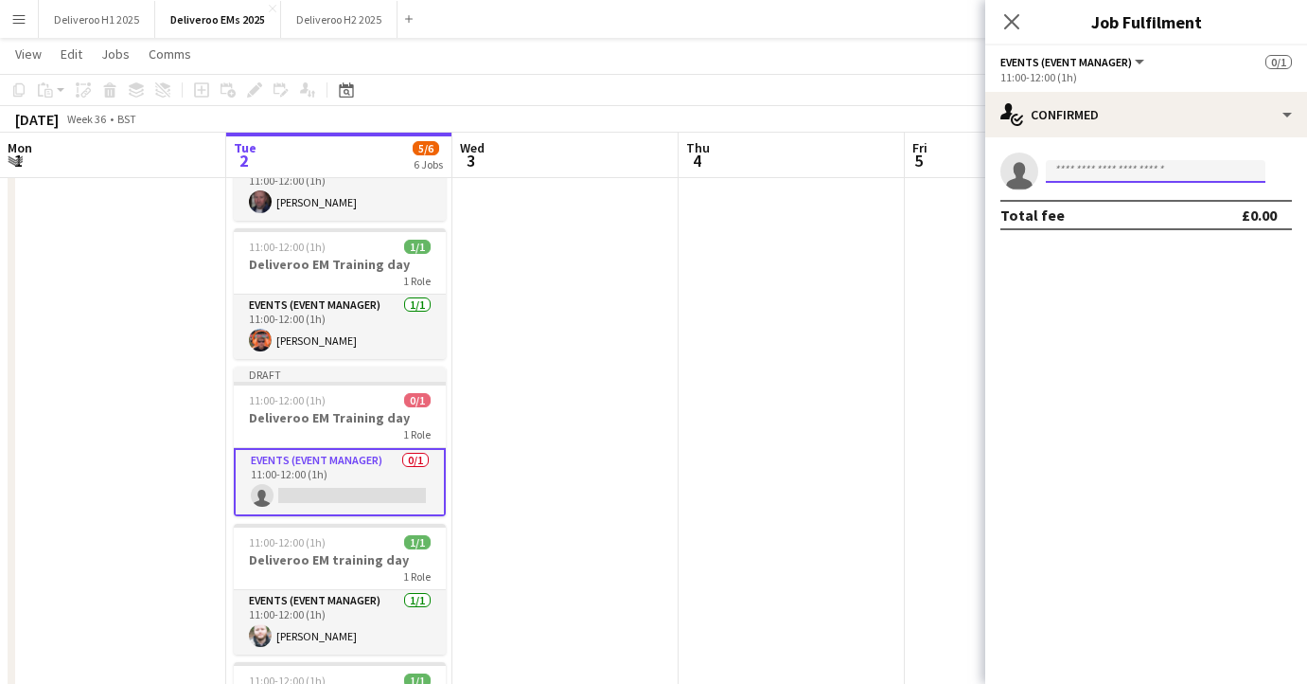
click at [1131, 175] on input at bounding box center [1156, 171] width 220 height 23
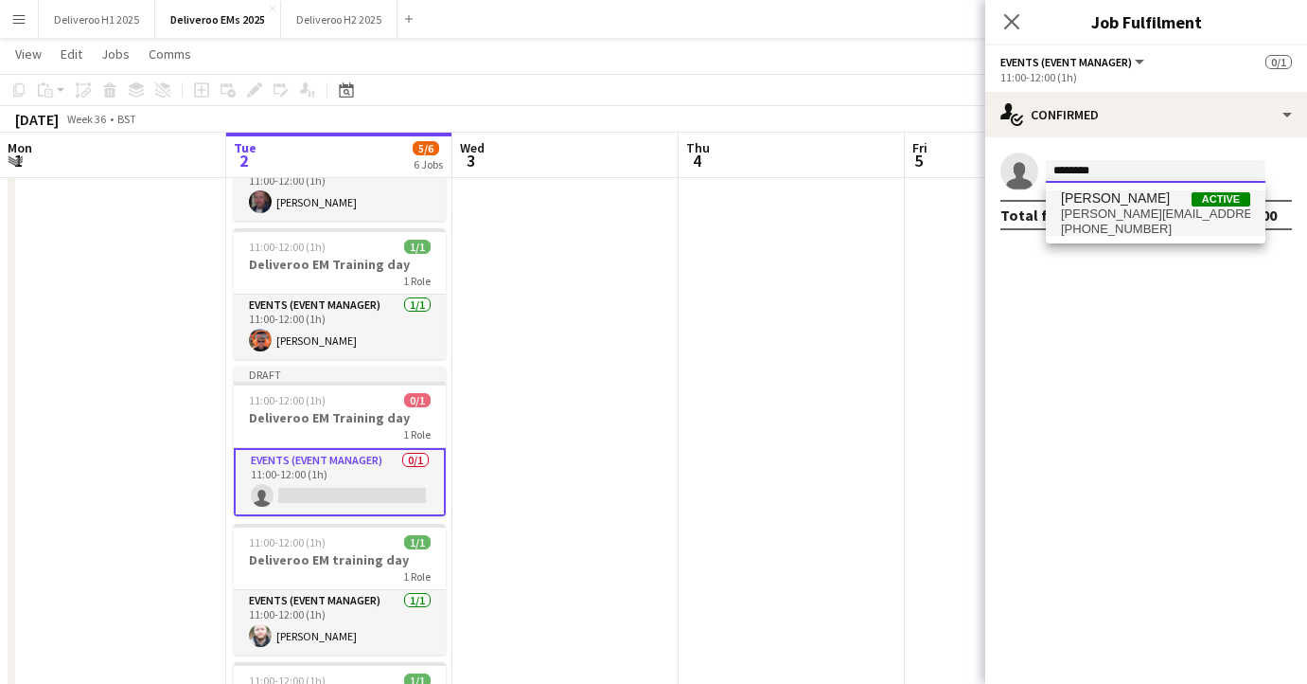
type input "********"
click at [1146, 191] on span "[PERSON_NAME]" at bounding box center [1115, 198] width 109 height 16
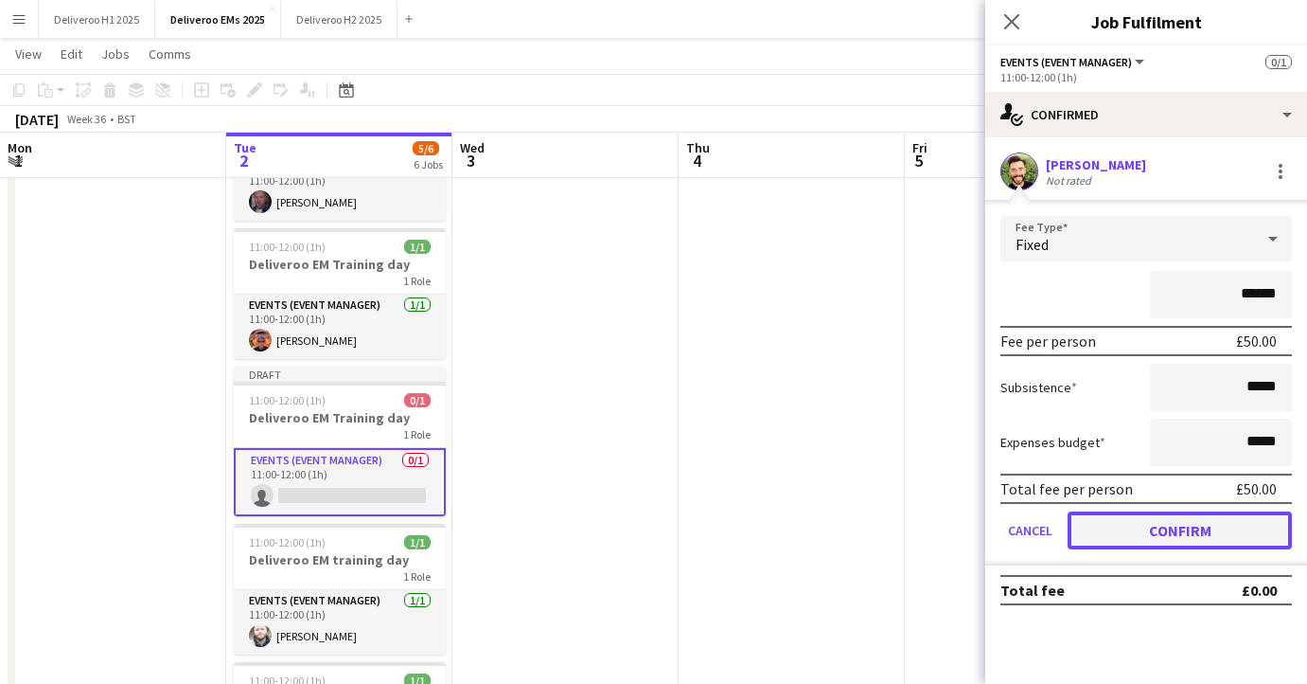
click at [1158, 539] on button "Confirm" at bounding box center [1180, 530] width 224 height 38
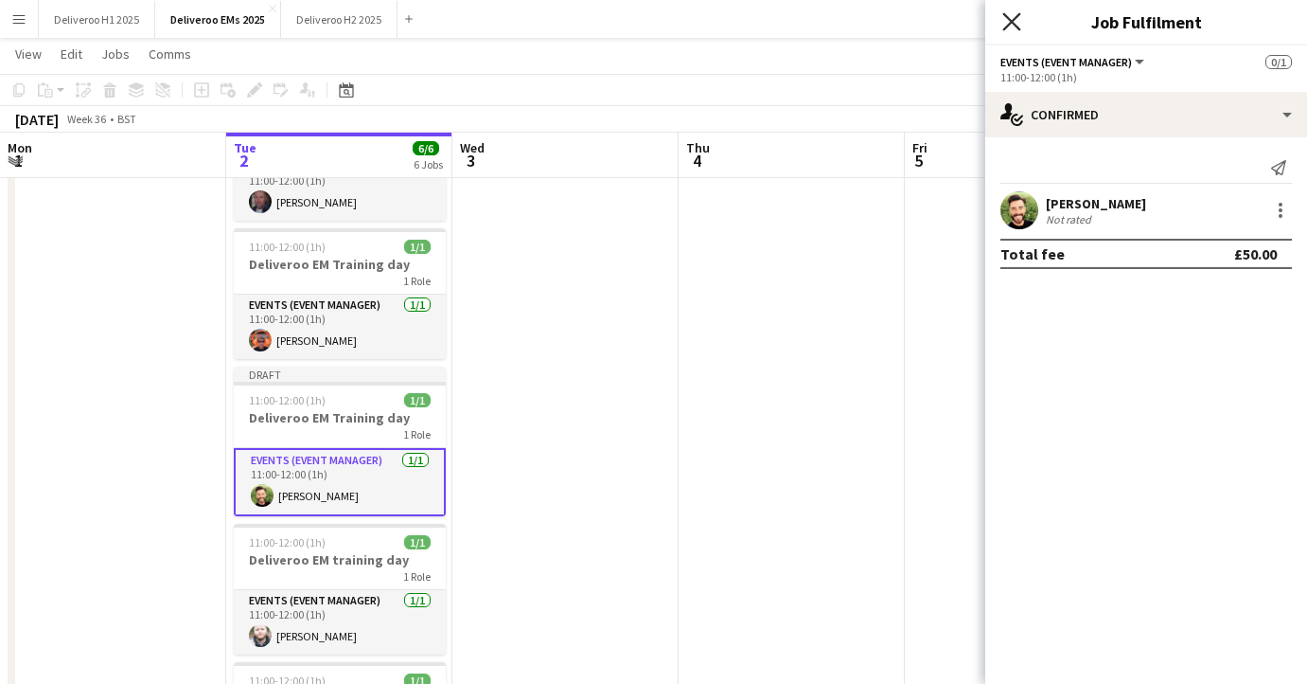
click at [1012, 22] on icon at bounding box center [1012, 21] width 18 height 18
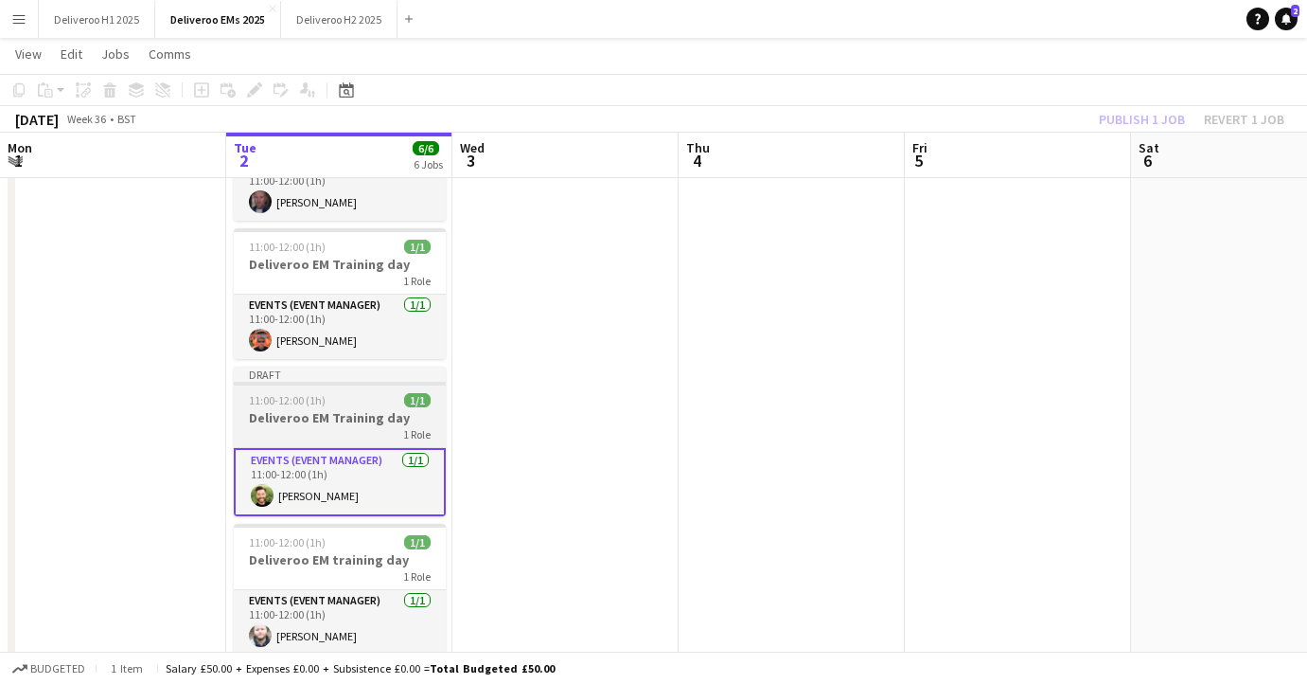
click at [390, 380] on div "Draft" at bounding box center [340, 373] width 212 height 15
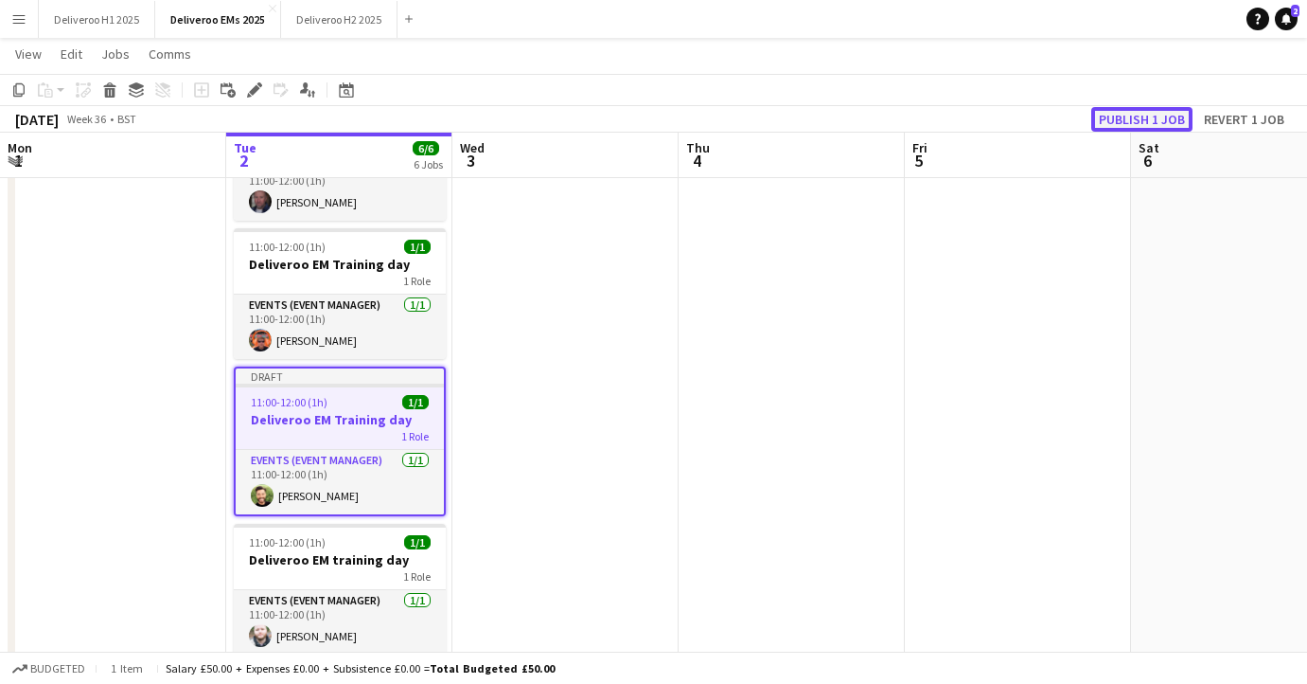
click at [1123, 116] on button "Publish 1 job" at bounding box center [1142, 119] width 101 height 25
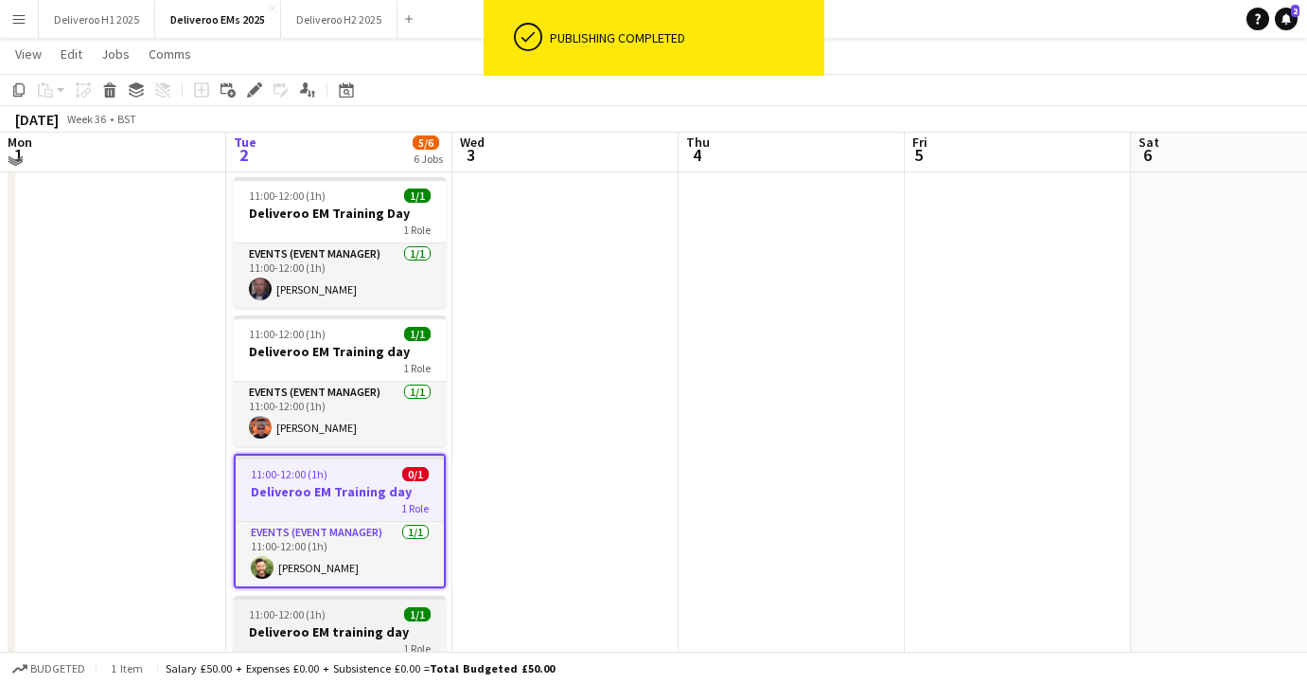
scroll to position [200, 0]
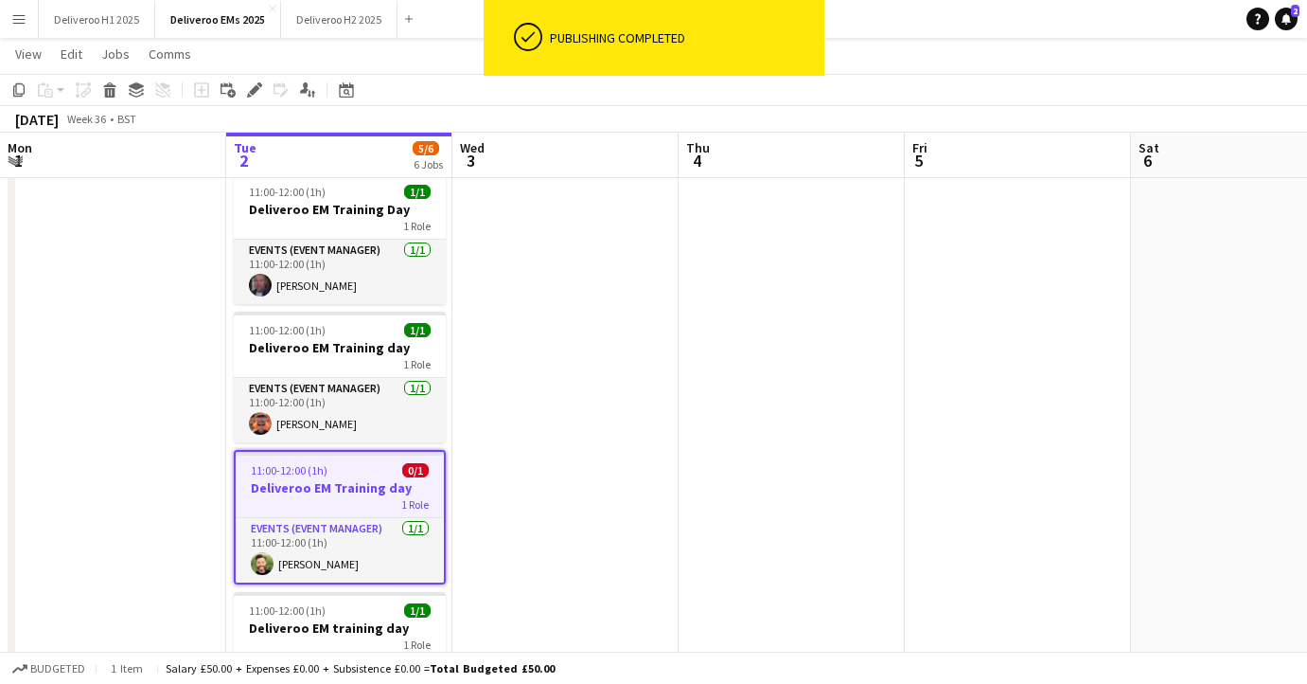
click at [377, 485] on h3 "Deliveroo EM Training day" at bounding box center [340, 487] width 208 height 17
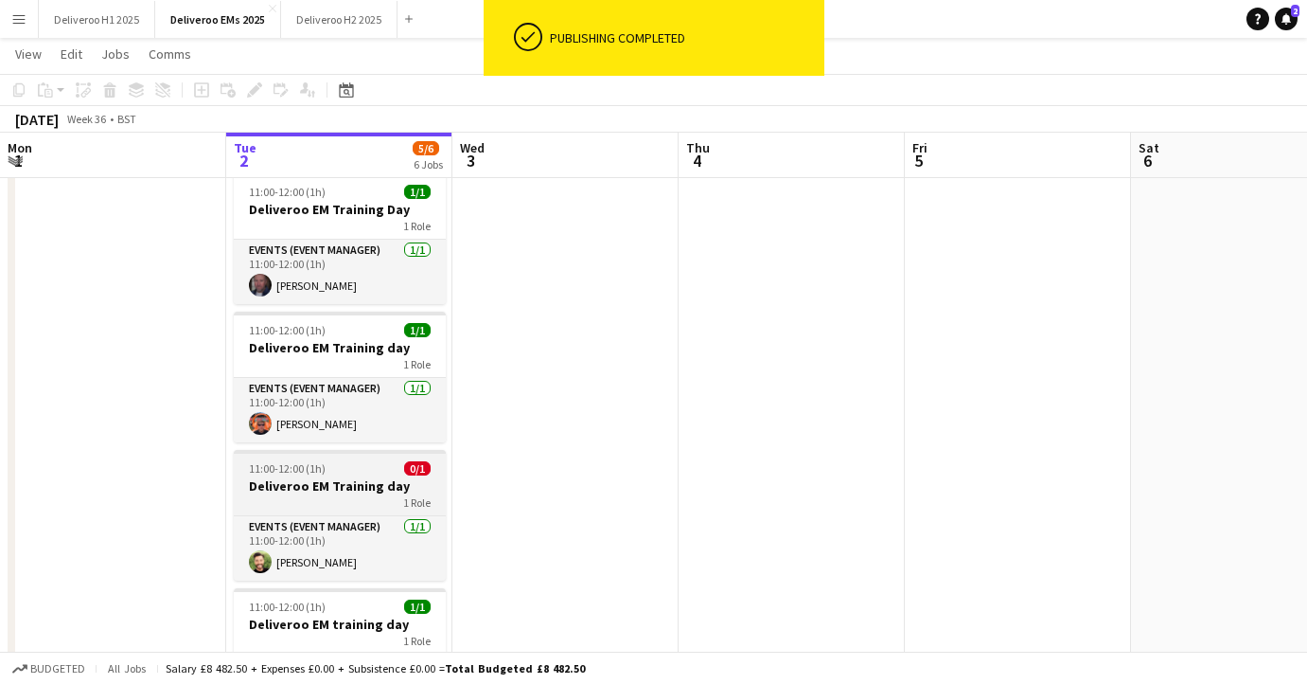
click at [377, 485] on h3 "Deliveroo EM Training day" at bounding box center [340, 485] width 212 height 17
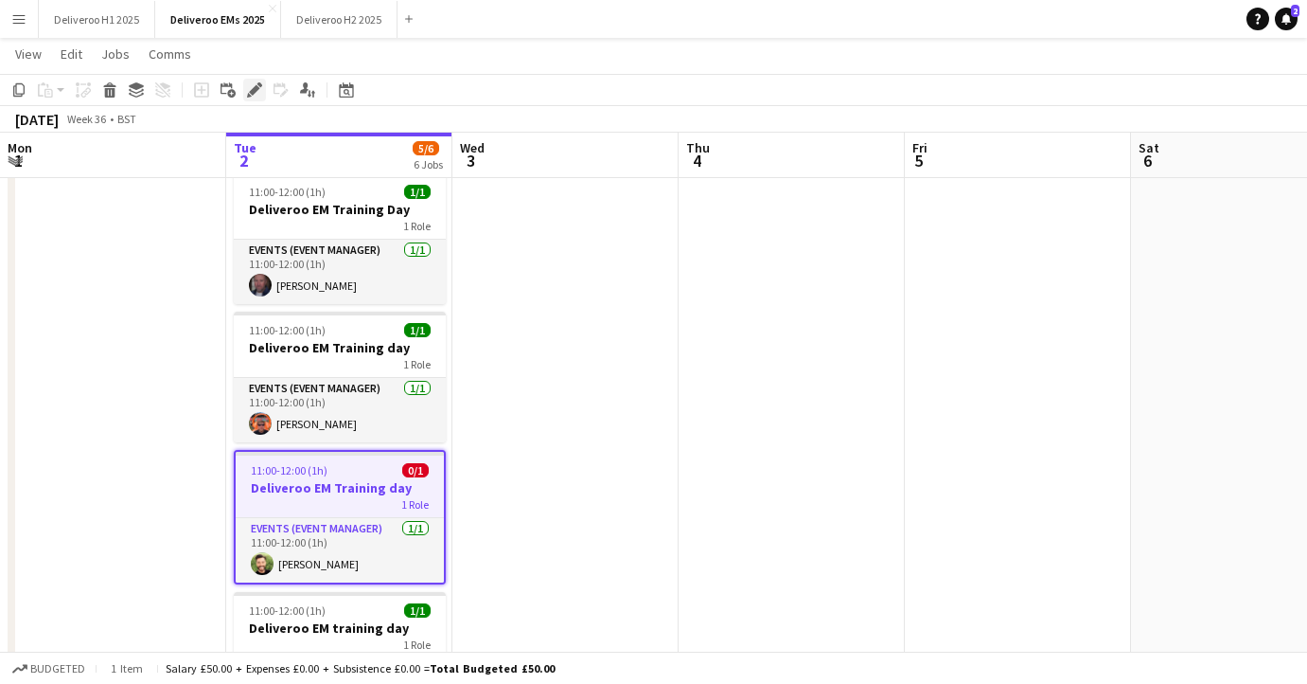
click at [258, 86] on icon "Edit" at bounding box center [254, 89] width 15 height 15
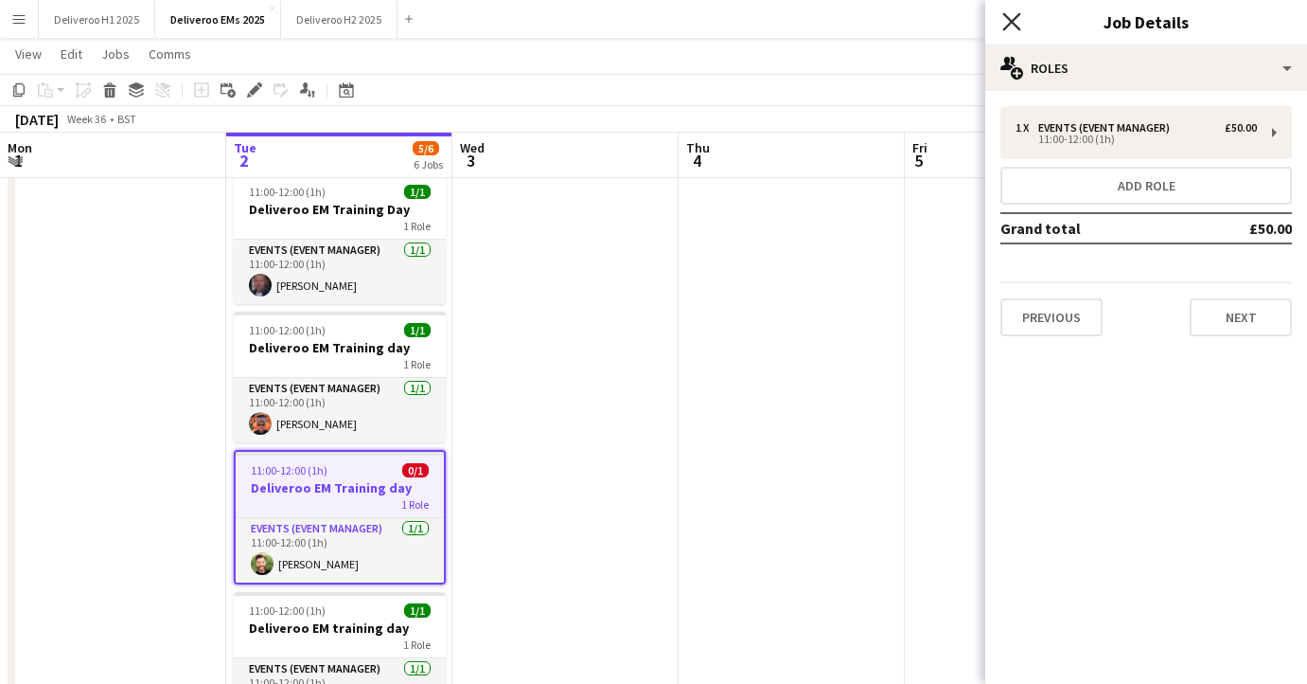
click at [1008, 23] on icon "Close pop-in" at bounding box center [1012, 21] width 18 height 18
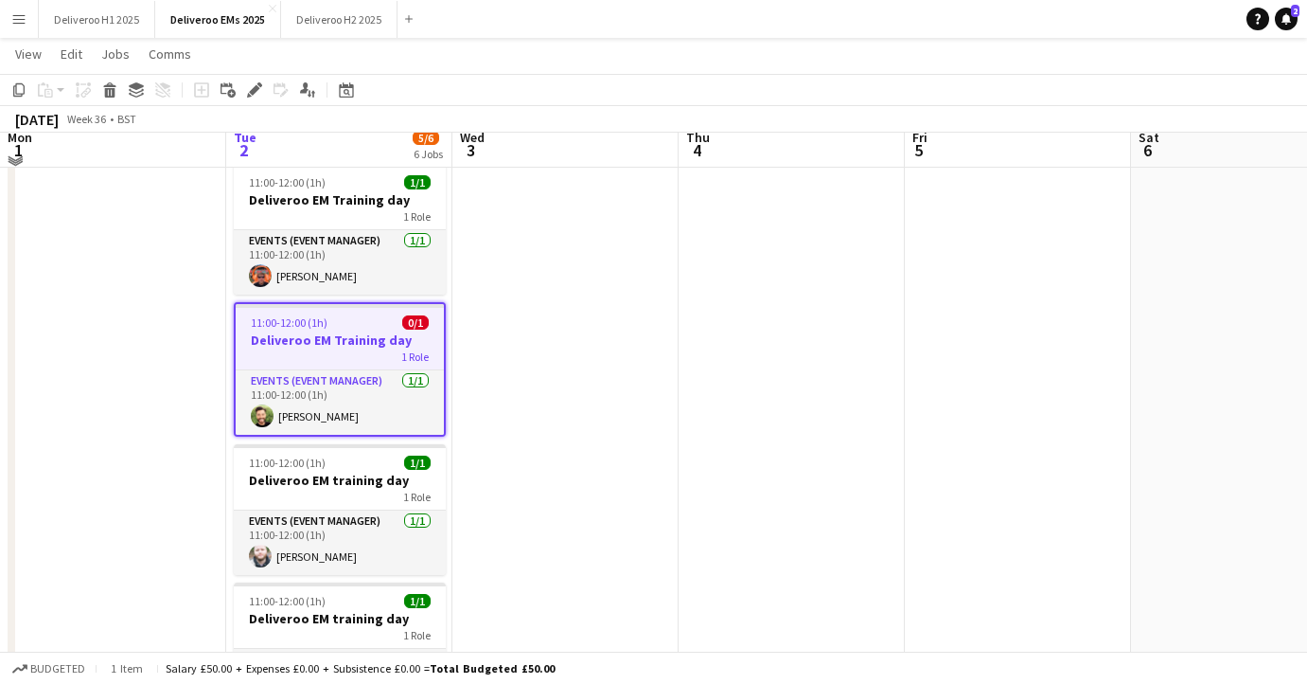
scroll to position [329, 0]
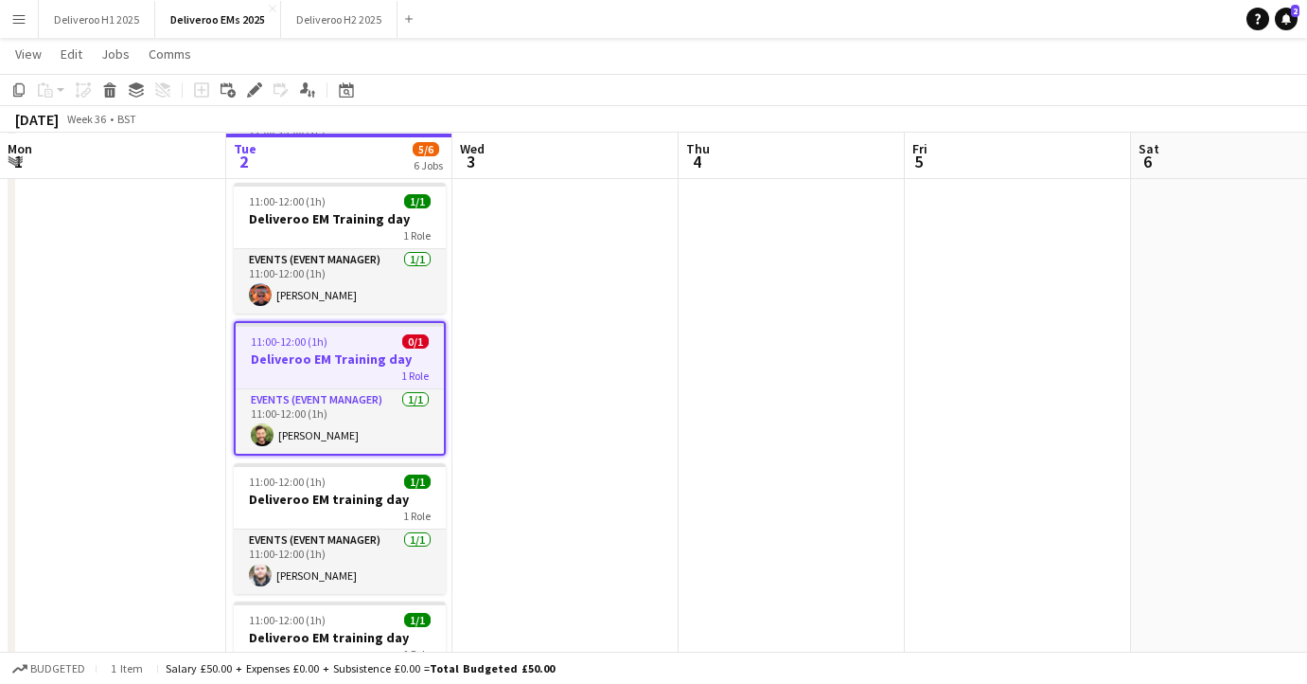
click at [417, 337] on span "0/1" at bounding box center [415, 341] width 27 height 14
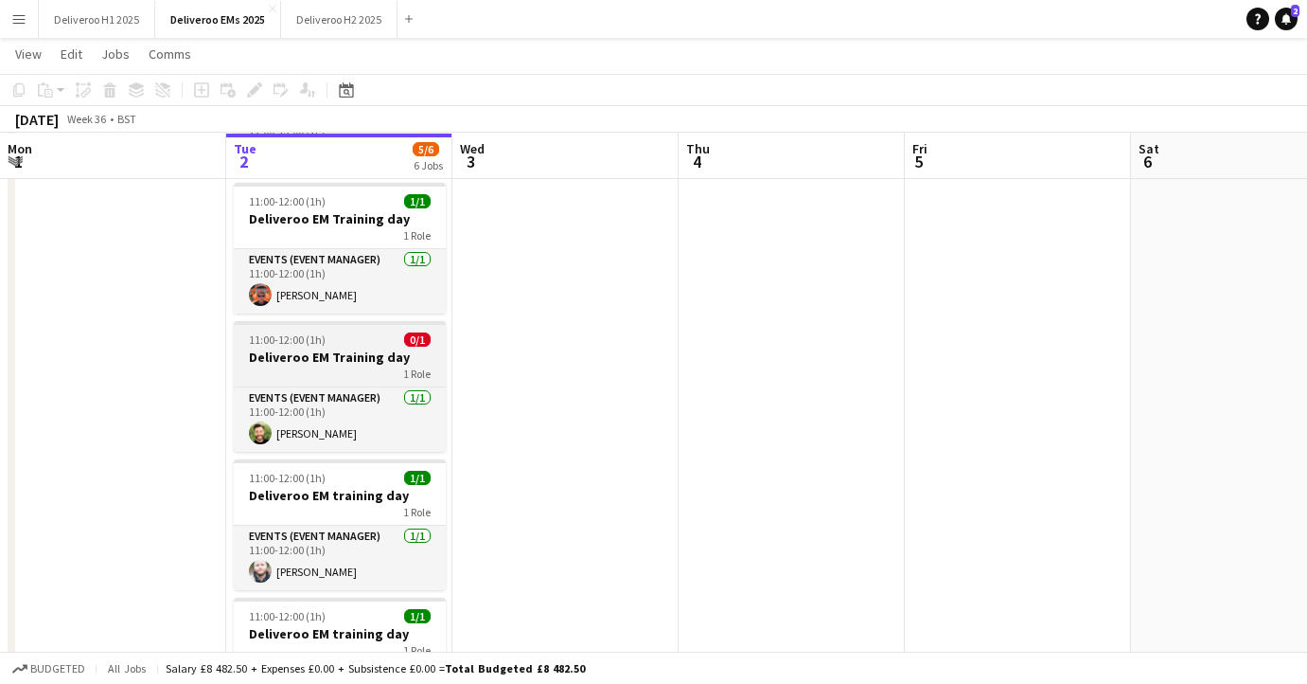
click at [417, 337] on span "0/1" at bounding box center [417, 339] width 27 height 14
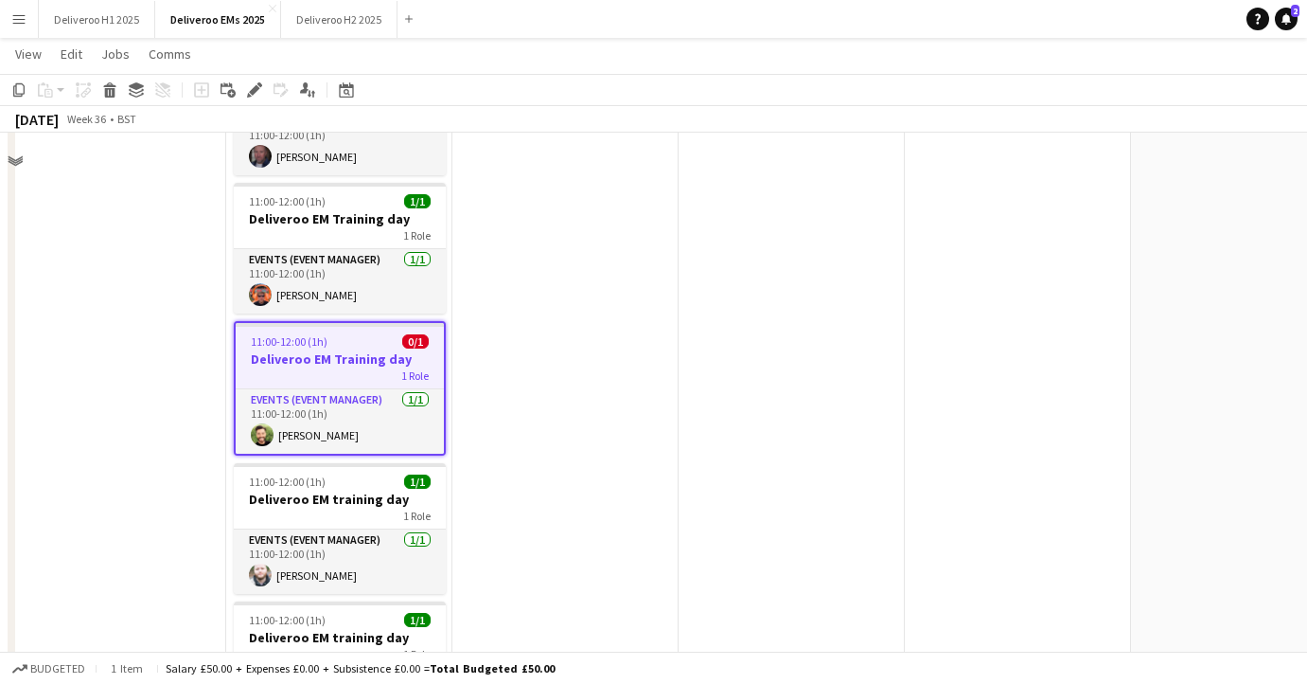
scroll to position [0, 0]
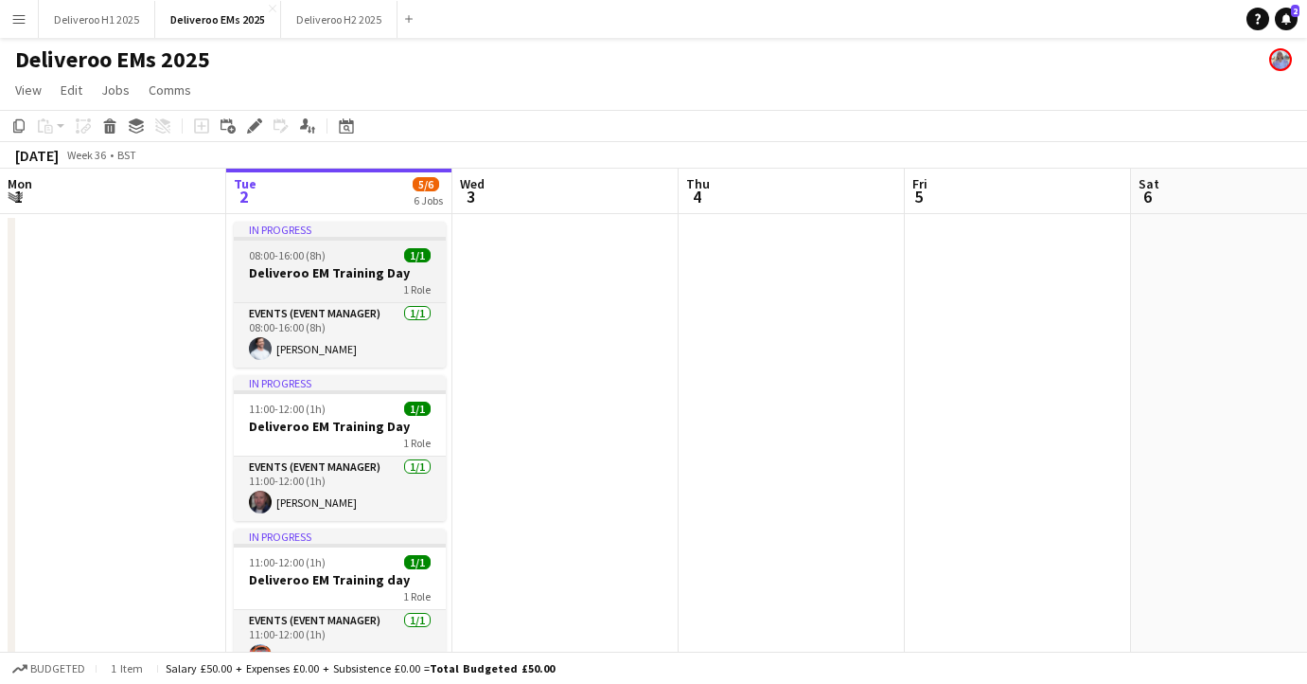
click at [361, 253] on div "08:00-16:00 (8h) 1/1" at bounding box center [340, 255] width 212 height 14
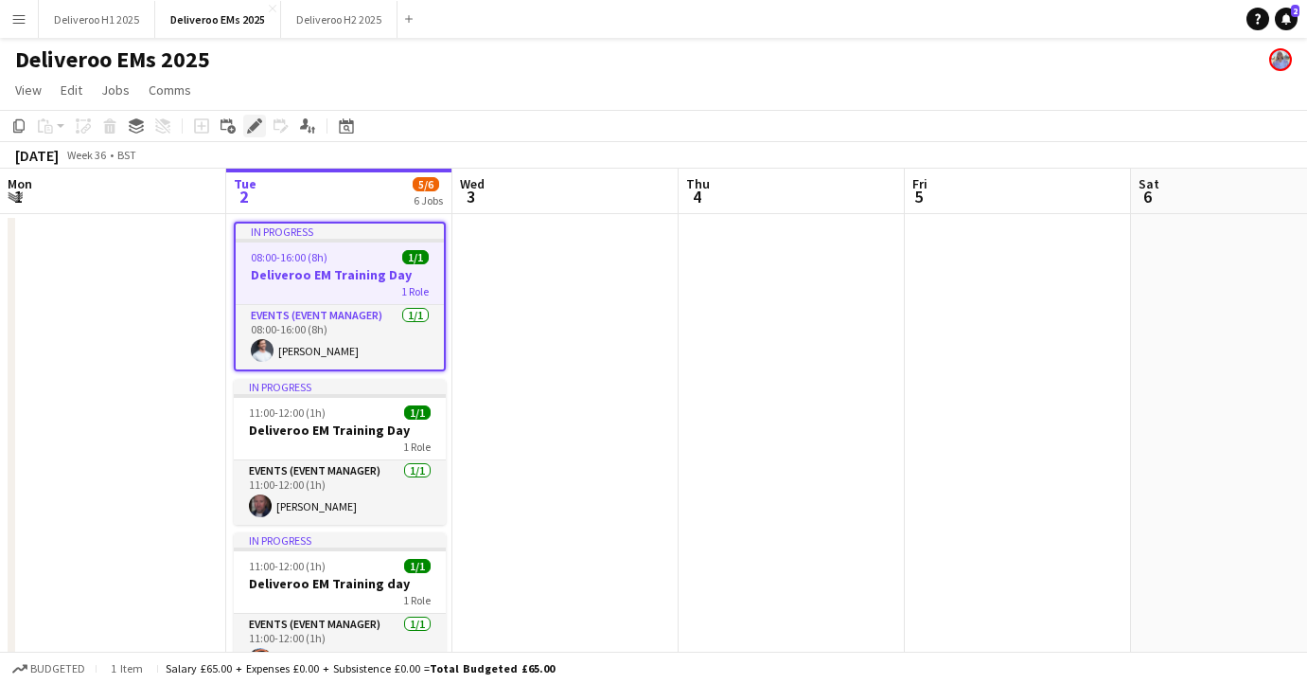
click at [245, 128] on div "Edit" at bounding box center [254, 126] width 23 height 23
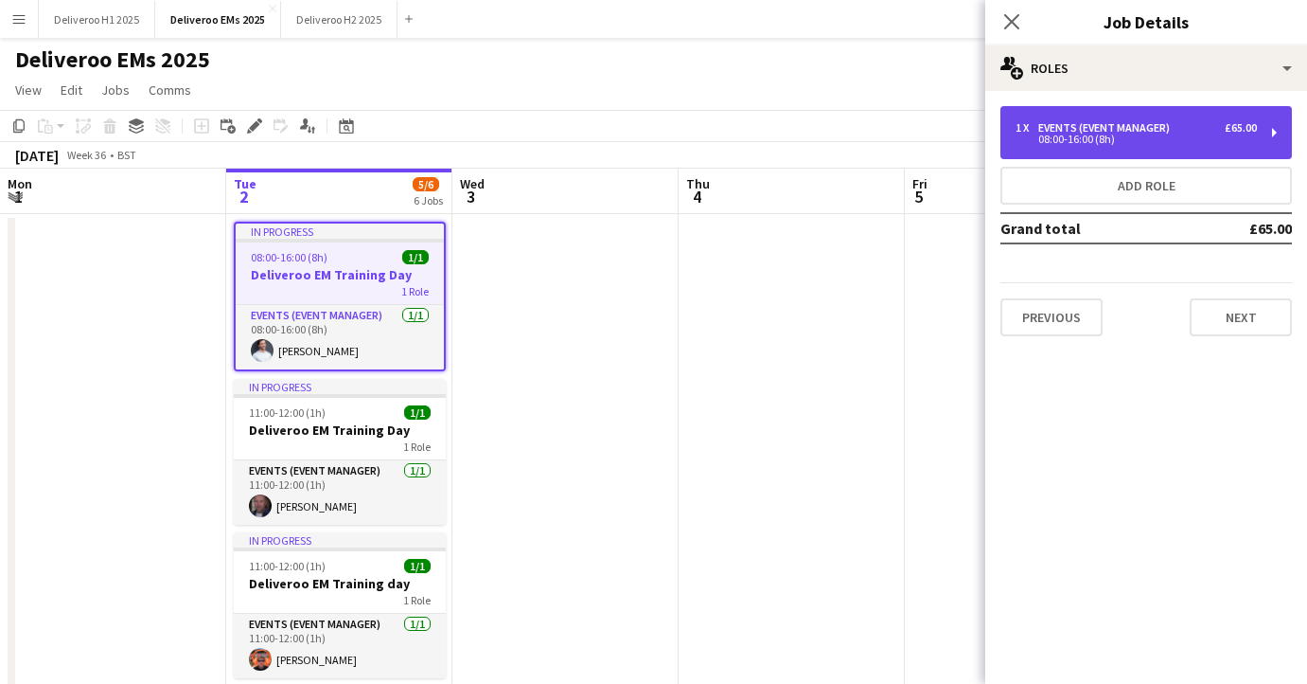
click at [1183, 127] on div "1 x Events (Event Manager) £65.00" at bounding box center [1136, 127] width 241 height 13
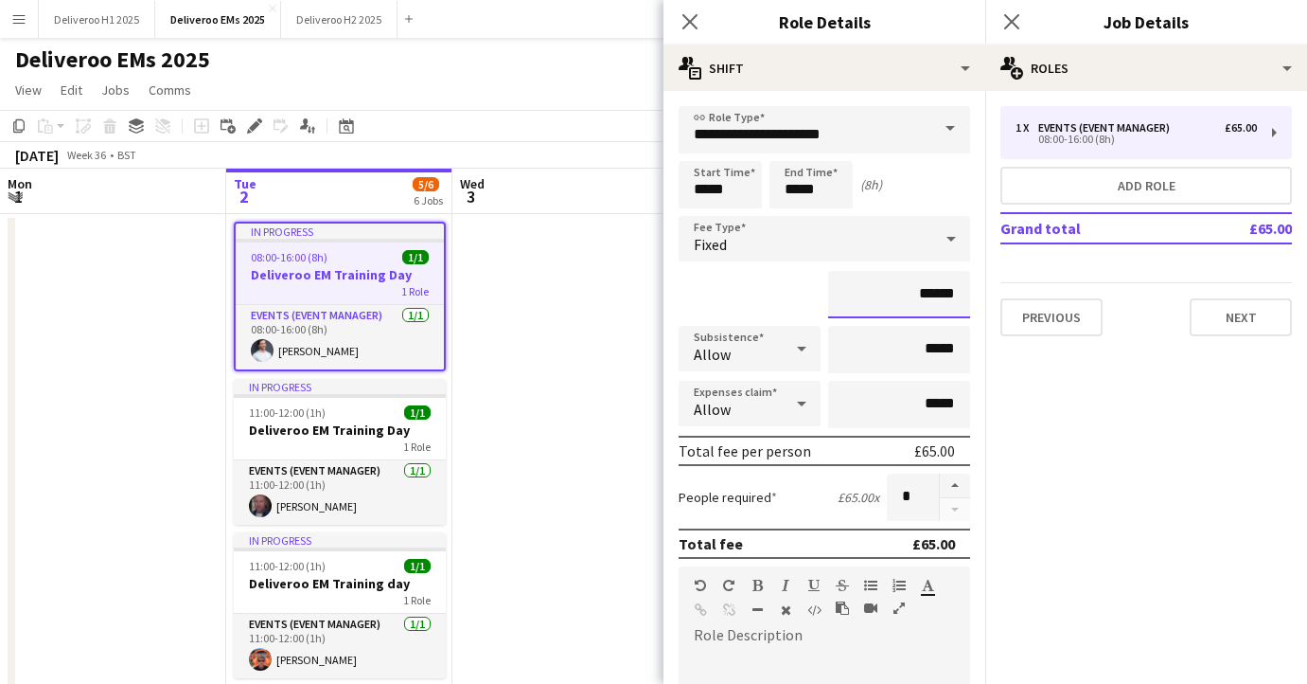
drag, startPoint x: 962, startPoint y: 296, endPoint x: 924, endPoint y: 296, distance: 37.9
click at [924, 296] on input "******" at bounding box center [899, 294] width 142 height 47
type input "*******"
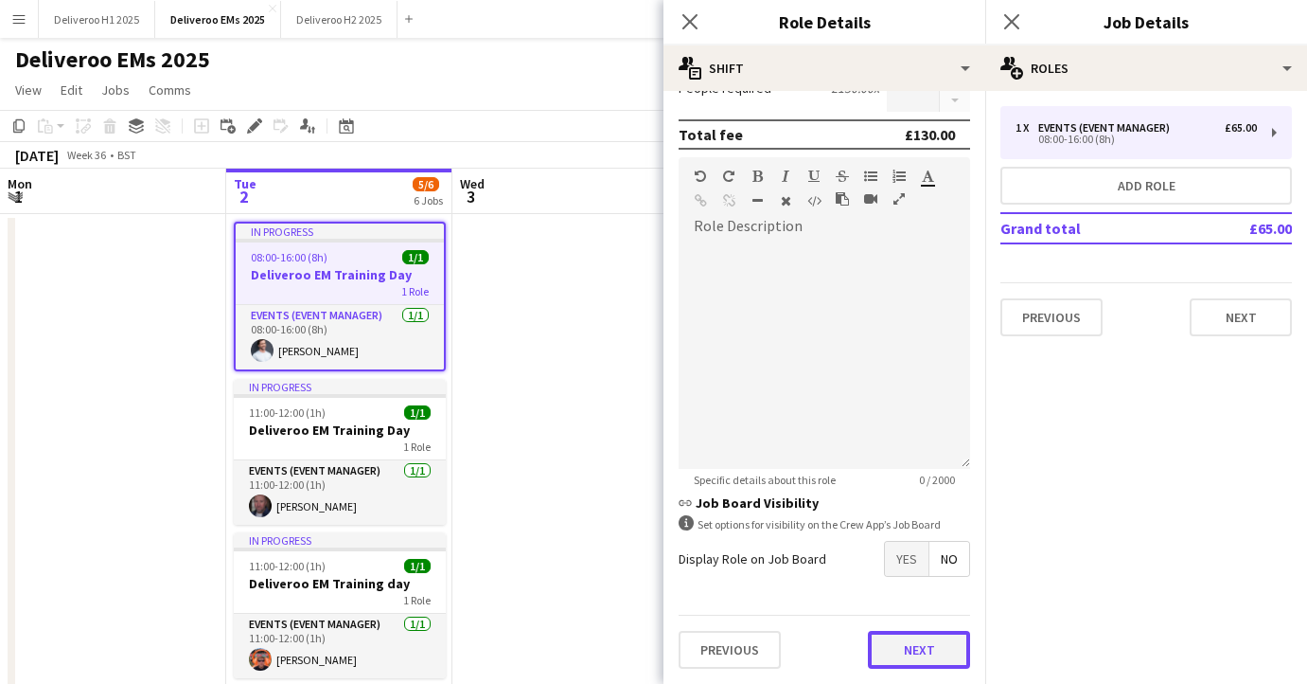
click at [931, 641] on button "Next" at bounding box center [919, 650] width 102 height 38
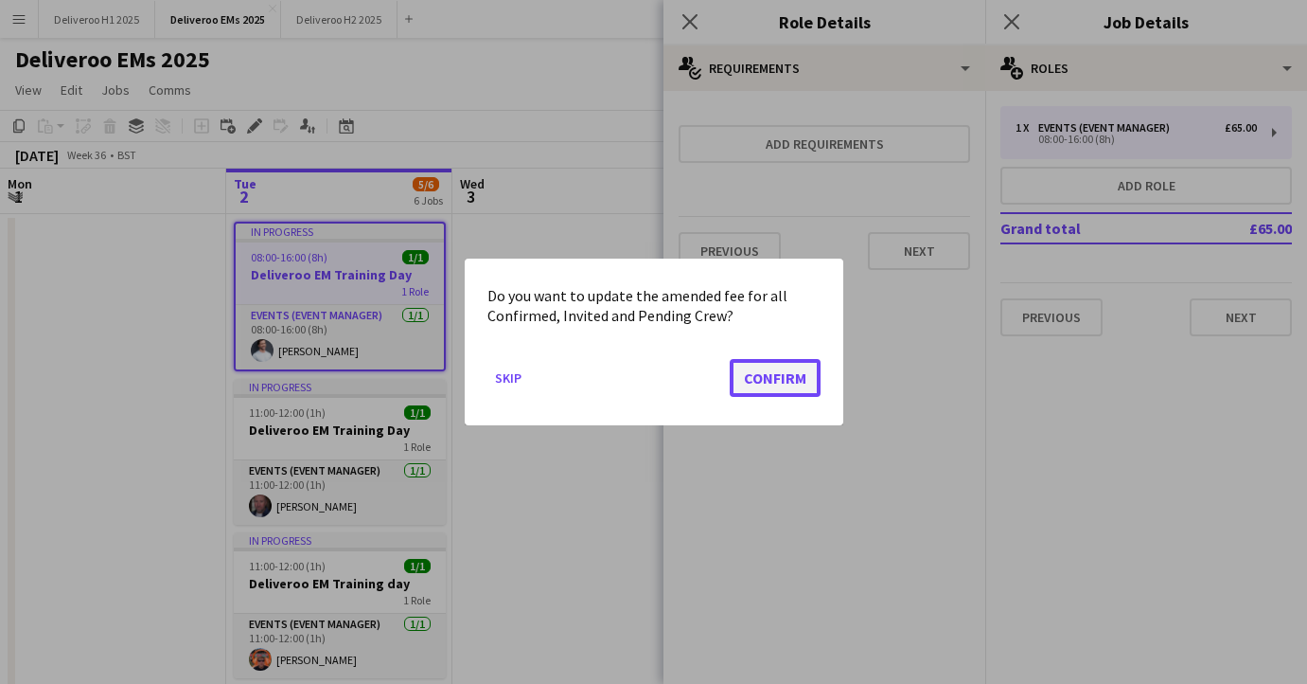
click at [762, 390] on button "Confirm" at bounding box center [775, 378] width 91 height 38
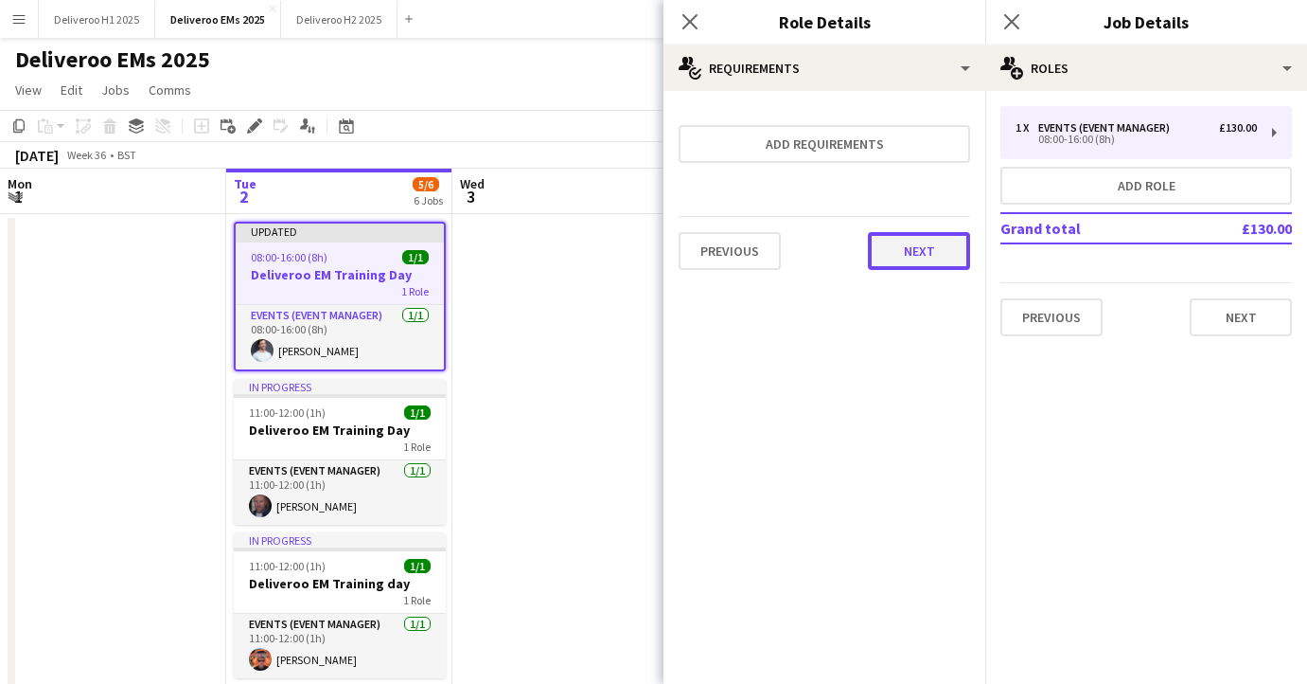
click at [926, 254] on button "Next" at bounding box center [919, 251] width 102 height 38
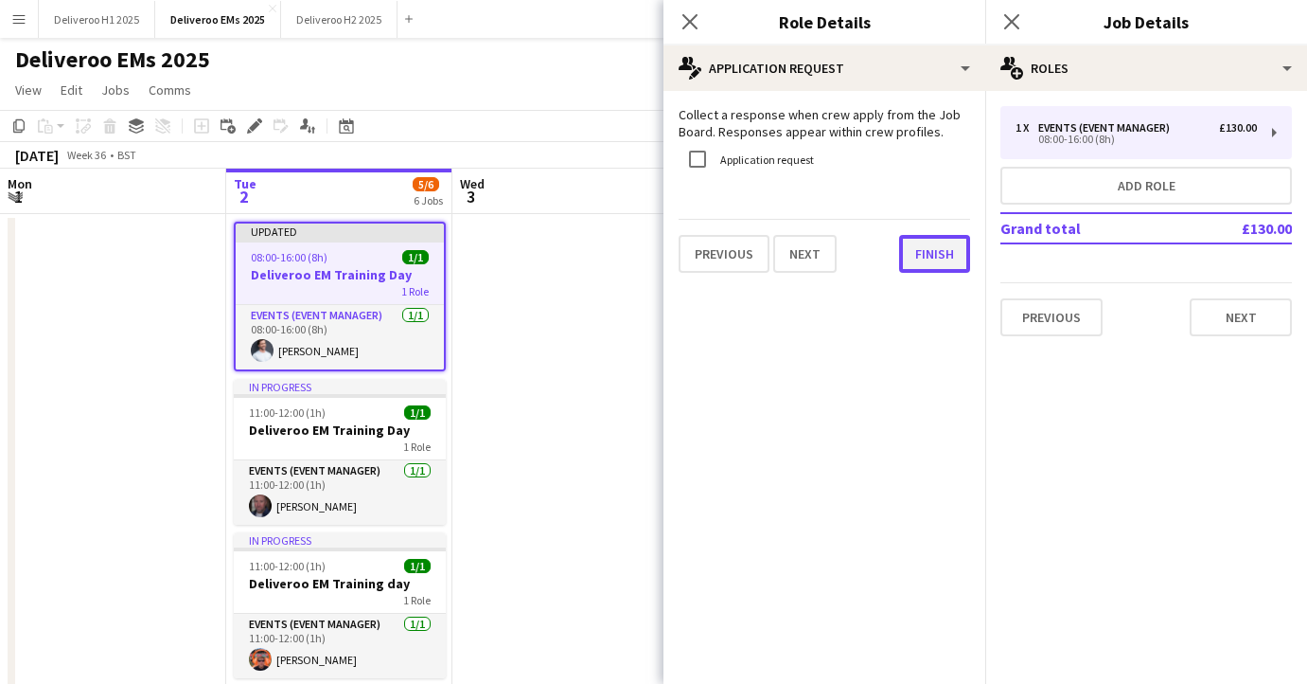
click at [928, 262] on button "Finish" at bounding box center [934, 254] width 71 height 38
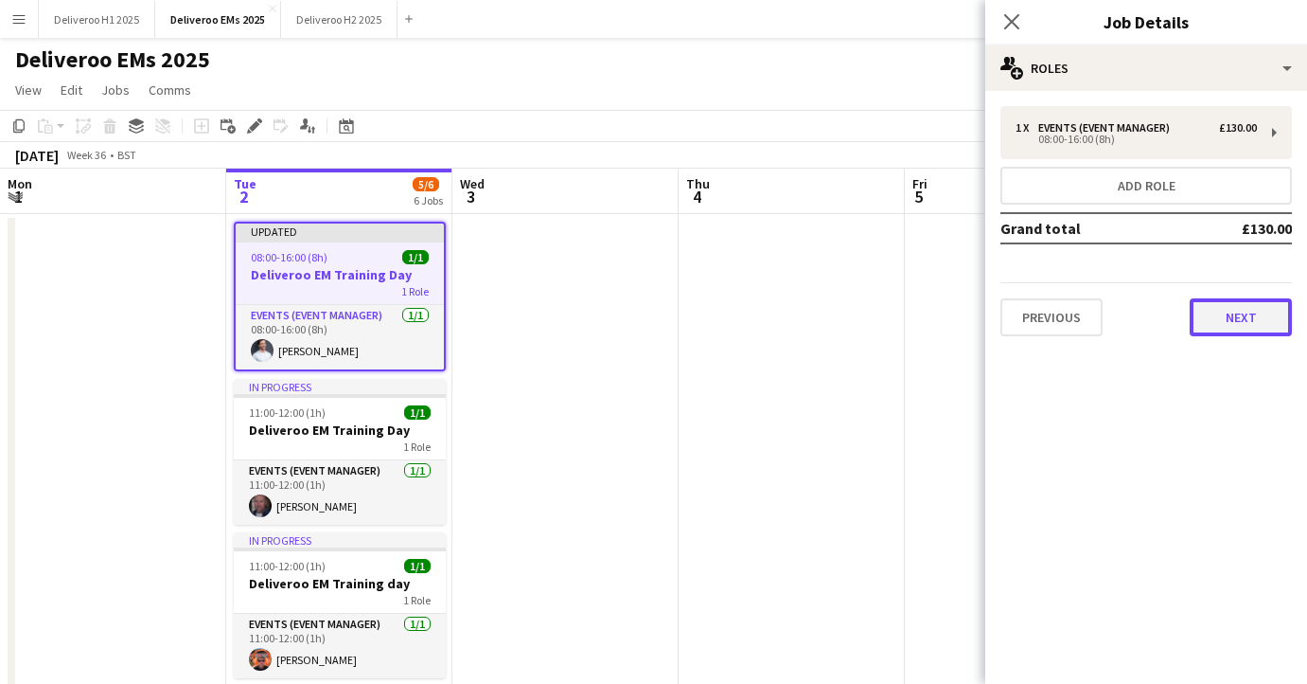
click at [1220, 312] on button "Next" at bounding box center [1241, 317] width 102 height 38
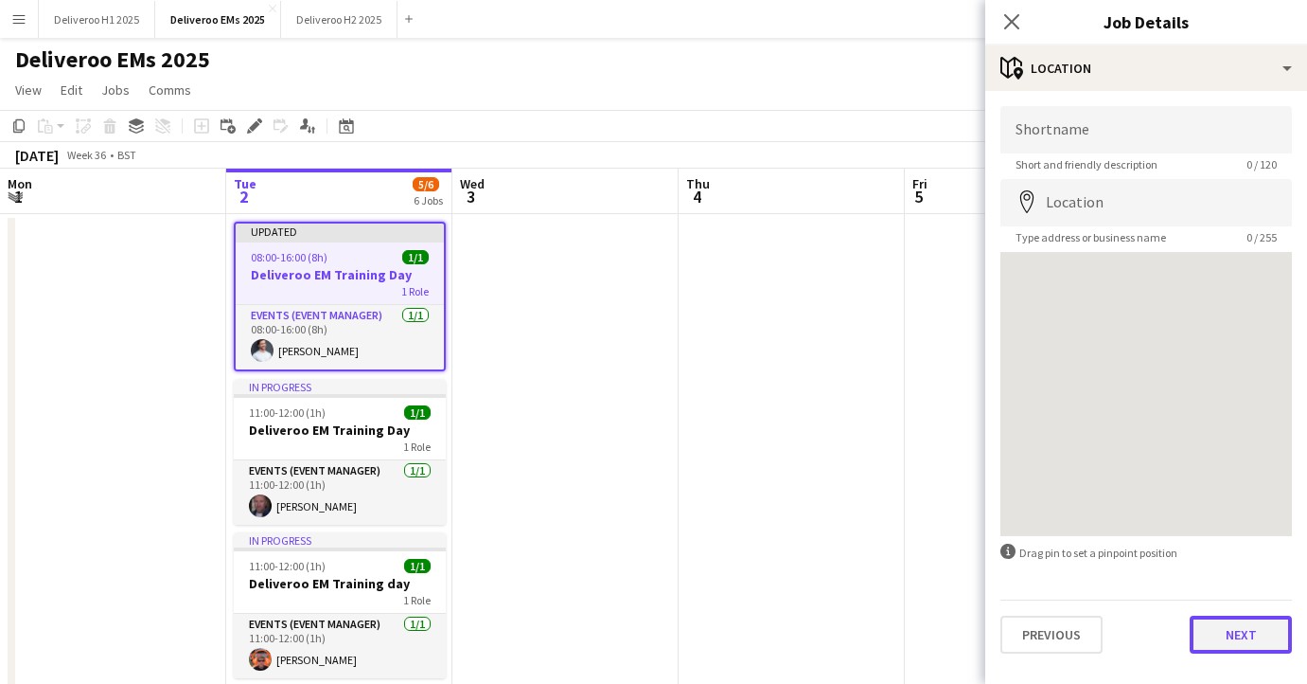
click at [1209, 625] on button "Next" at bounding box center [1241, 634] width 102 height 38
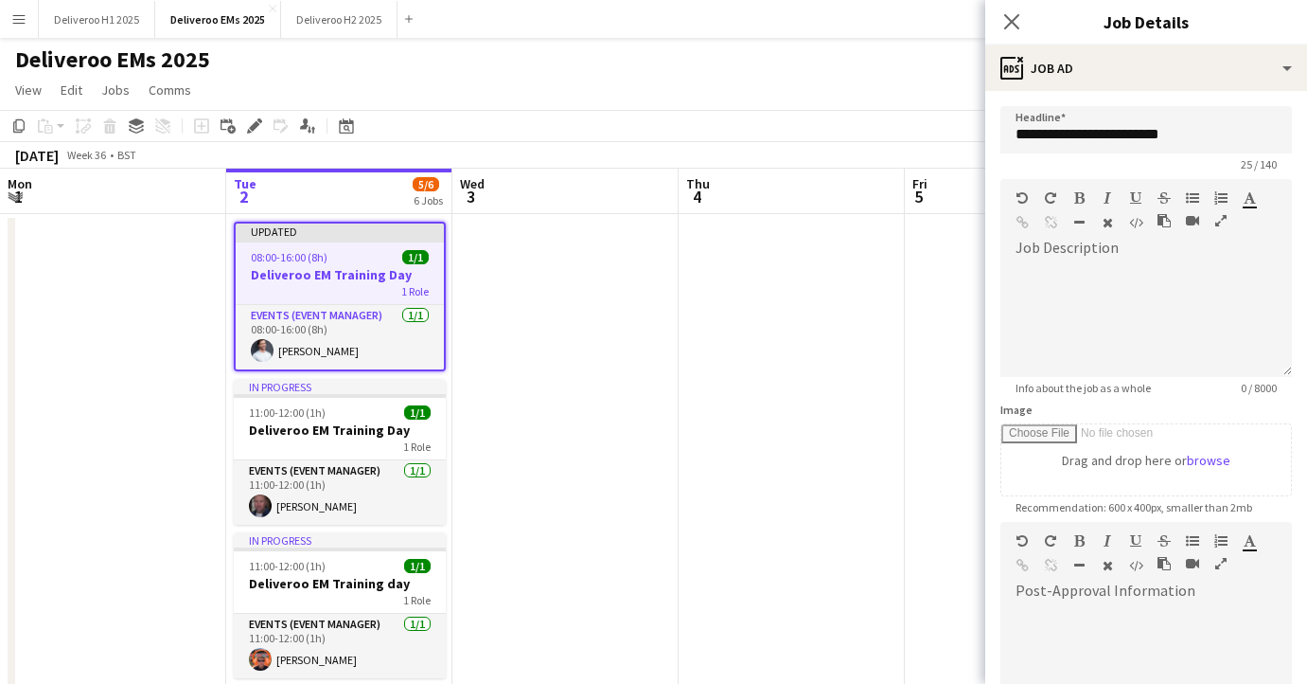
scroll to position [252, 0]
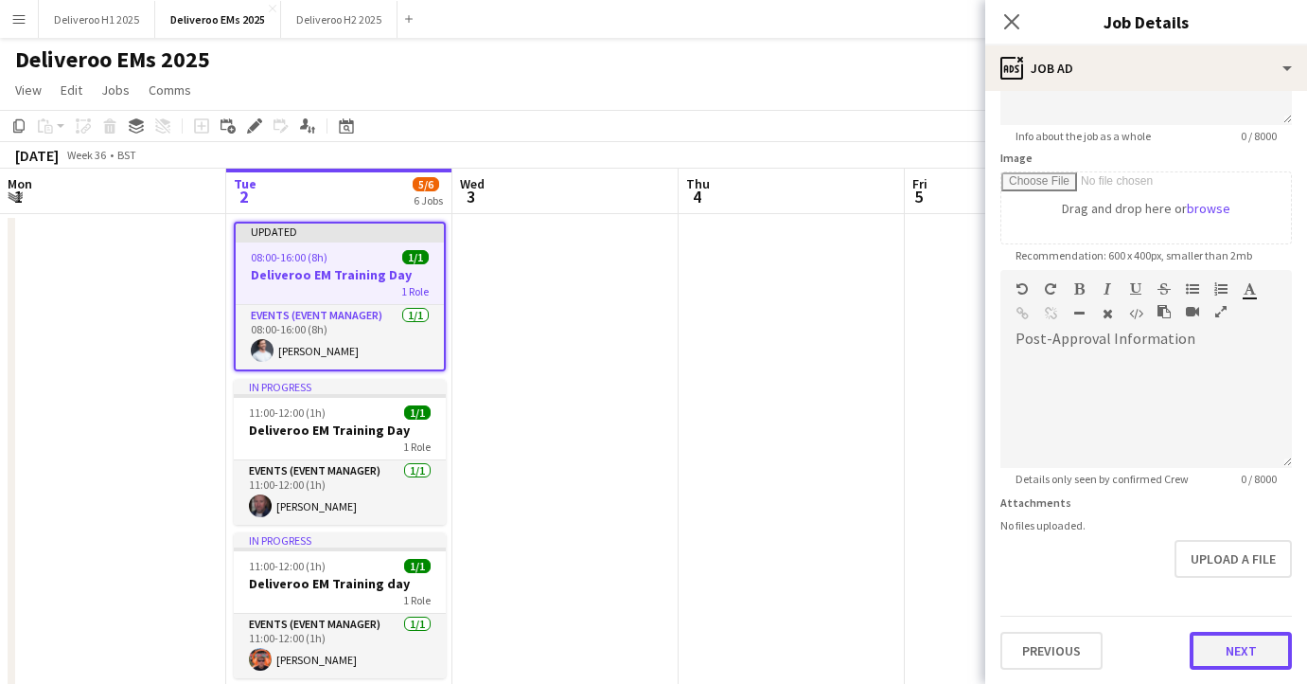
click at [1230, 644] on button "Next" at bounding box center [1241, 650] width 102 height 38
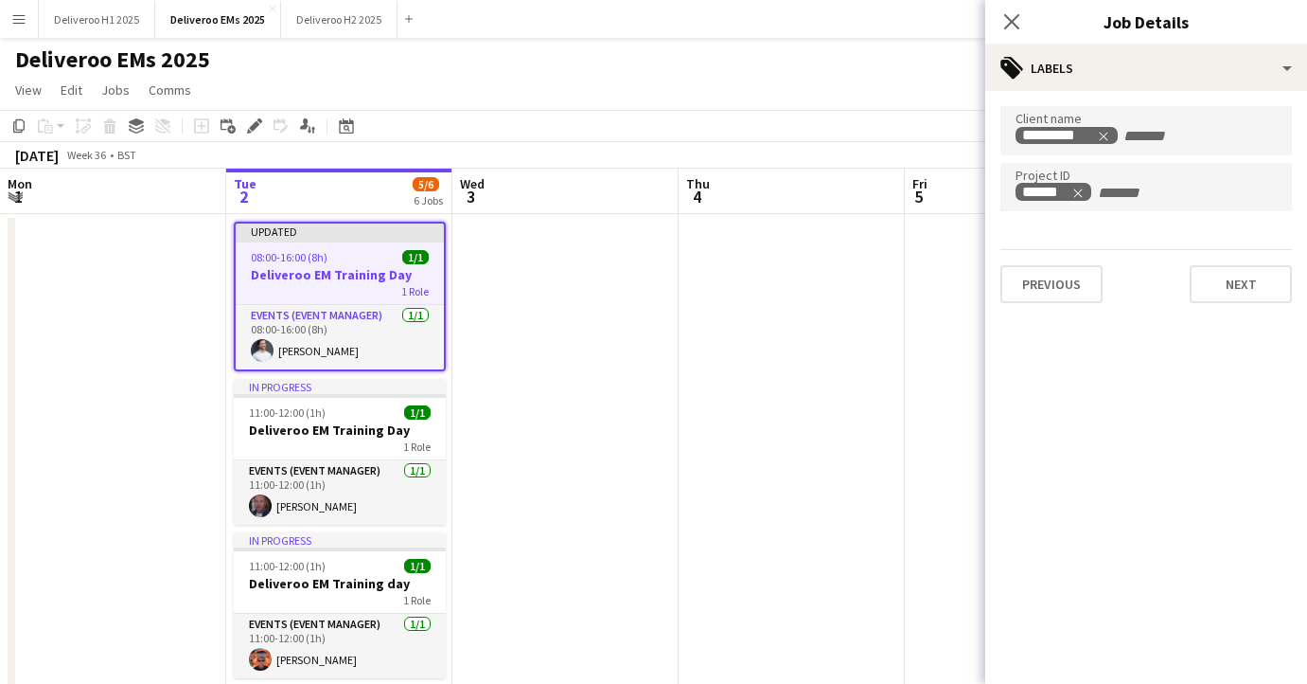
click at [1242, 311] on div "Client name ********* Project ID ****** Previous Next" at bounding box center [1147, 204] width 322 height 227
click at [1240, 286] on button "Next" at bounding box center [1241, 284] width 102 height 38
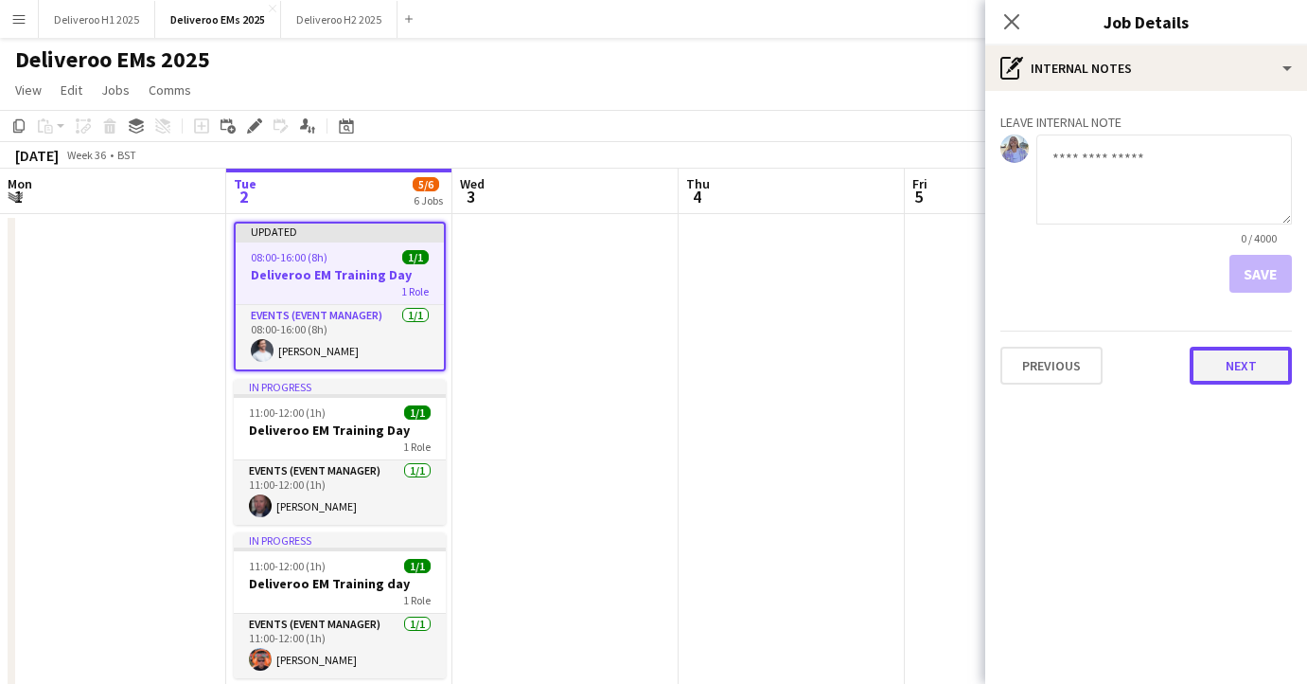
click at [1239, 375] on button "Next" at bounding box center [1241, 366] width 102 height 38
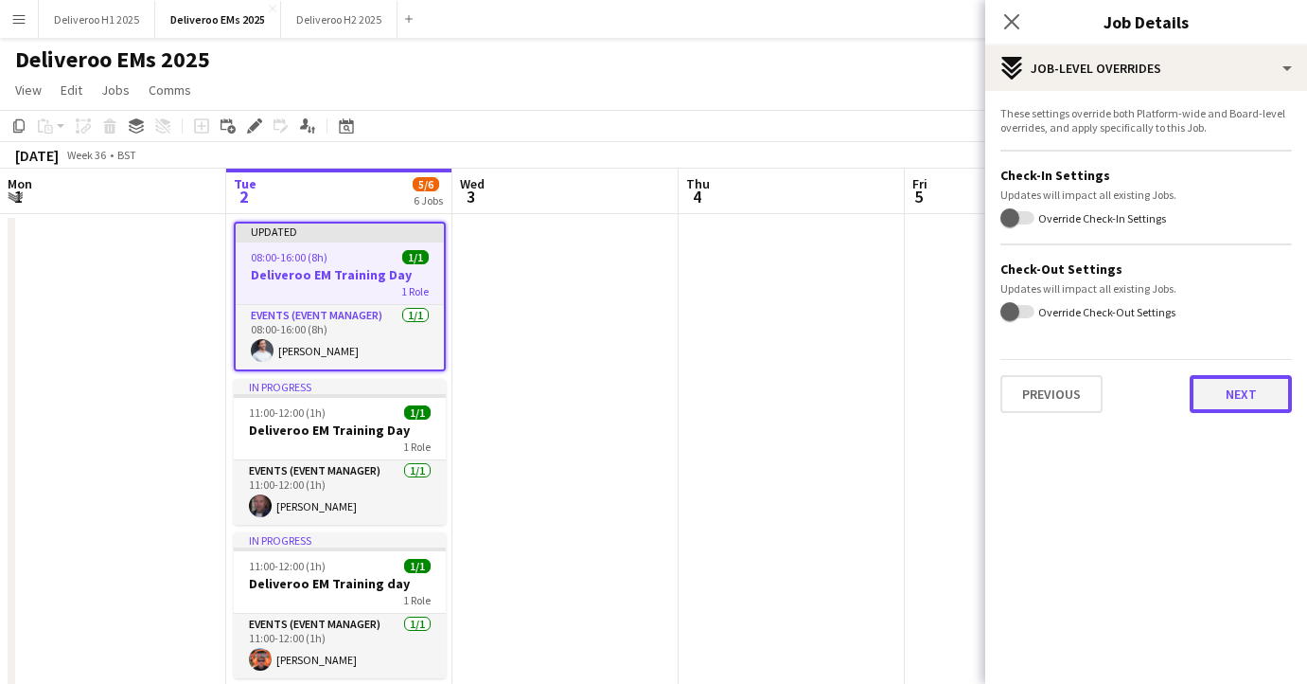
click at [1211, 396] on button "Next" at bounding box center [1241, 394] width 102 height 38
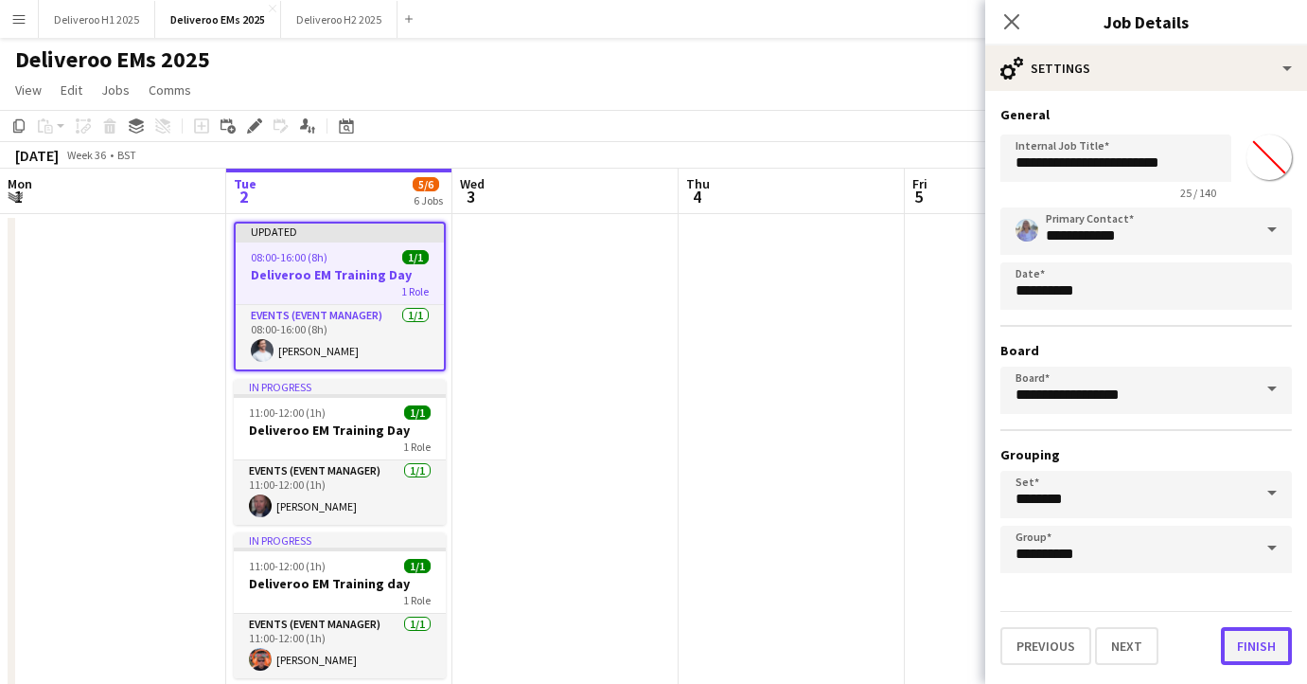
click at [1266, 661] on button "Finish" at bounding box center [1256, 646] width 71 height 38
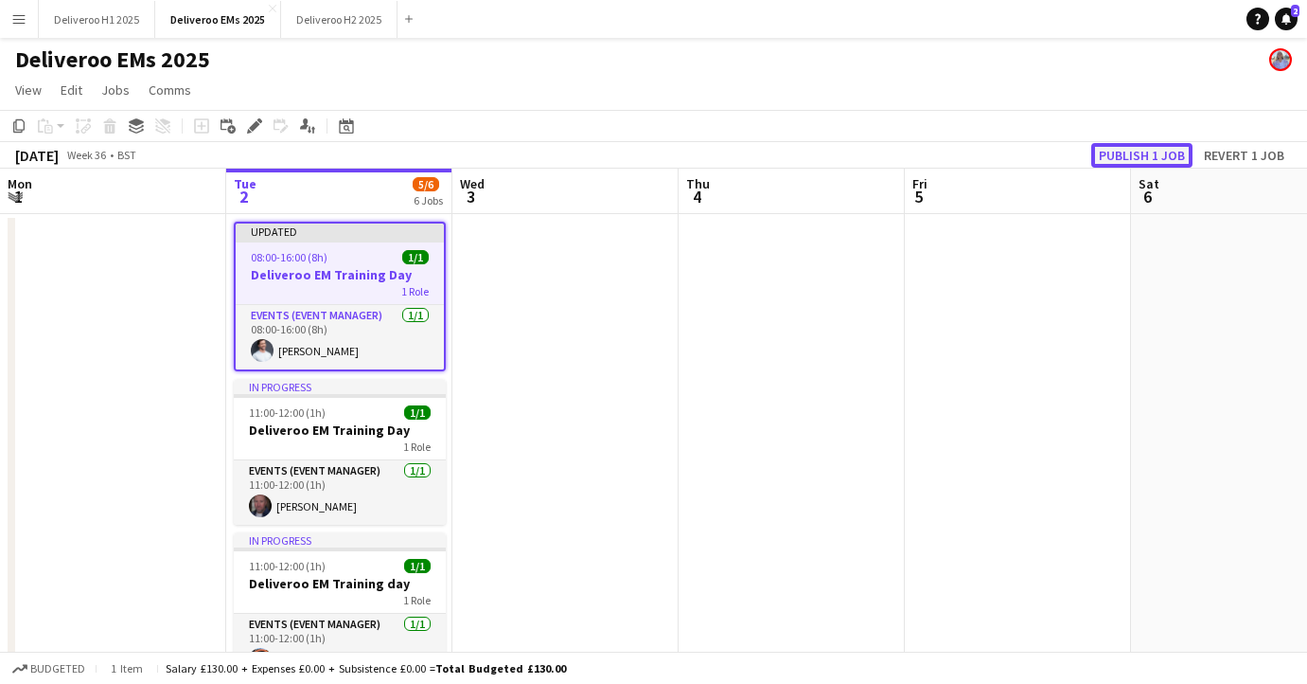
click at [1151, 158] on button "Publish 1 job" at bounding box center [1142, 155] width 101 height 25
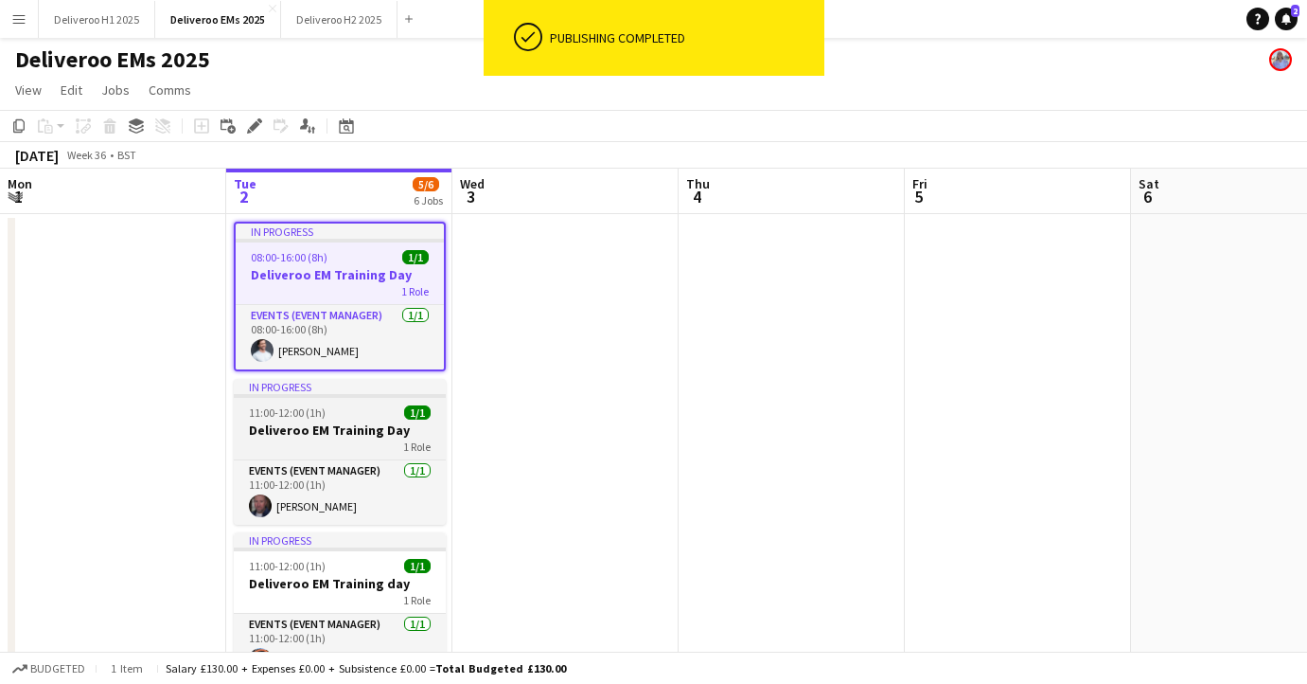
click at [363, 390] on div "In progress" at bounding box center [340, 386] width 212 height 15
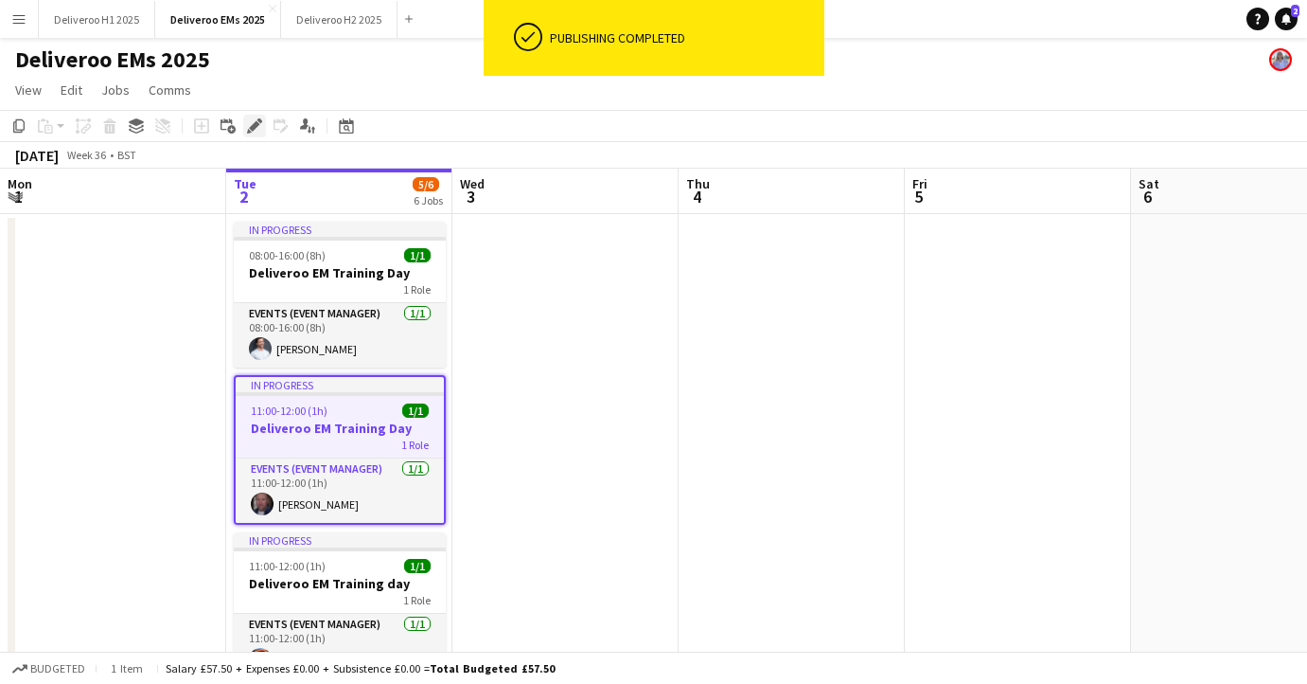
click at [251, 126] on icon at bounding box center [254, 126] width 10 height 10
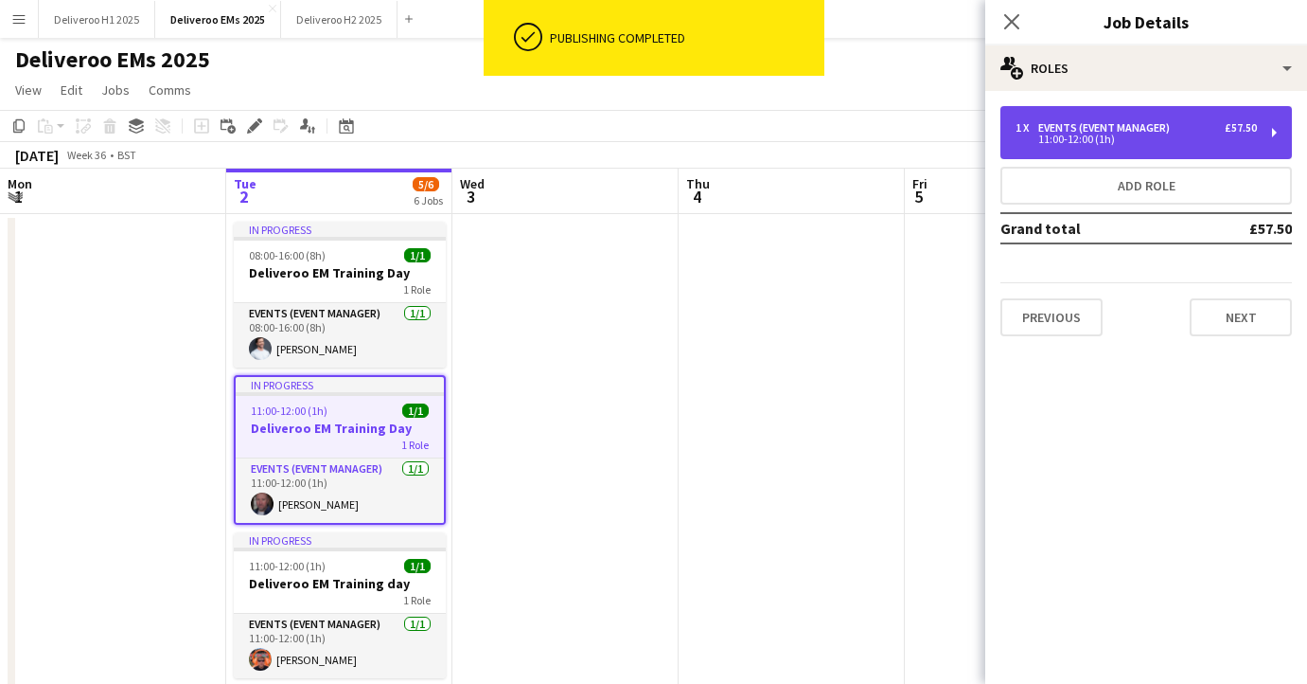
click at [1224, 137] on div "11:00-12:00 (1h)" at bounding box center [1136, 138] width 241 height 9
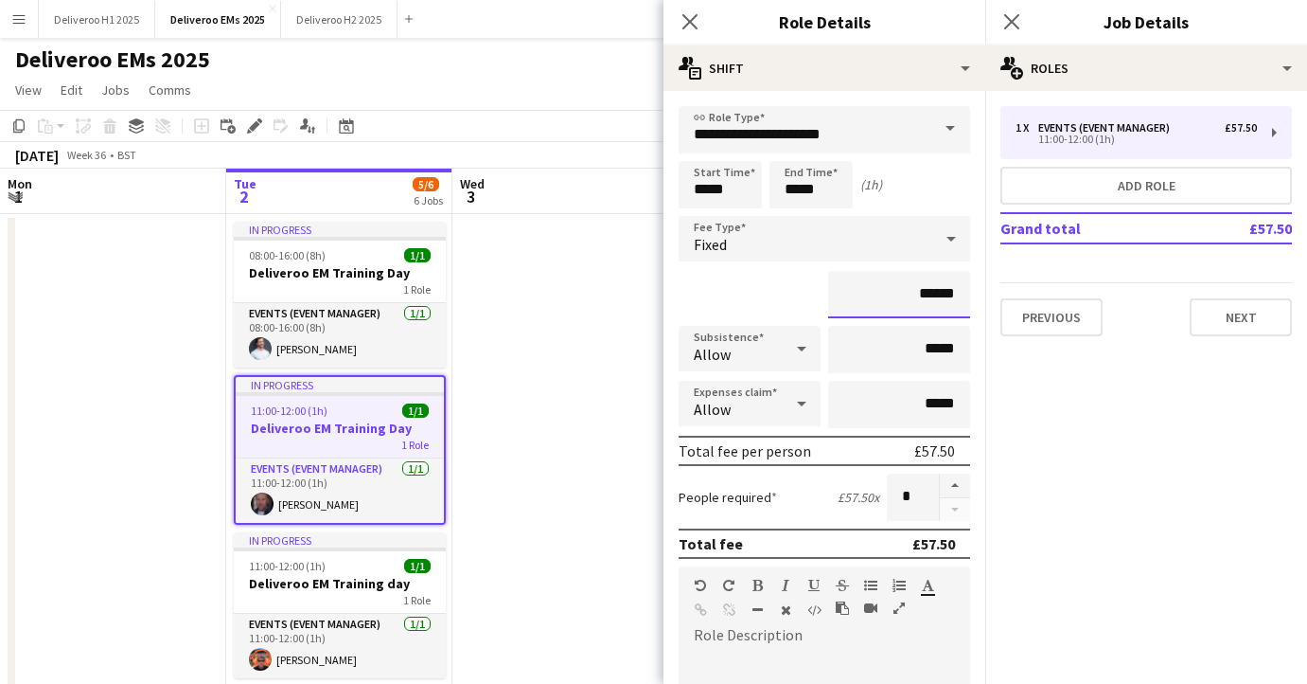
drag, startPoint x: 958, startPoint y: 297, endPoint x: 921, endPoint y: 297, distance: 36.9
click at [921, 297] on input "******" at bounding box center [899, 294] width 142 height 47
type input "*******"
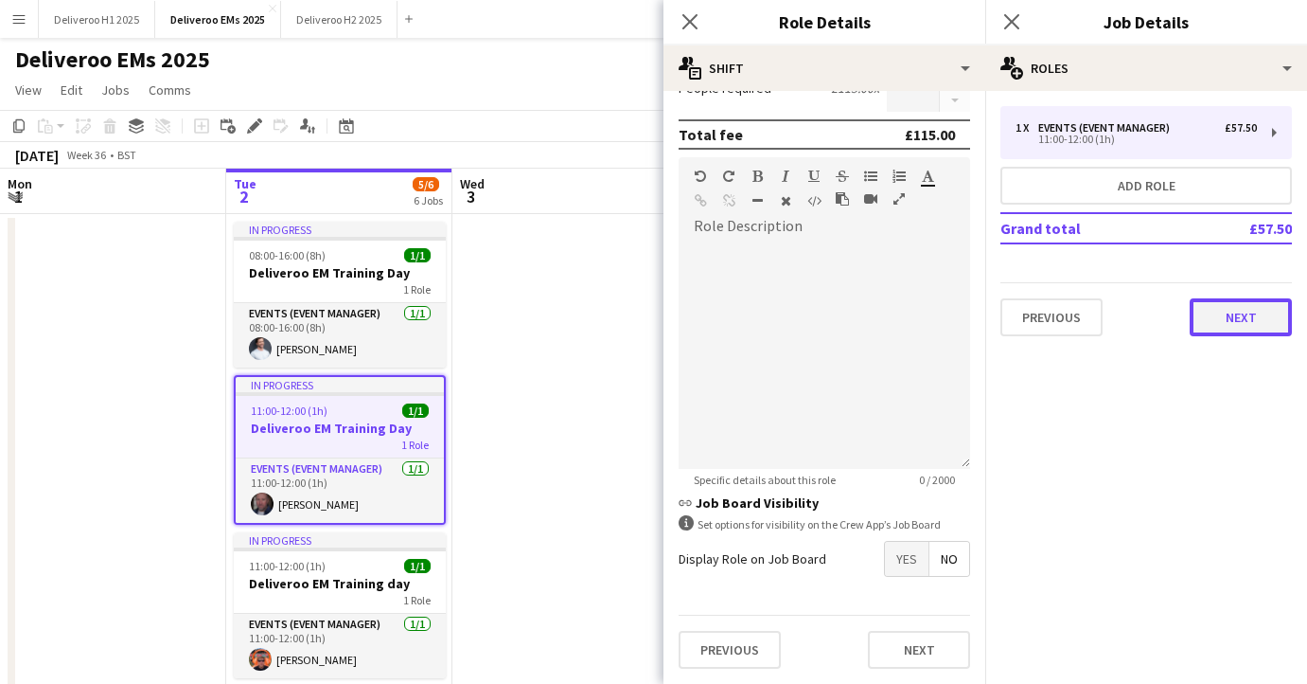
click at [1229, 325] on button "Next" at bounding box center [1241, 317] width 102 height 38
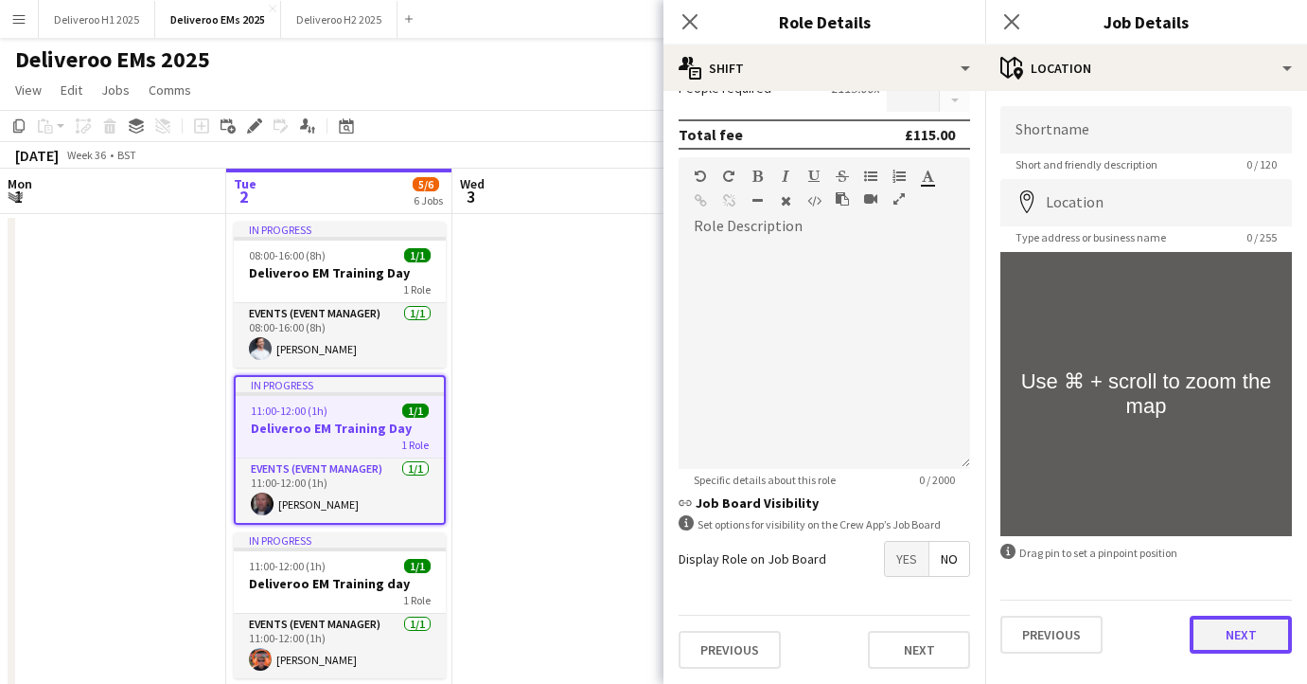
click at [1221, 642] on button "Next" at bounding box center [1241, 634] width 102 height 38
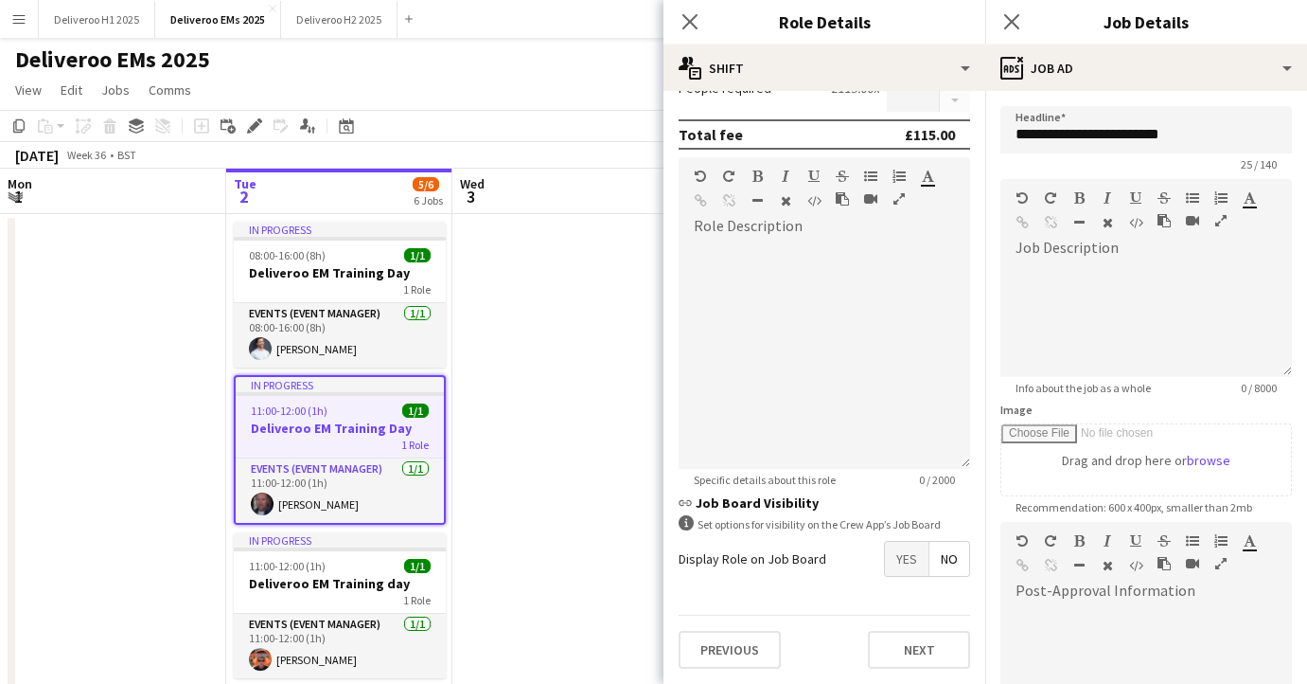
scroll to position [252, 0]
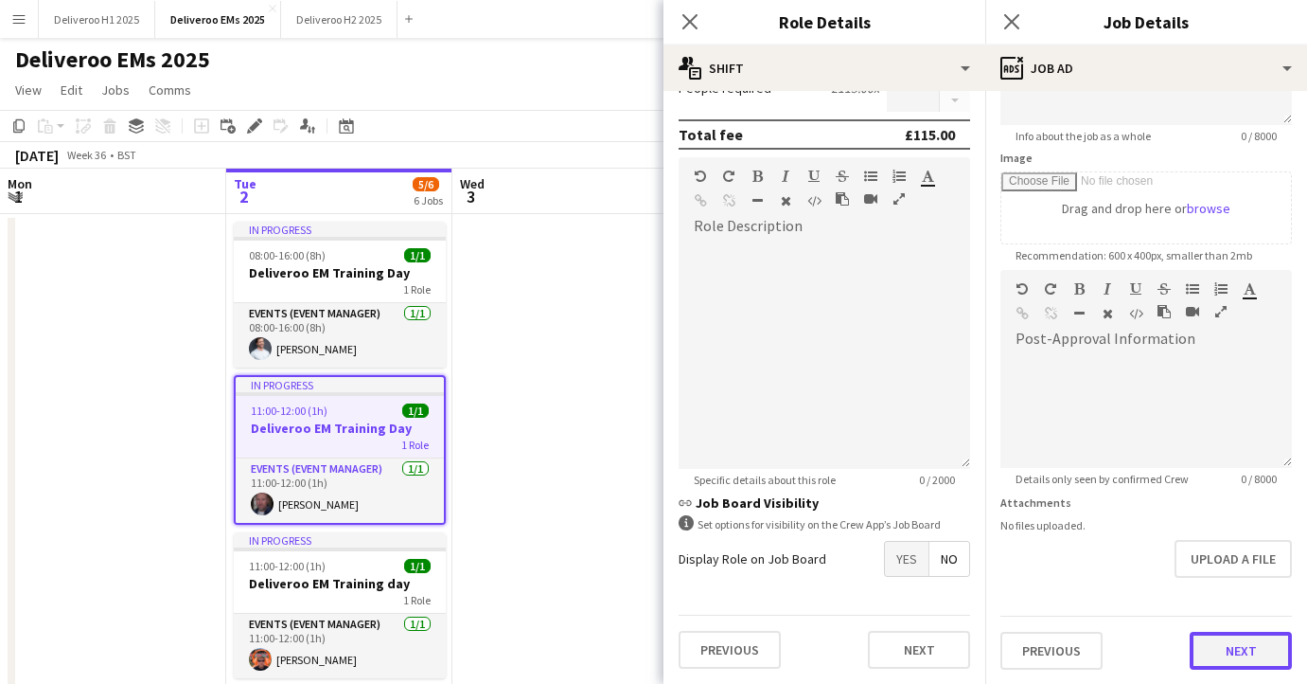
click at [1238, 645] on button "Next" at bounding box center [1241, 650] width 102 height 38
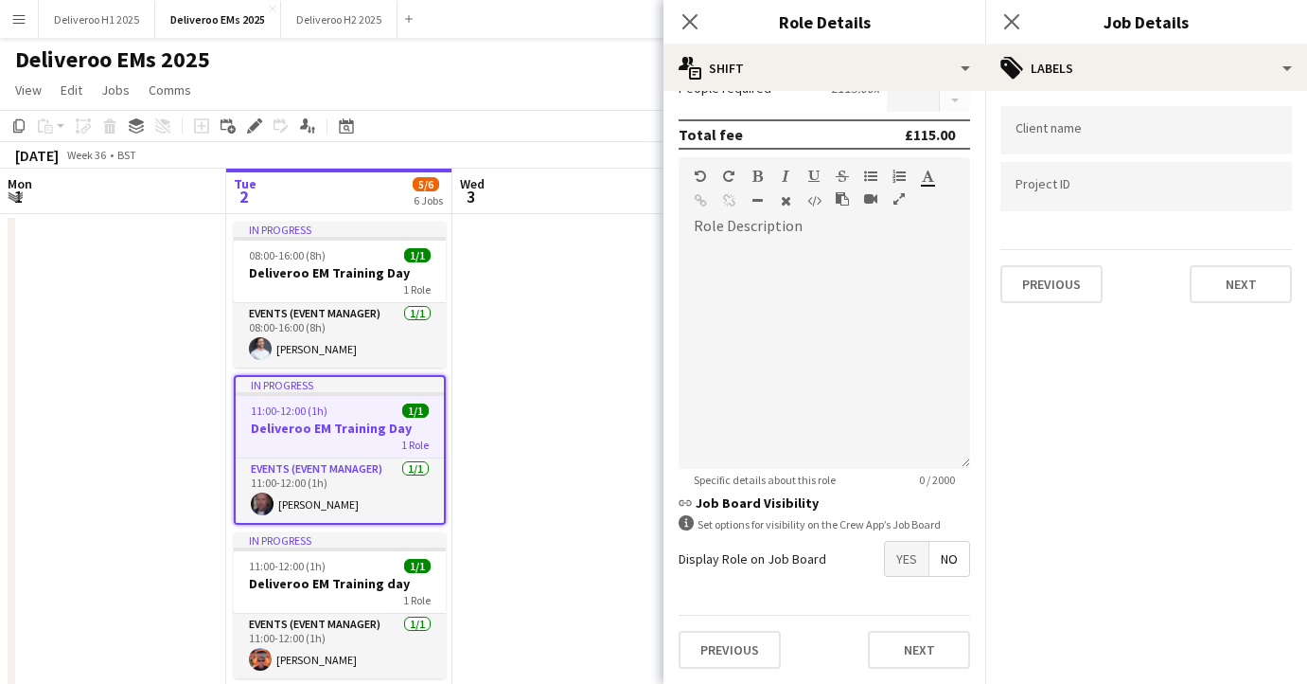
scroll to position [0, 0]
click at [1105, 137] on input "Type to search client labels..." at bounding box center [1146, 136] width 261 height 17
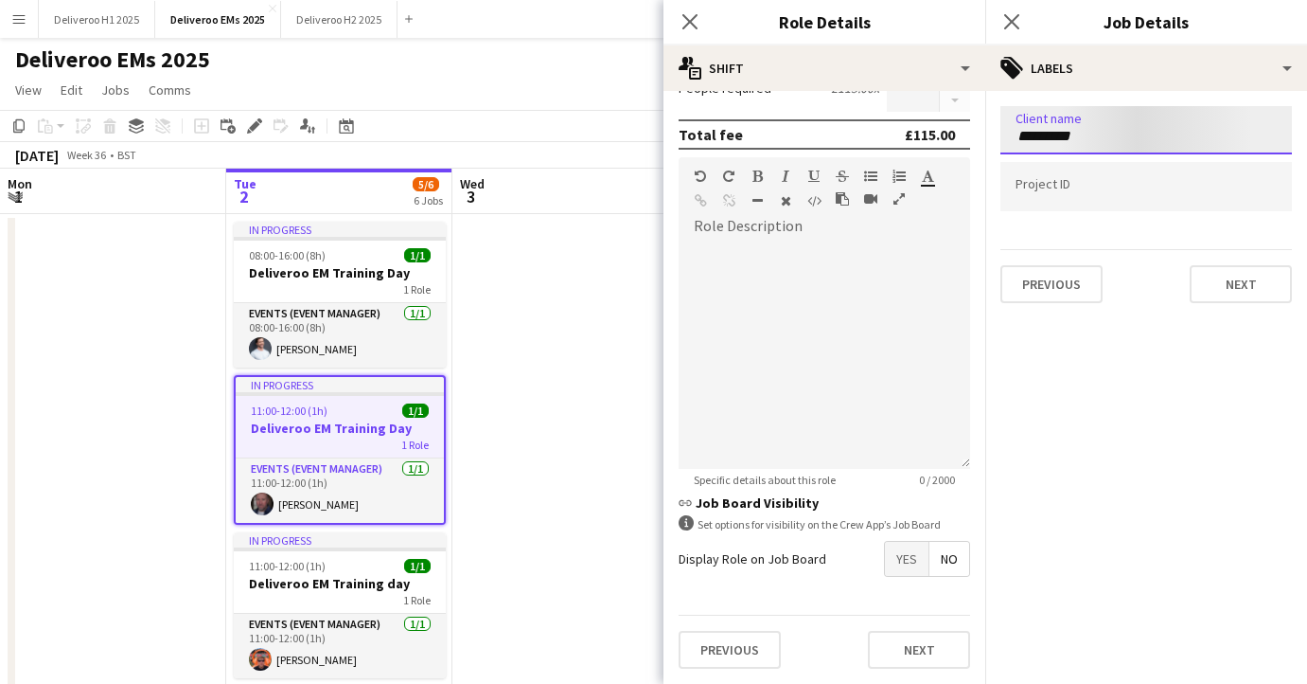
type input "*********"
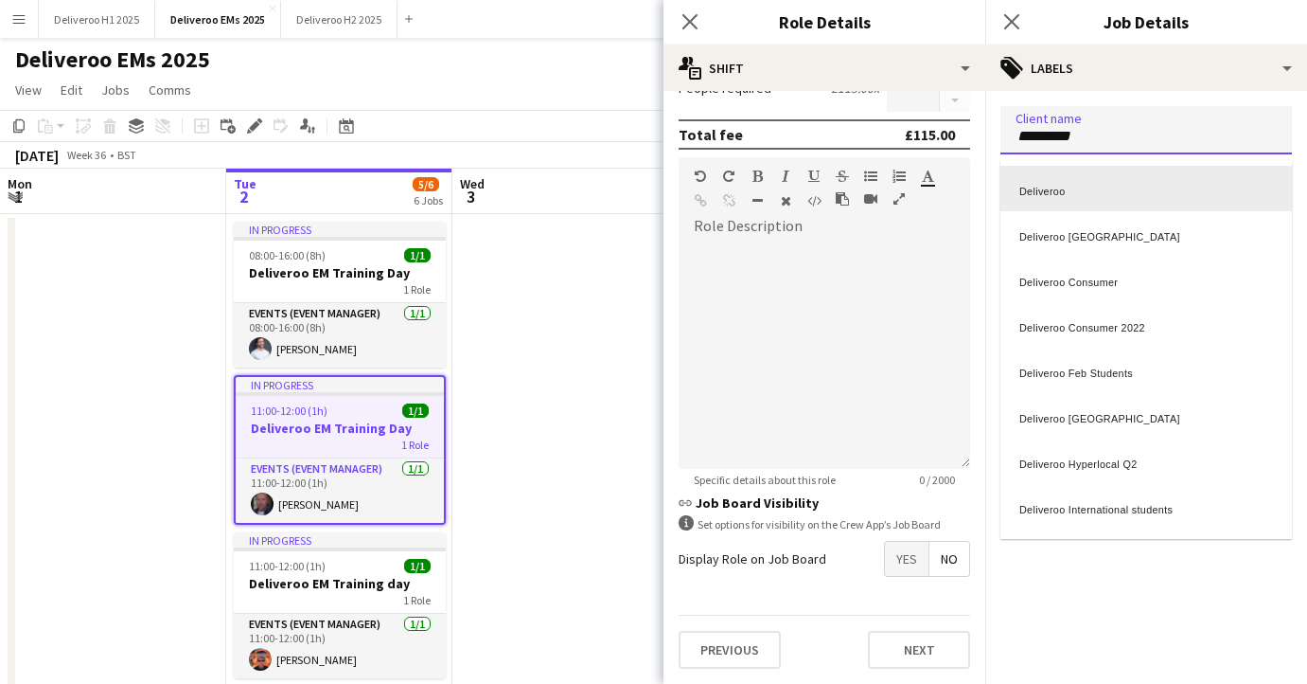
scroll to position [6, 0]
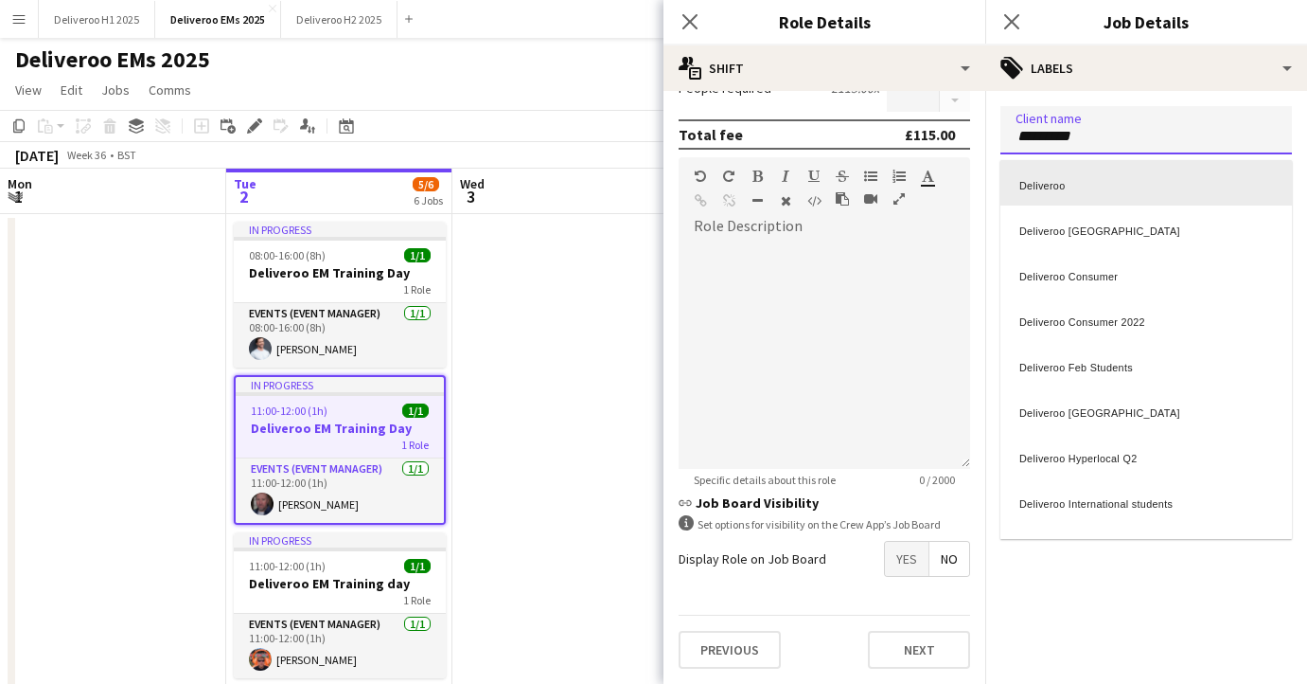
click at [1064, 187] on div "Deliveroo" at bounding box center [1147, 182] width 292 height 45
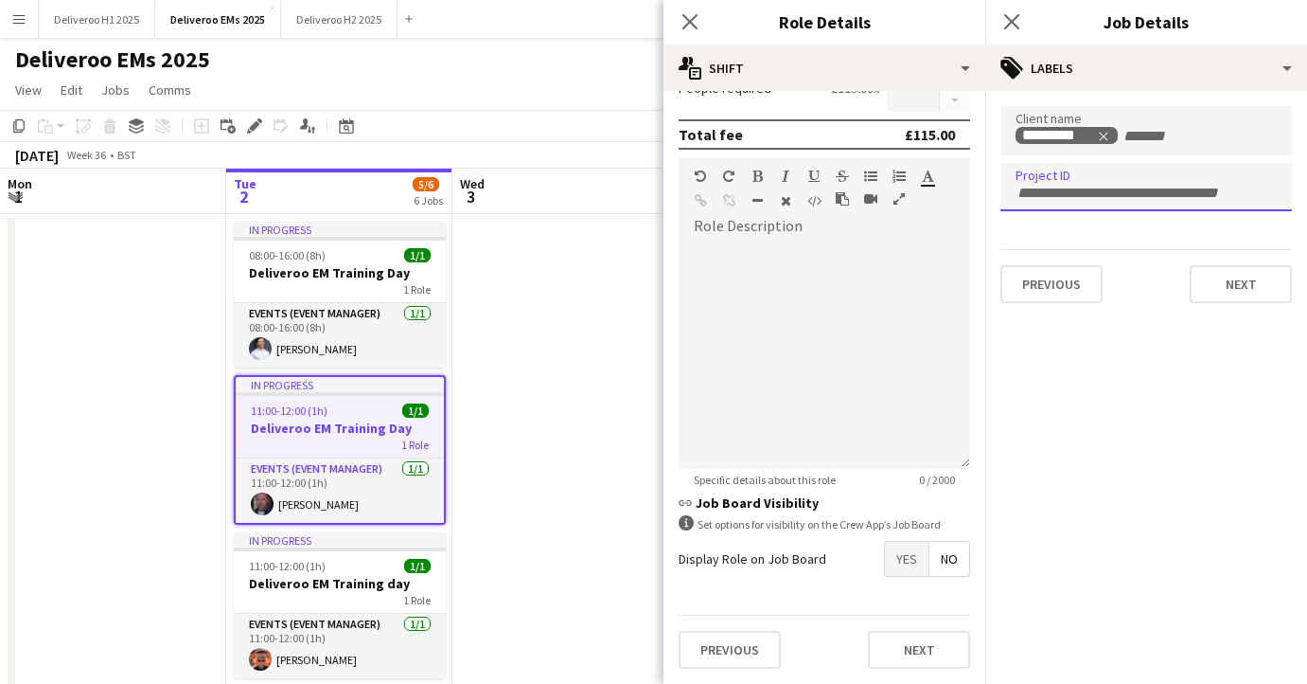
click at [1064, 187] on input "Type to search project ID labels..." at bounding box center [1146, 193] width 261 height 17
type input "******"
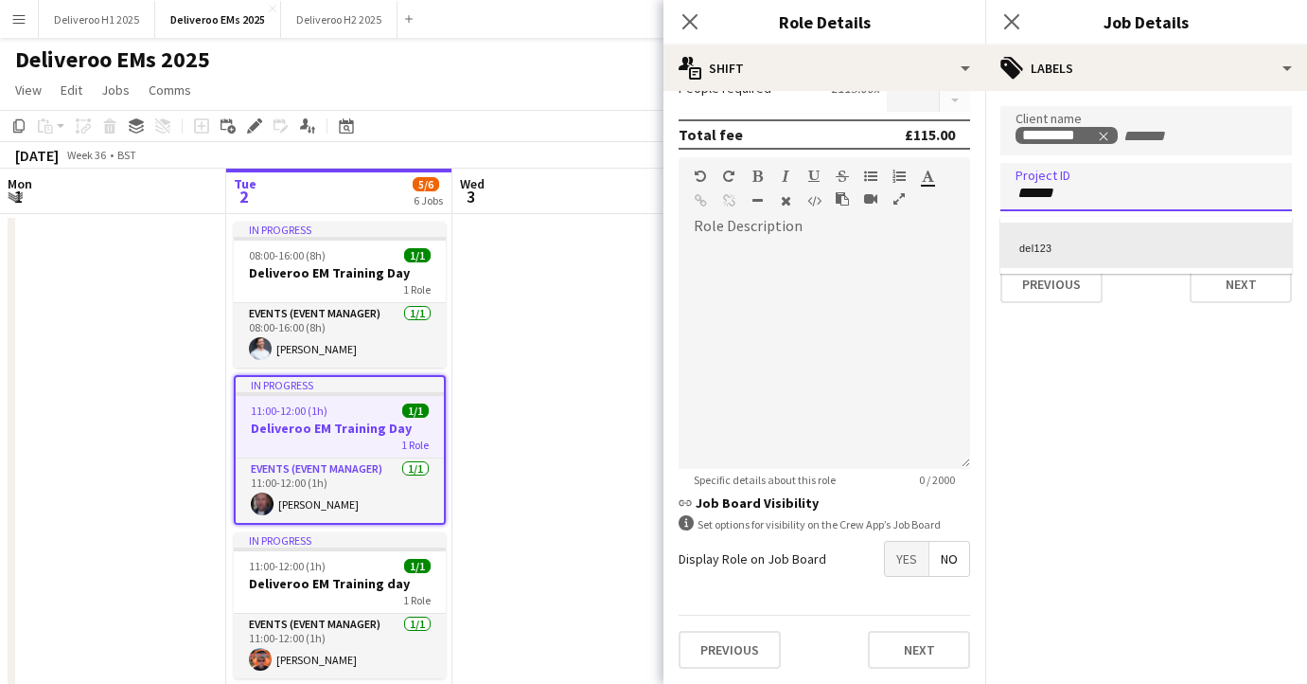
click at [1075, 231] on div "del123" at bounding box center [1147, 244] width 292 height 45
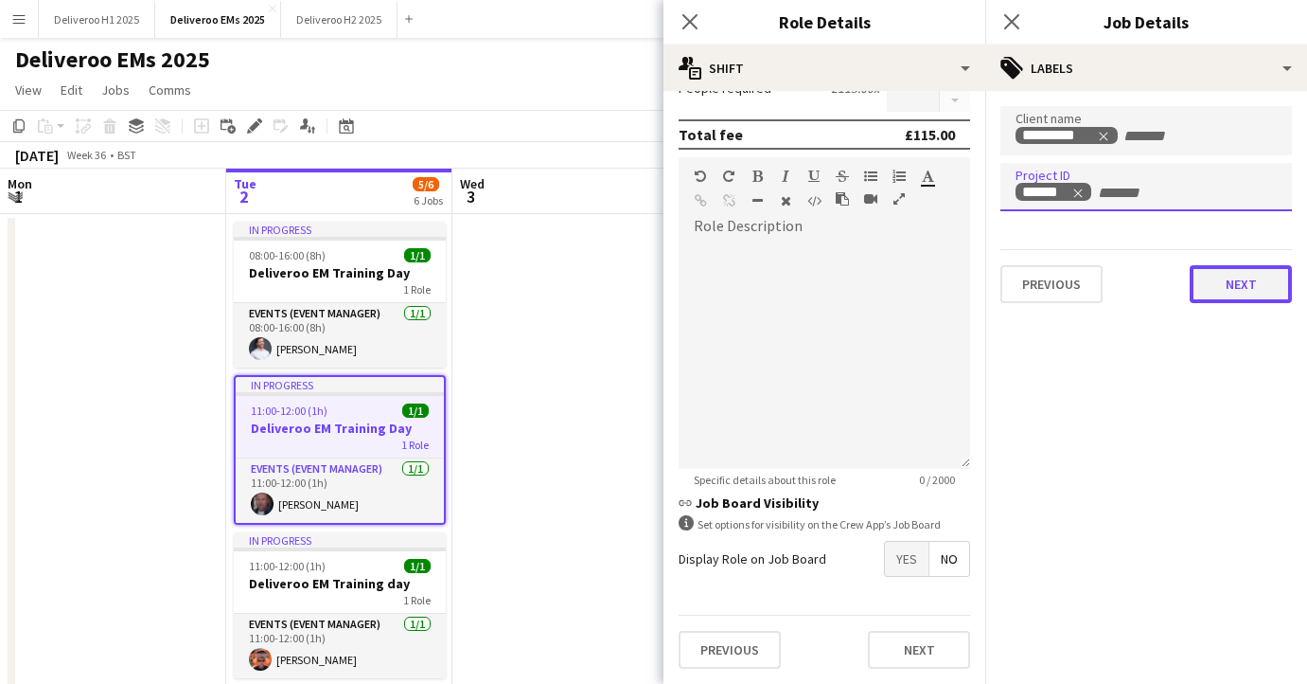
click at [1239, 293] on button "Next" at bounding box center [1241, 284] width 102 height 38
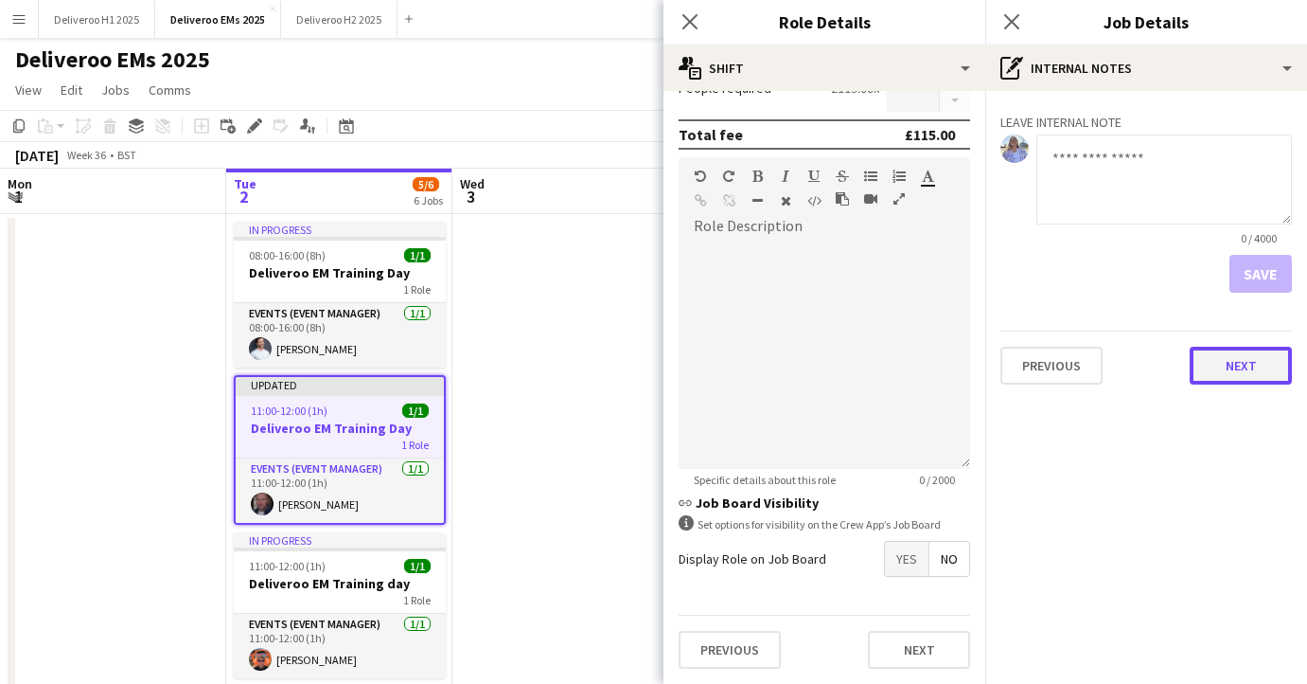
click at [1225, 364] on button "Next" at bounding box center [1241, 366] width 102 height 38
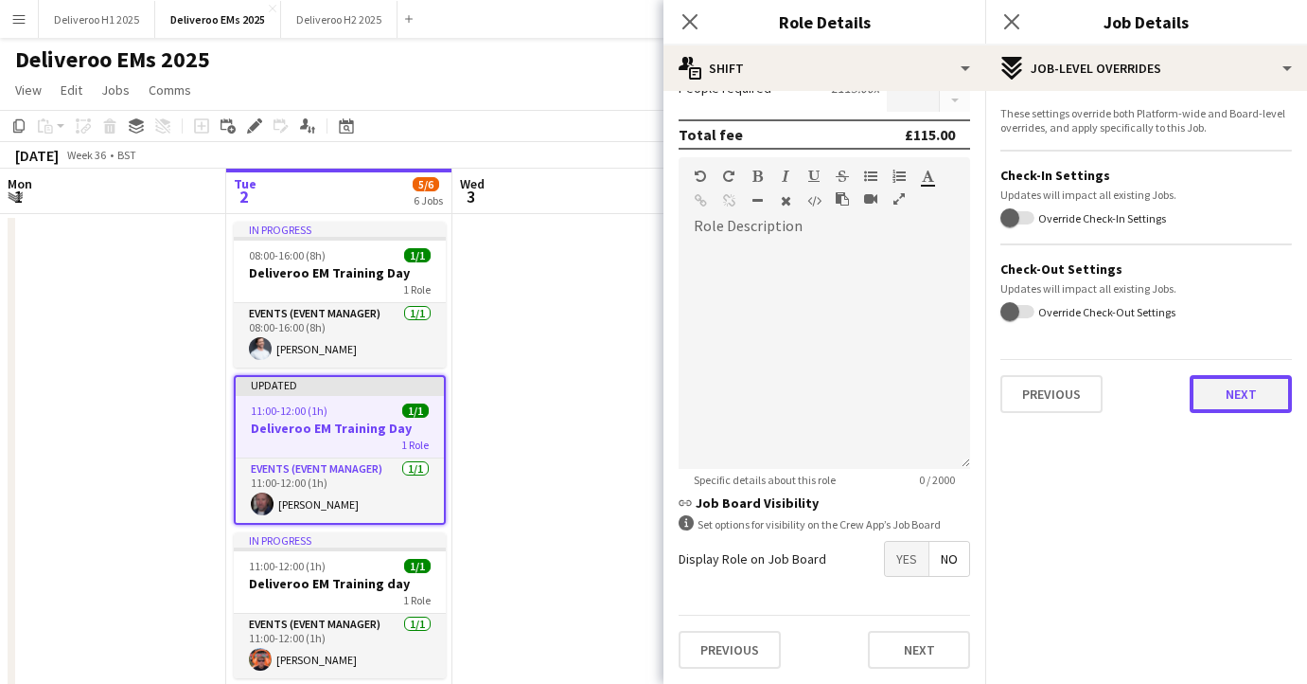
click at [1262, 394] on button "Next" at bounding box center [1241, 394] width 102 height 38
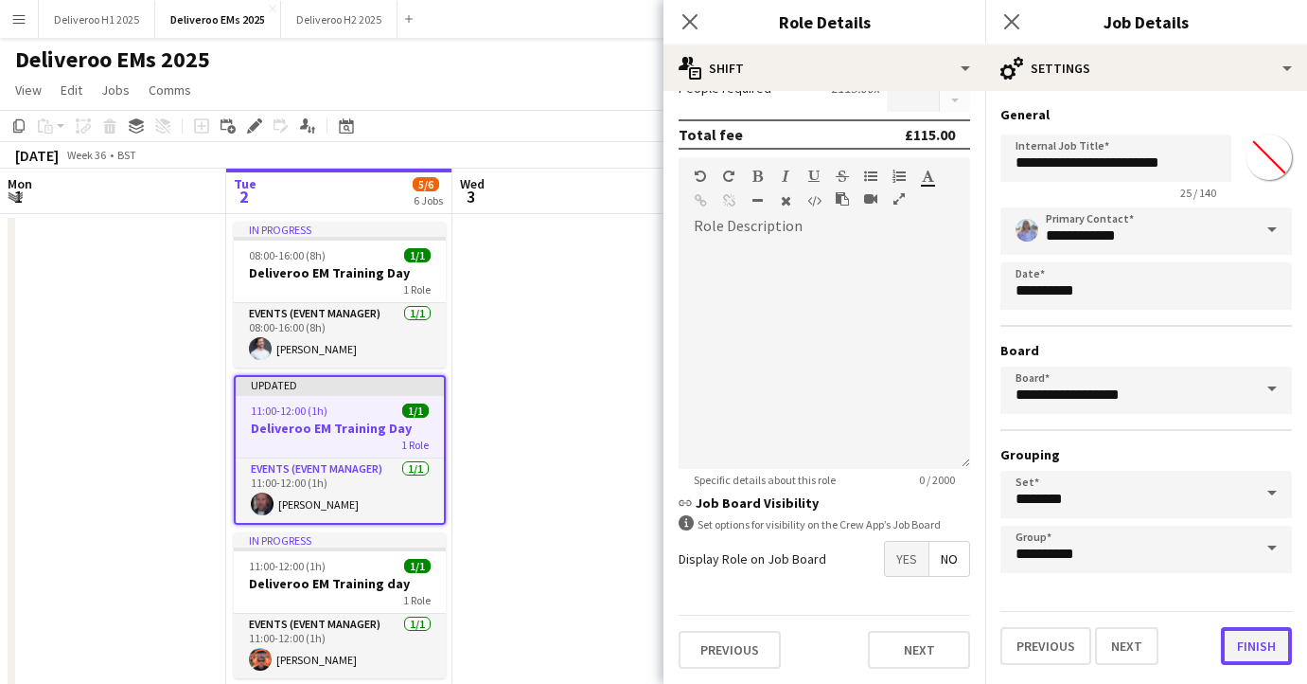
click at [1236, 645] on button "Finish" at bounding box center [1256, 646] width 71 height 38
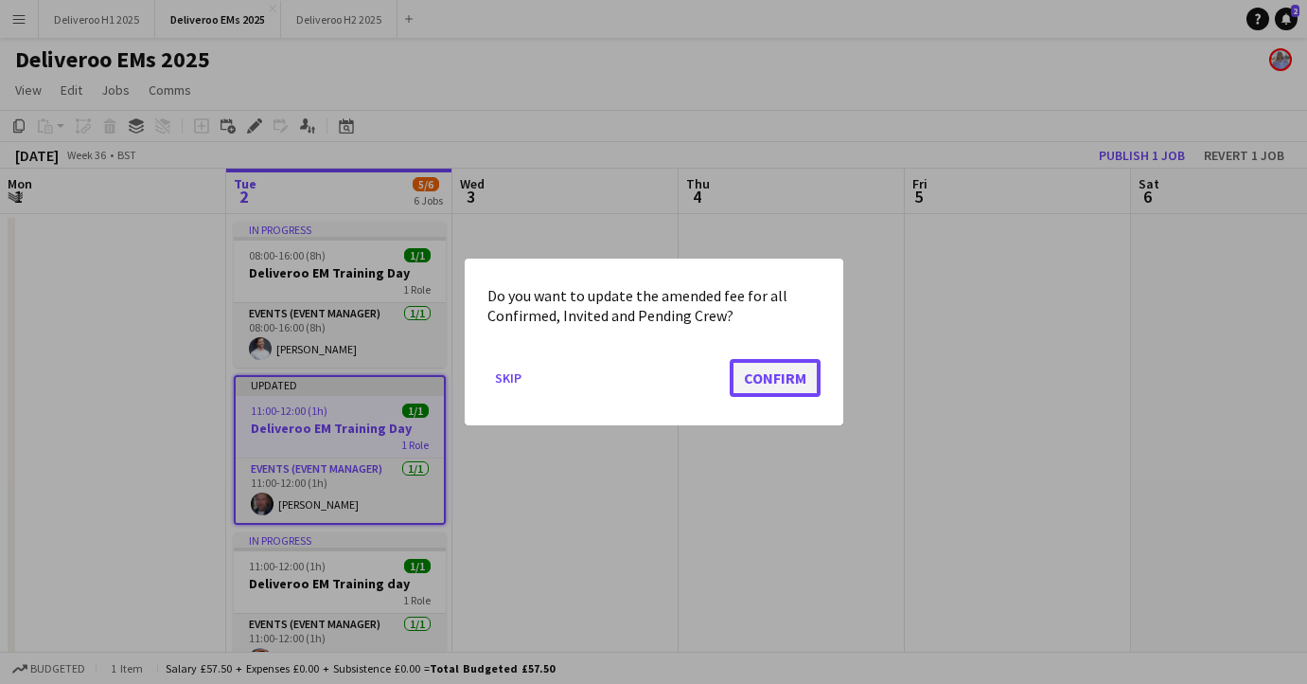
click at [798, 380] on button "Confirm" at bounding box center [775, 378] width 91 height 38
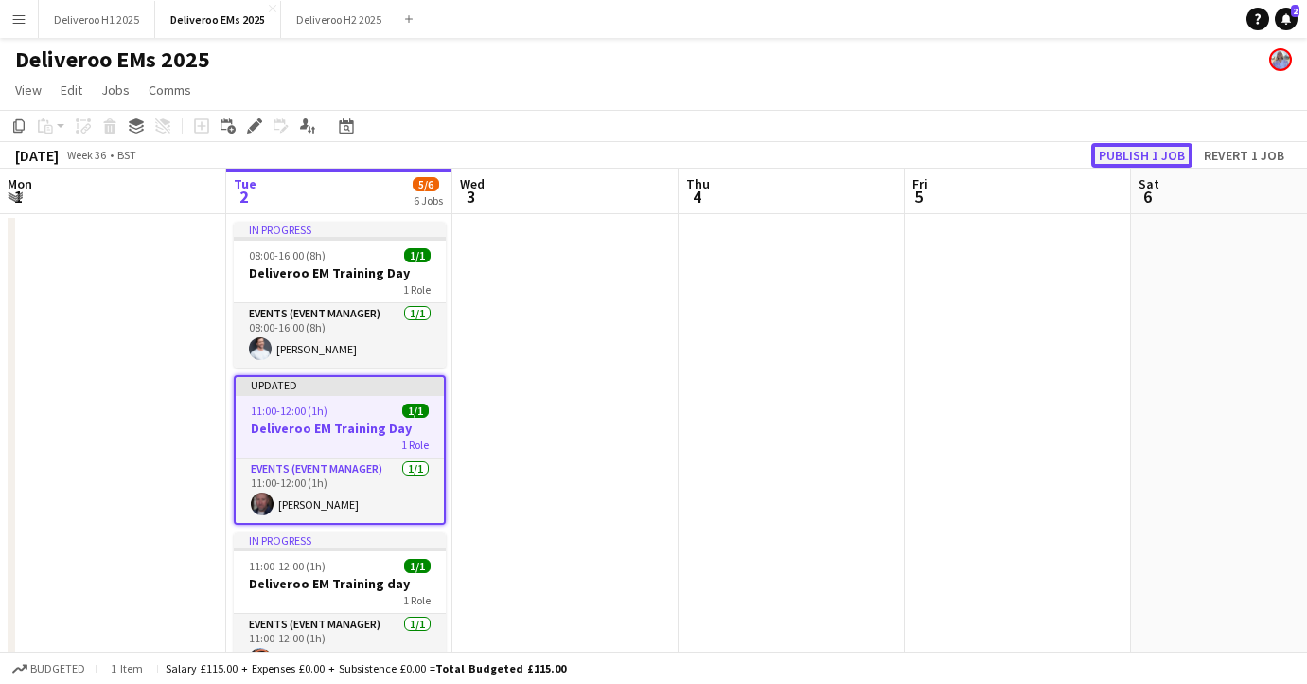
click at [1147, 150] on button "Publish 1 job" at bounding box center [1142, 155] width 101 height 25
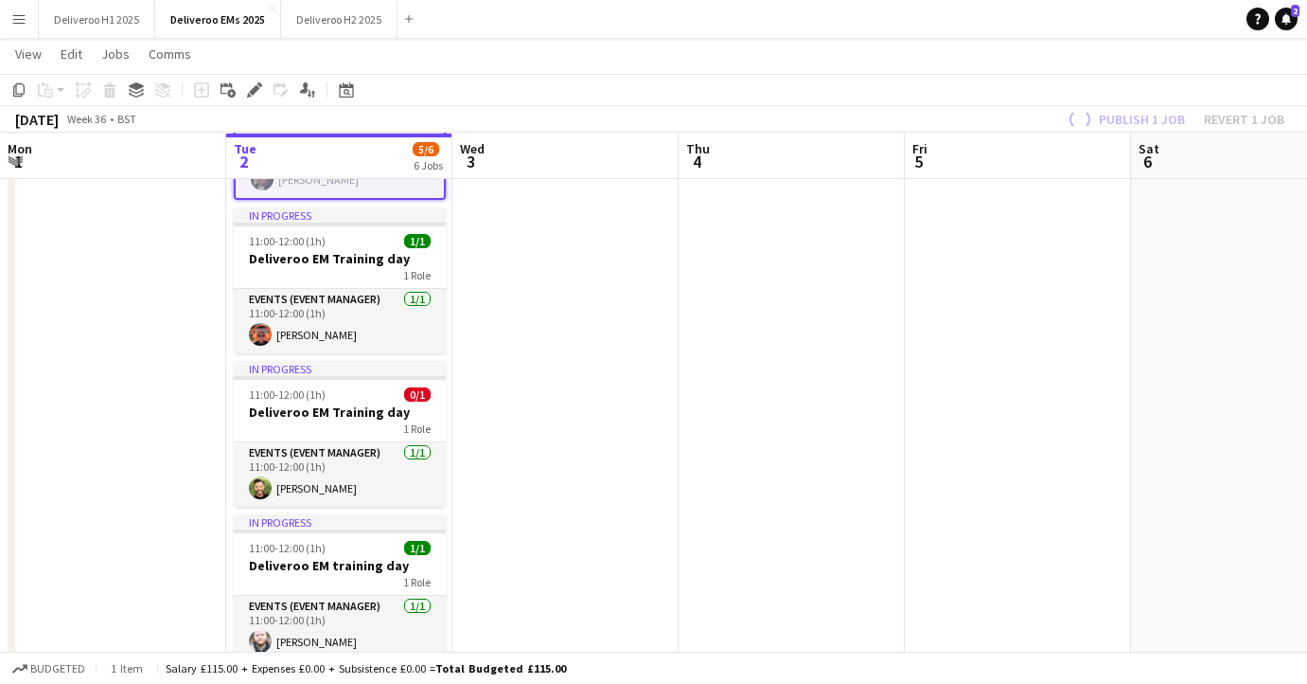
scroll to position [326, 0]
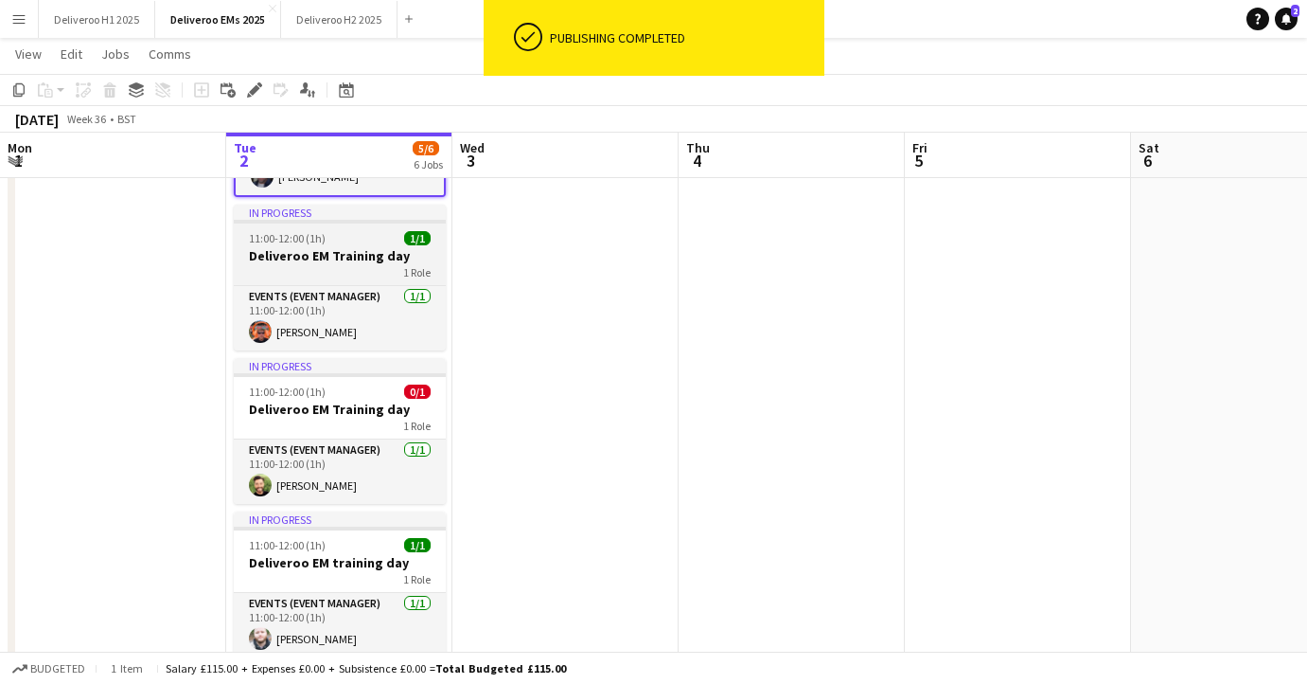
click at [380, 233] on div "11:00-12:00 (1h) 1/1" at bounding box center [340, 238] width 212 height 14
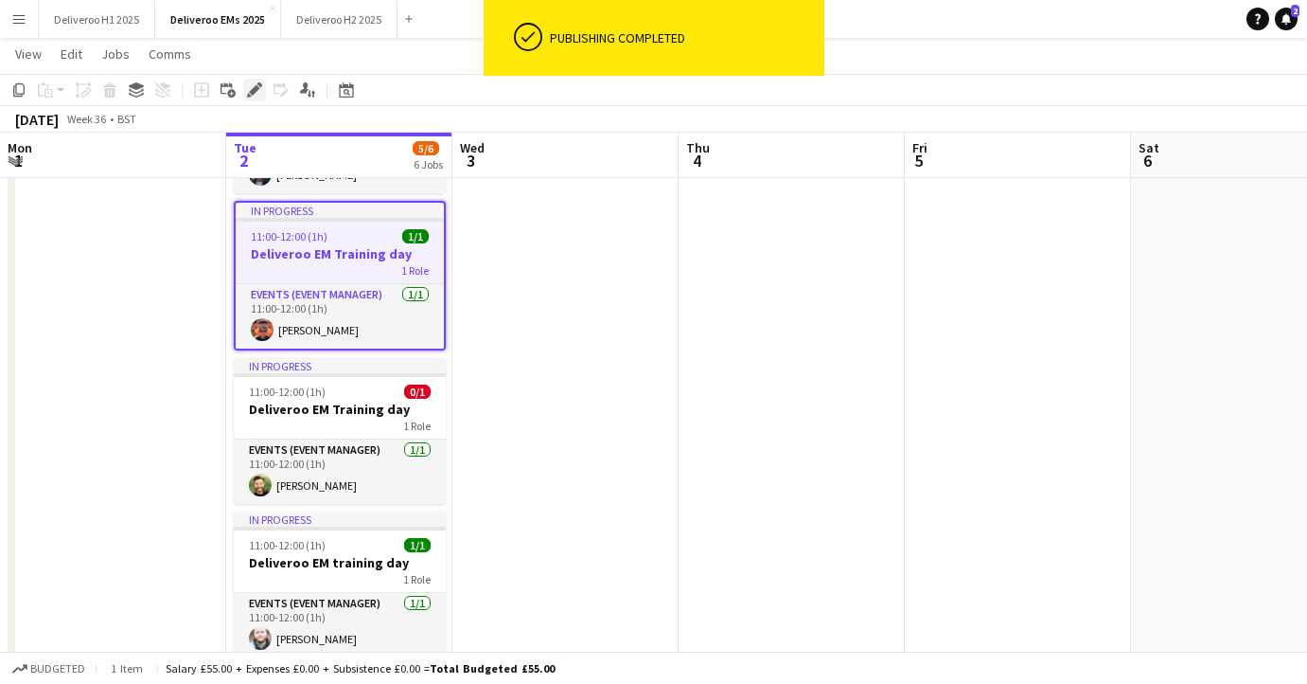
click at [254, 83] on icon "Edit" at bounding box center [254, 89] width 15 height 15
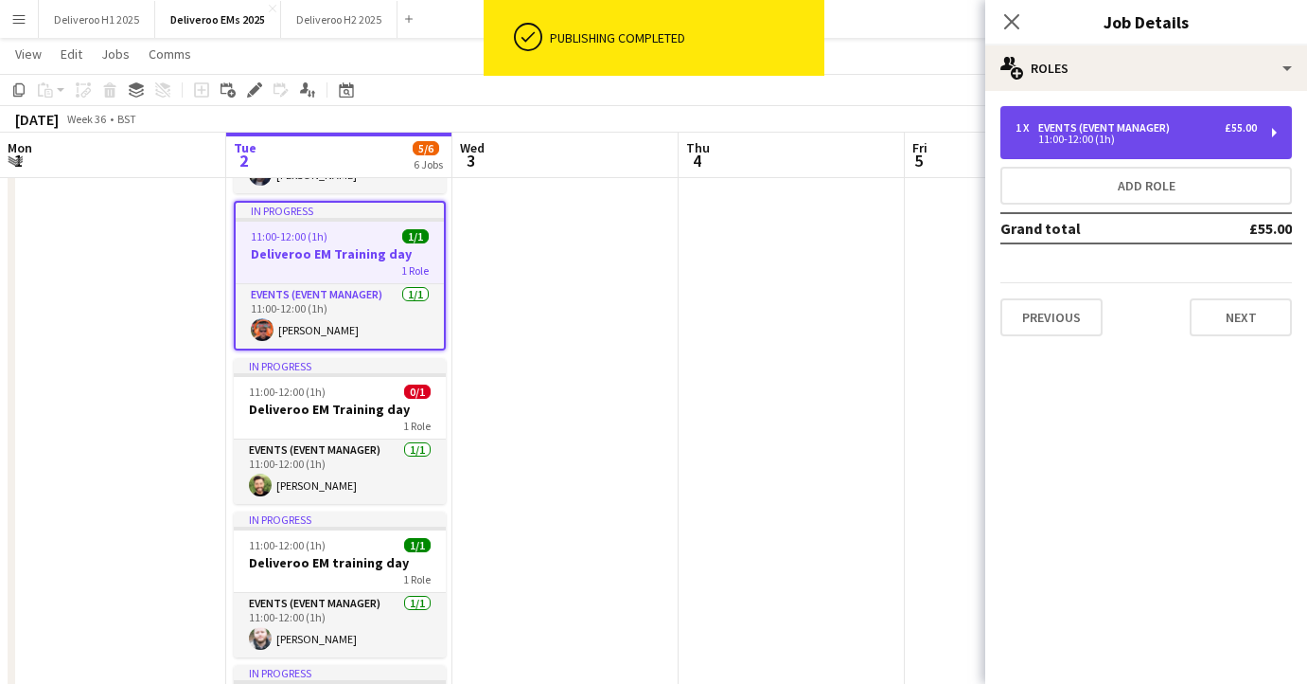
click at [1233, 133] on div "£55.00" at bounding box center [1241, 127] width 32 height 13
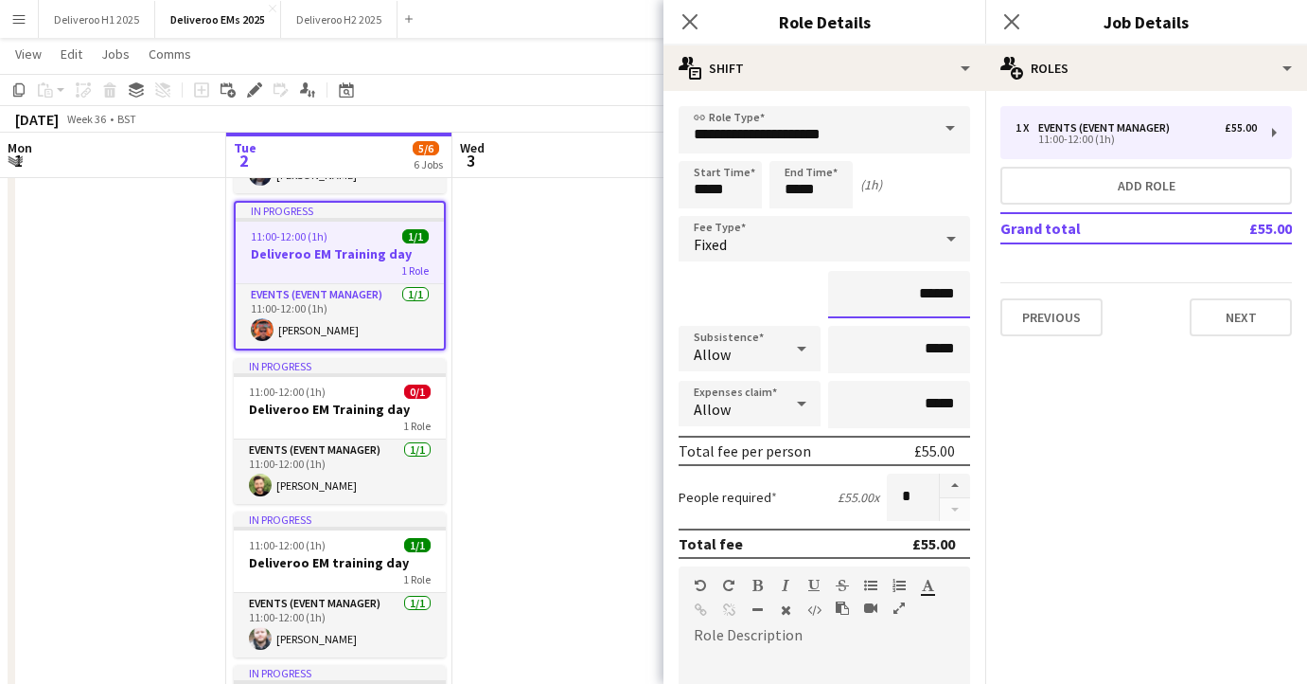
drag, startPoint x: 952, startPoint y: 290, endPoint x: 919, endPoint y: 290, distance: 33.1
click at [919, 290] on input "******" at bounding box center [899, 294] width 142 height 47
type input "*******"
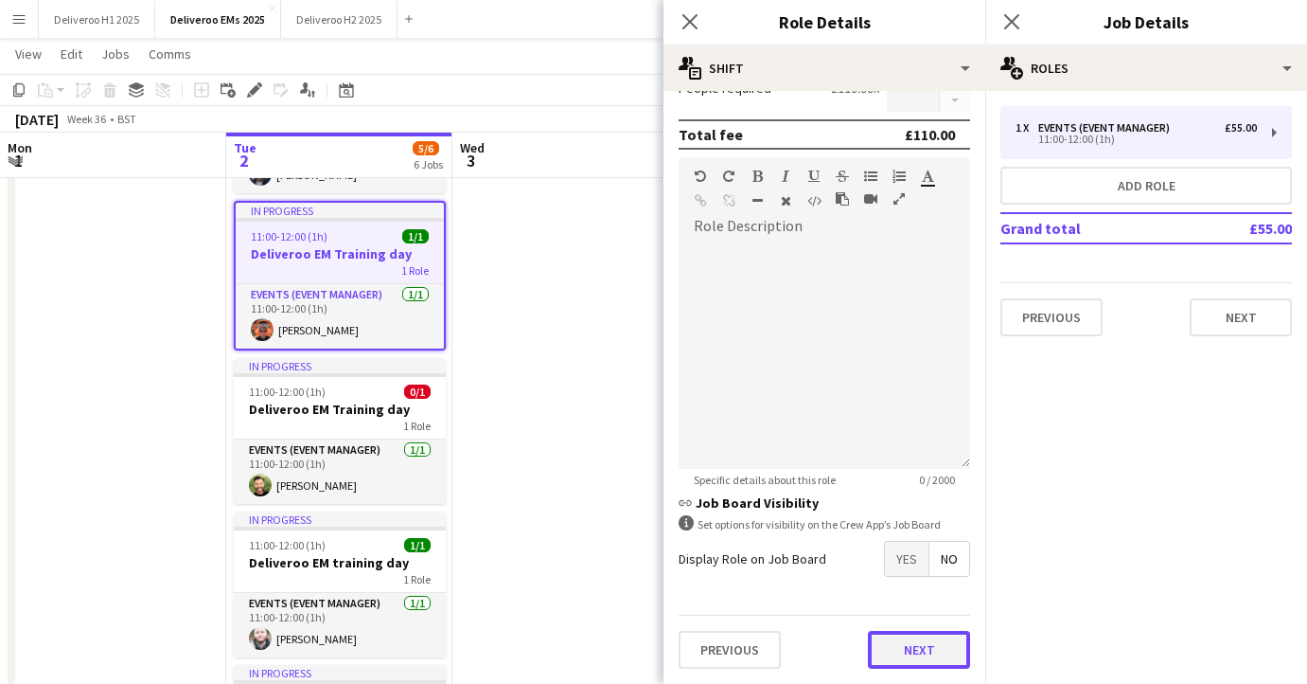
click at [921, 661] on button "Next" at bounding box center [919, 650] width 102 height 38
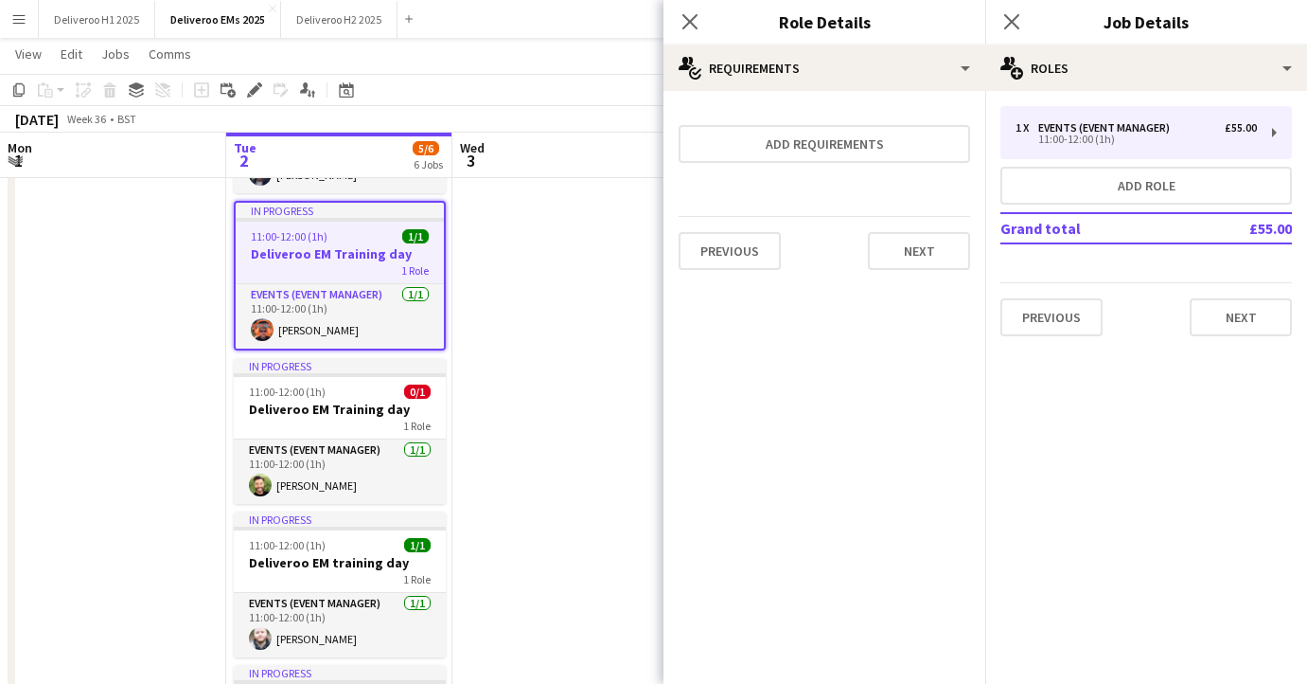
scroll to position [0, 0]
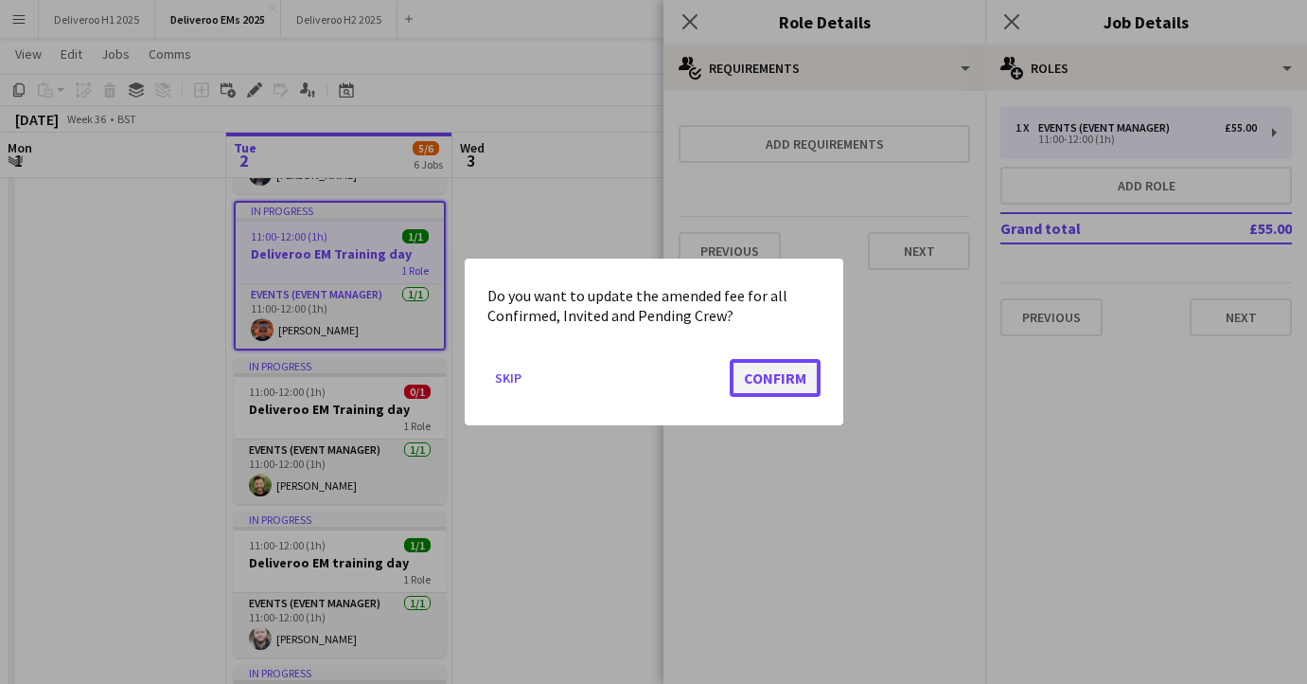
click at [792, 381] on button "Confirm" at bounding box center [775, 378] width 91 height 38
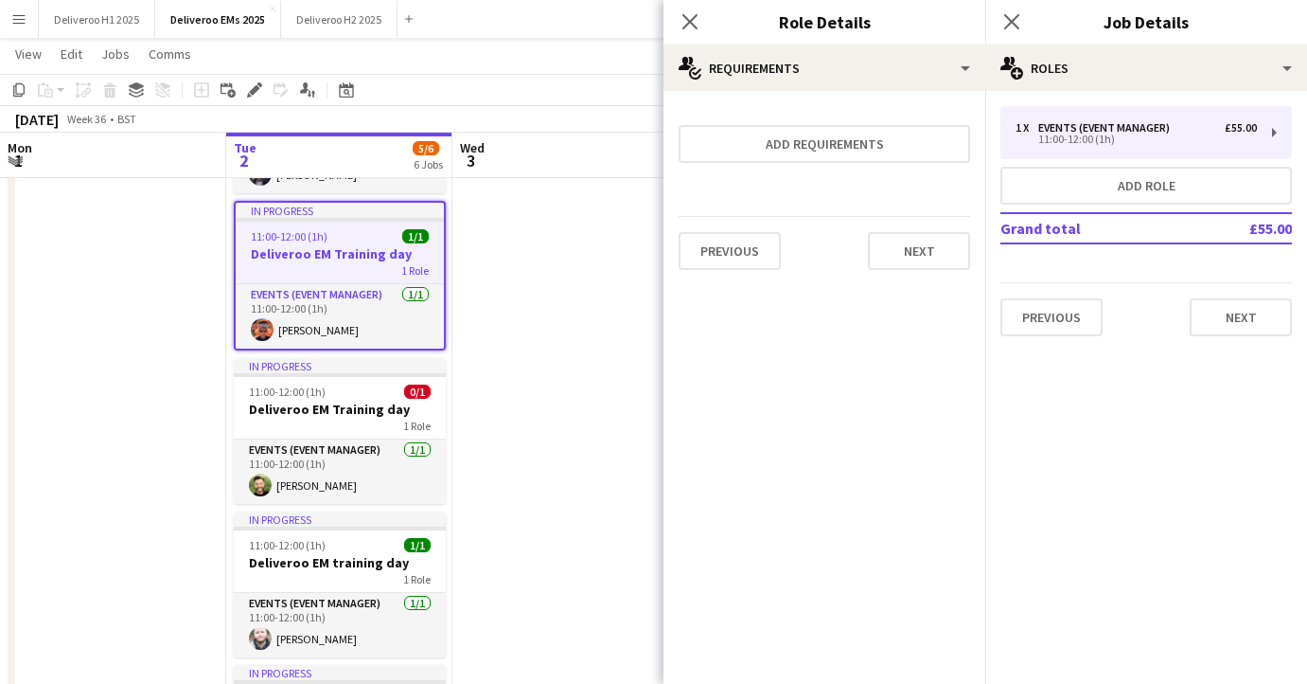
scroll to position [326, 0]
click at [1237, 333] on button "Next" at bounding box center [1241, 317] width 102 height 38
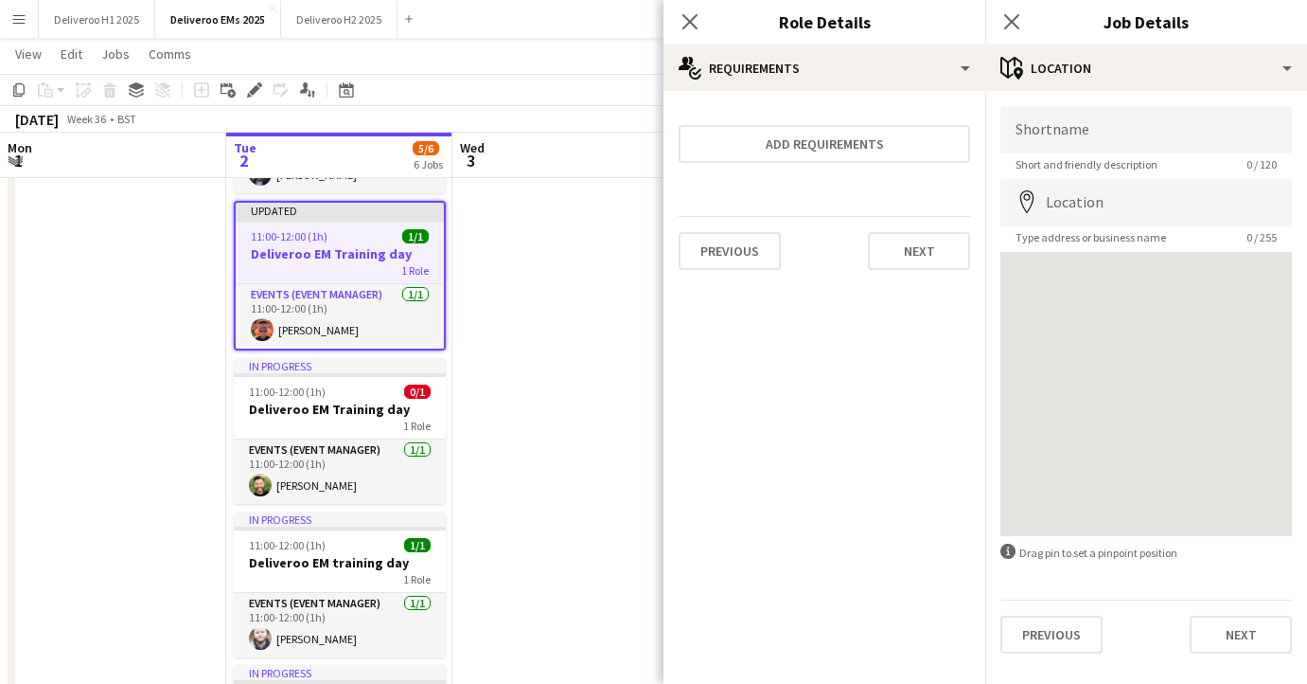
click at [1235, 657] on div "Shortname Short and friendly description 0 / 120 Location map-marker Type addre…" at bounding box center [1147, 380] width 322 height 578
click at [1234, 649] on button "Next" at bounding box center [1241, 634] width 102 height 38
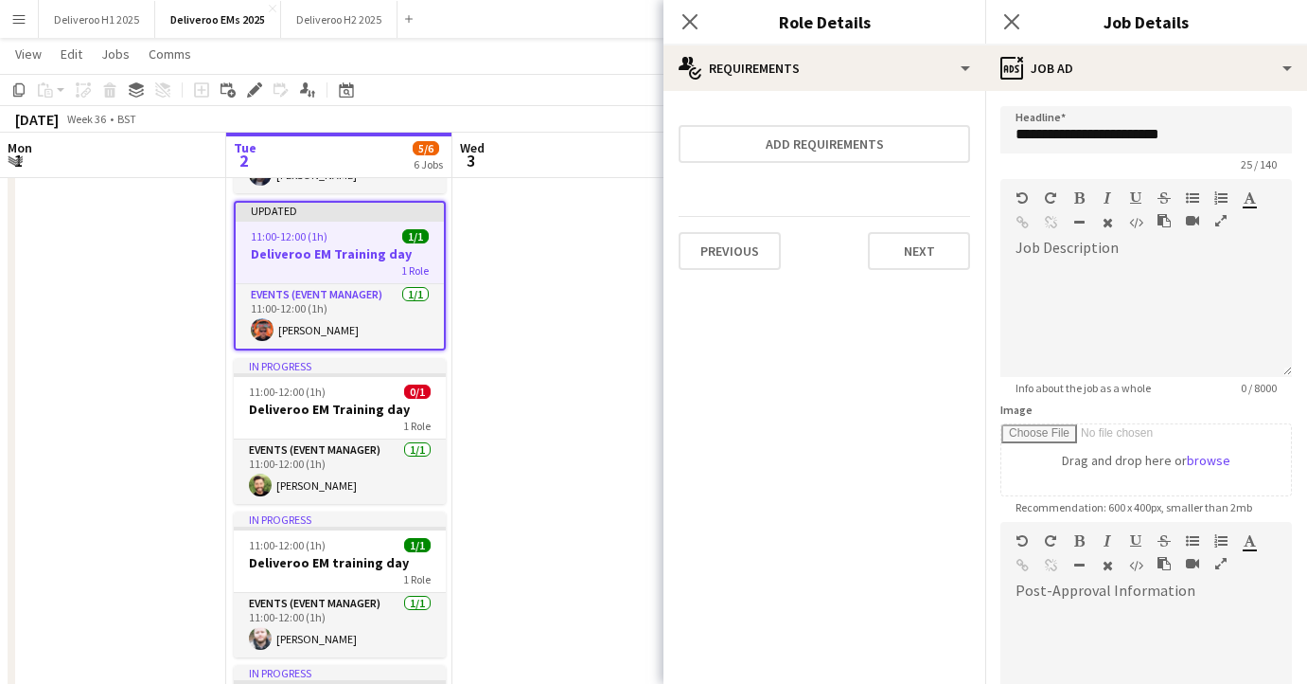
scroll to position [252, 0]
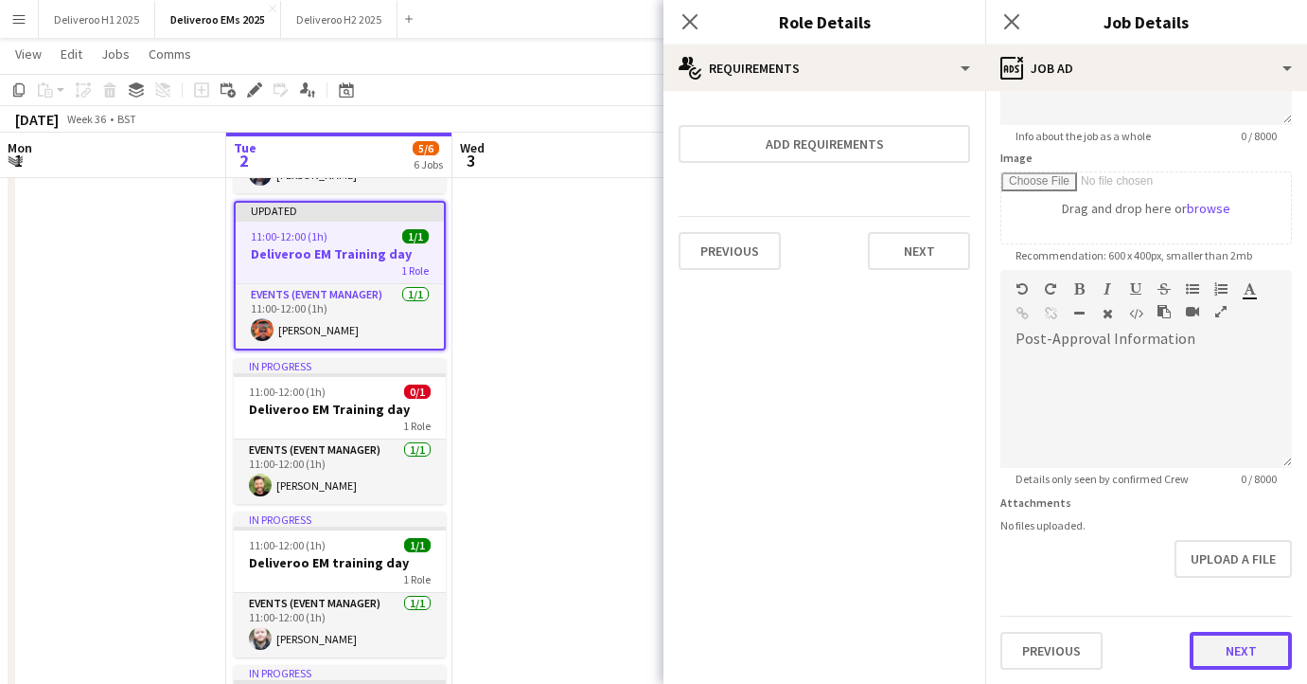
click at [1214, 650] on button "Next" at bounding box center [1241, 650] width 102 height 38
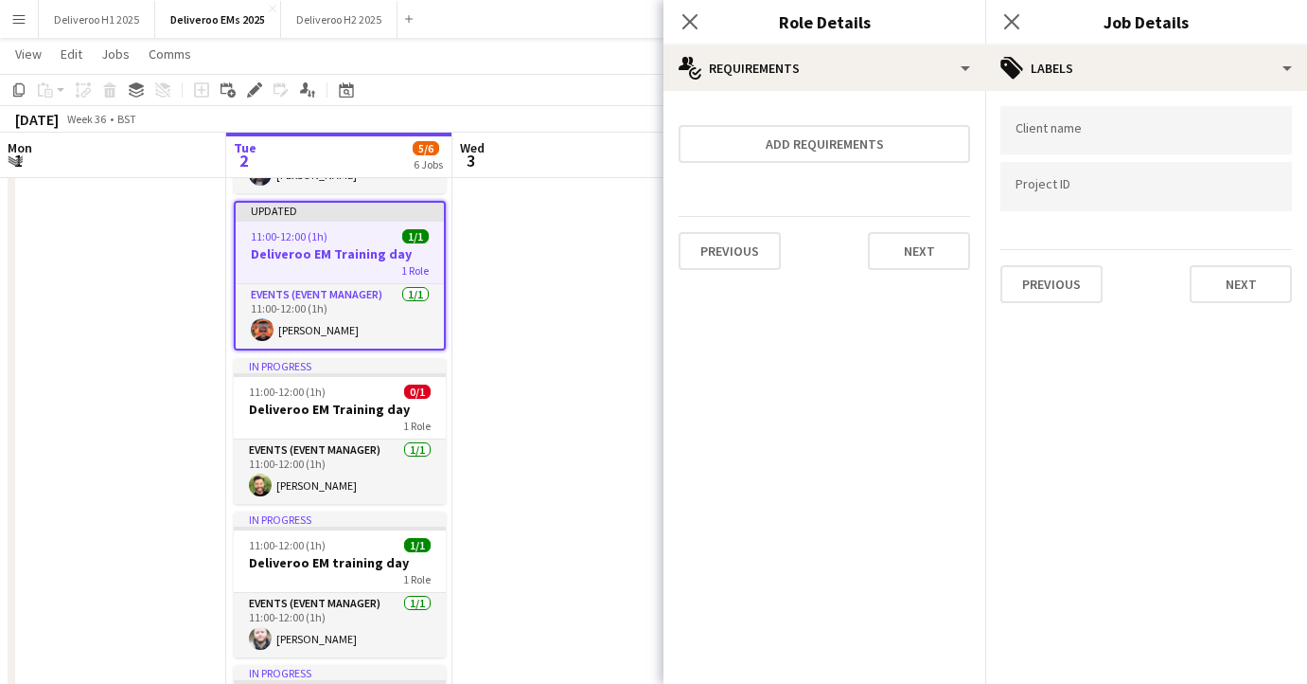
scroll to position [0, 0]
click at [1133, 131] on input "Type to search client labels..." at bounding box center [1146, 130] width 261 height 17
type input "*********"
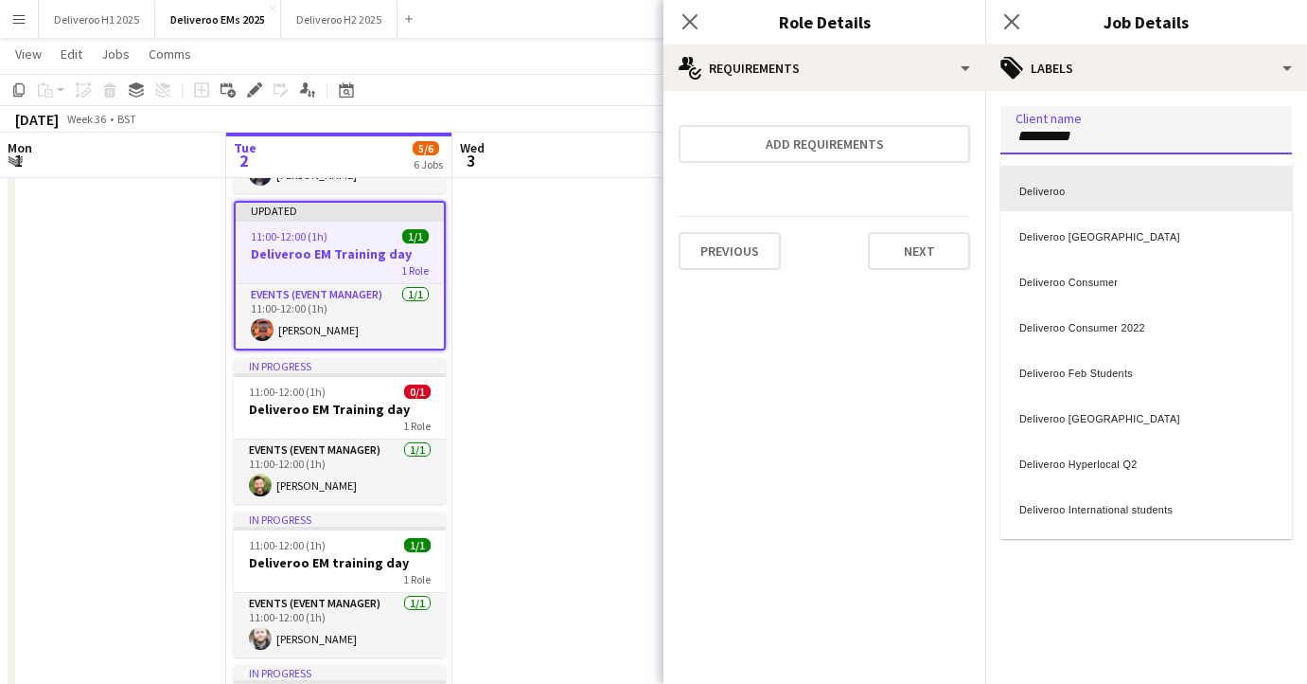
scroll to position [6, 0]
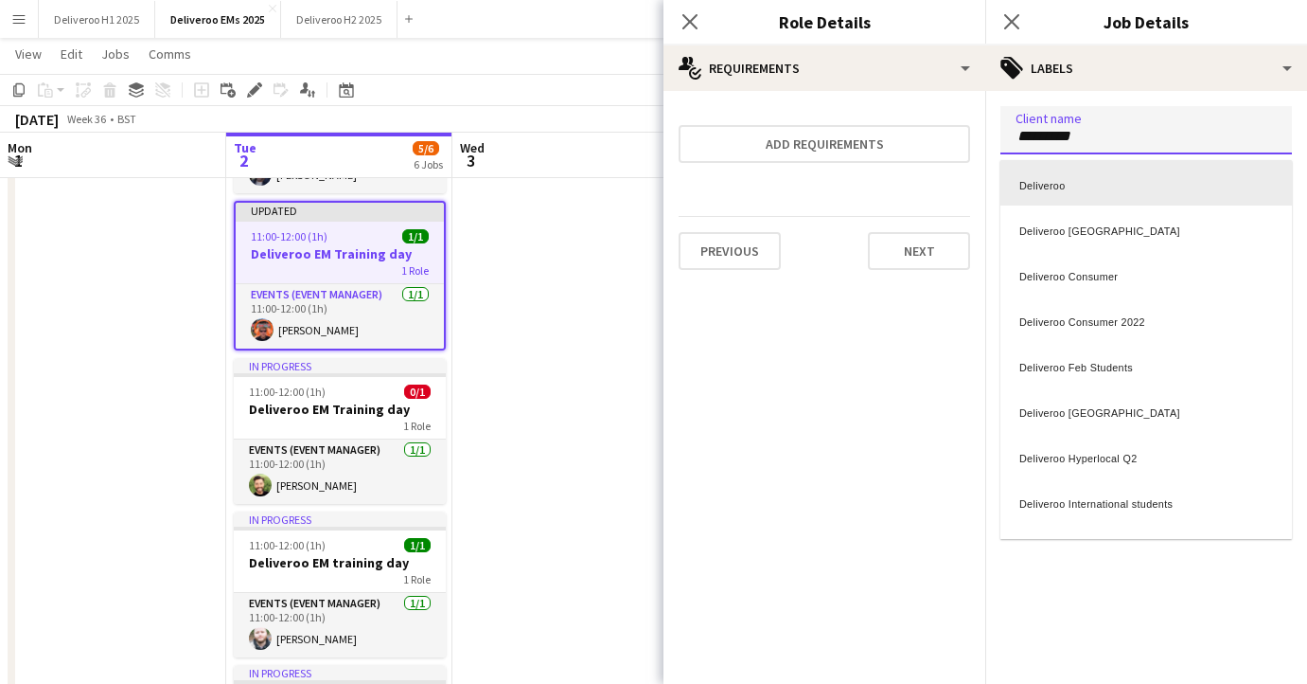
click at [1069, 179] on div "Deliveroo" at bounding box center [1147, 182] width 292 height 45
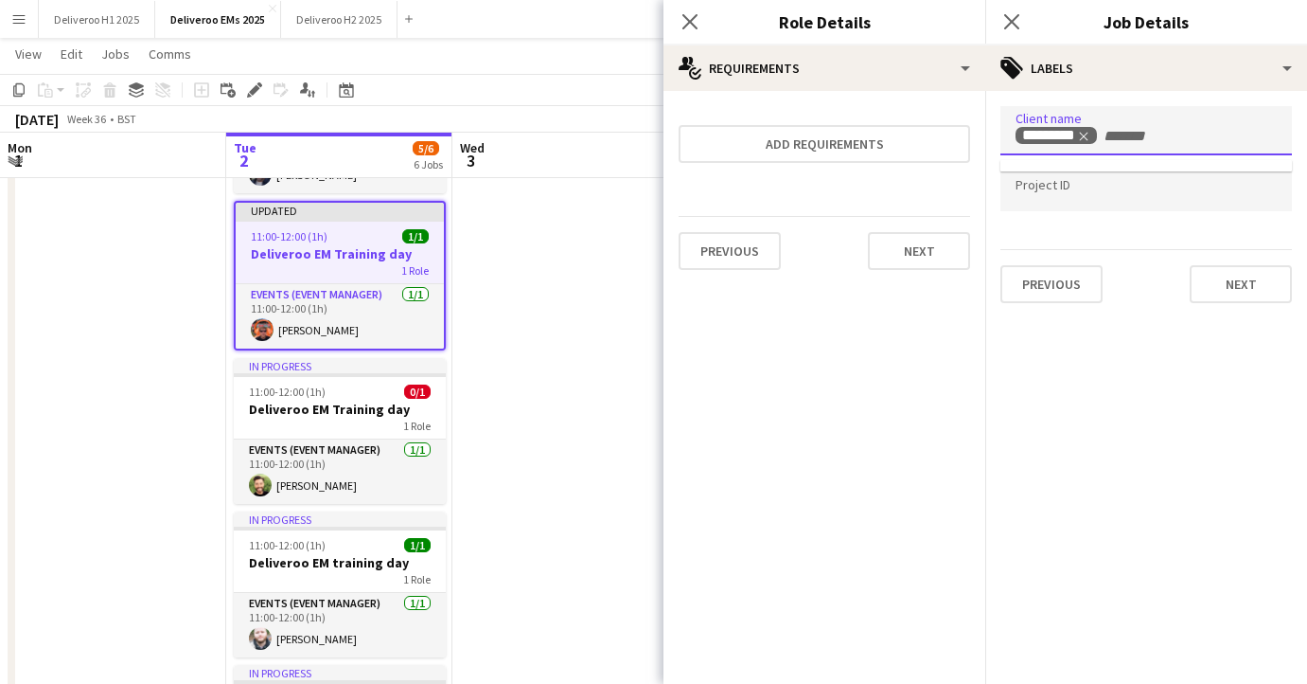
scroll to position [0, 0]
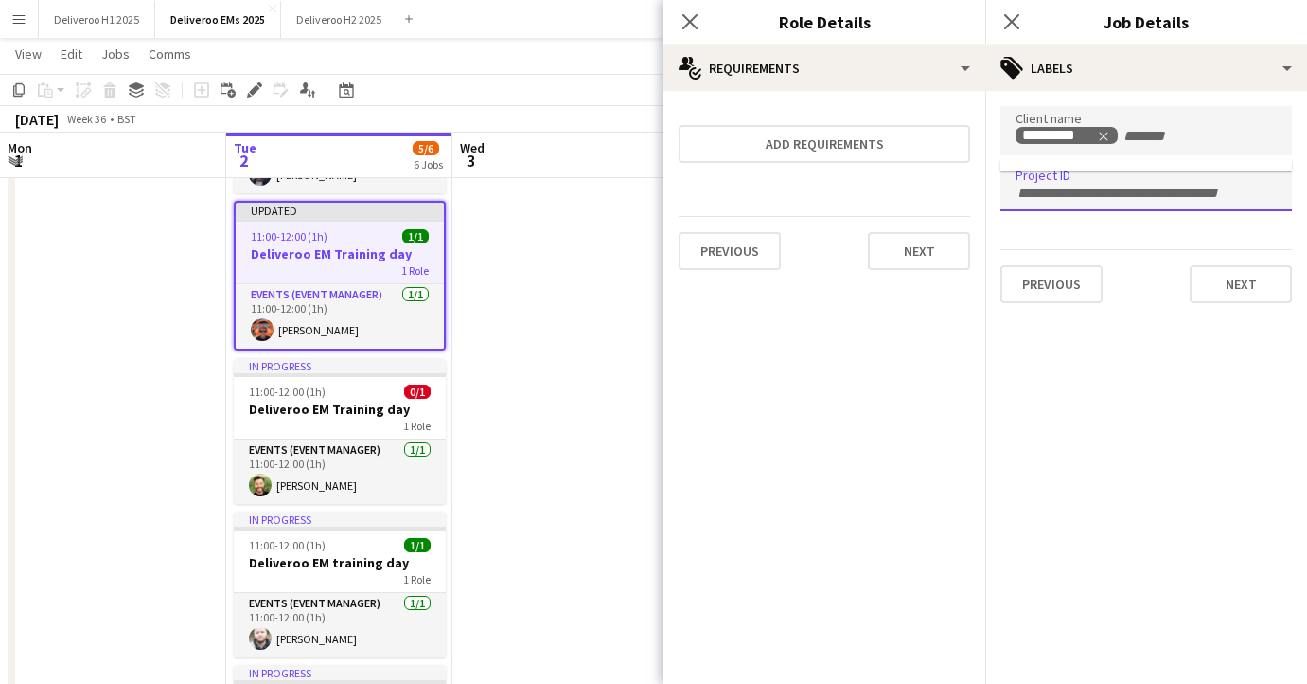
click at [1069, 179] on div at bounding box center [1147, 187] width 292 height 48
type input "******"
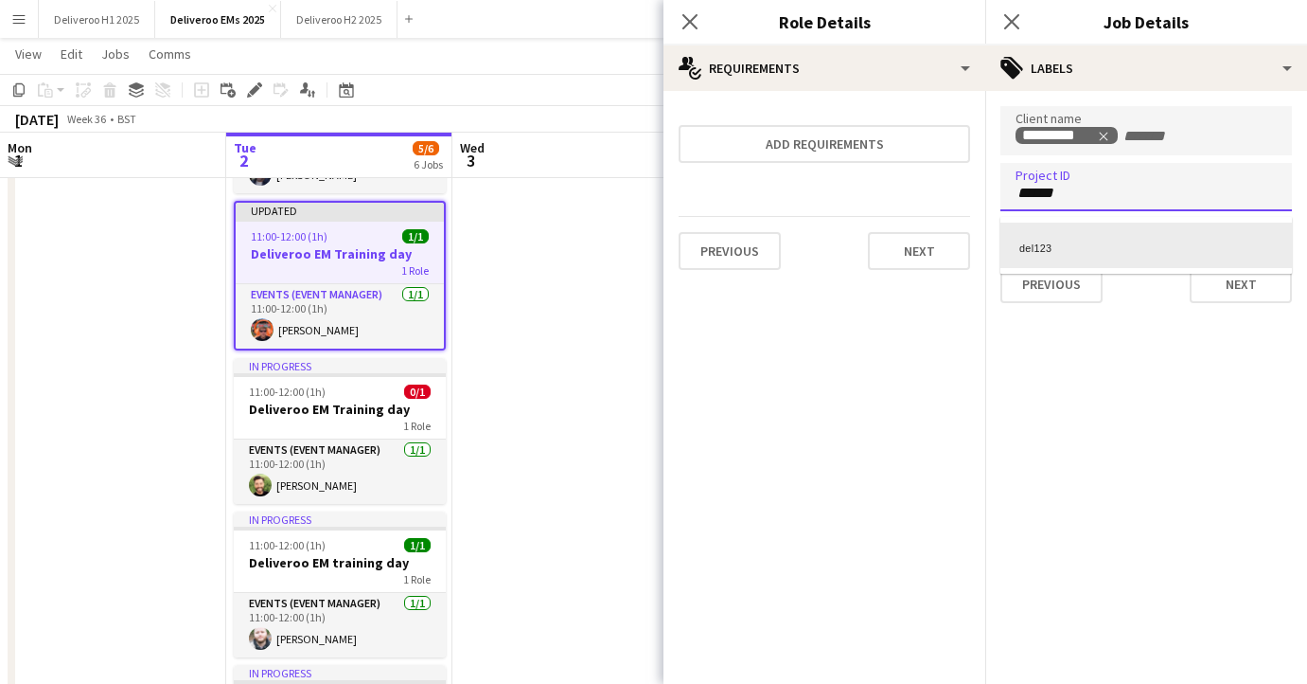
click at [1088, 239] on div "del123" at bounding box center [1147, 244] width 292 height 45
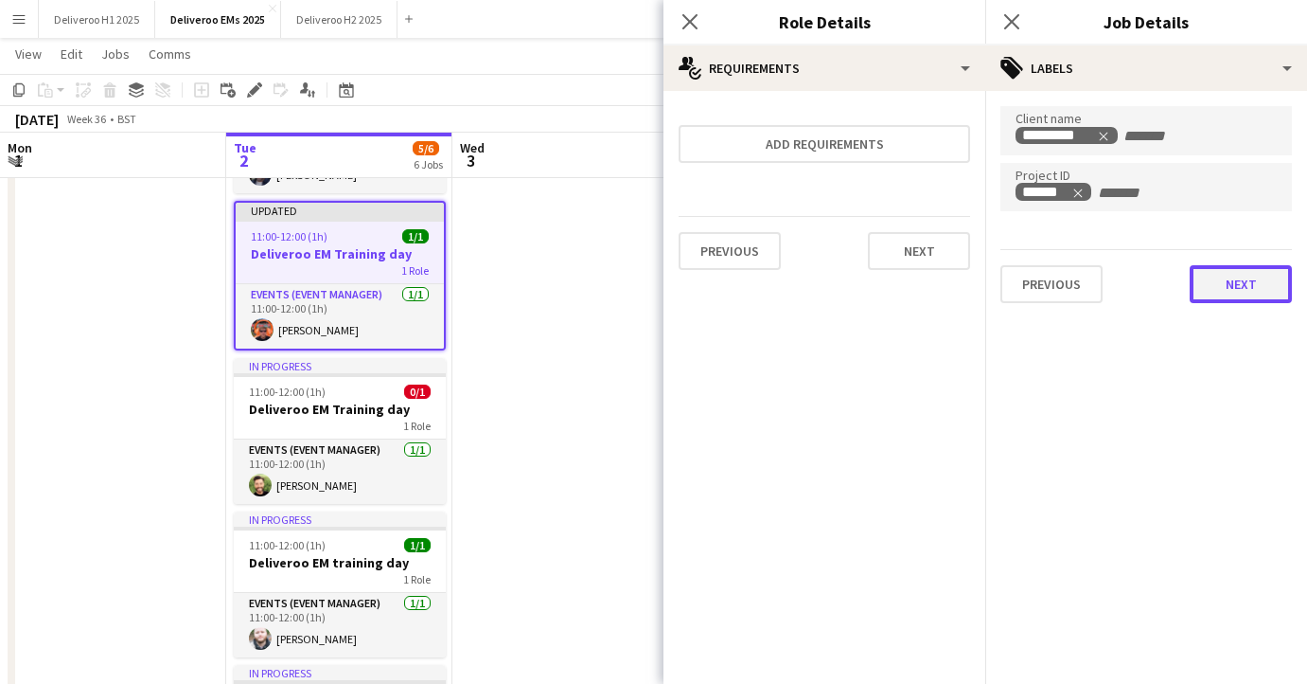
click at [1213, 279] on button "Next" at bounding box center [1241, 284] width 102 height 38
type input "*******"
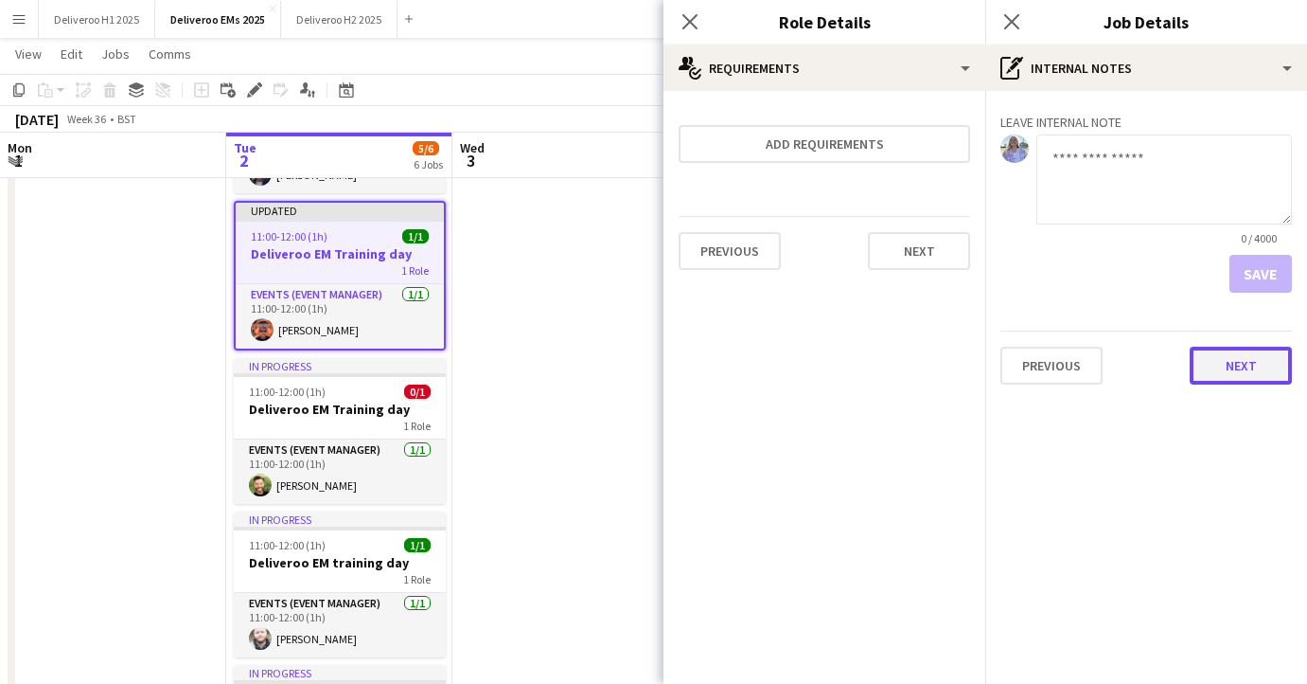
click at [1224, 355] on button "Next" at bounding box center [1241, 366] width 102 height 38
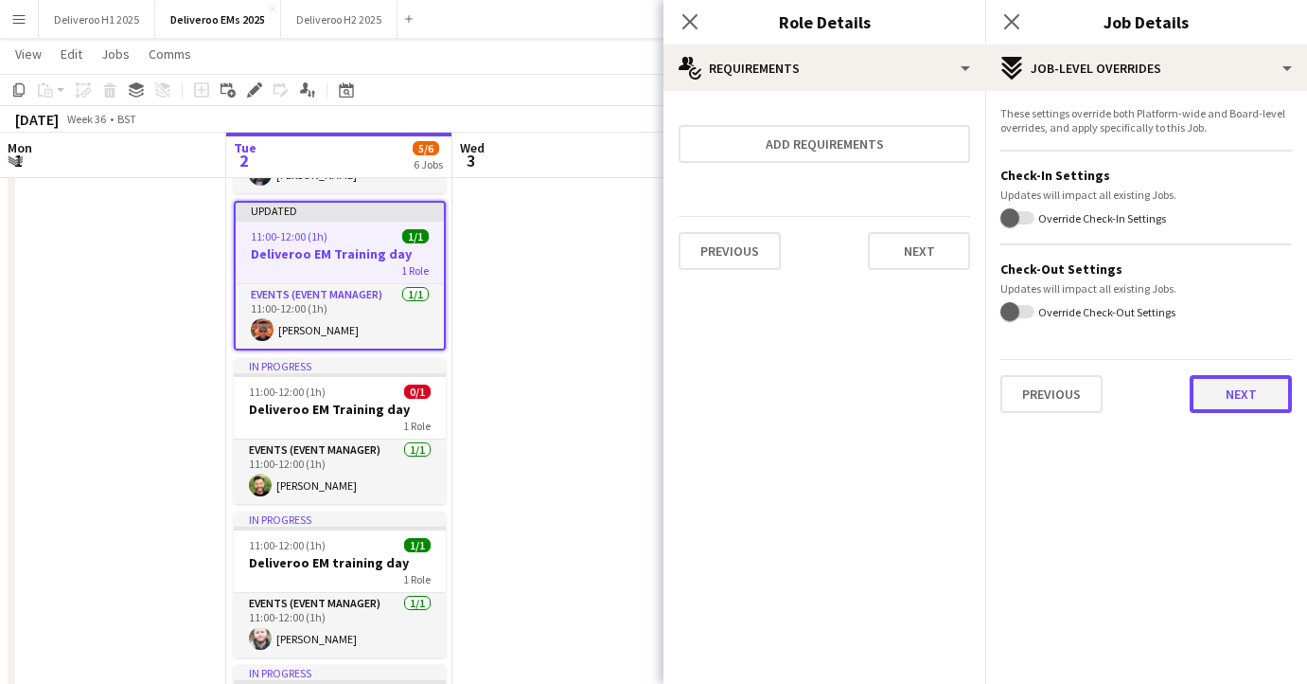
click at [1241, 391] on button "Next" at bounding box center [1241, 394] width 102 height 38
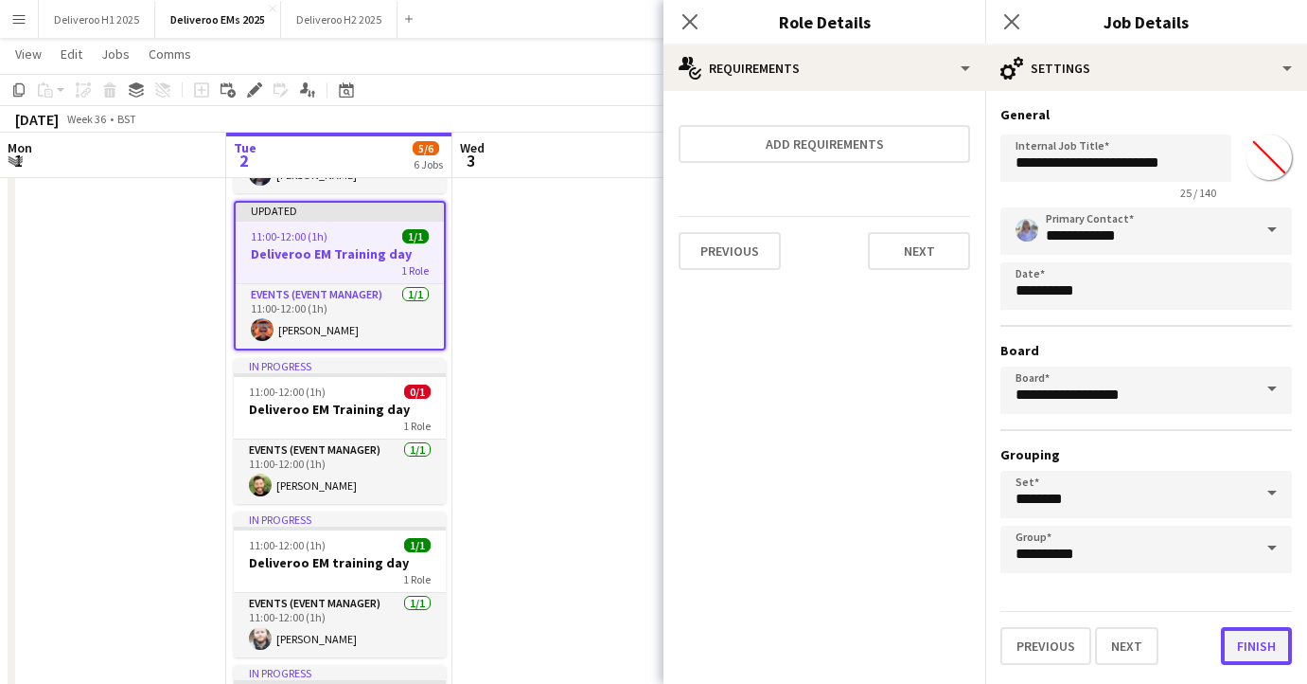
click at [1247, 650] on button "Finish" at bounding box center [1256, 646] width 71 height 38
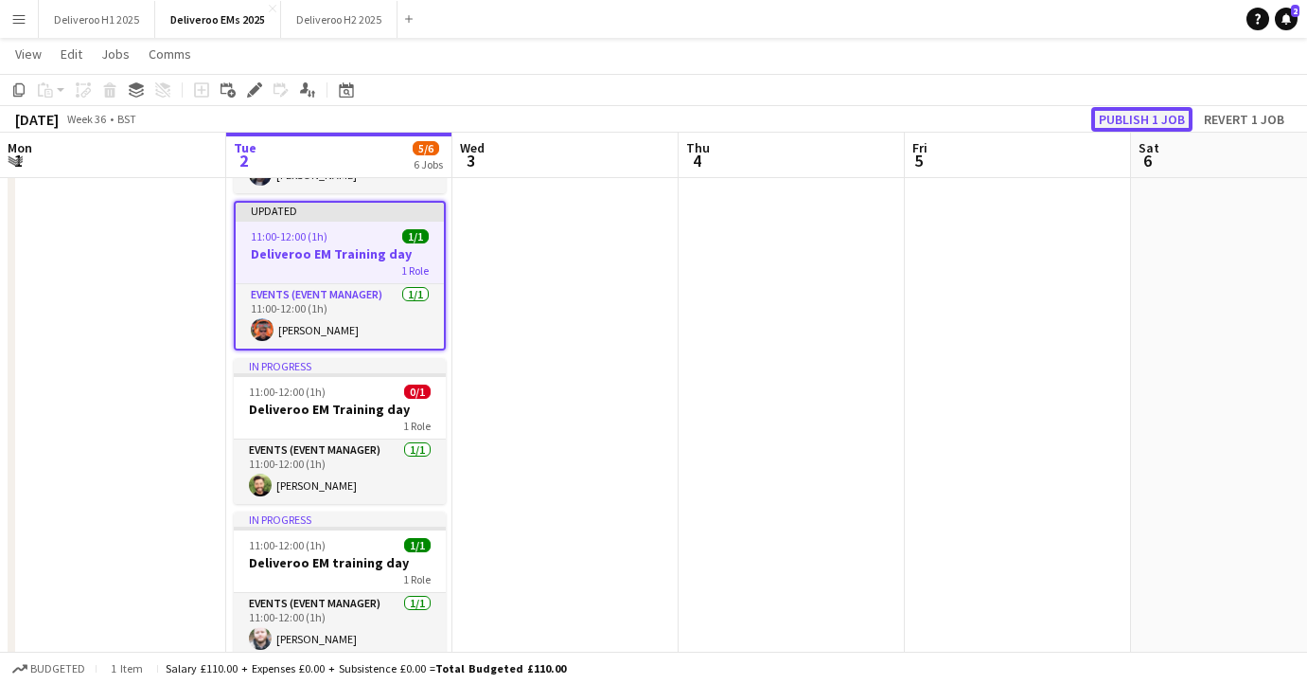
click at [1139, 115] on button "Publish 1 job" at bounding box center [1142, 119] width 101 height 25
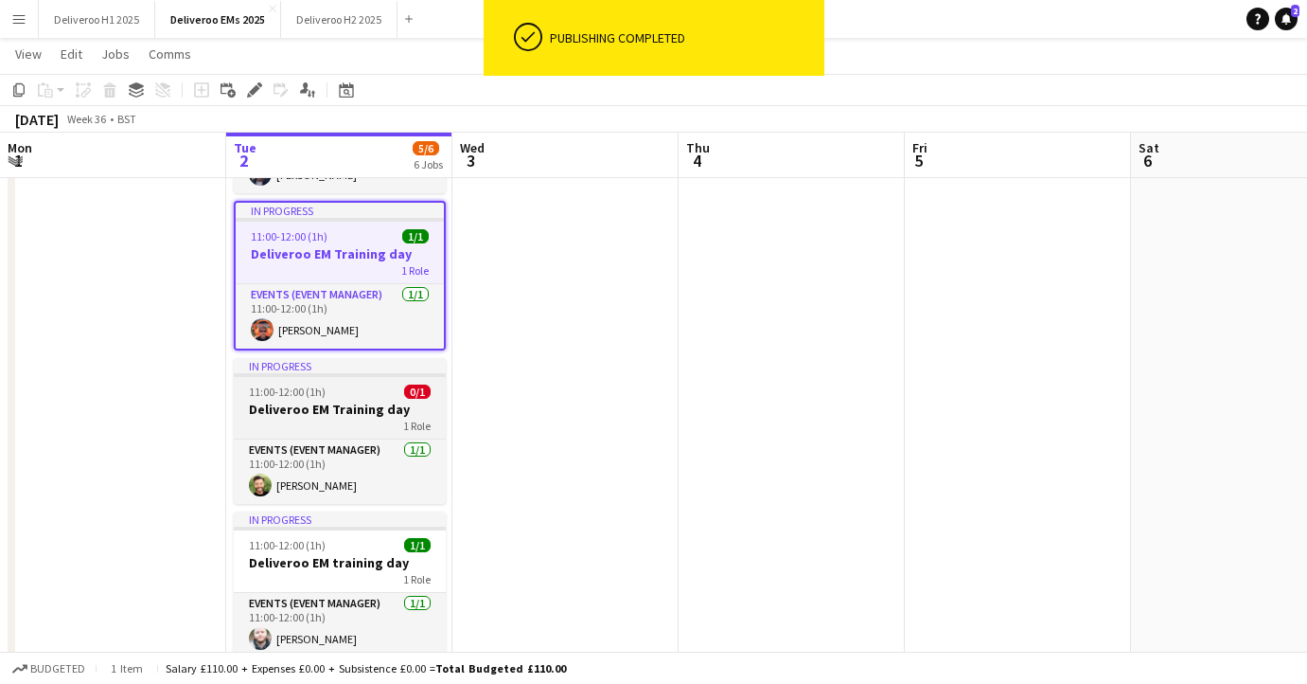
click at [372, 386] on div "11:00-12:00 (1h) 0/1" at bounding box center [340, 391] width 212 height 14
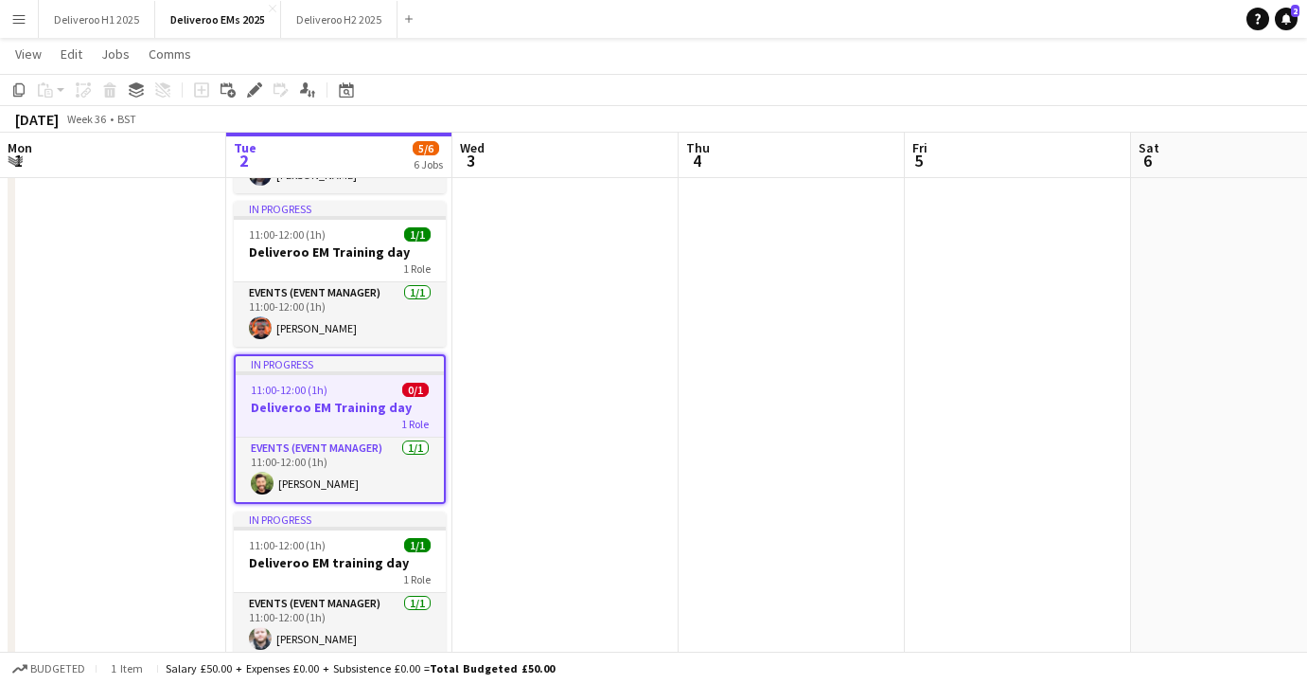
click at [374, 371] on div at bounding box center [340, 373] width 208 height 4
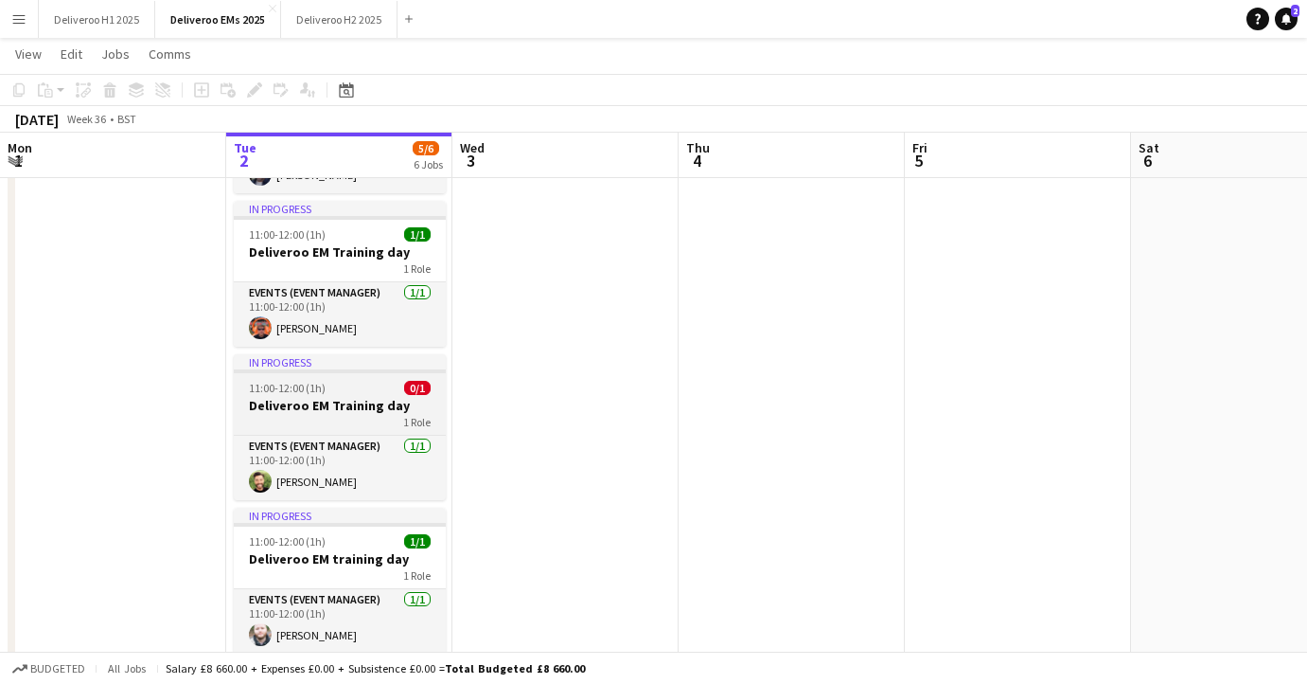
click at [374, 371] on div at bounding box center [340, 371] width 212 height 4
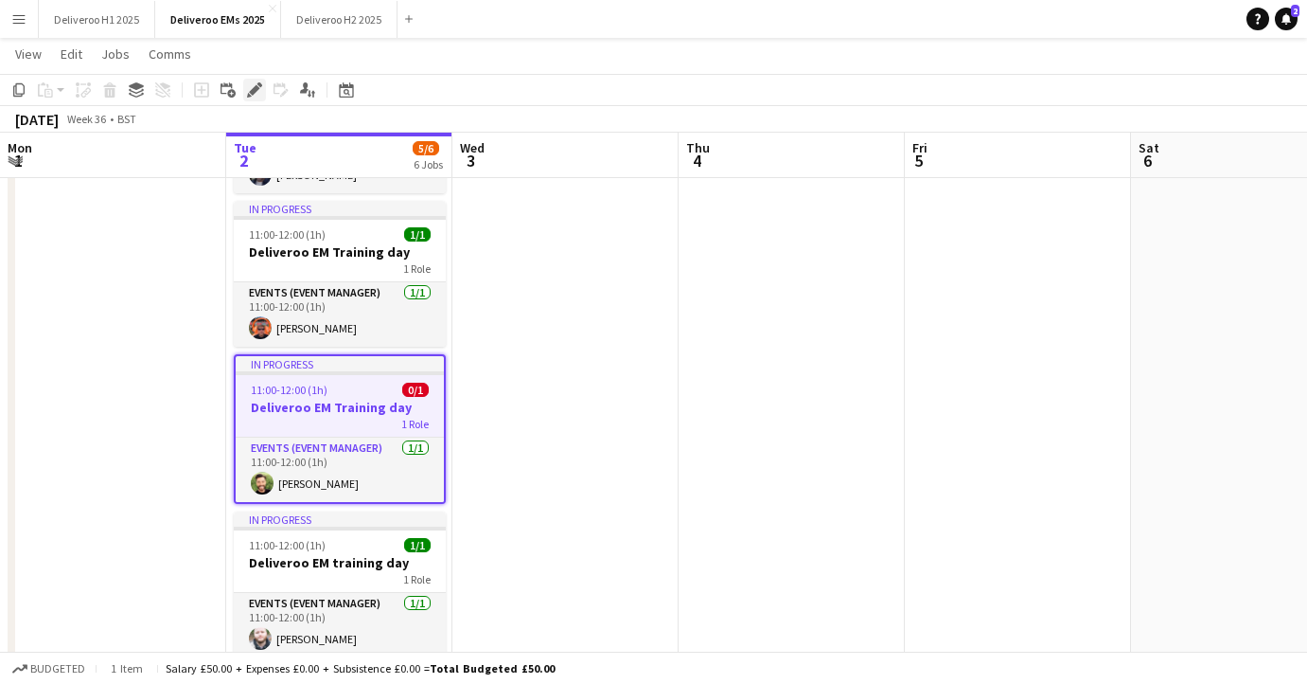
click at [252, 91] on icon at bounding box center [254, 90] width 10 height 10
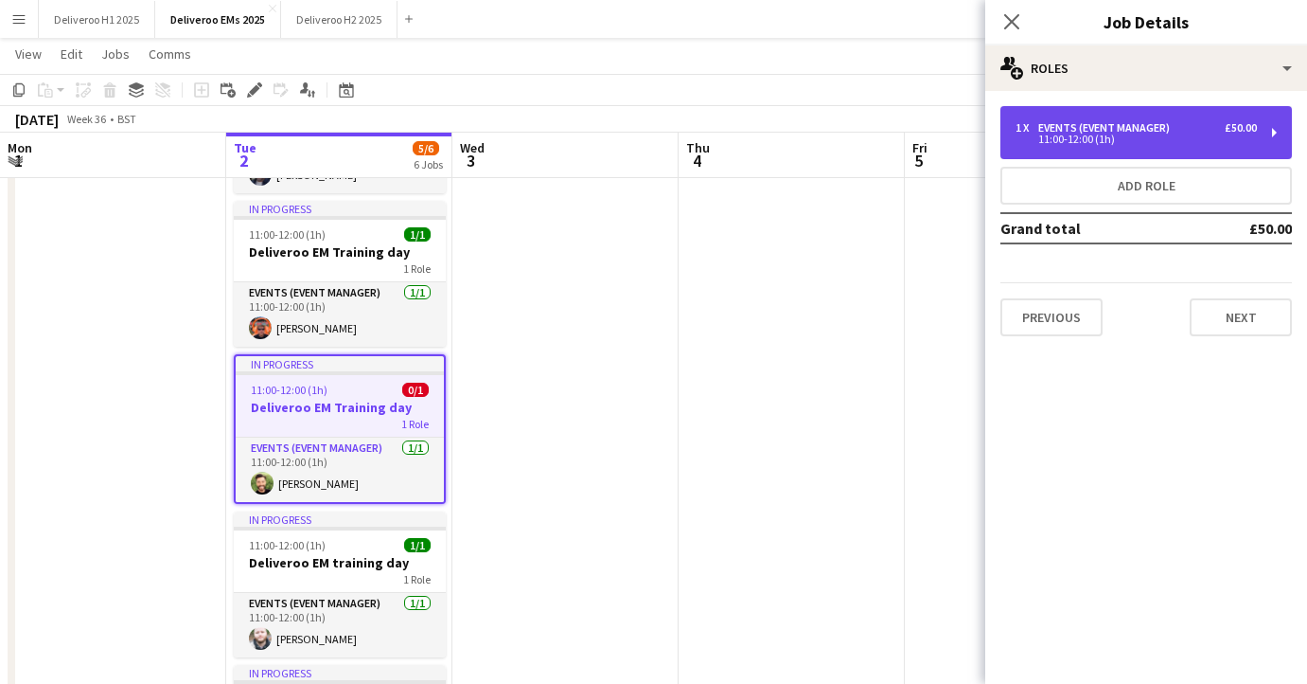
click at [1150, 132] on div "Events (Event Manager)" at bounding box center [1108, 127] width 139 height 13
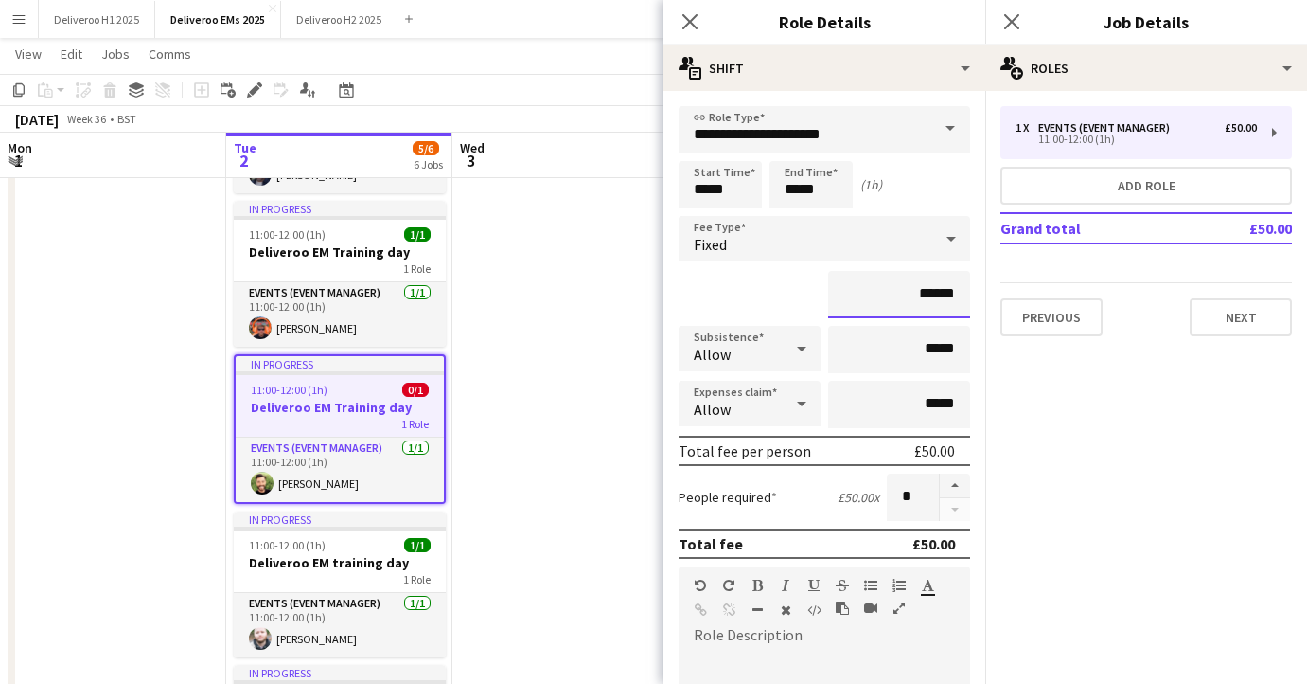
drag, startPoint x: 963, startPoint y: 294, endPoint x: 921, endPoint y: 294, distance: 41.7
click at [921, 294] on input "******" at bounding box center [899, 294] width 142 height 47
type input "*******"
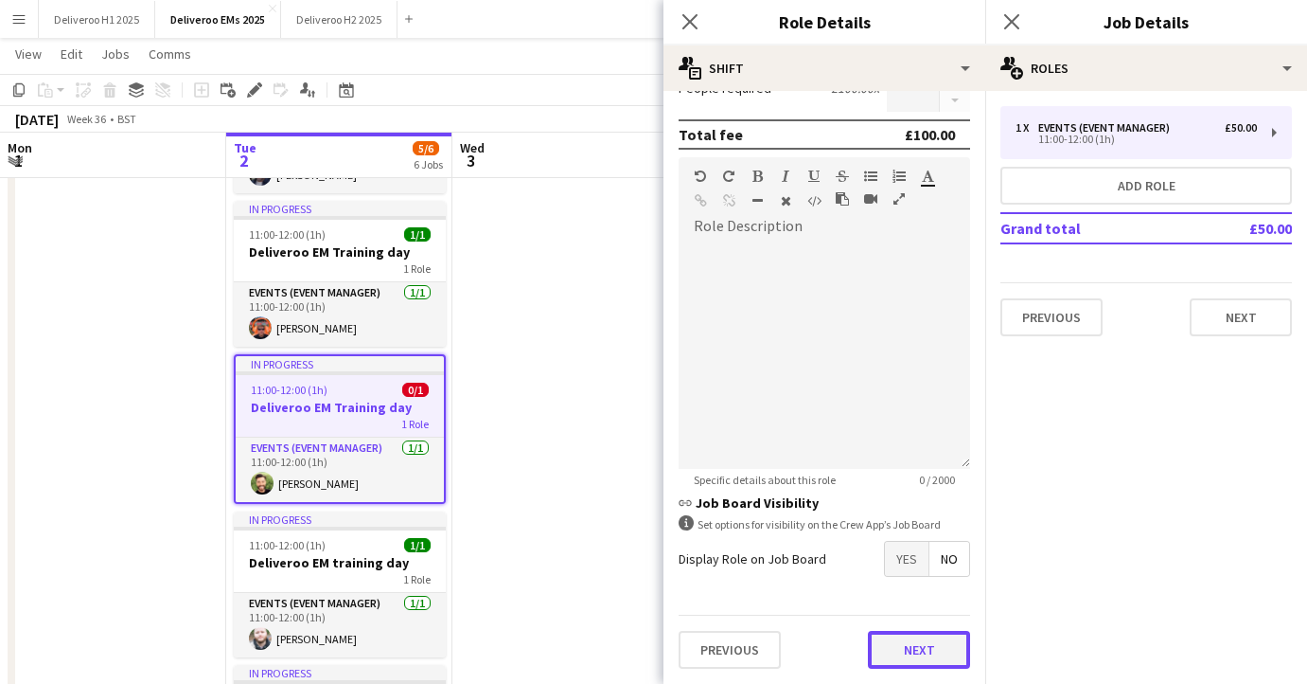
click at [935, 649] on button "Next" at bounding box center [919, 650] width 102 height 38
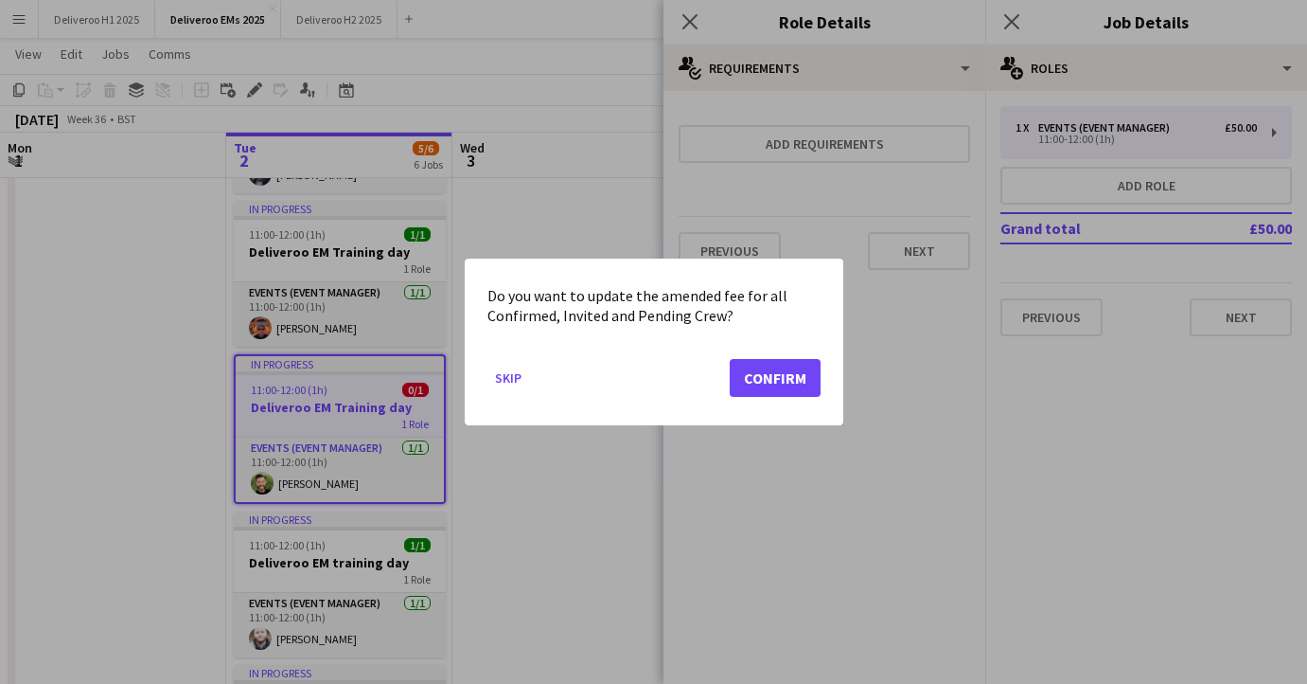
scroll to position [0, 0]
click at [799, 384] on button "Confirm" at bounding box center [775, 378] width 91 height 38
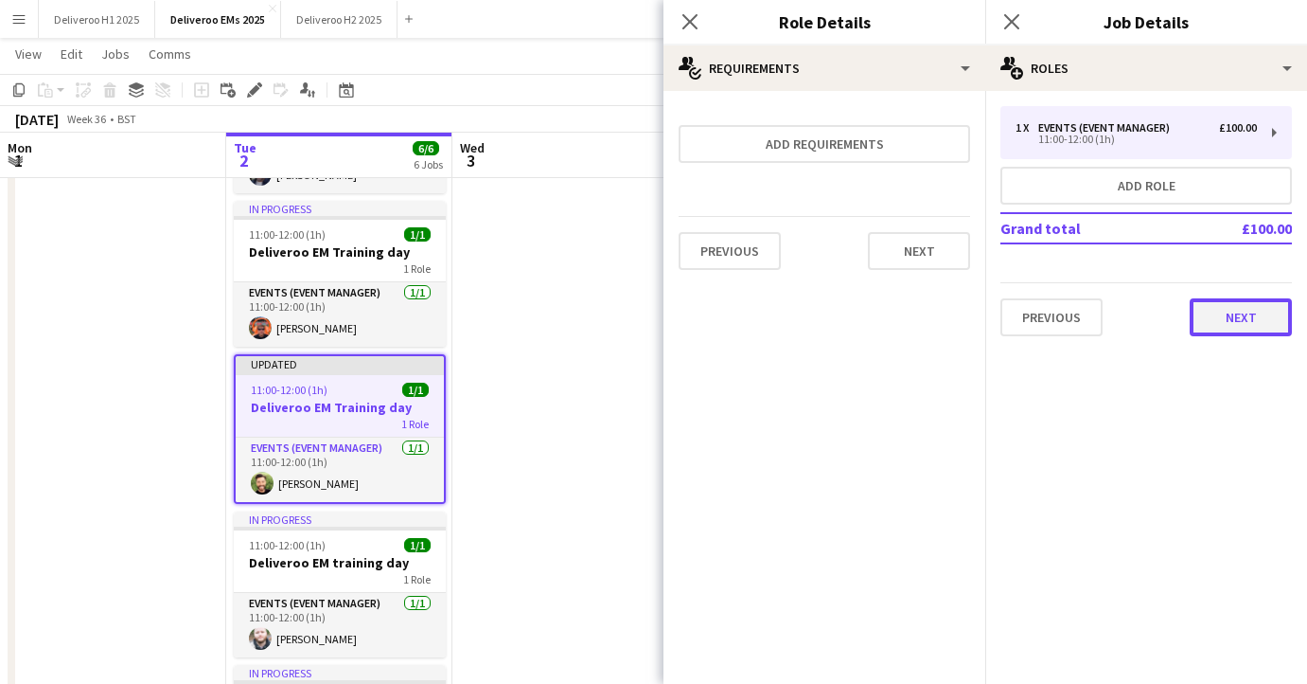
click at [1206, 310] on button "Next" at bounding box center [1241, 317] width 102 height 38
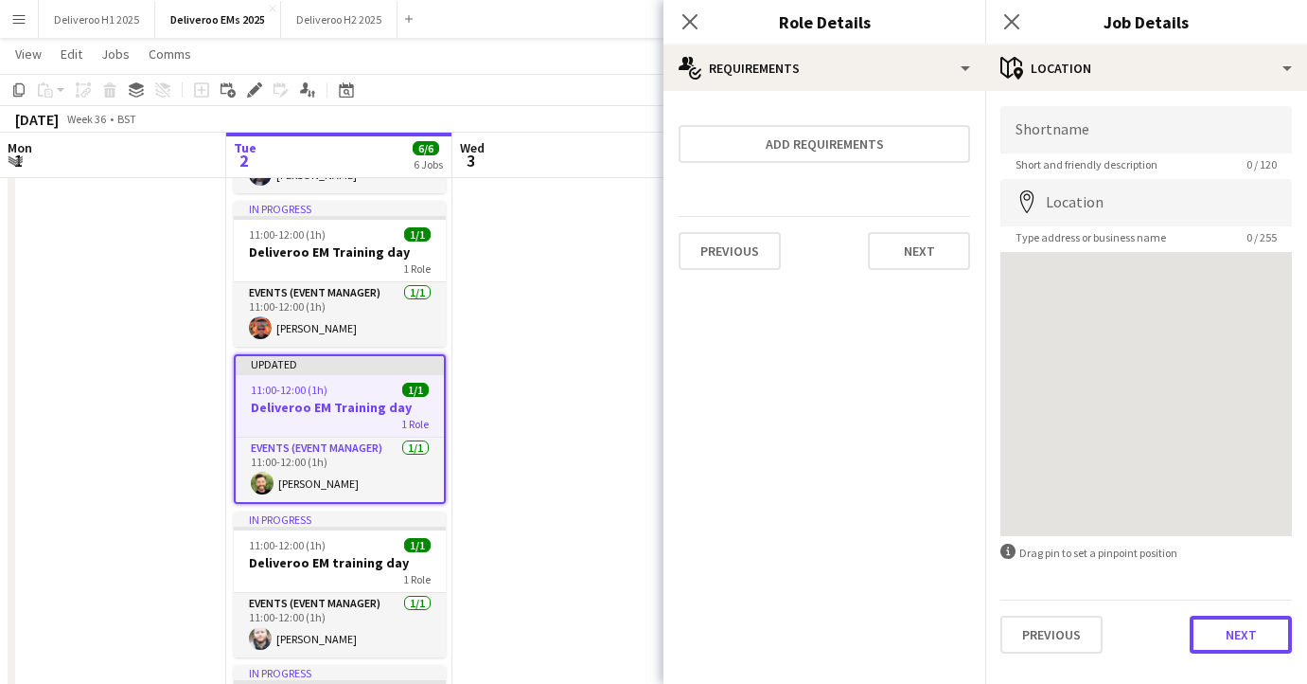
click at [1218, 637] on button "Next" at bounding box center [1241, 634] width 102 height 38
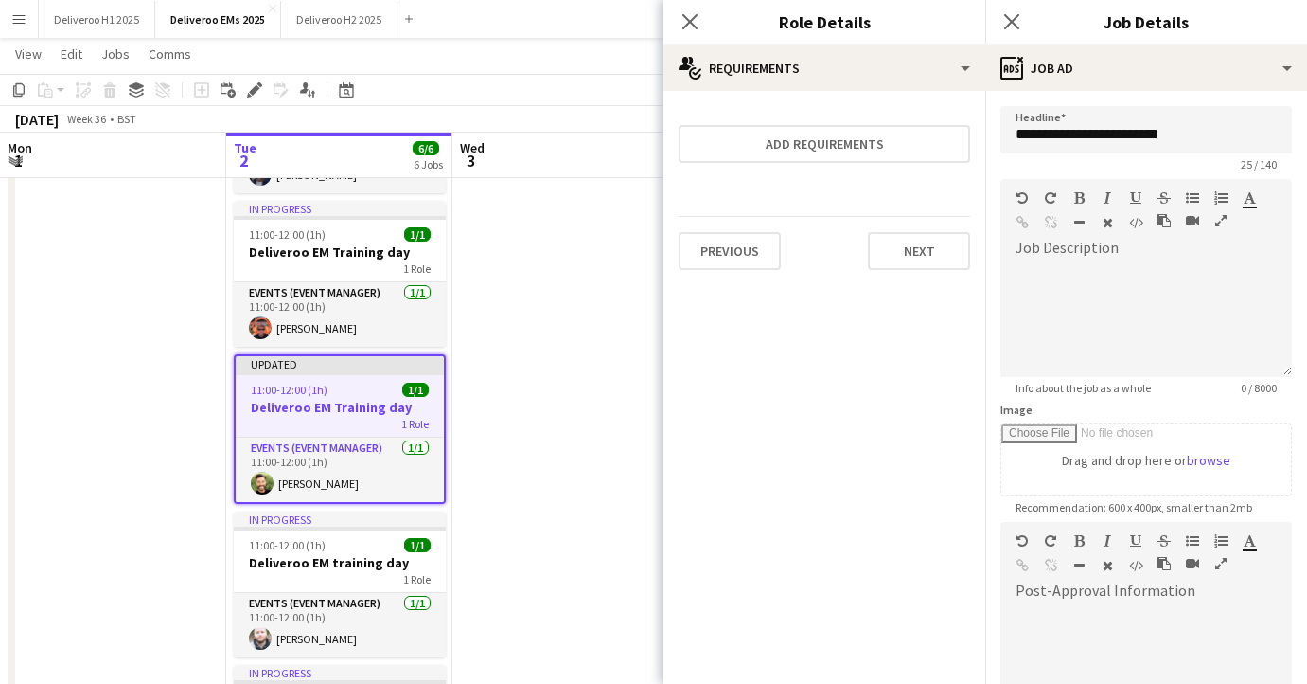
scroll to position [252, 0]
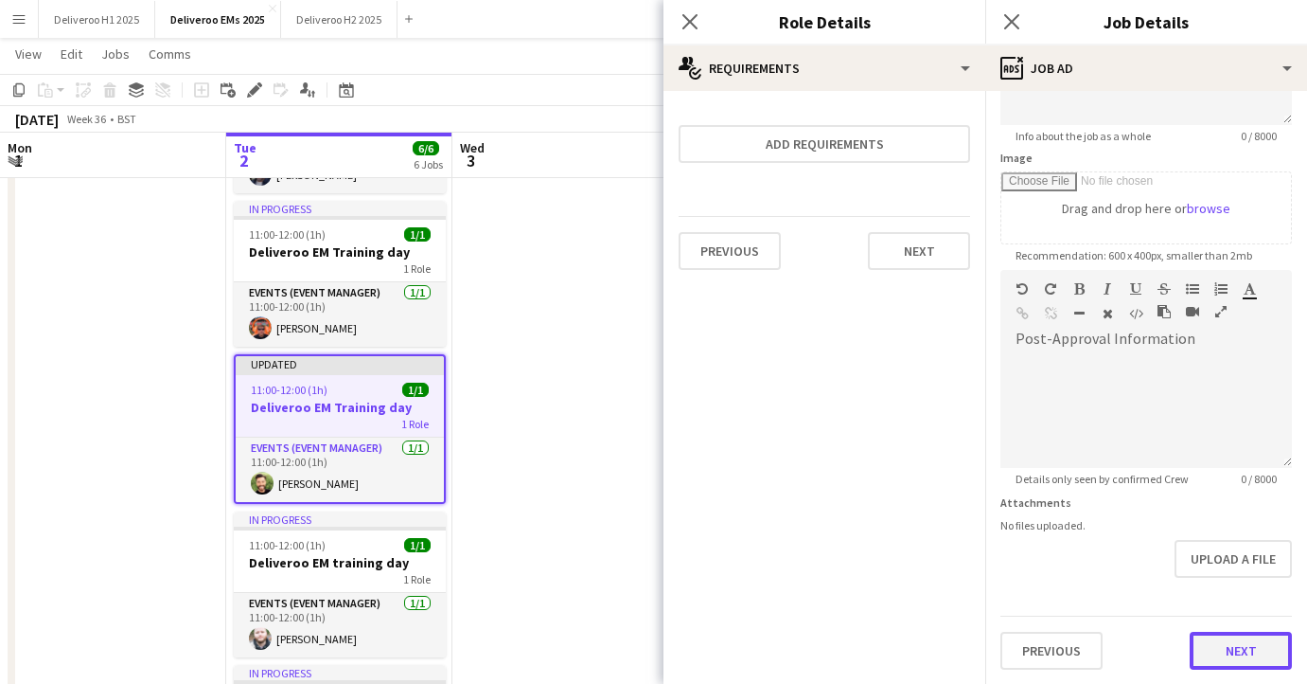
click at [1218, 647] on button "Next" at bounding box center [1241, 650] width 102 height 38
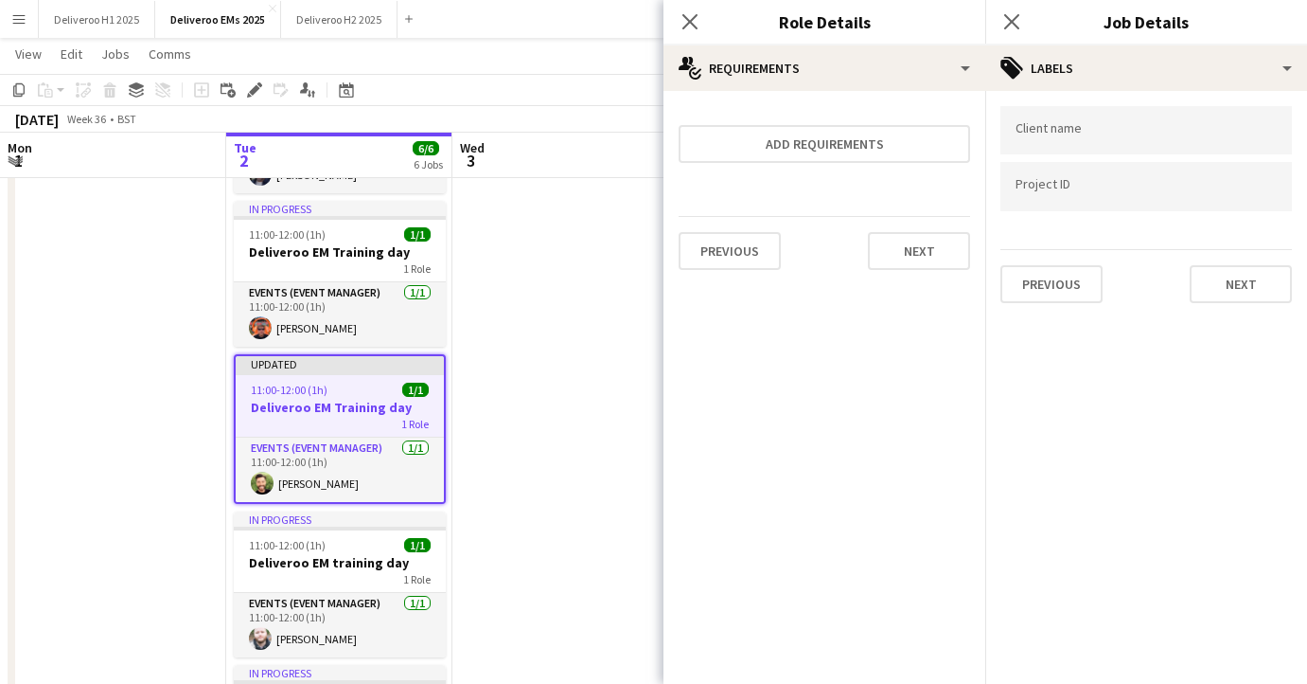
click at [1126, 133] on input "Type to search client labels..." at bounding box center [1146, 130] width 261 height 17
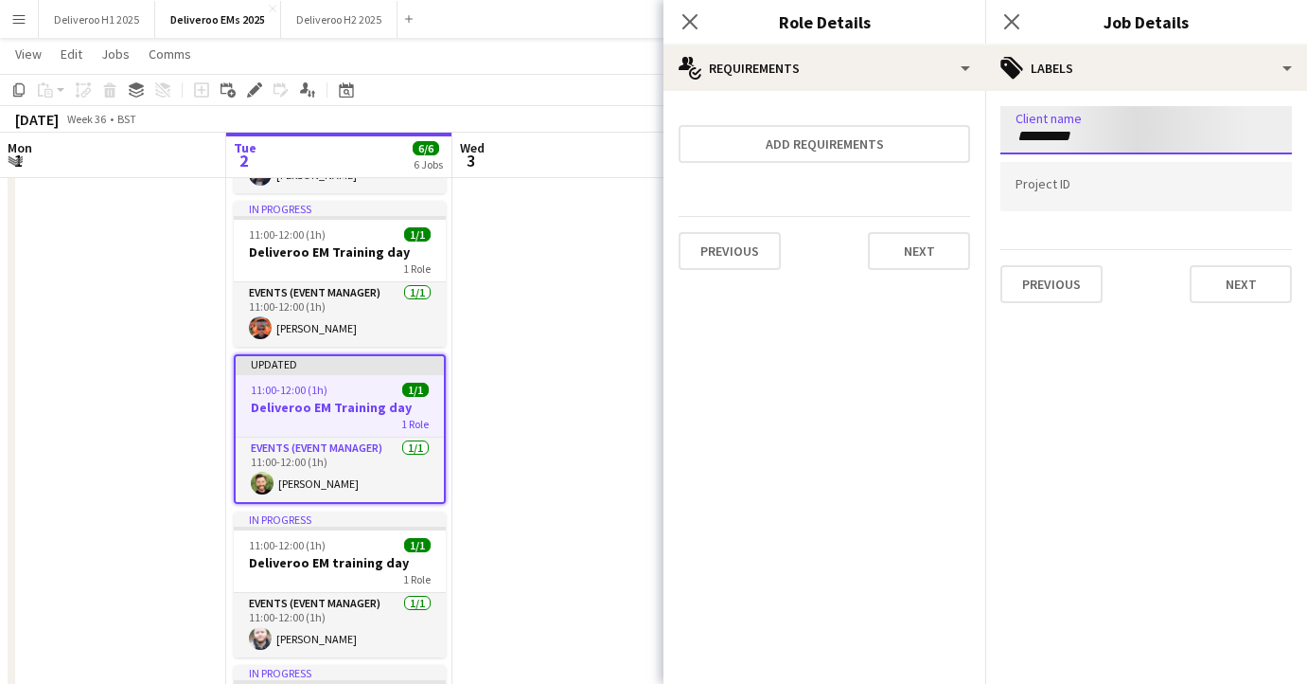
type input "*********"
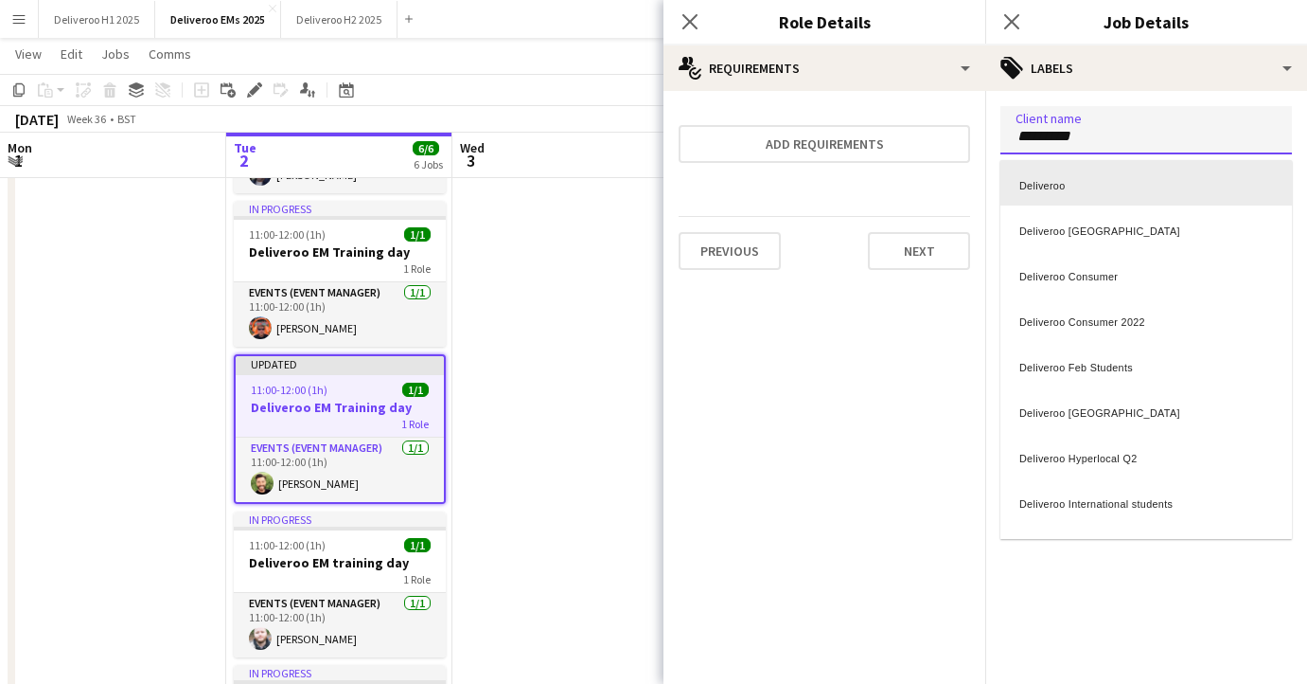
click at [1064, 182] on div "Deliveroo" at bounding box center [1147, 182] width 292 height 45
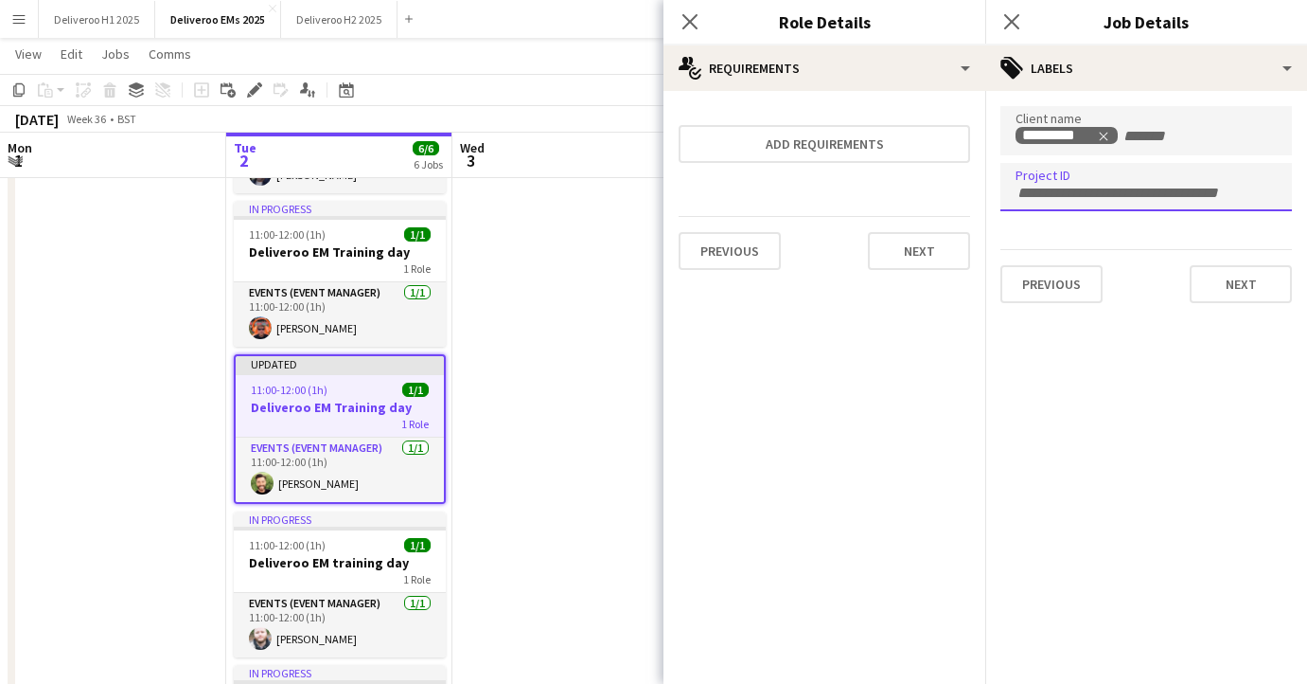
click at [1064, 189] on input "Type to search project ID labels..." at bounding box center [1146, 193] width 261 height 17
type input "******"
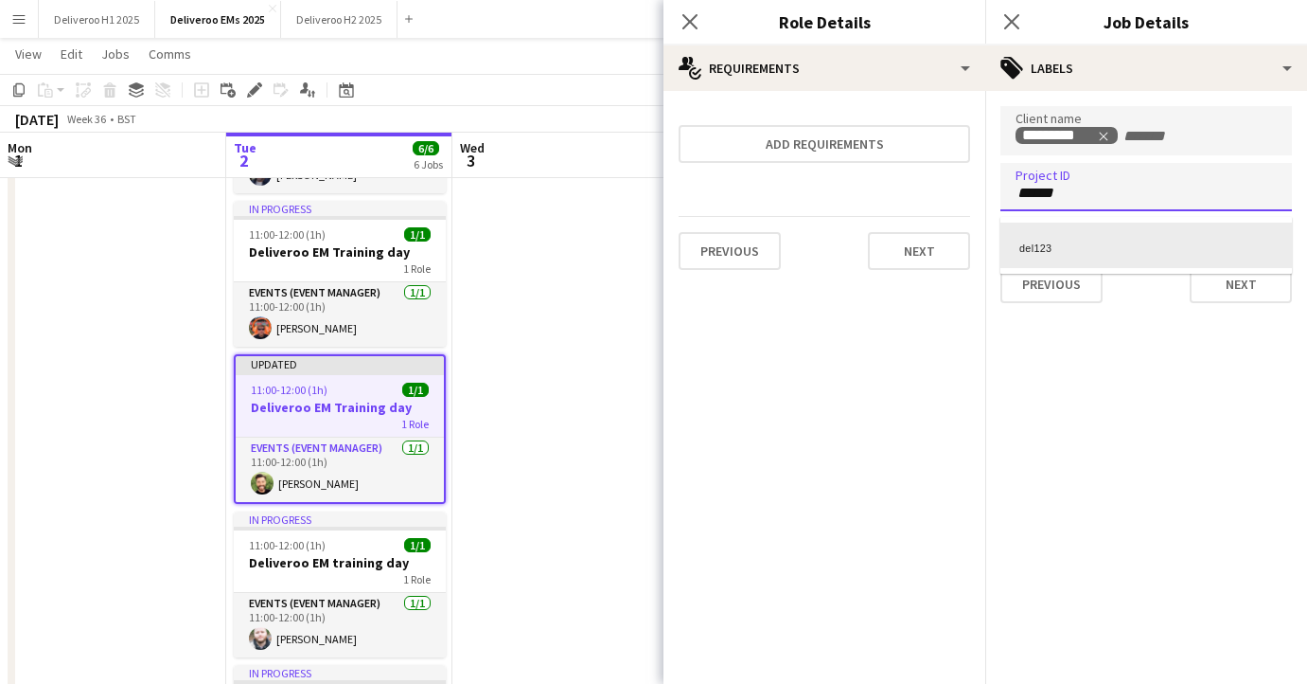
click at [1066, 240] on div "del123" at bounding box center [1147, 244] width 292 height 45
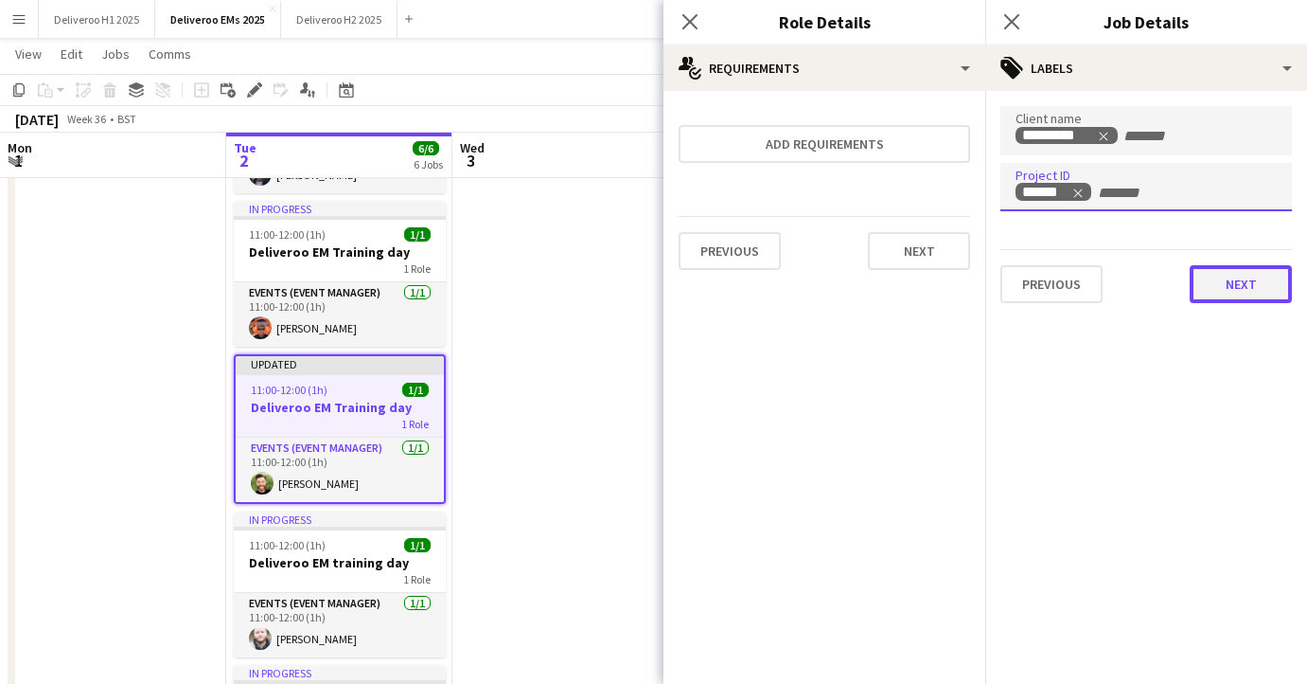
click at [1215, 272] on button "Next" at bounding box center [1241, 284] width 102 height 38
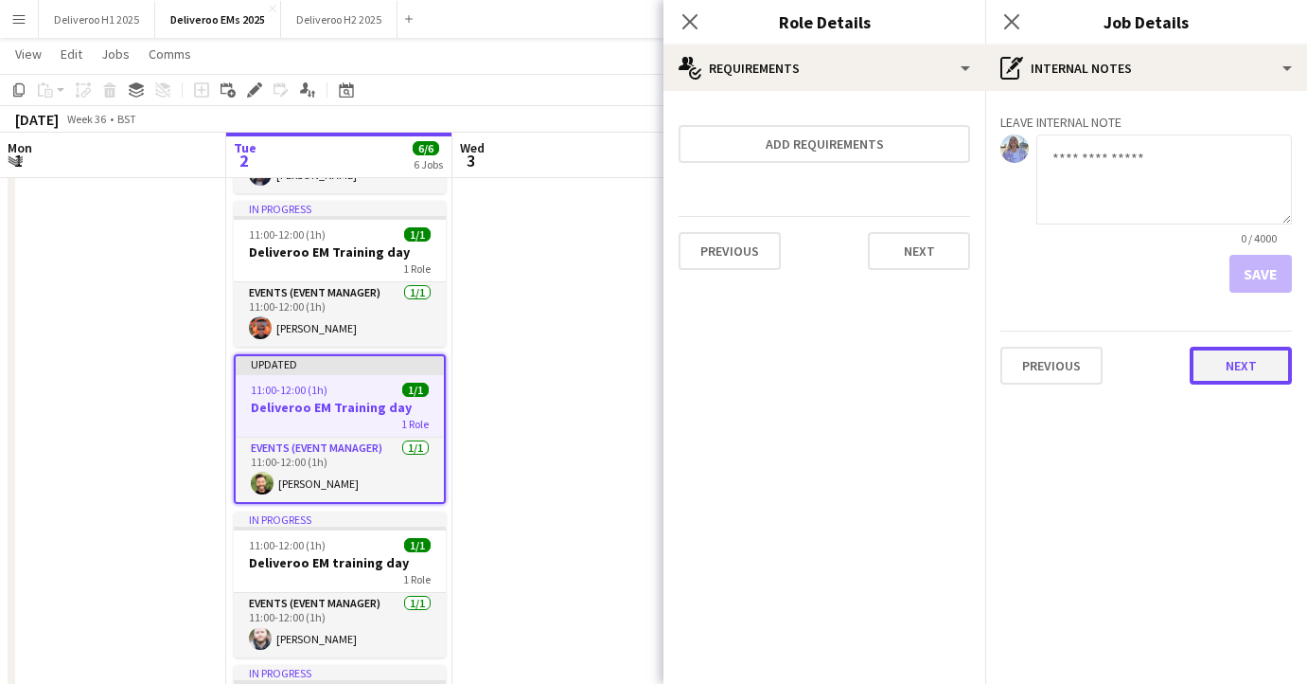
click at [1223, 372] on button "Next" at bounding box center [1241, 366] width 102 height 38
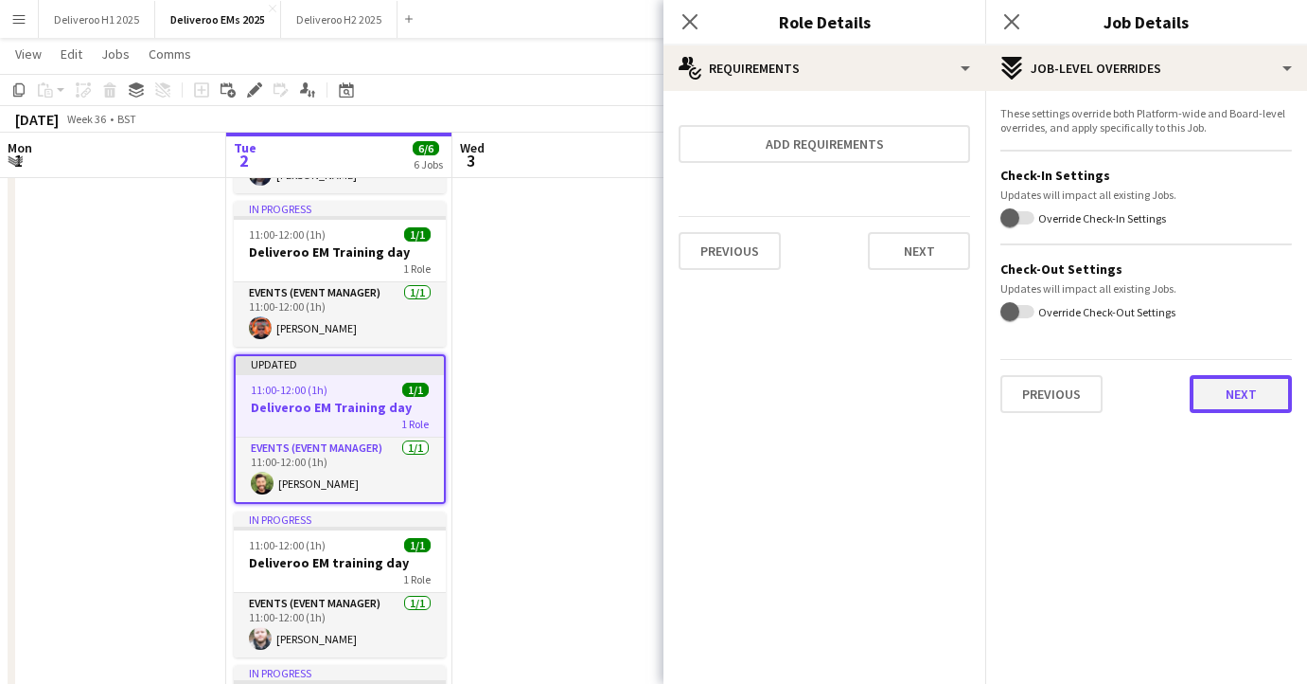
click at [1212, 392] on button "Next" at bounding box center [1241, 394] width 102 height 38
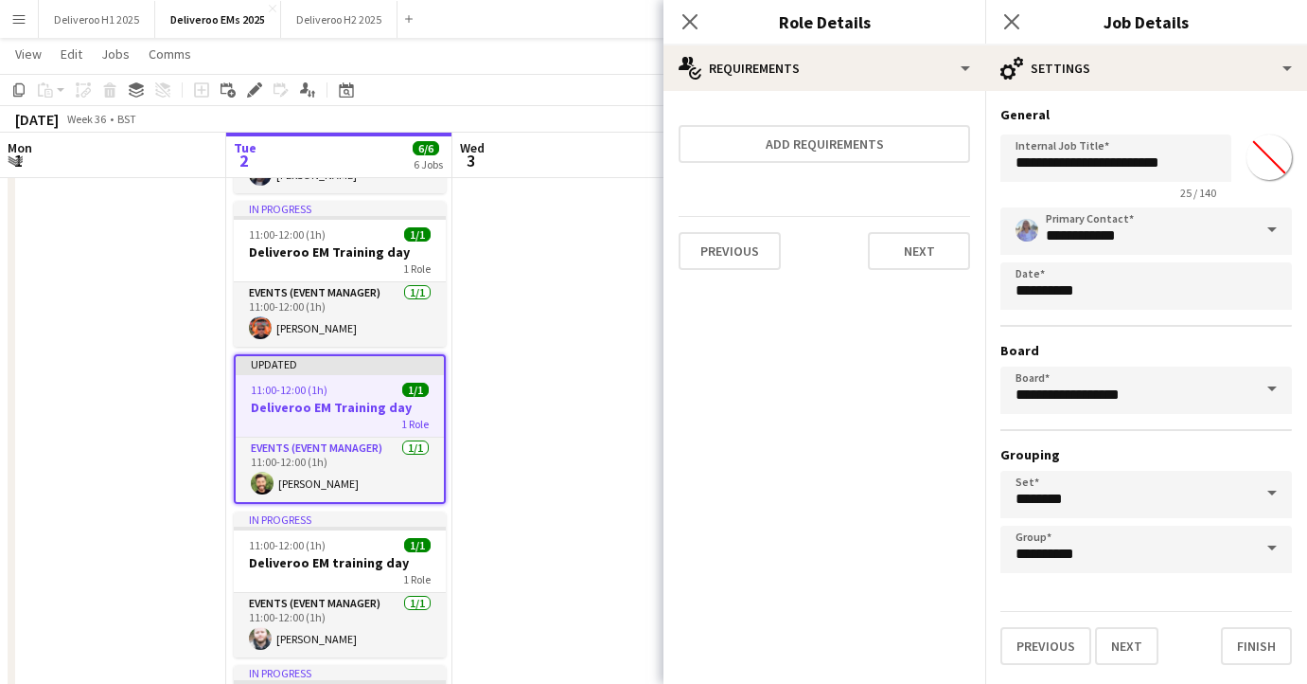
click at [1216, 644] on div "Previous Next Finish" at bounding box center [1147, 638] width 292 height 54
click at [1239, 640] on button "Finish" at bounding box center [1256, 646] width 71 height 38
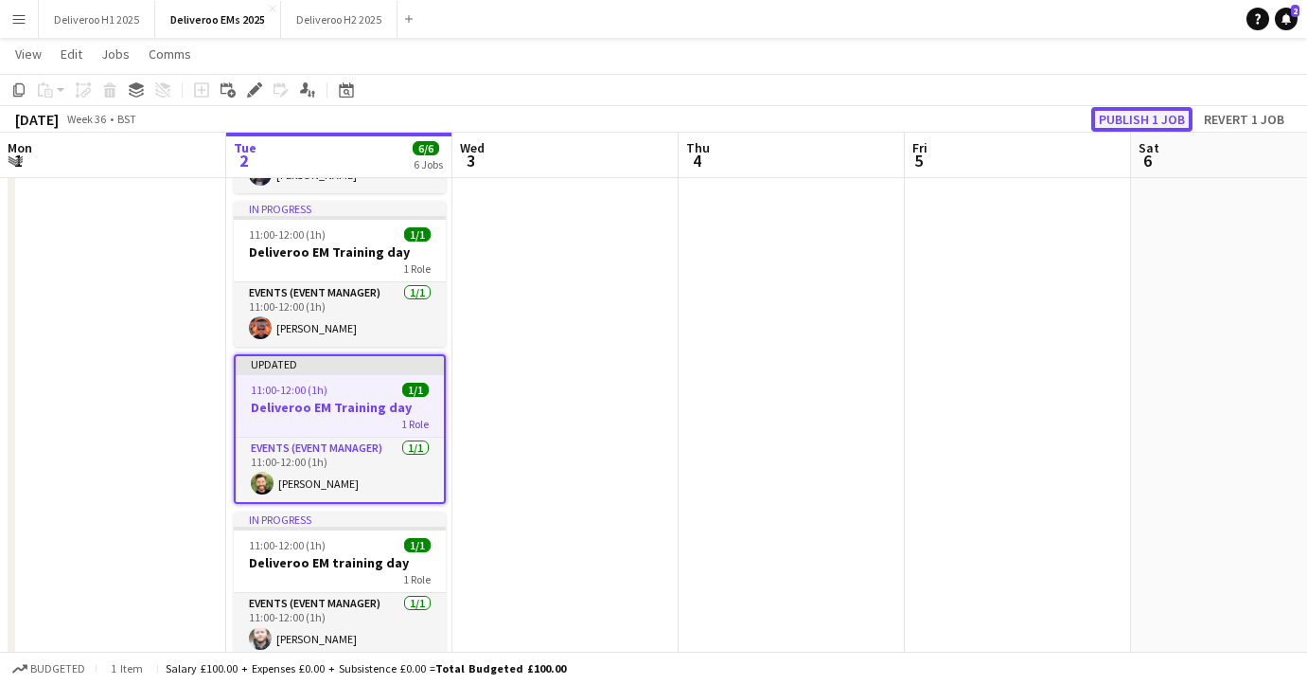
click at [1108, 121] on button "Publish 1 job" at bounding box center [1142, 119] width 101 height 25
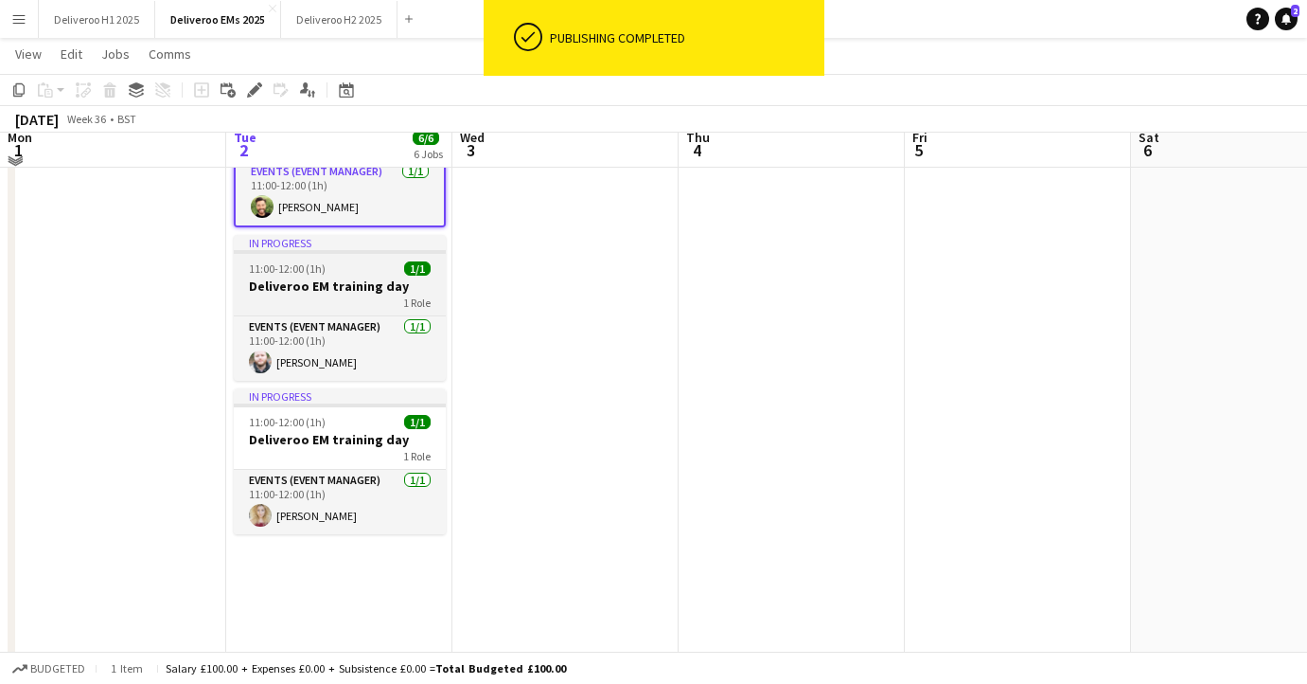
scroll to position [605, 0]
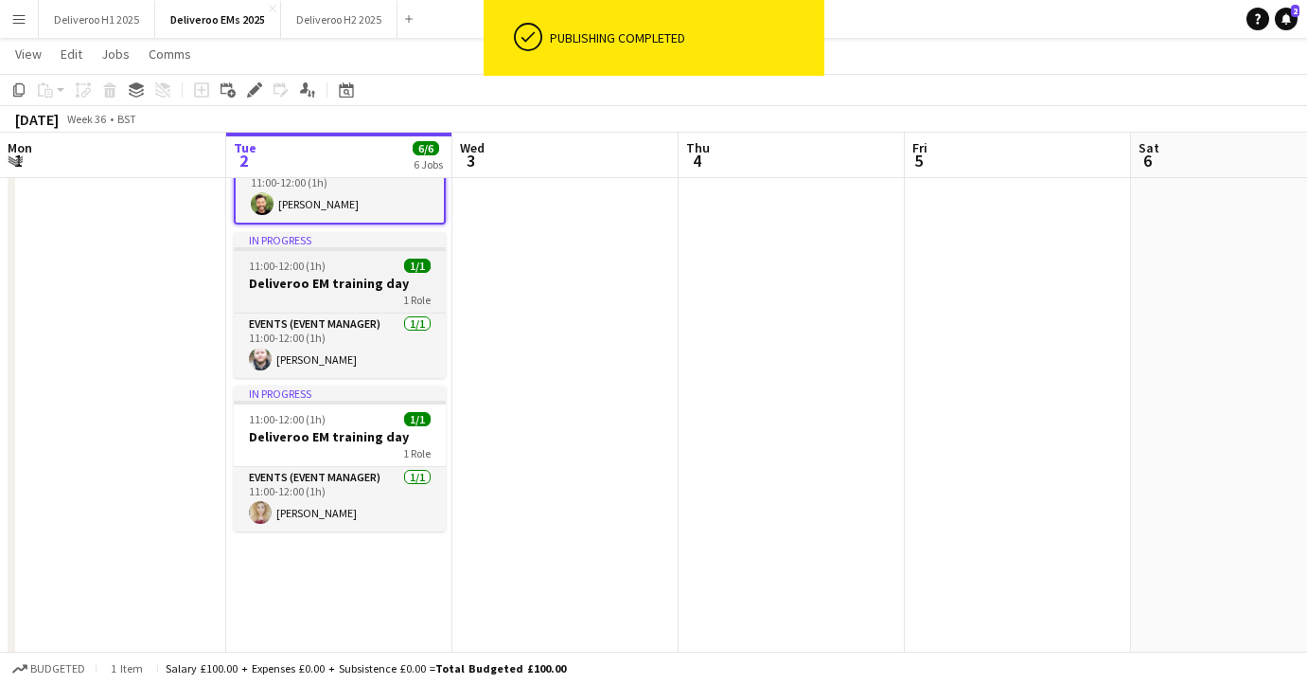
click at [386, 275] on h3 "Deliveroo EM training day" at bounding box center [340, 283] width 212 height 17
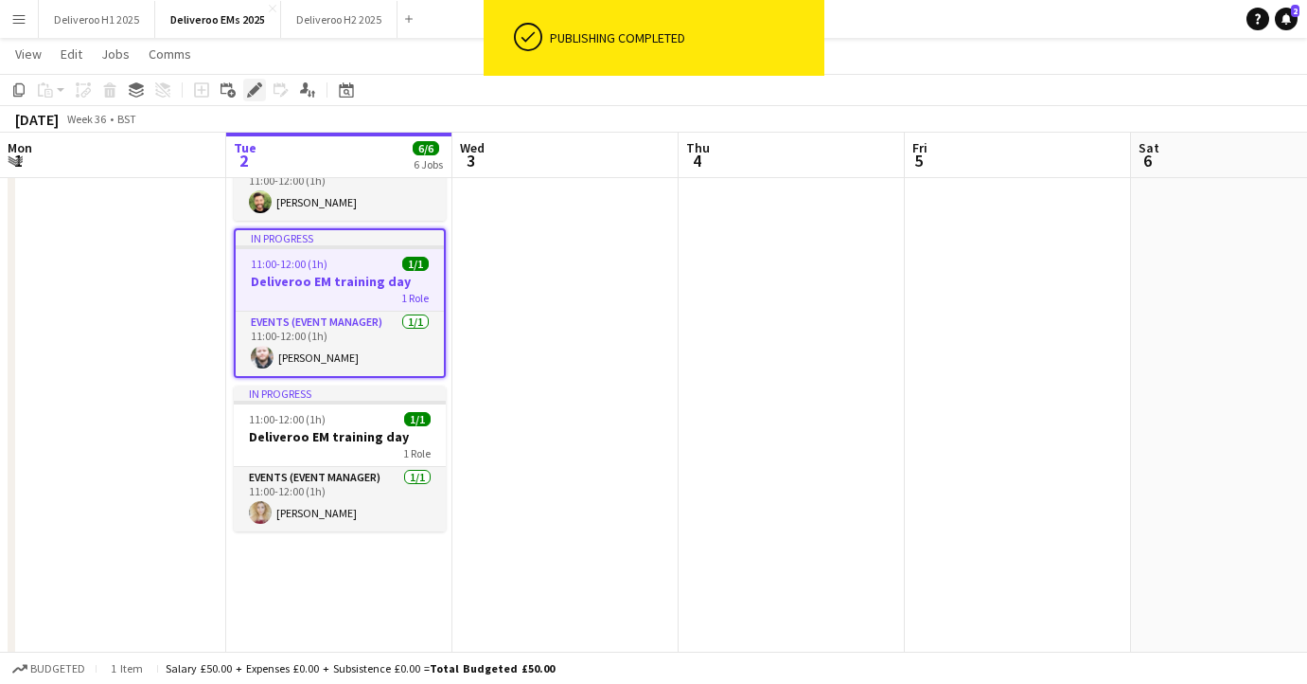
click at [256, 89] on icon at bounding box center [254, 90] width 10 height 10
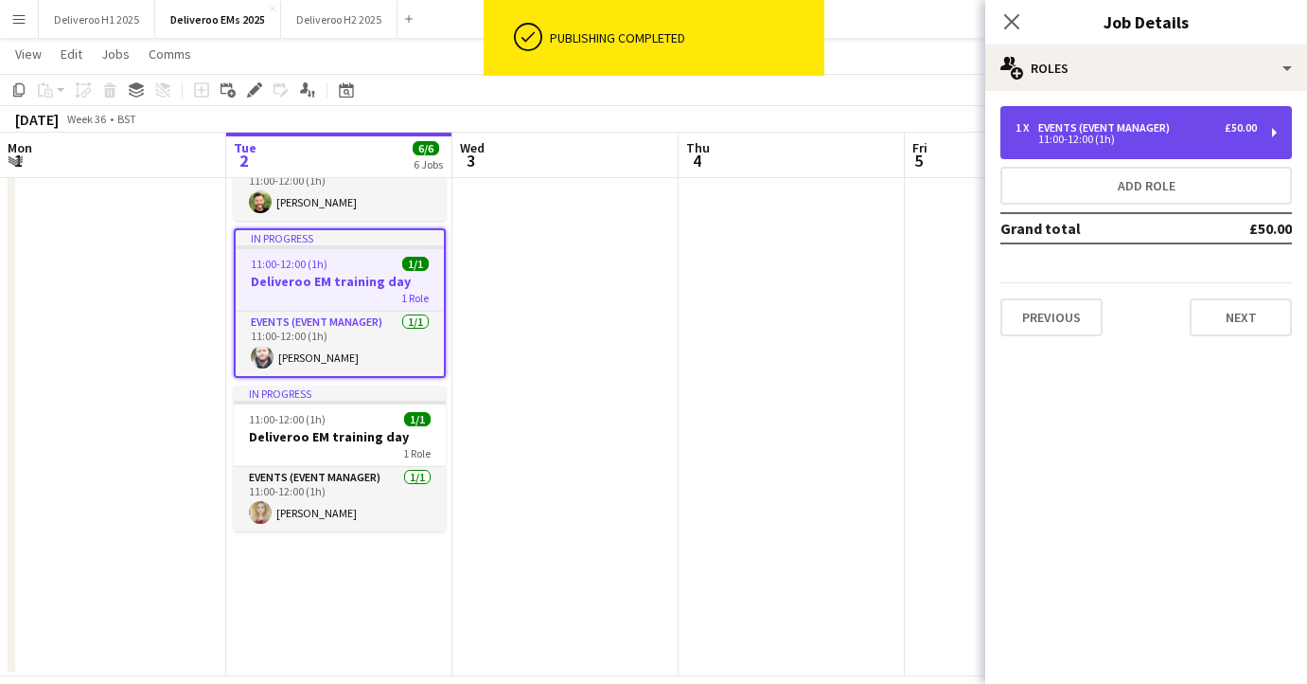
click at [1171, 107] on div "1 x Events (Event Manager) £50.00 11:00-12:00 (1h)" at bounding box center [1147, 132] width 292 height 53
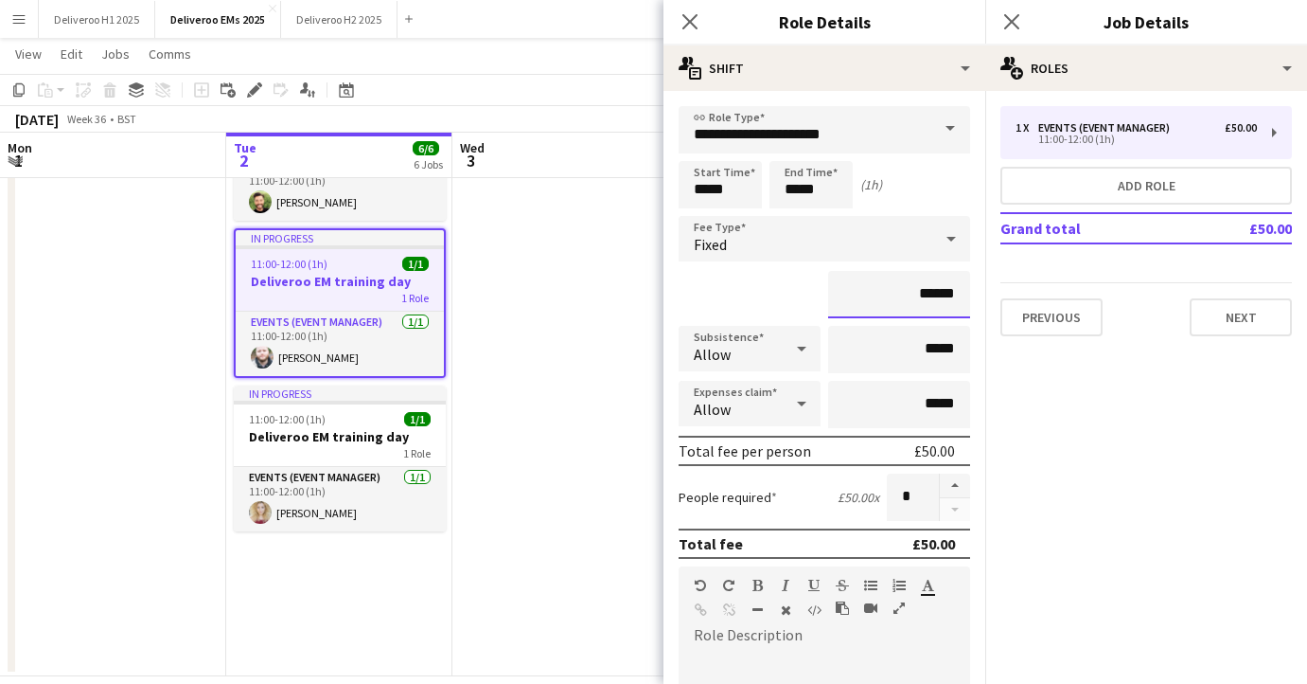
drag, startPoint x: 954, startPoint y: 293, endPoint x: 922, endPoint y: 293, distance: 32.2
click at [922, 293] on input "******" at bounding box center [899, 294] width 142 height 47
type input "*******"
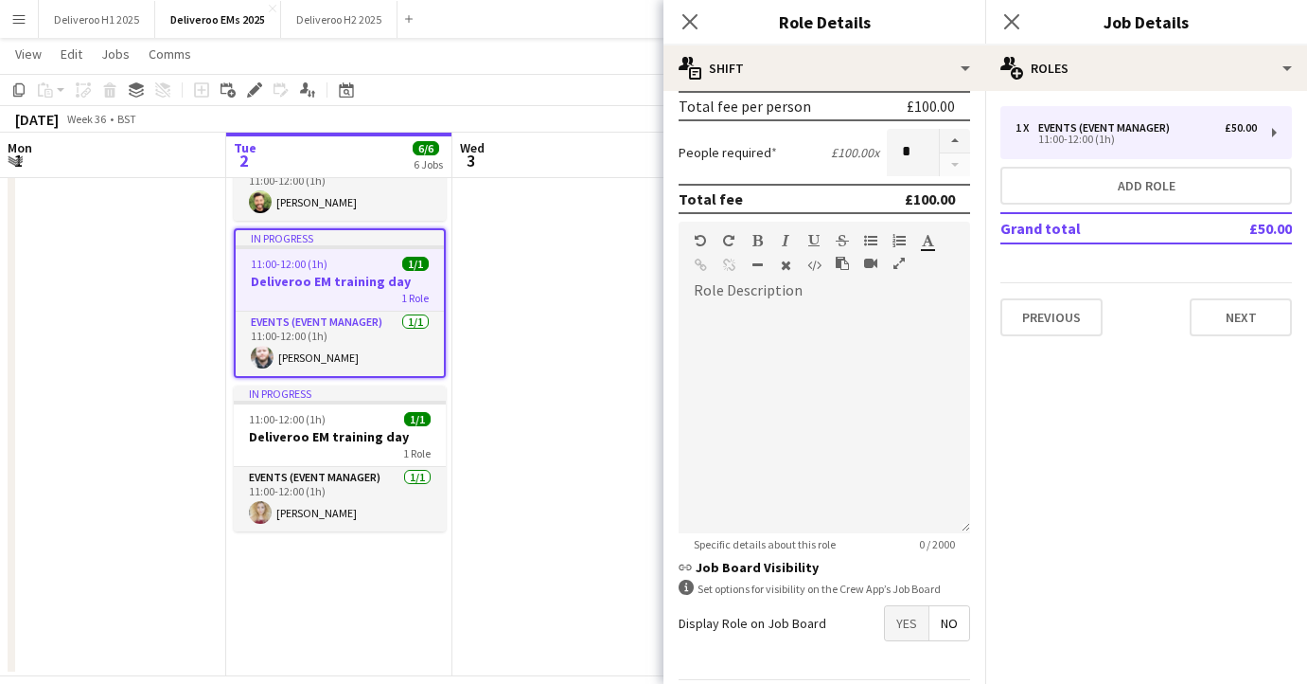
scroll to position [409, 0]
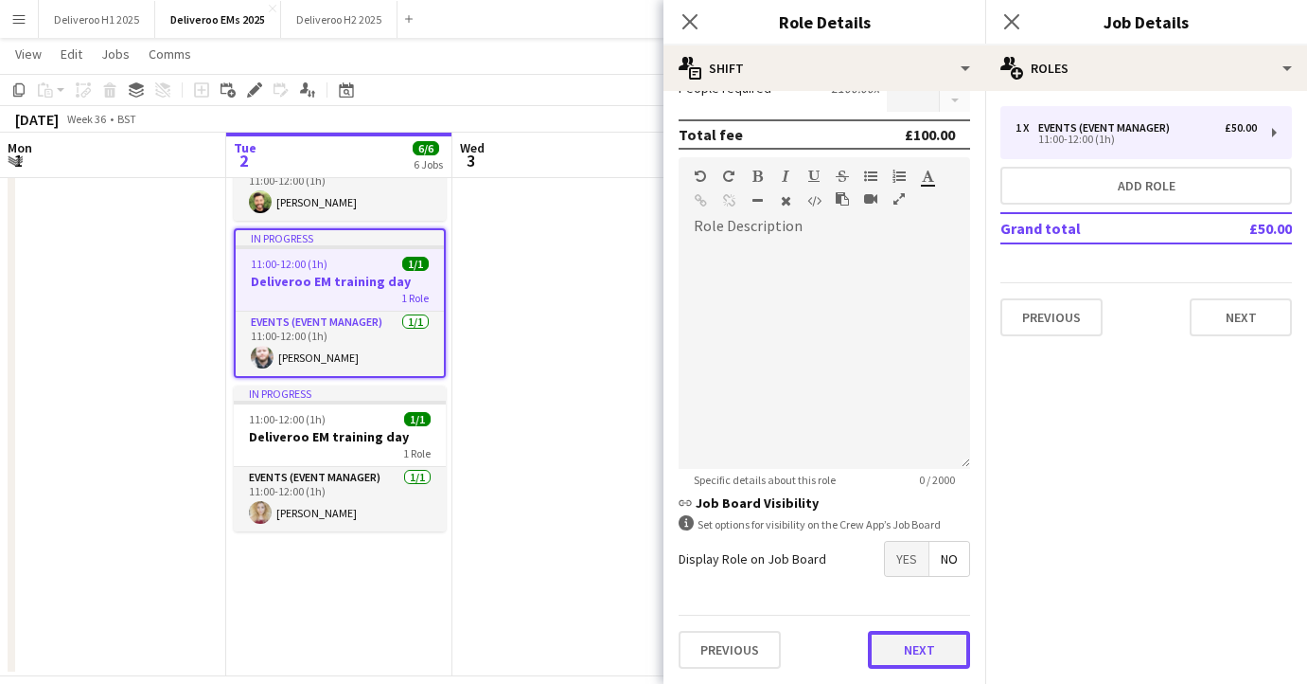
click at [935, 641] on button "Next" at bounding box center [919, 650] width 102 height 38
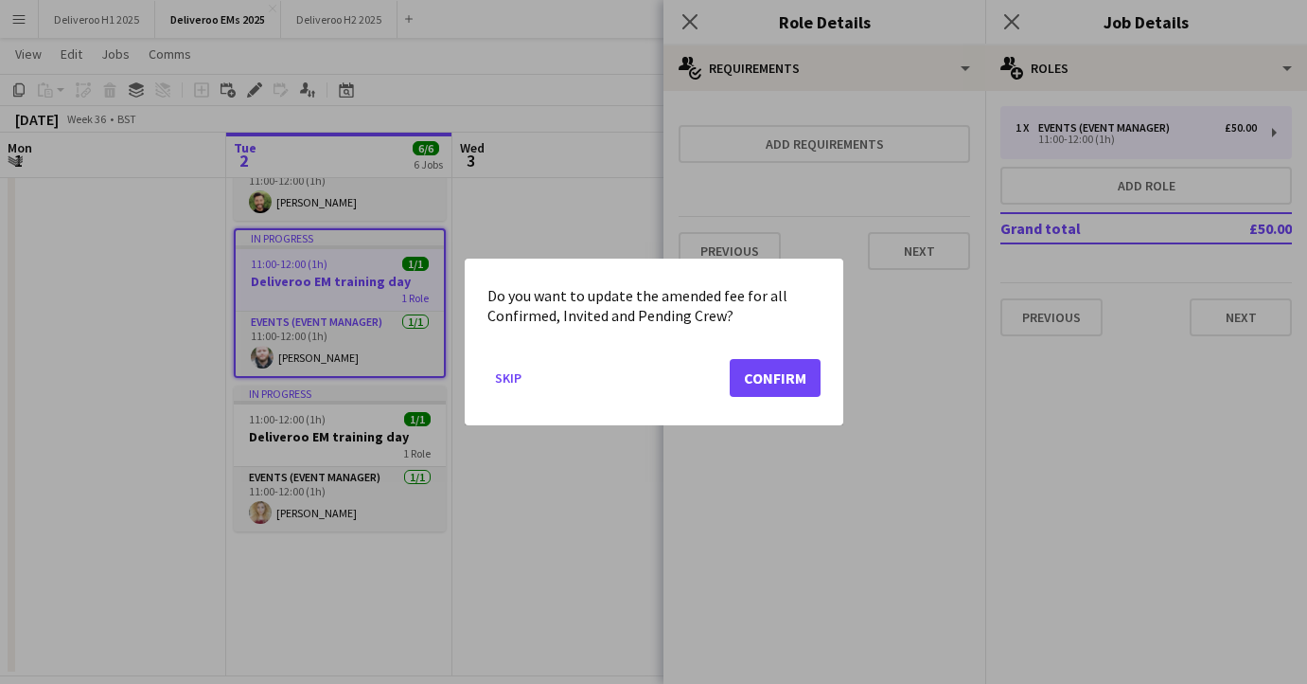
scroll to position [0, 0]
click at [774, 379] on button "Confirm" at bounding box center [775, 378] width 91 height 38
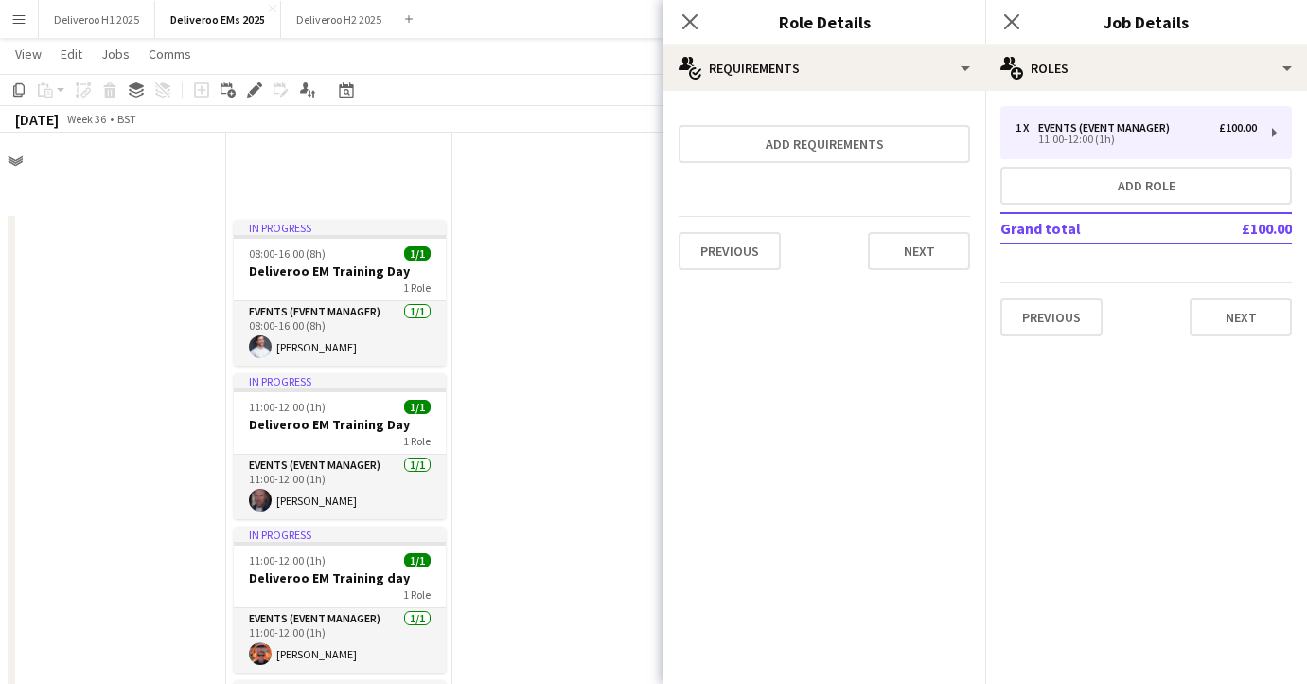
scroll to position [605, 0]
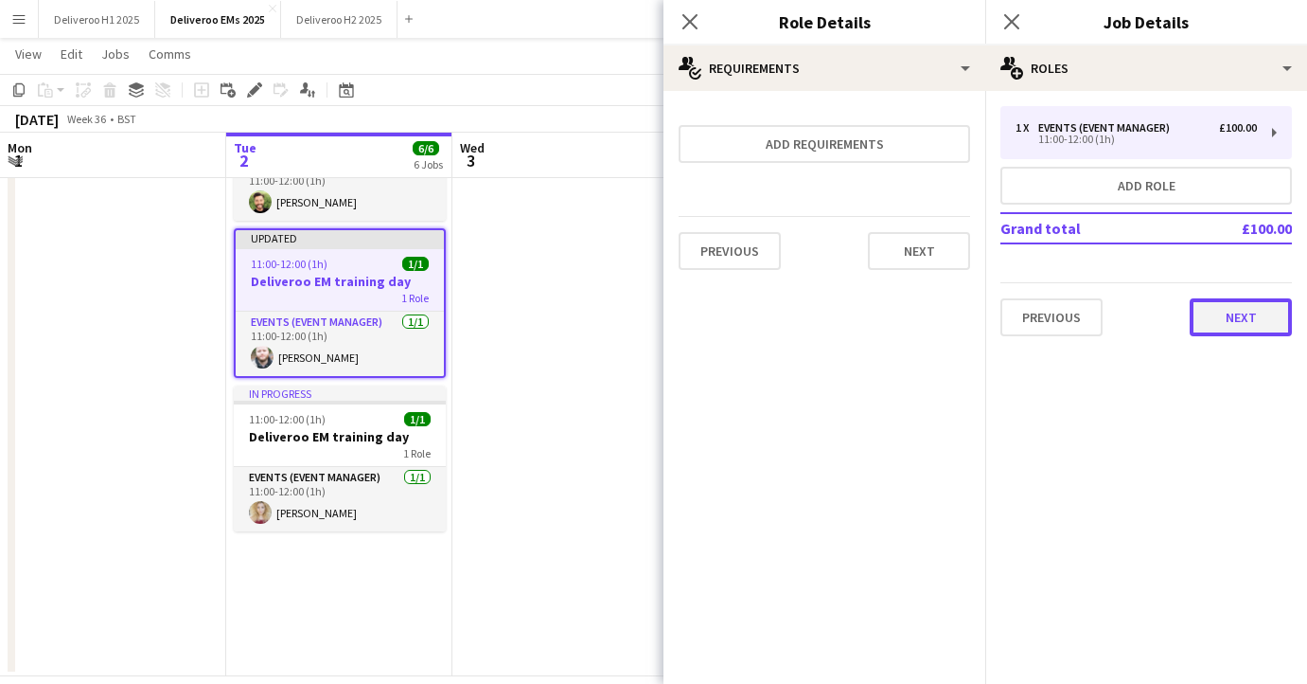
click at [1225, 324] on button "Next" at bounding box center [1241, 317] width 102 height 38
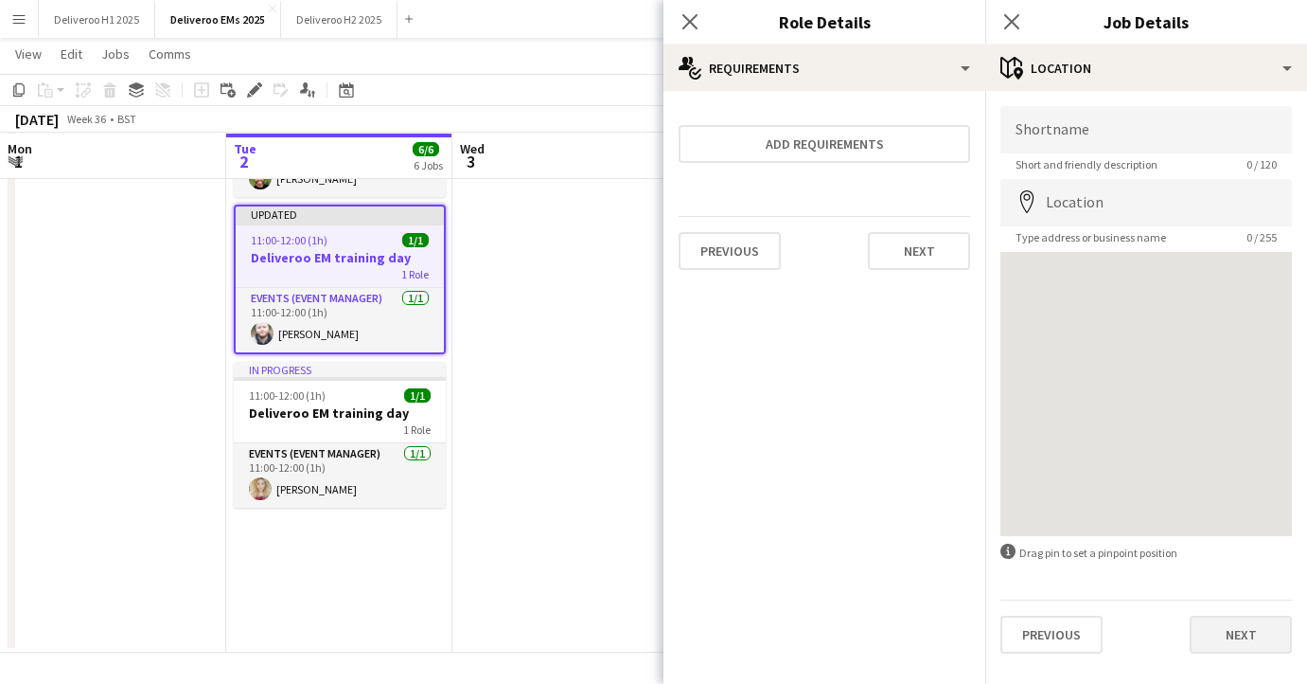
scroll to position [630, 0]
click at [1230, 626] on button "Next" at bounding box center [1241, 634] width 102 height 38
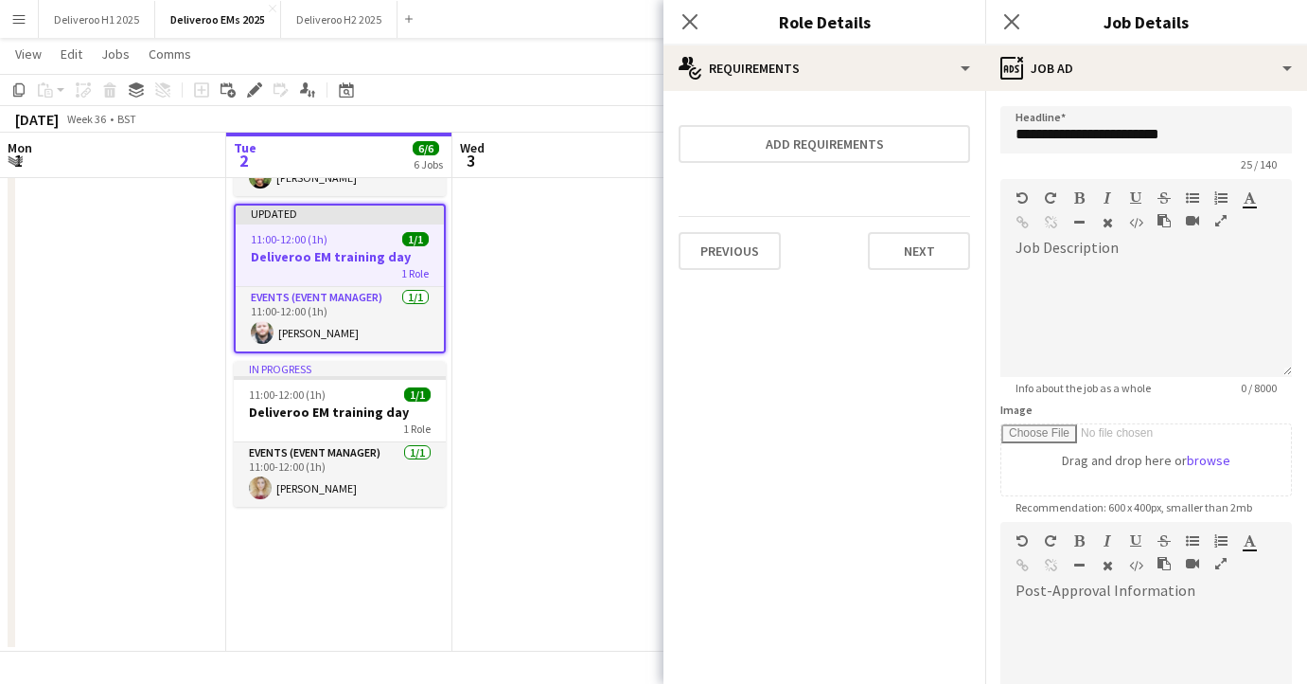
scroll to position [252, 0]
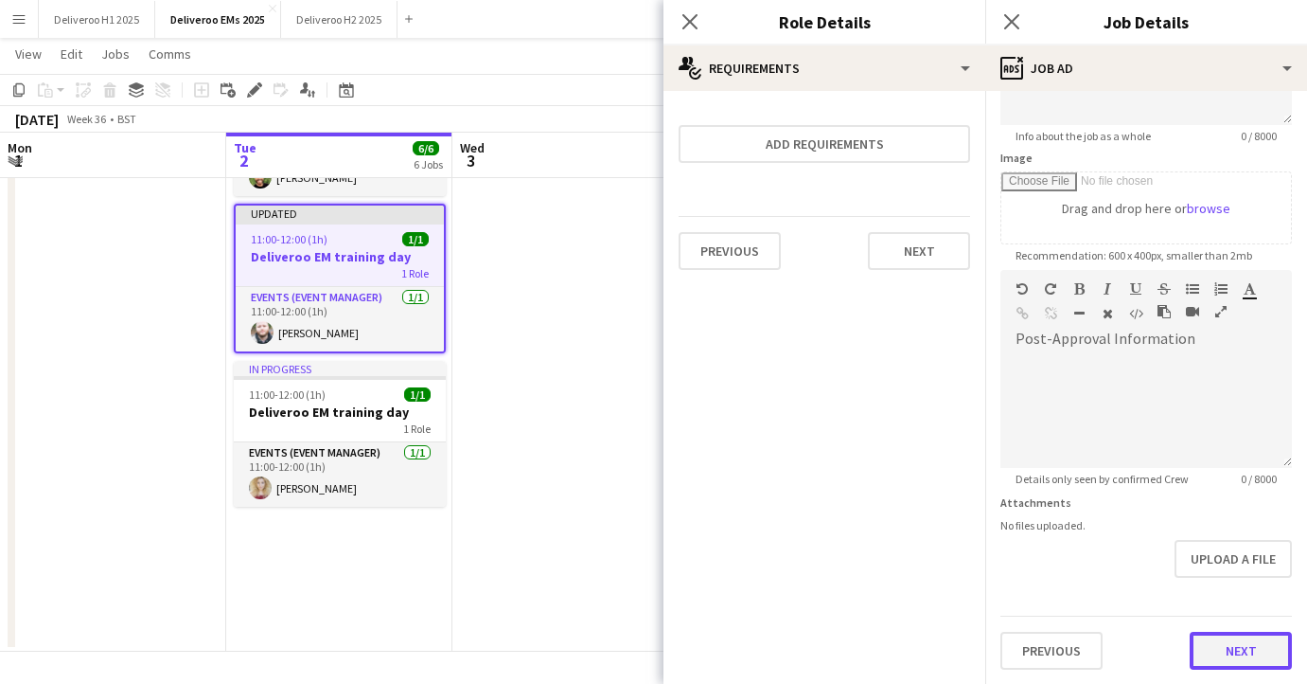
click at [1233, 657] on button "Next" at bounding box center [1241, 650] width 102 height 38
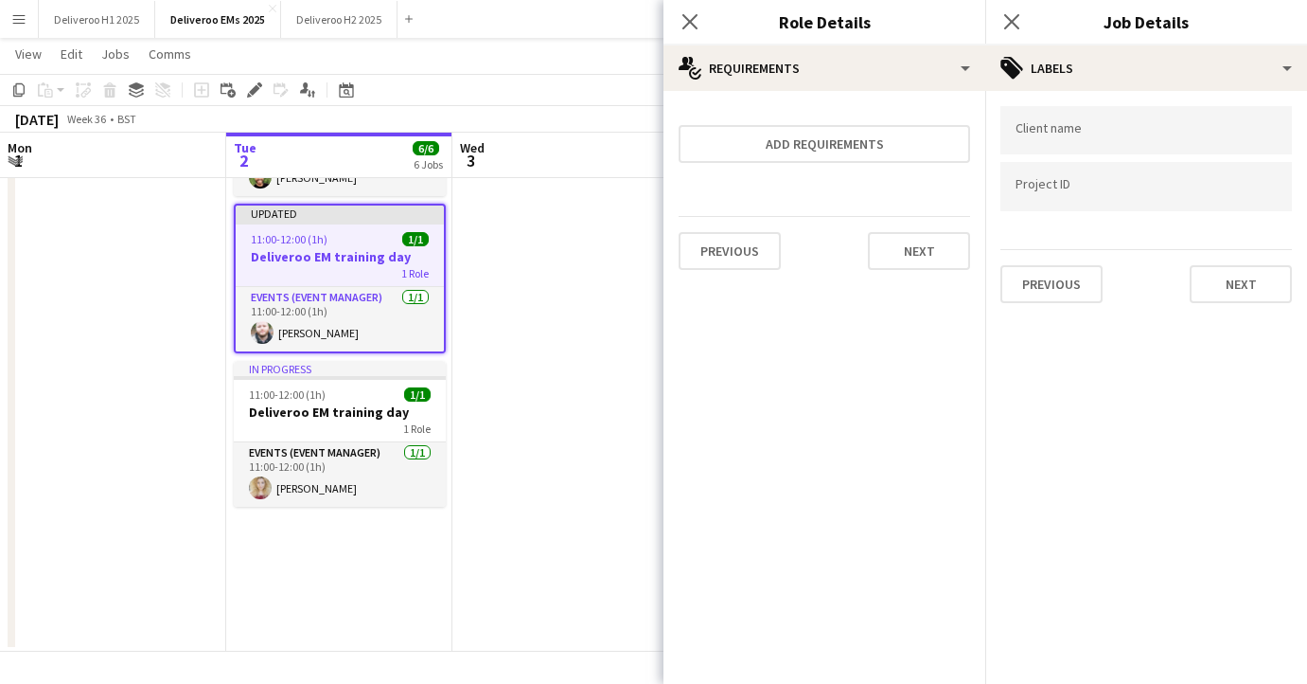
scroll to position [0, 0]
click at [1150, 136] on input "Type to search client labels..." at bounding box center [1146, 130] width 261 height 17
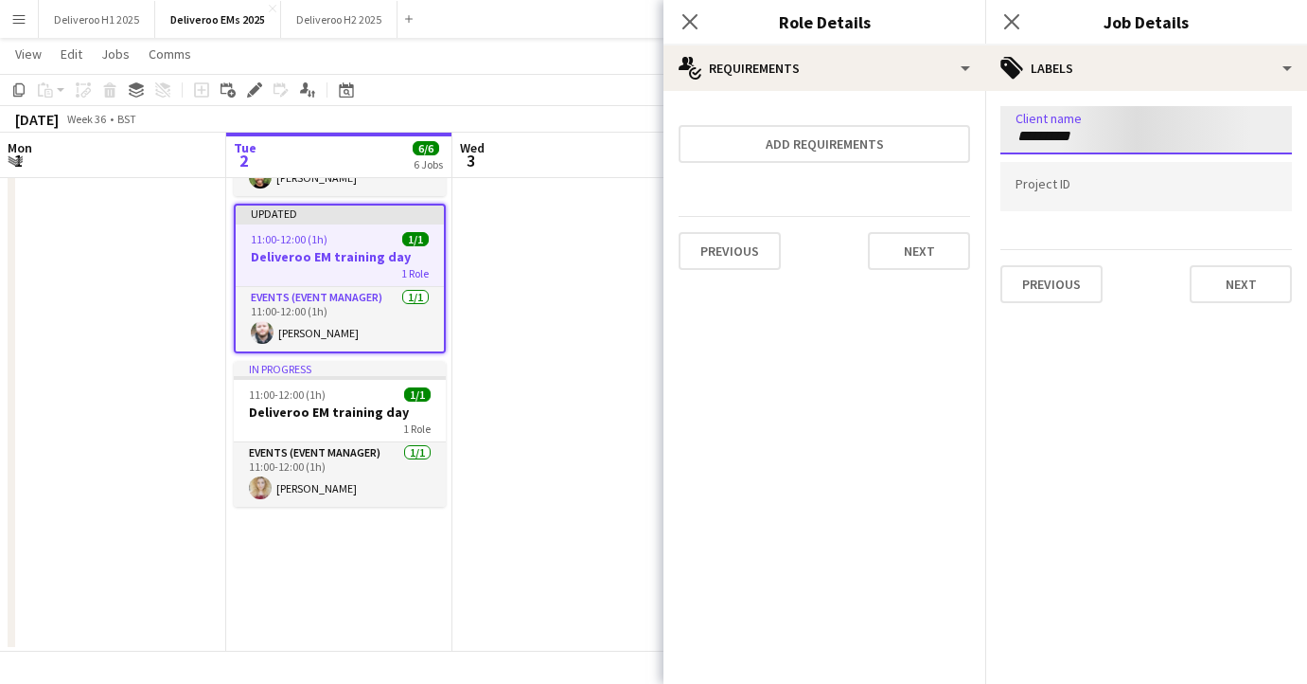
type input "*********"
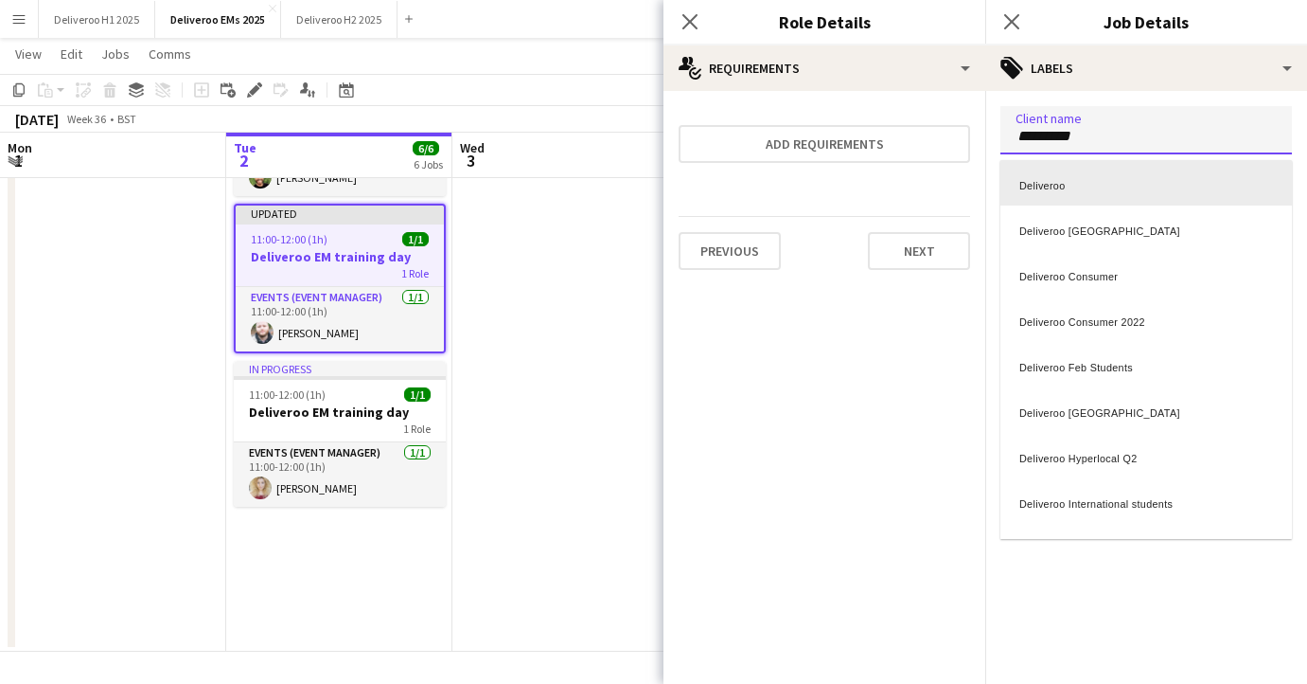
click at [1094, 168] on div "Deliveroo" at bounding box center [1147, 182] width 292 height 45
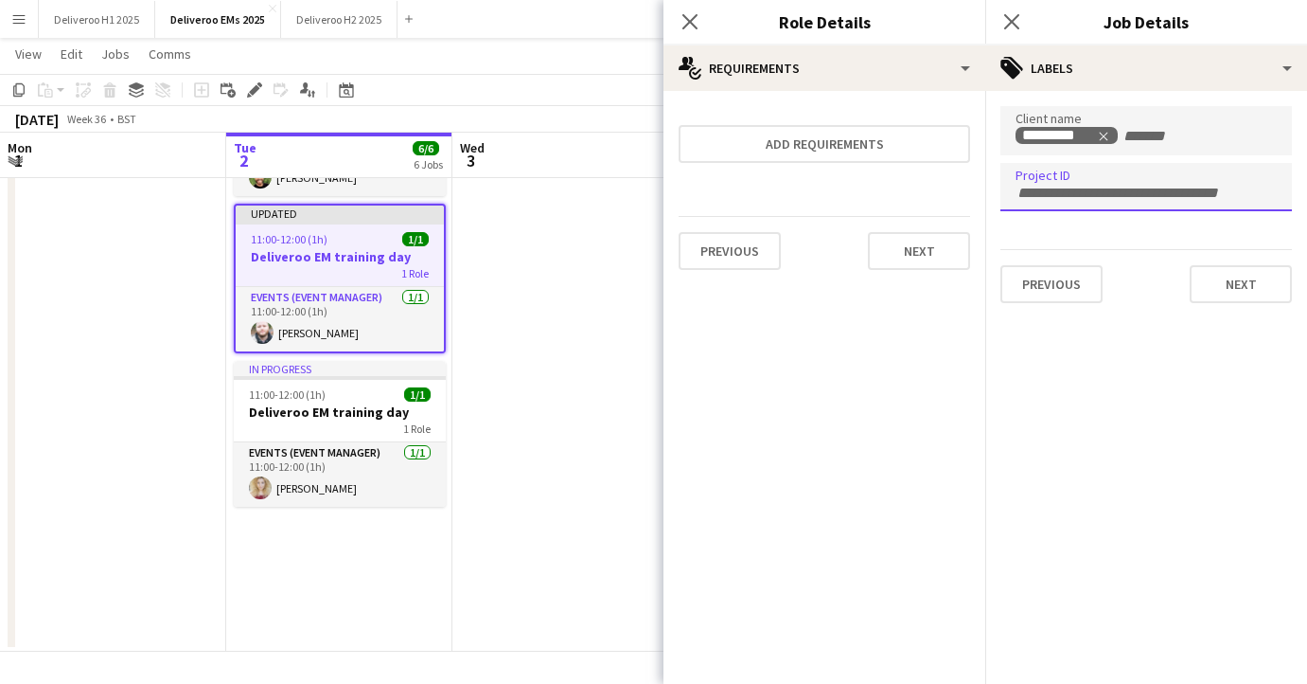
click at [1080, 188] on input "Type to search project ID labels..." at bounding box center [1146, 193] width 261 height 17
type input "******"
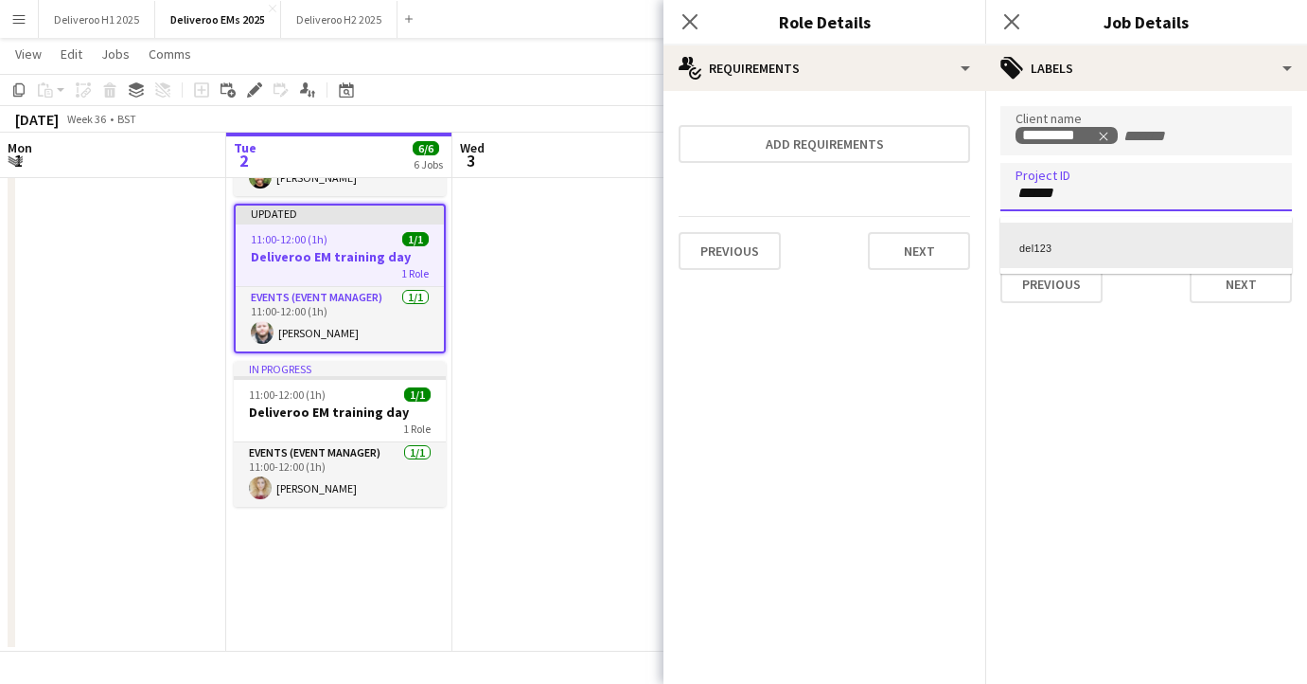
click at [1069, 227] on div "del123" at bounding box center [1147, 244] width 292 height 45
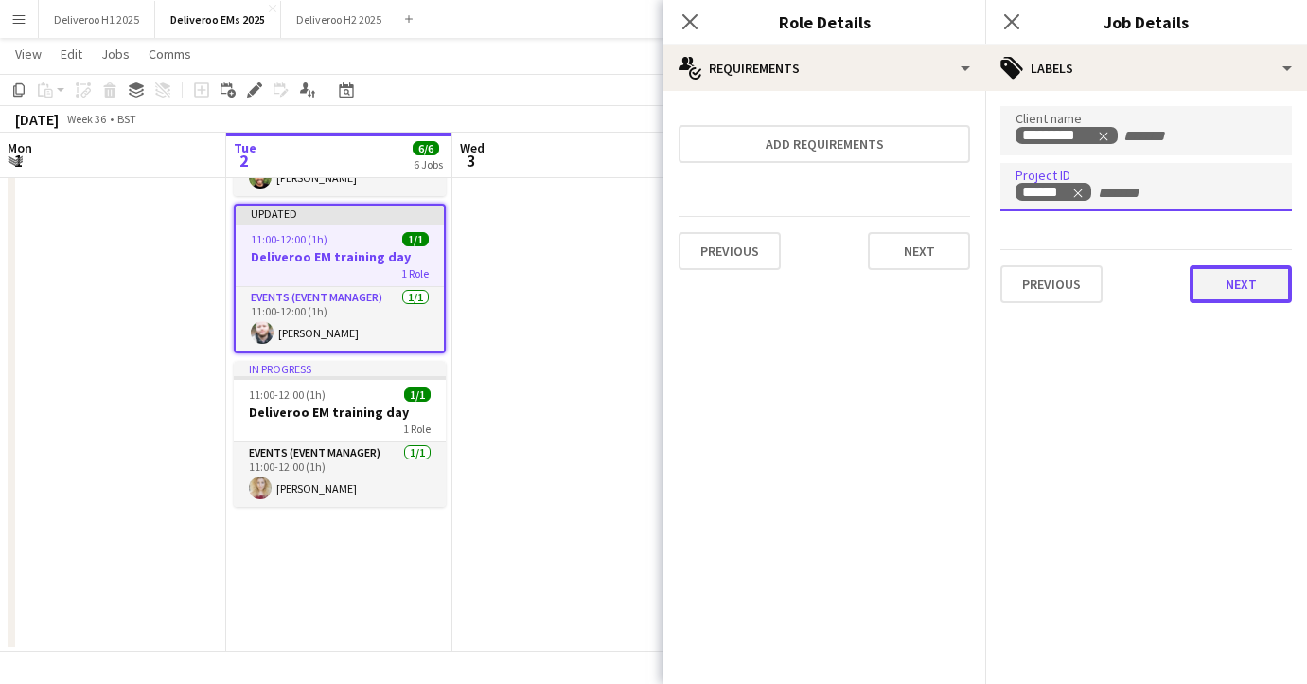
click at [1248, 281] on button "Next" at bounding box center [1241, 284] width 102 height 38
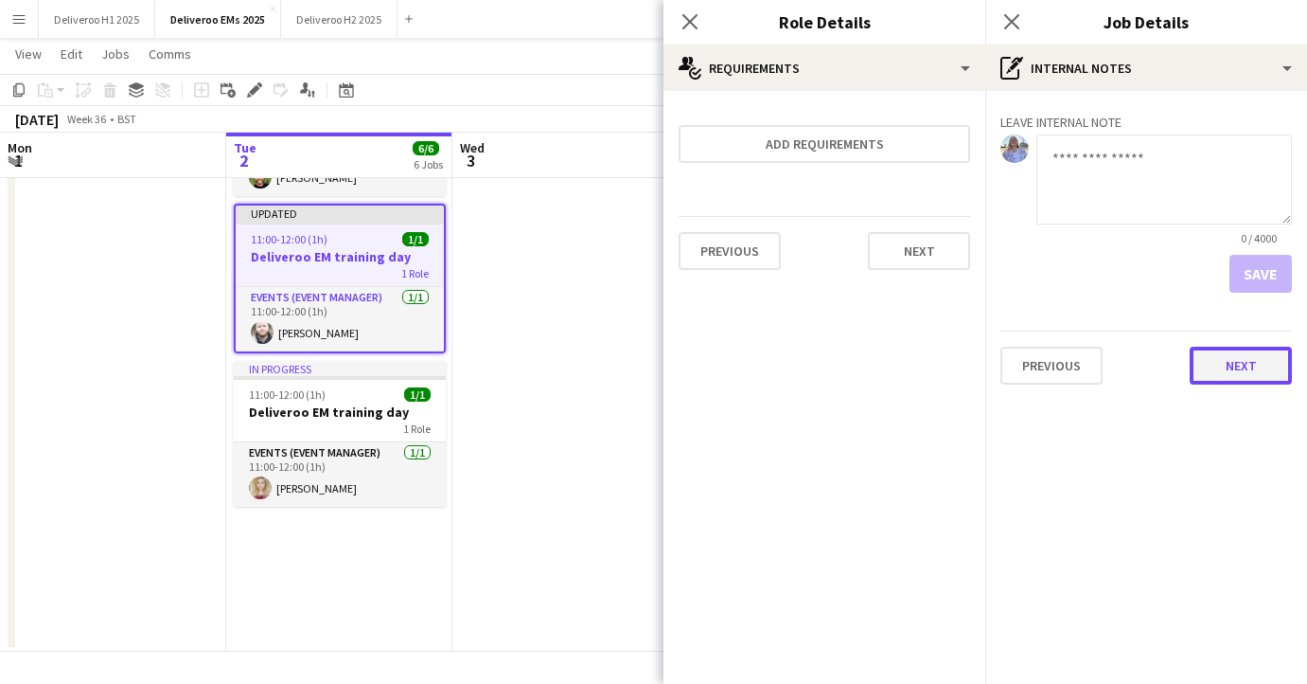
click at [1238, 381] on button "Next" at bounding box center [1241, 366] width 102 height 38
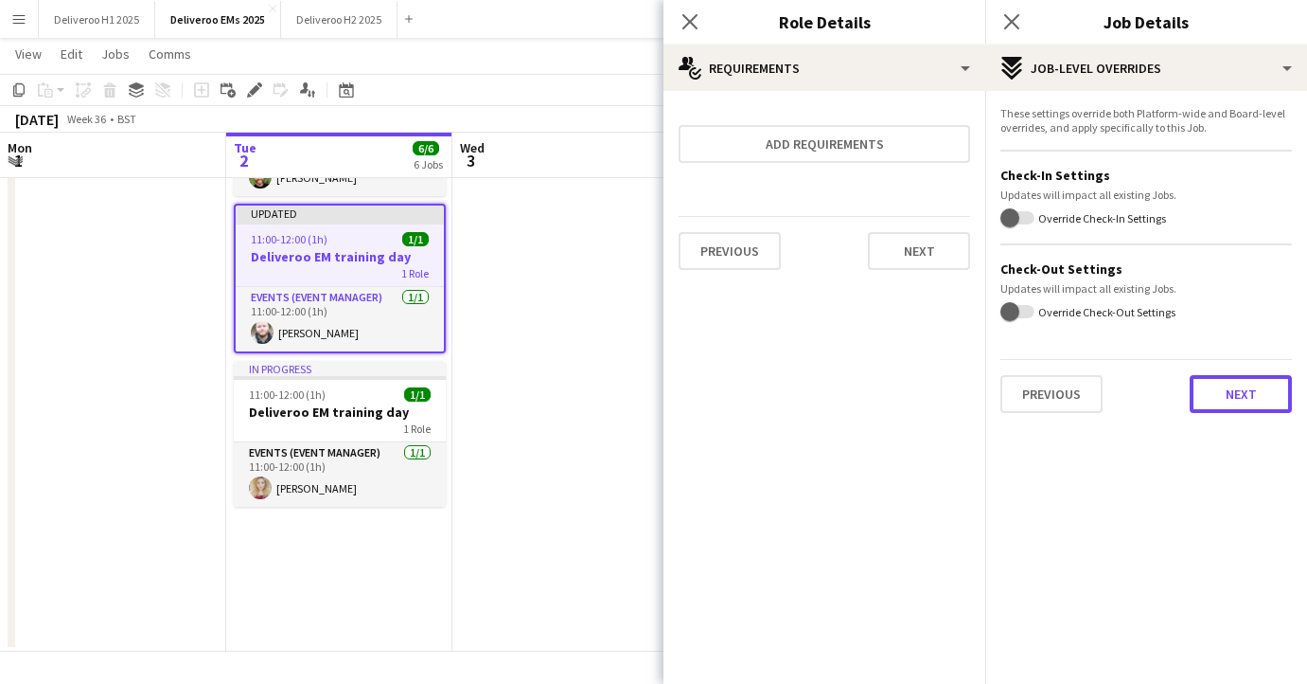
click at [1238, 381] on button "Next" at bounding box center [1241, 394] width 102 height 38
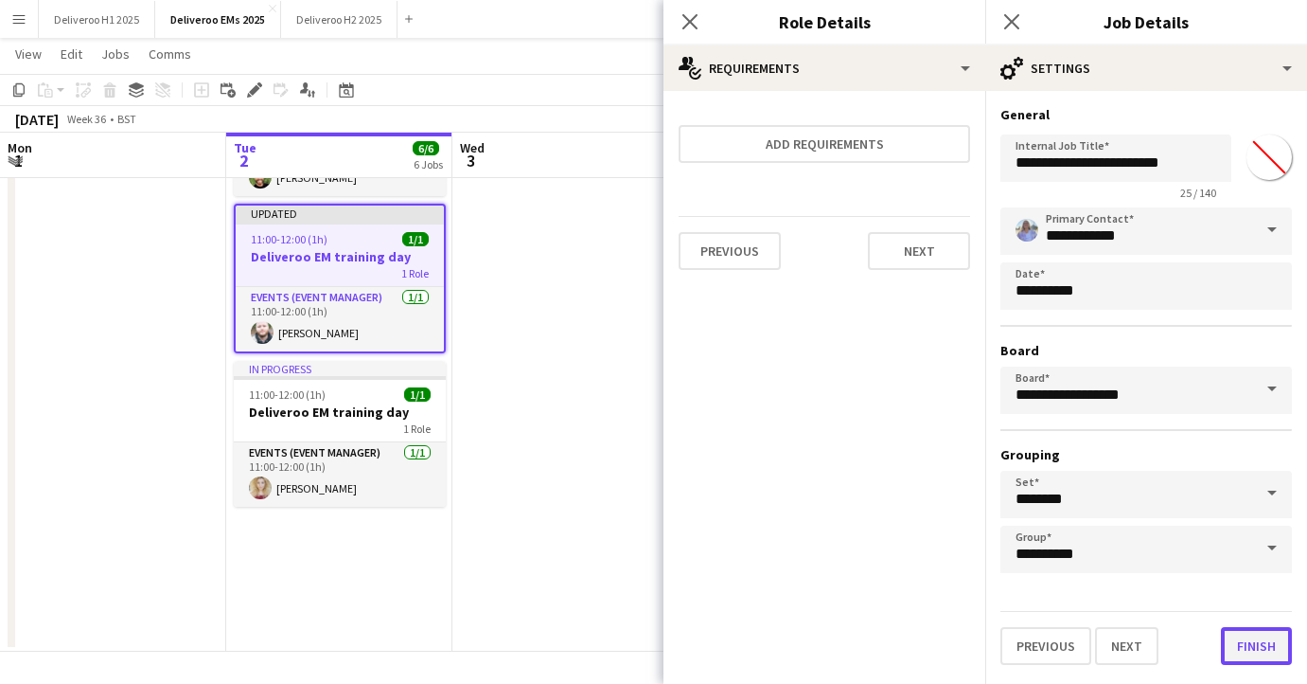
click at [1251, 640] on button "Finish" at bounding box center [1256, 646] width 71 height 38
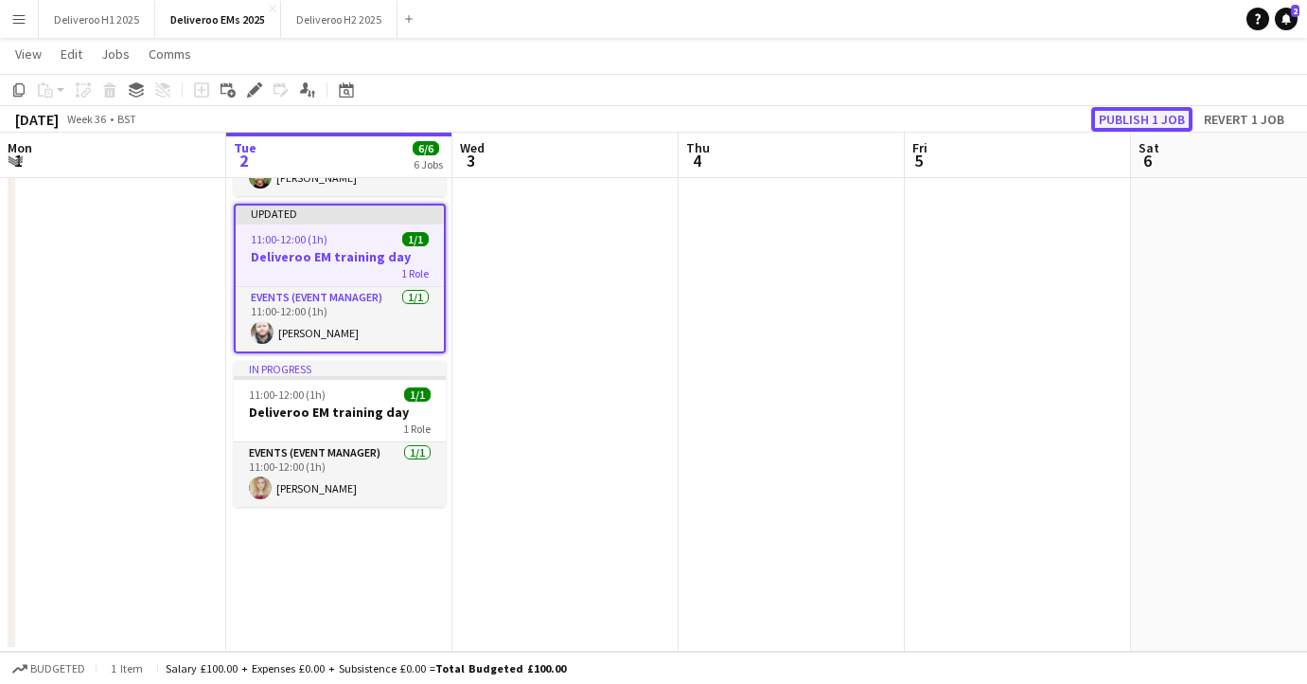
click at [1111, 122] on button "Publish 1 job" at bounding box center [1142, 119] width 101 height 25
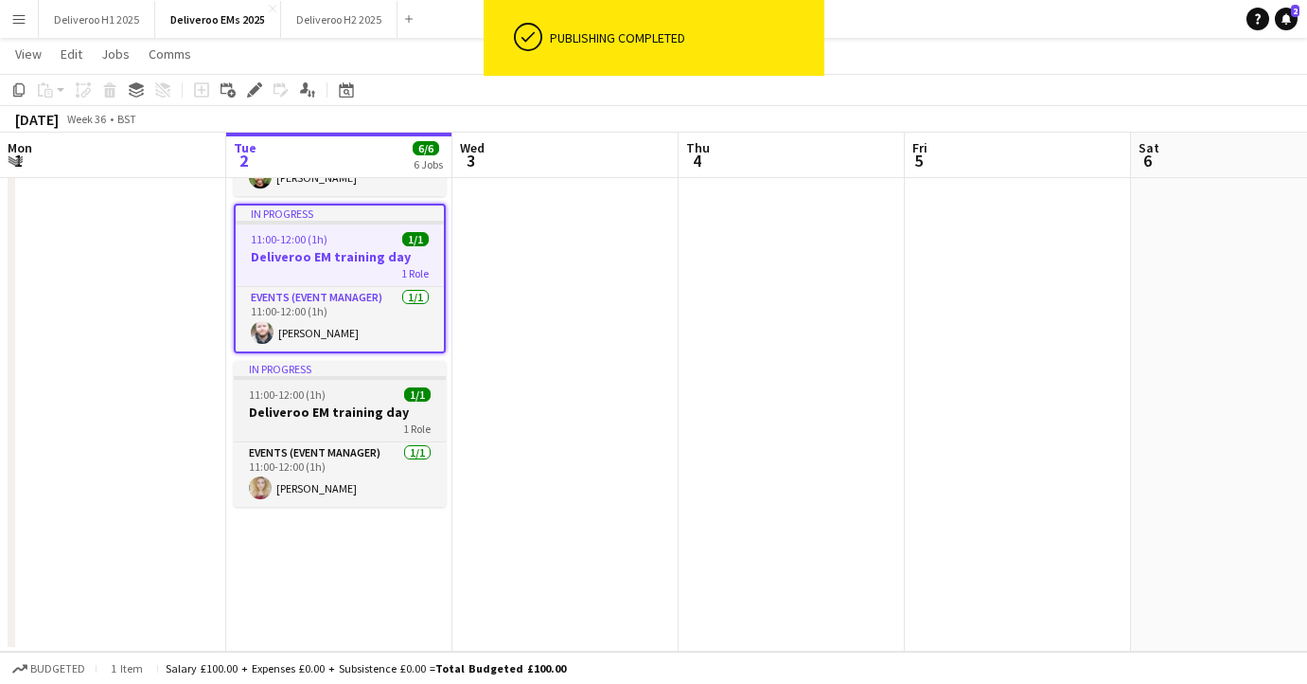
click at [329, 400] on div "11:00-12:00 (1h) 1/1" at bounding box center [340, 394] width 212 height 14
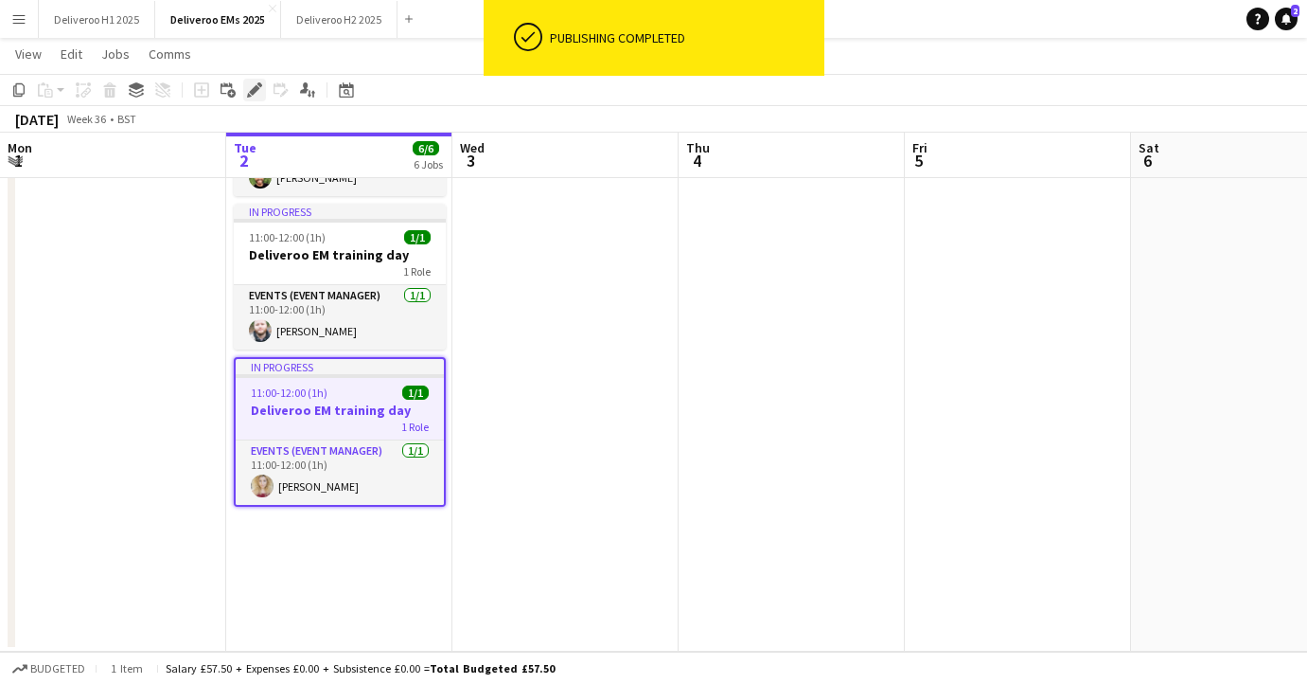
click at [255, 93] on icon "Edit" at bounding box center [254, 89] width 15 height 15
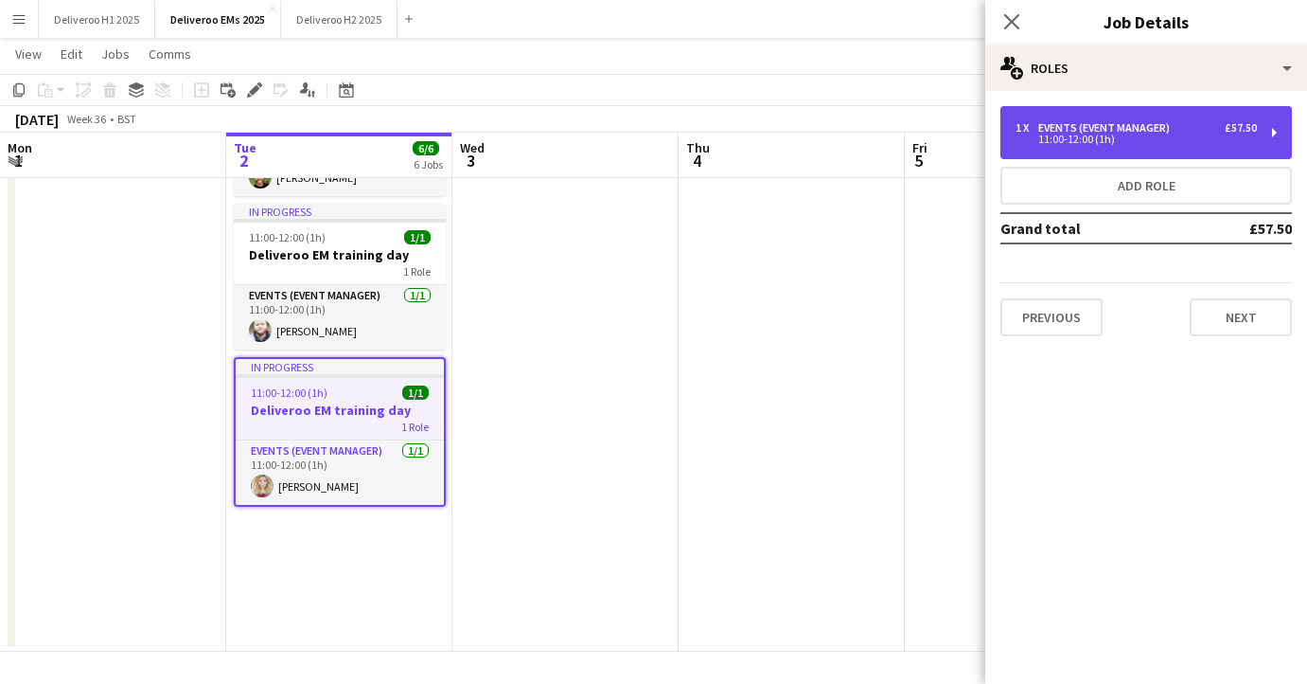
click at [1199, 127] on div "1 x Events (Event Manager) £57.50" at bounding box center [1136, 127] width 241 height 13
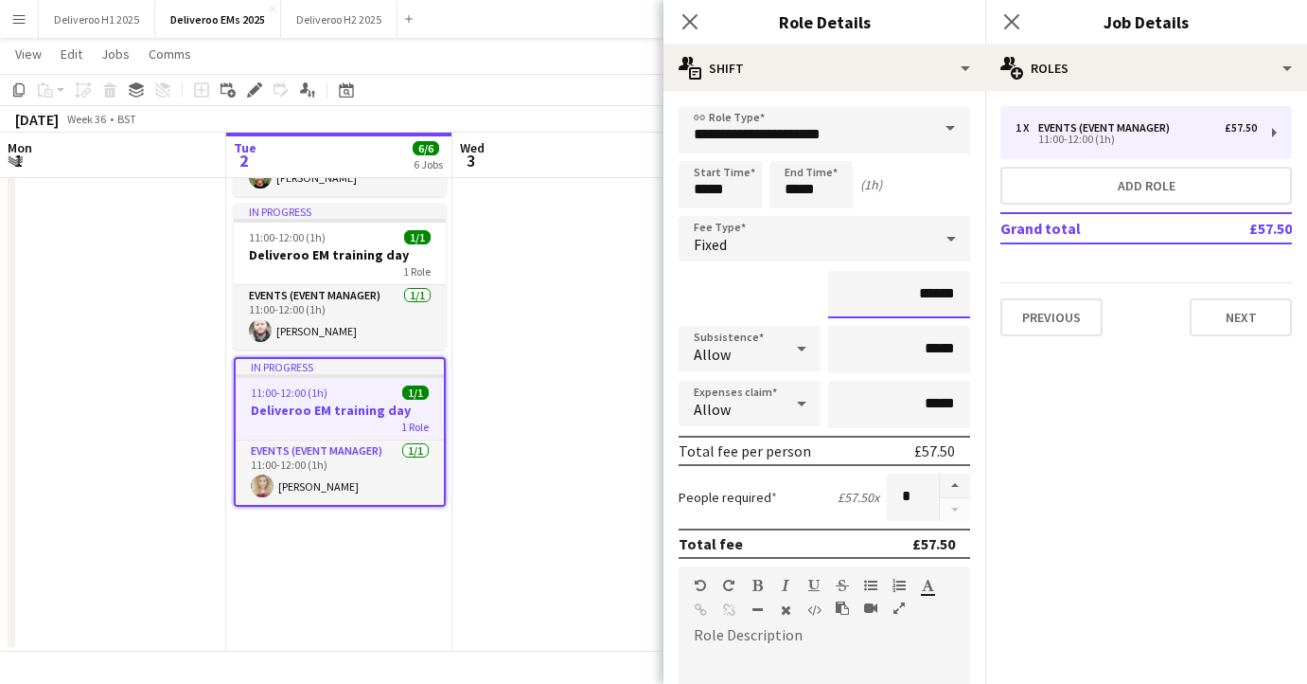
drag, startPoint x: 955, startPoint y: 300, endPoint x: 922, endPoint y: 300, distance: 33.1
click at [922, 300] on input "******" at bounding box center [899, 294] width 142 height 47
type input "*******"
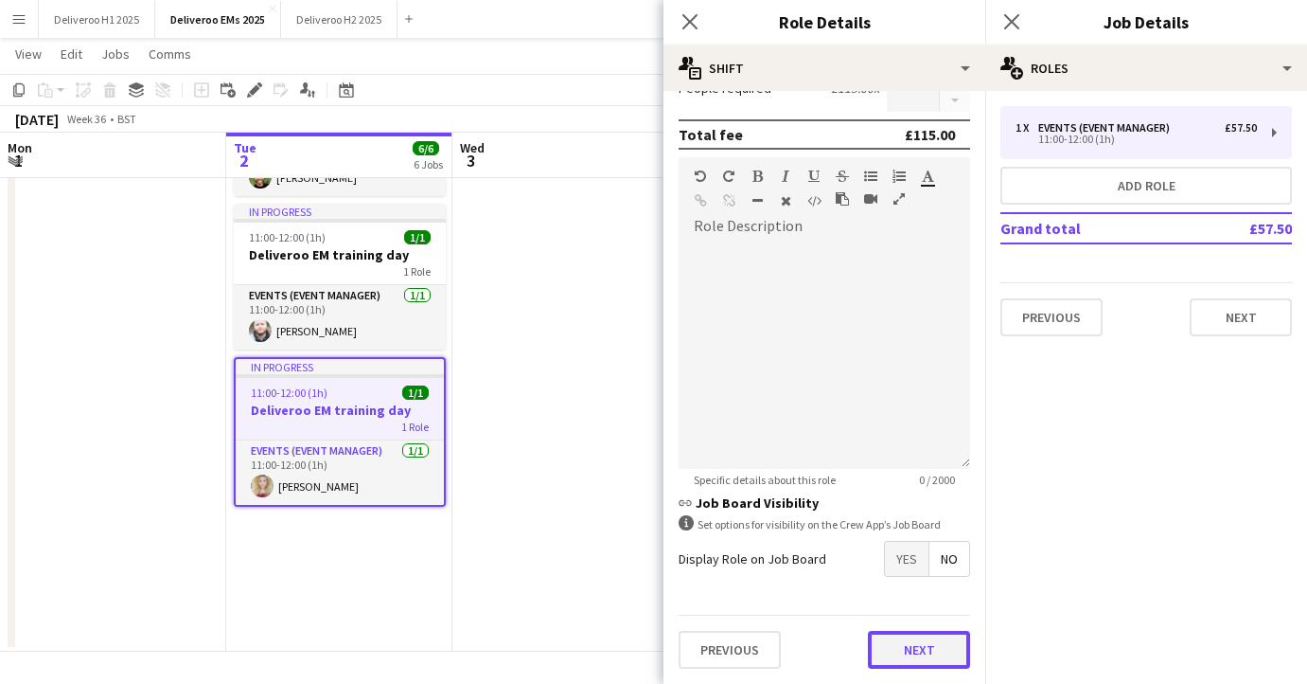
click at [937, 659] on button "Next" at bounding box center [919, 650] width 102 height 38
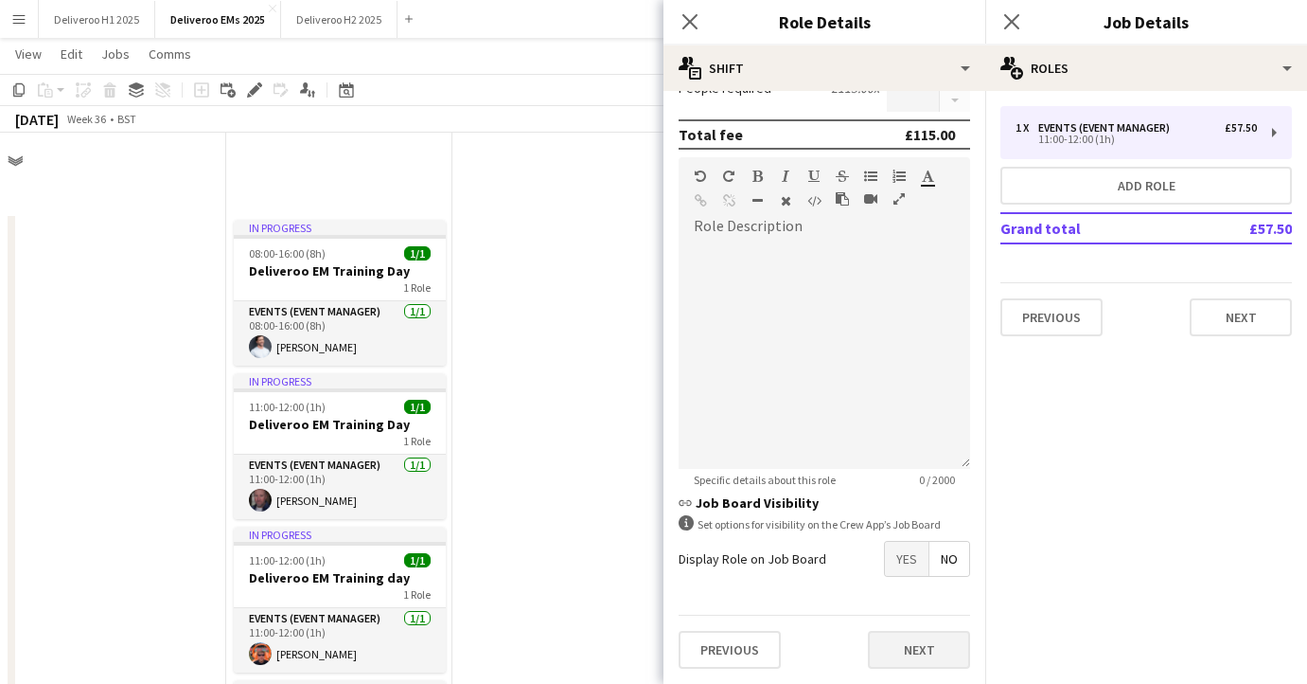
scroll to position [0, 0]
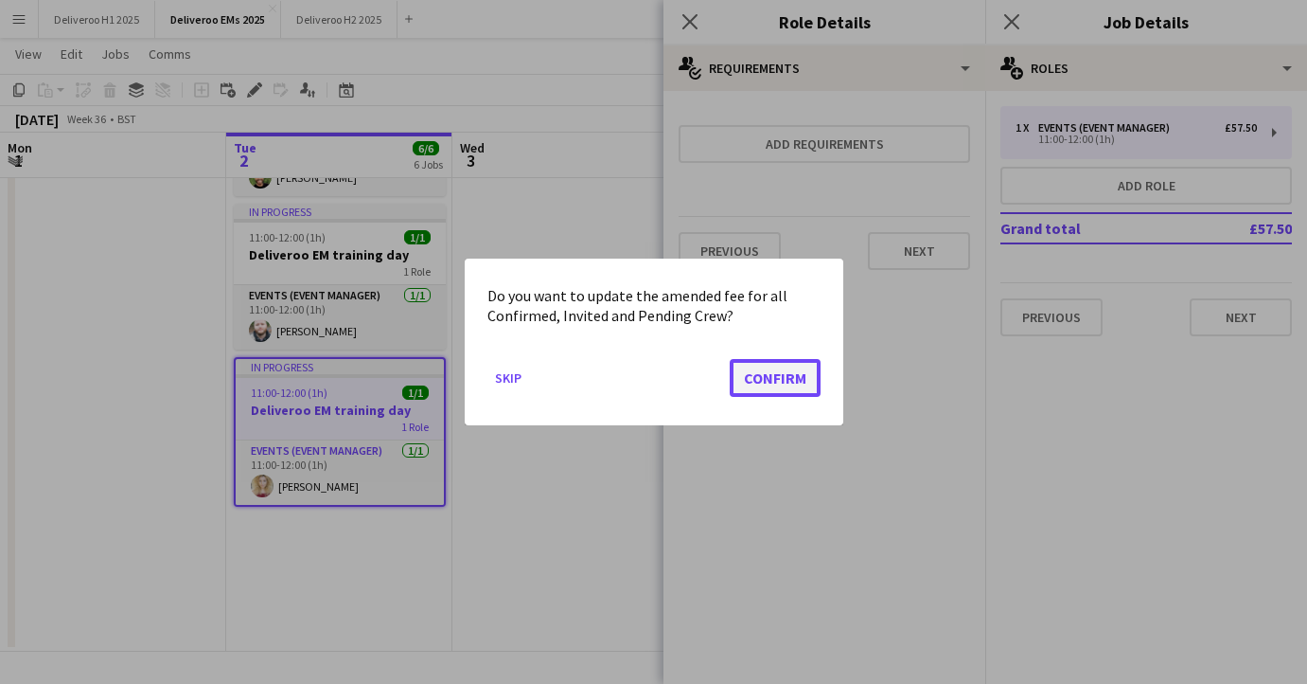
click at [774, 378] on button "Confirm" at bounding box center [775, 378] width 91 height 38
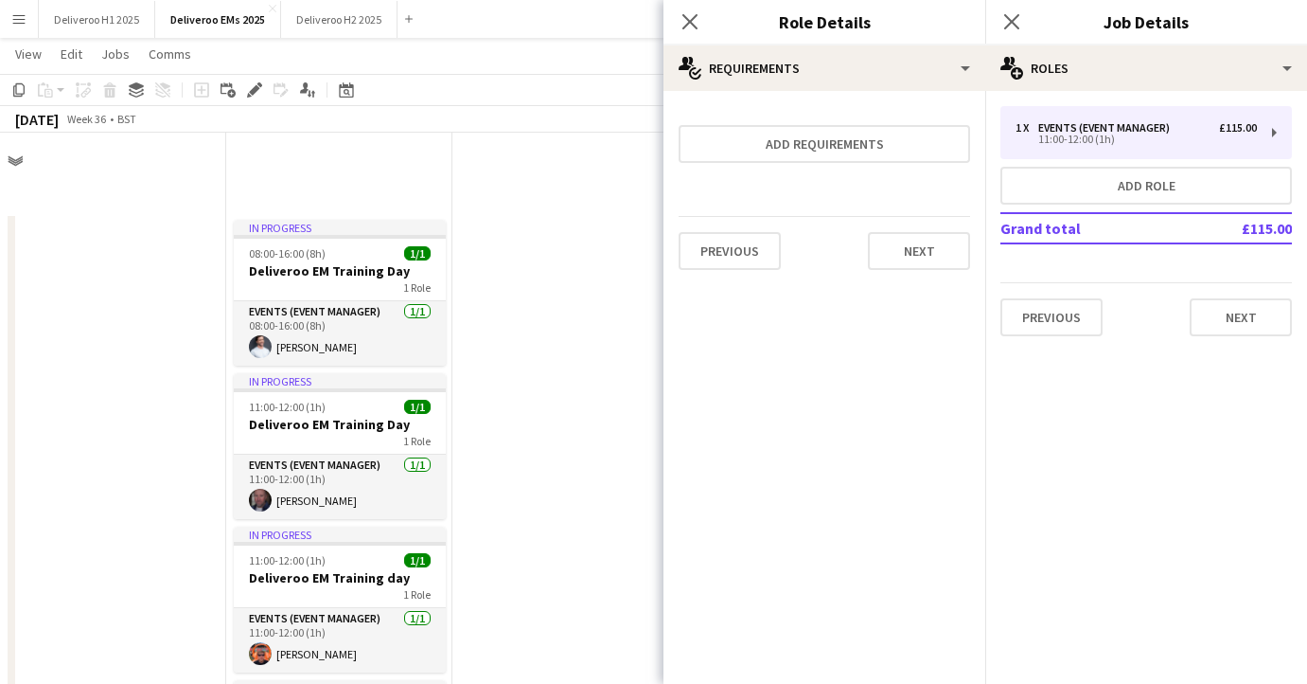
scroll to position [630, 0]
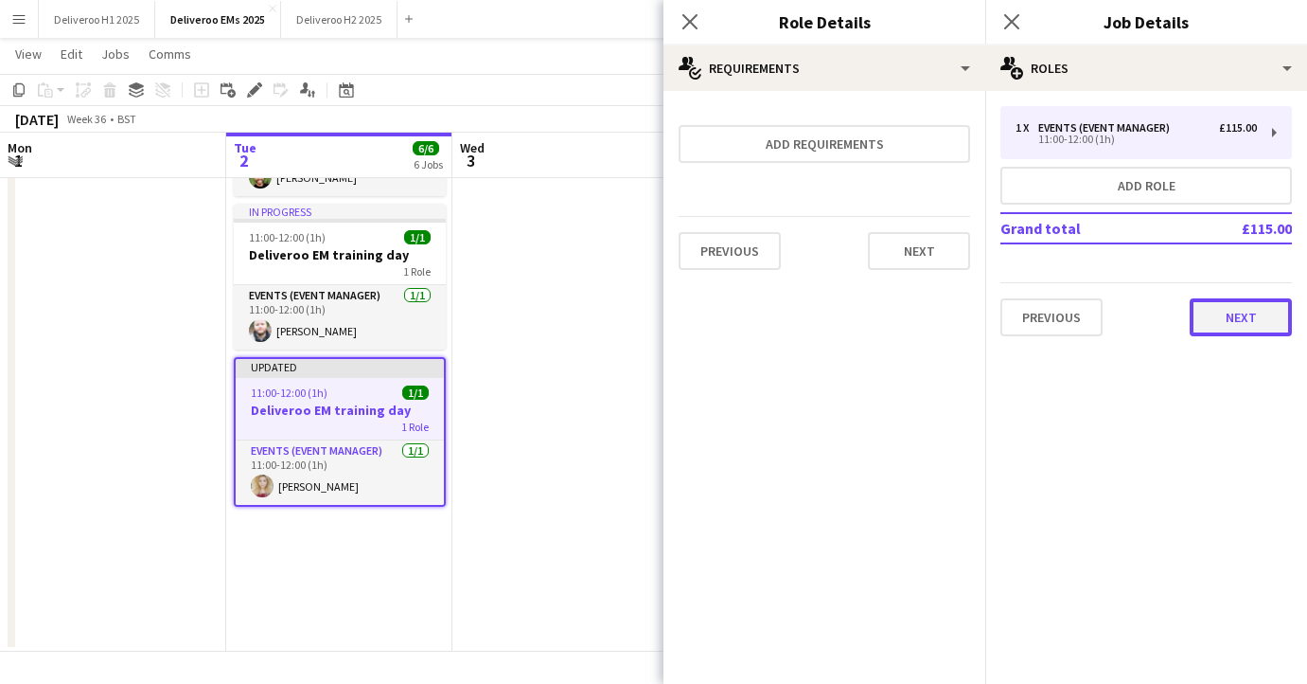
click at [1216, 318] on button "Next" at bounding box center [1241, 317] width 102 height 38
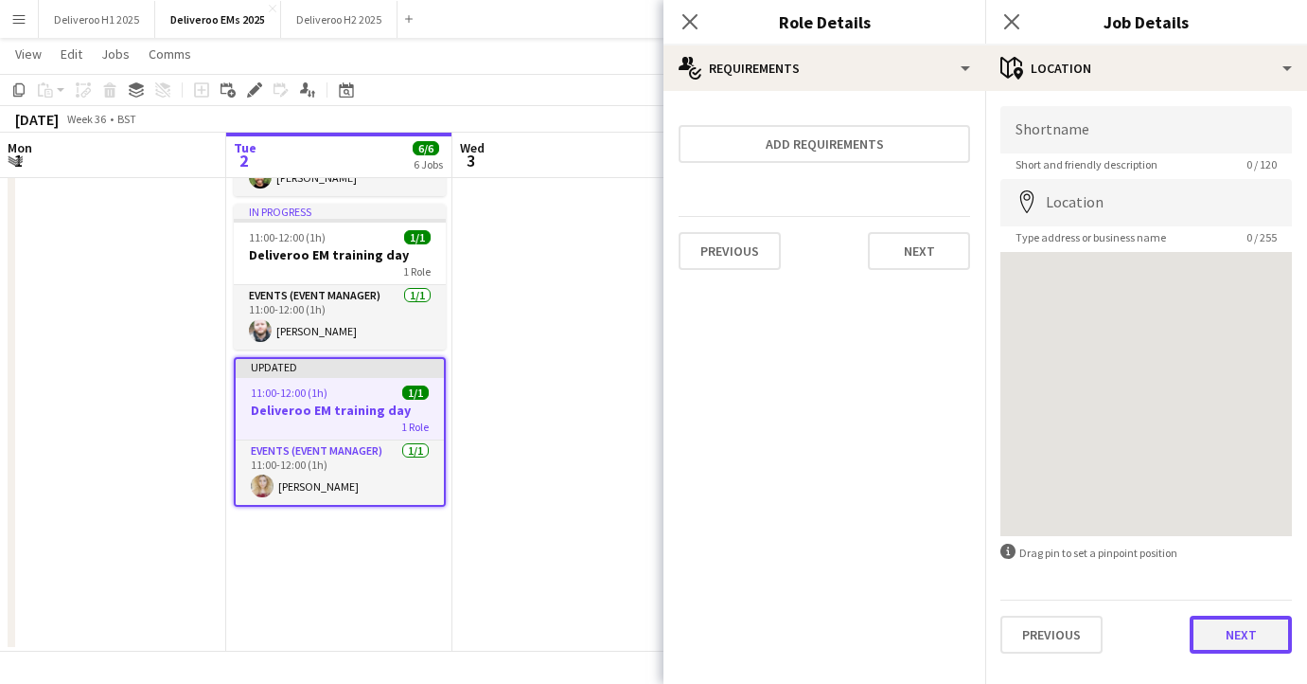
click at [1229, 632] on button "Next" at bounding box center [1241, 634] width 102 height 38
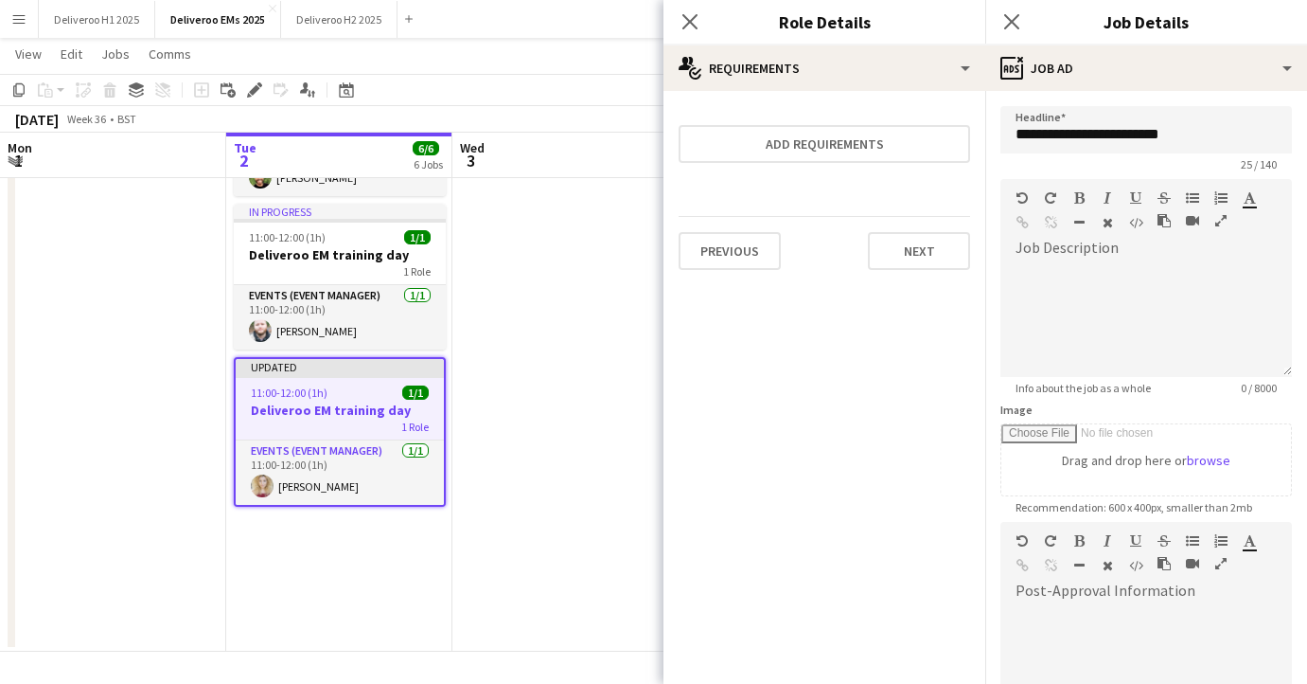
scroll to position [252, 0]
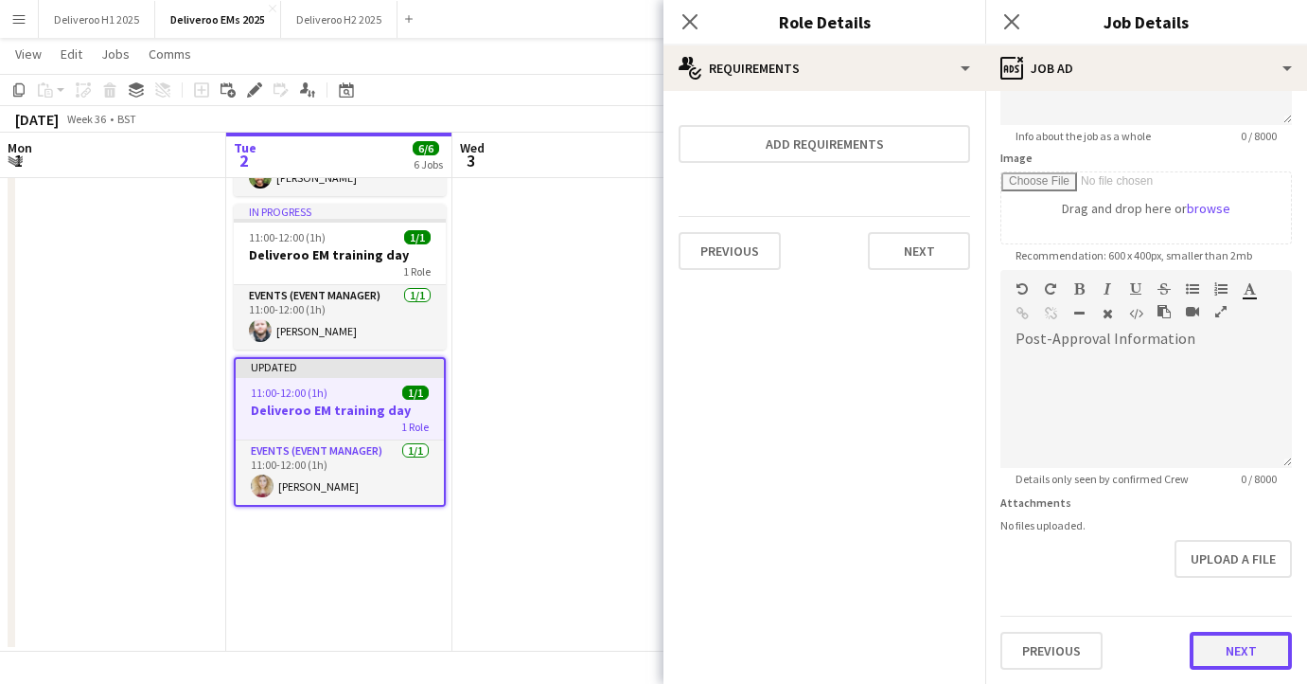
click at [1233, 642] on button "Next" at bounding box center [1241, 650] width 102 height 38
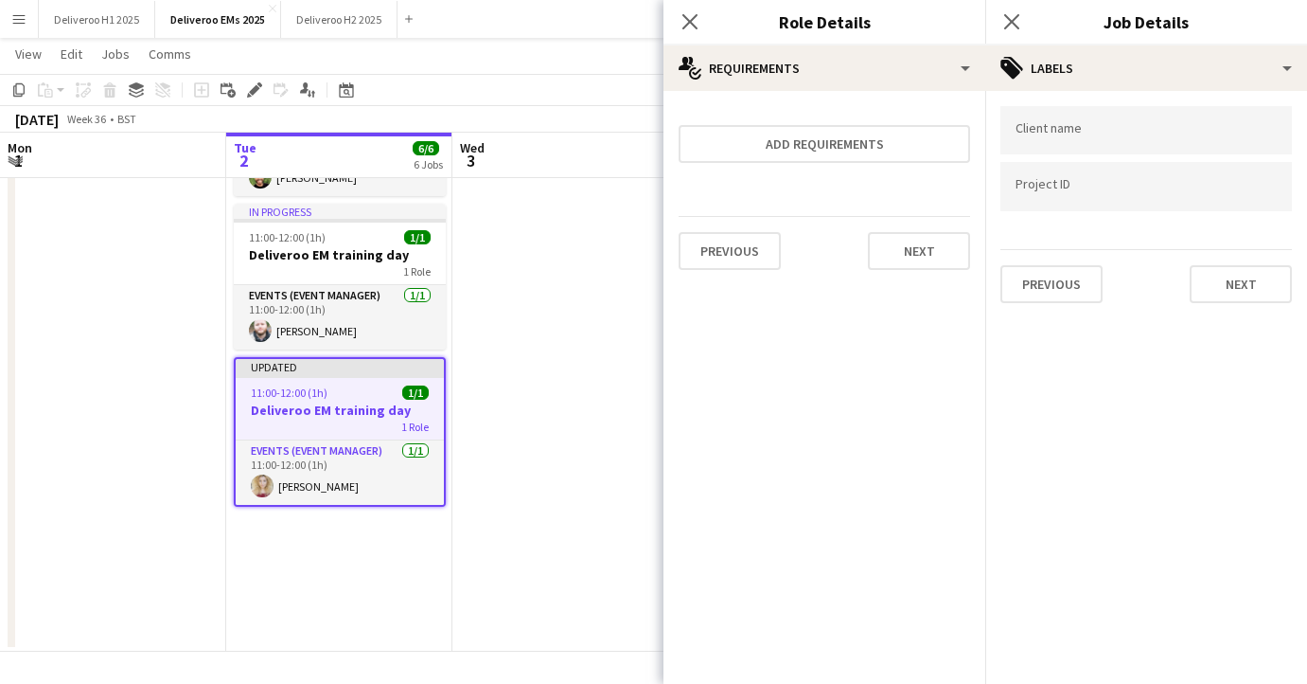
scroll to position [0, 0]
click at [1152, 135] on input "Type to search client labels..." at bounding box center [1146, 130] width 261 height 17
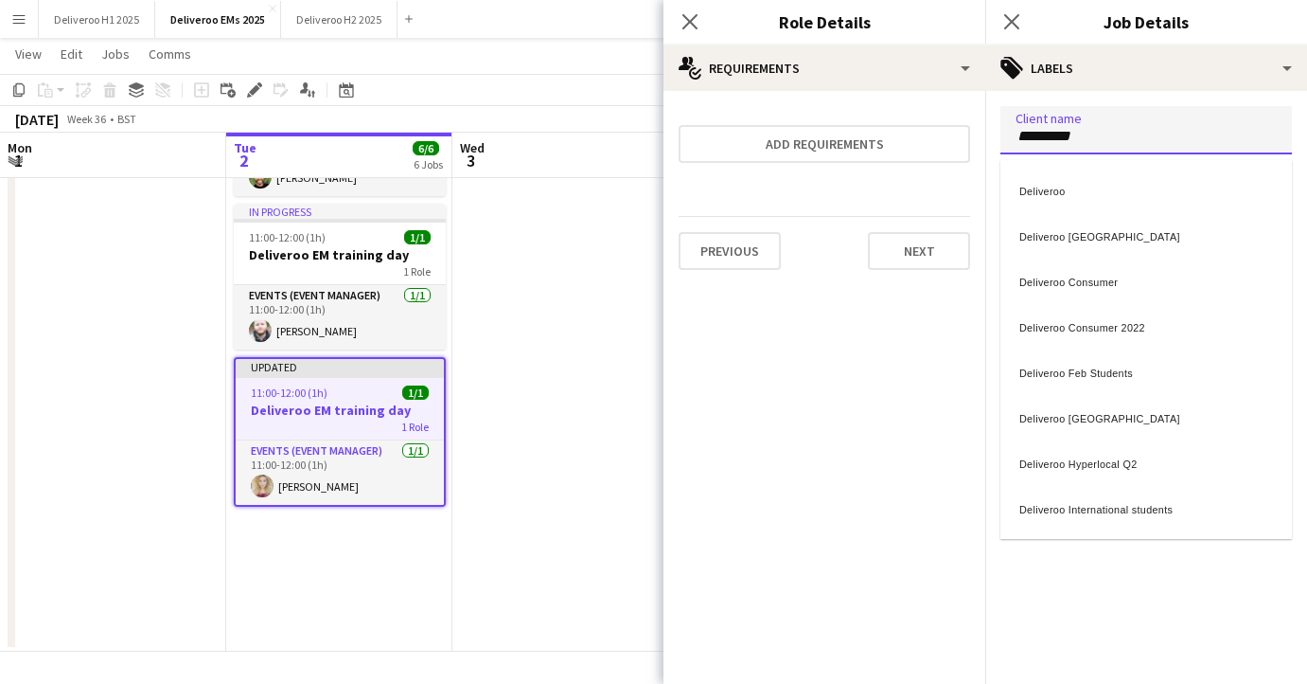
type input "*********"
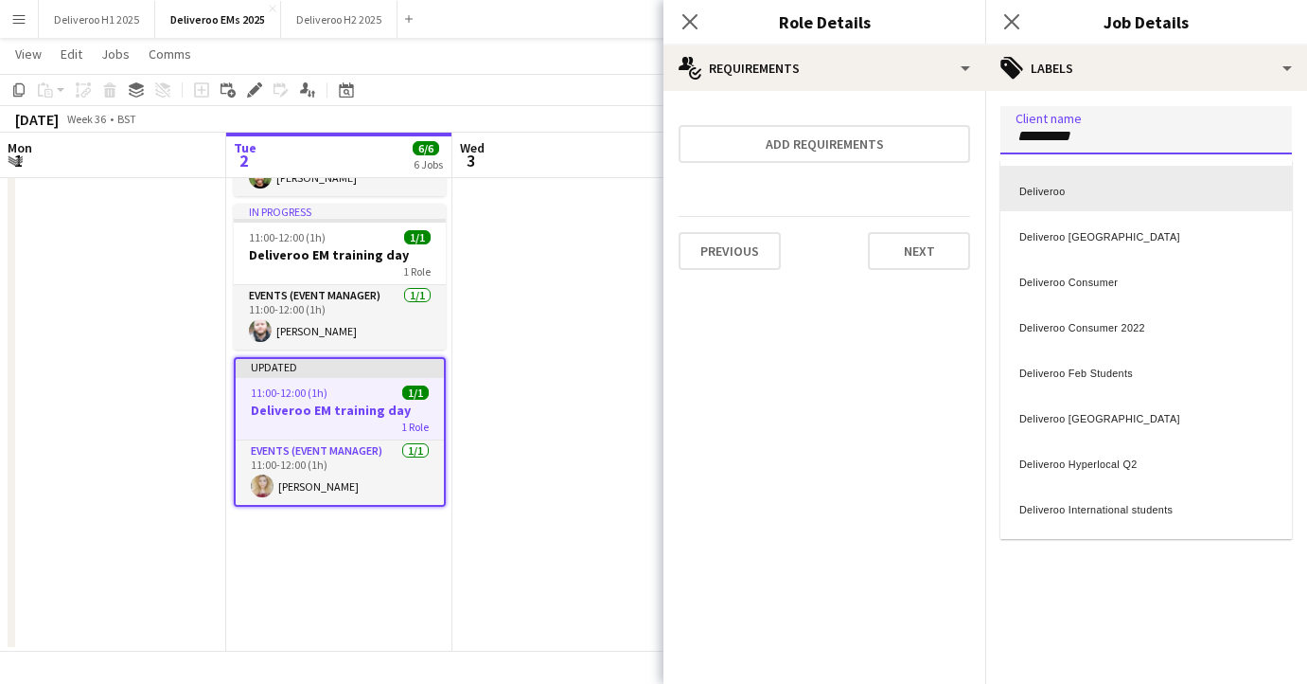
click at [1123, 178] on div "Deliveroo" at bounding box center [1147, 188] width 292 height 45
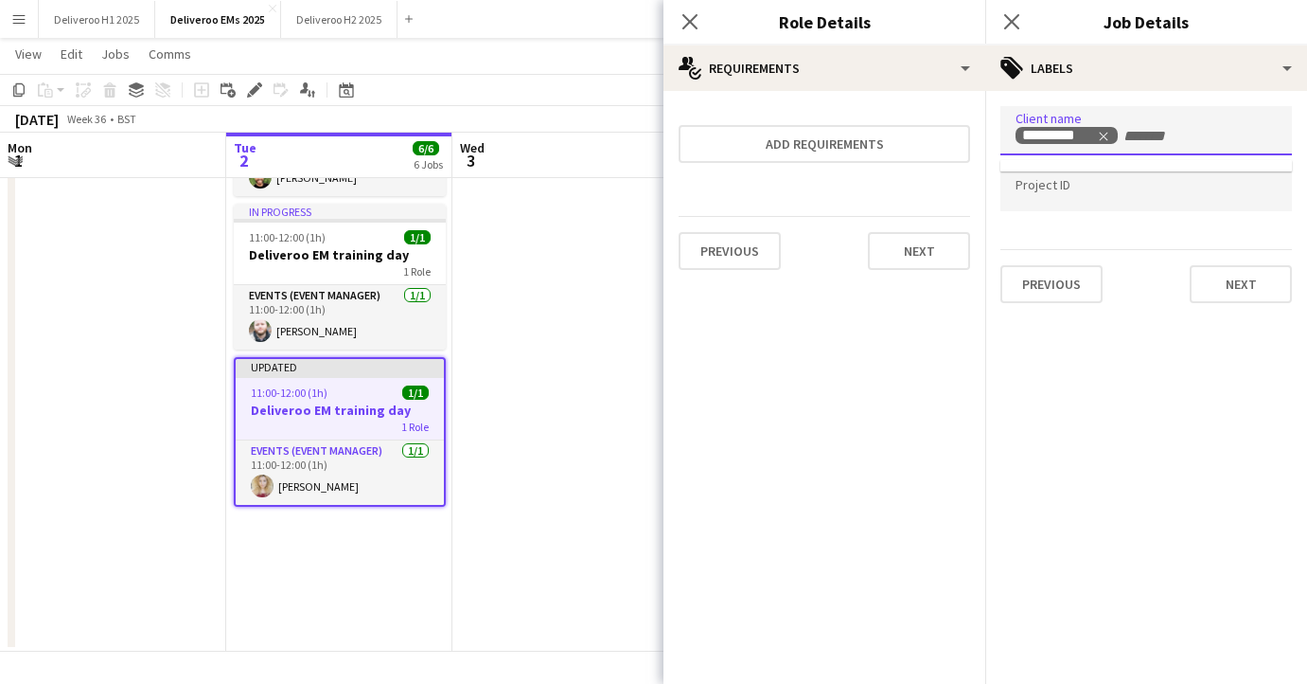
click at [1089, 183] on form at bounding box center [1146, 186] width 261 height 20
type input "******"
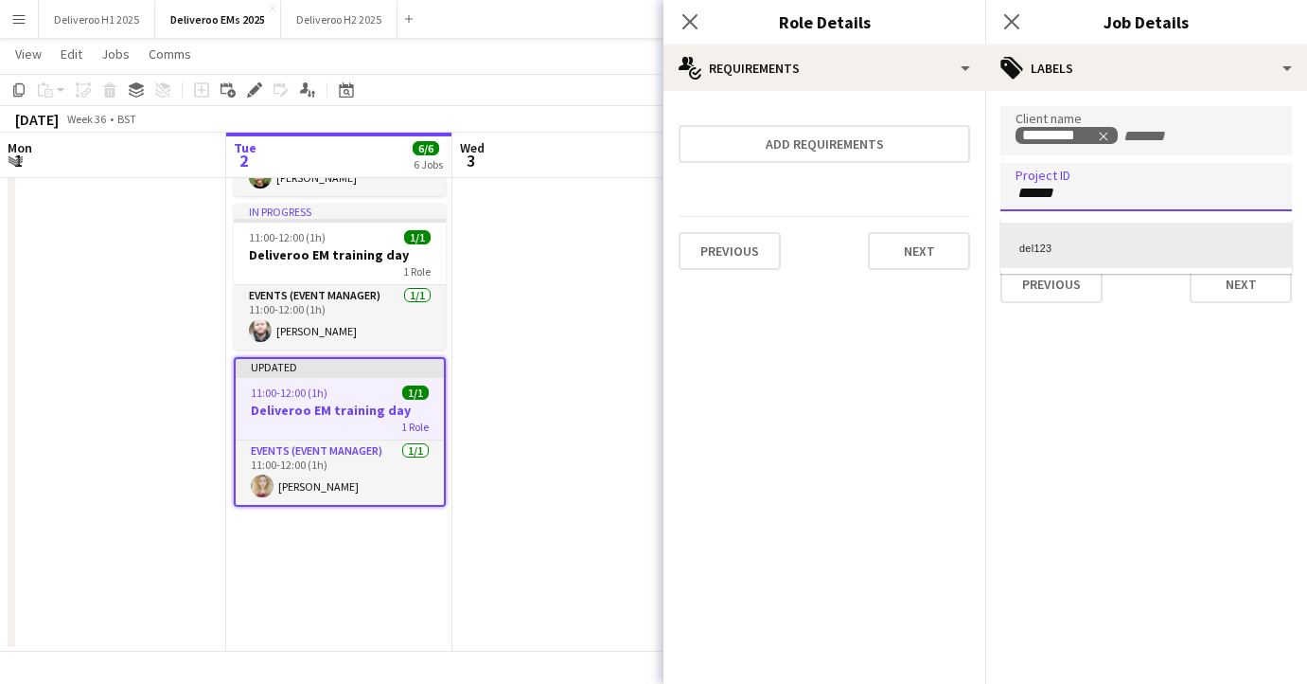
click at [1091, 240] on div "del123" at bounding box center [1147, 244] width 292 height 45
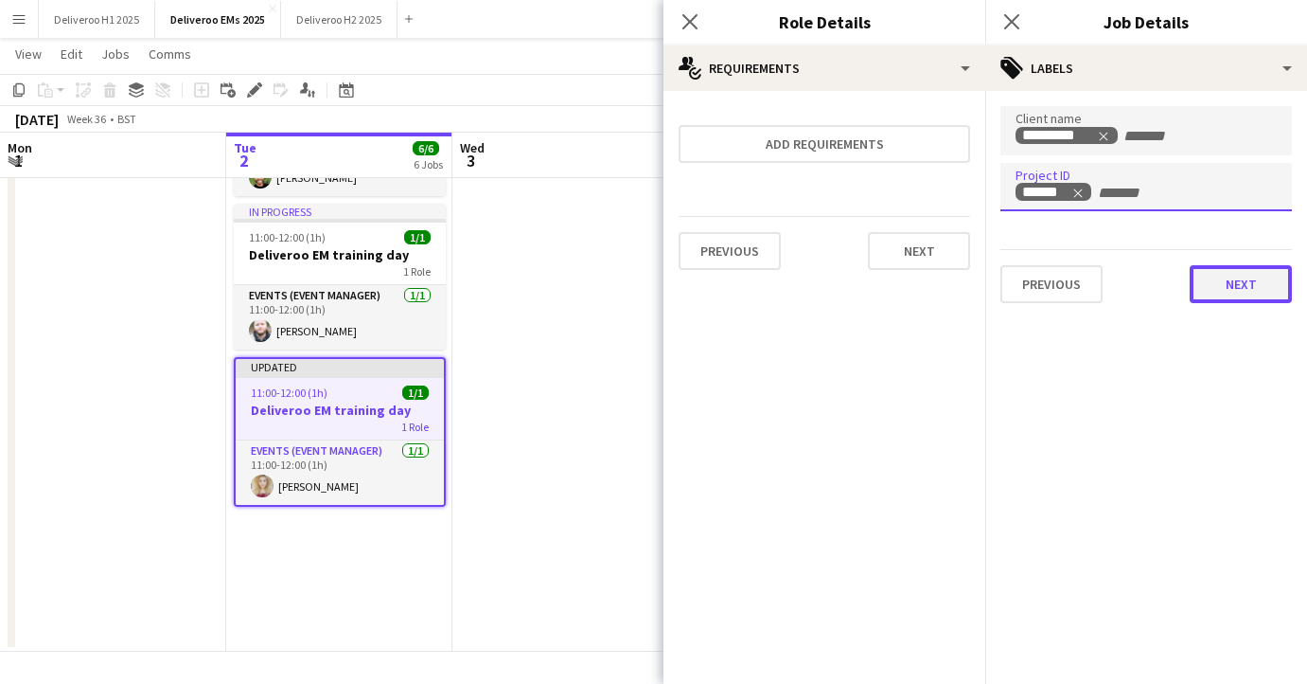
click at [1233, 279] on button "Next" at bounding box center [1241, 284] width 102 height 38
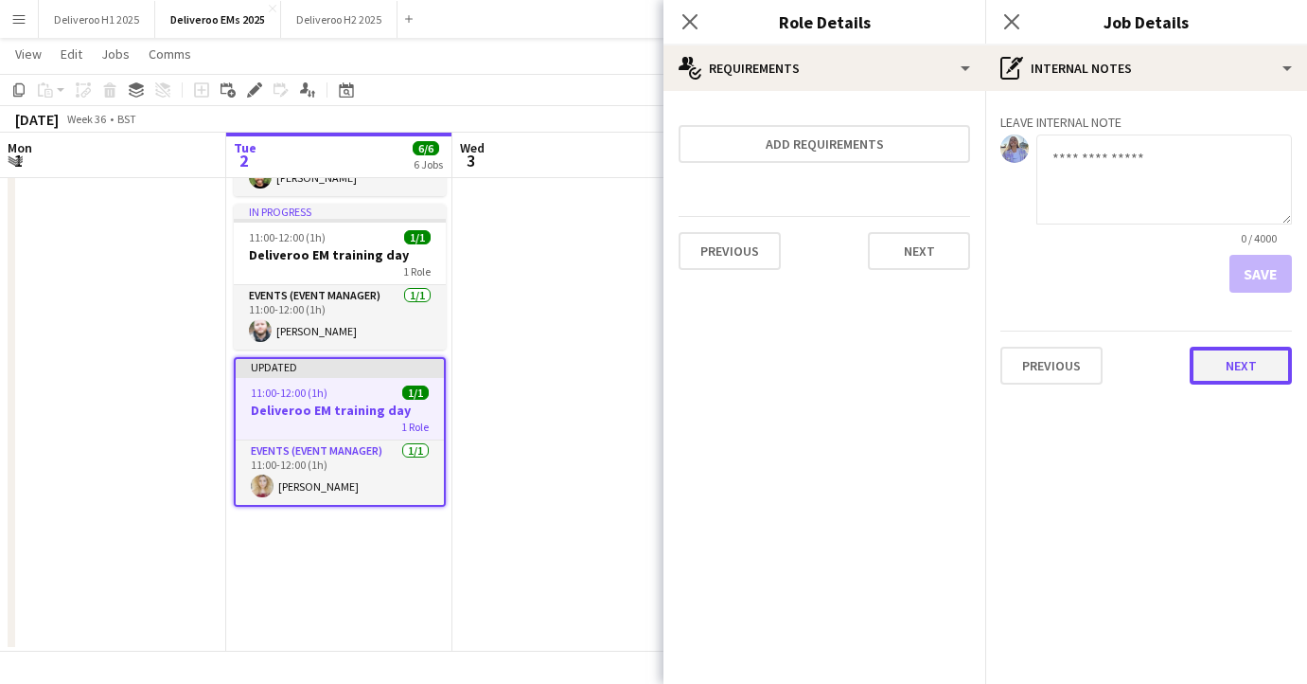
click at [1235, 361] on button "Next" at bounding box center [1241, 366] width 102 height 38
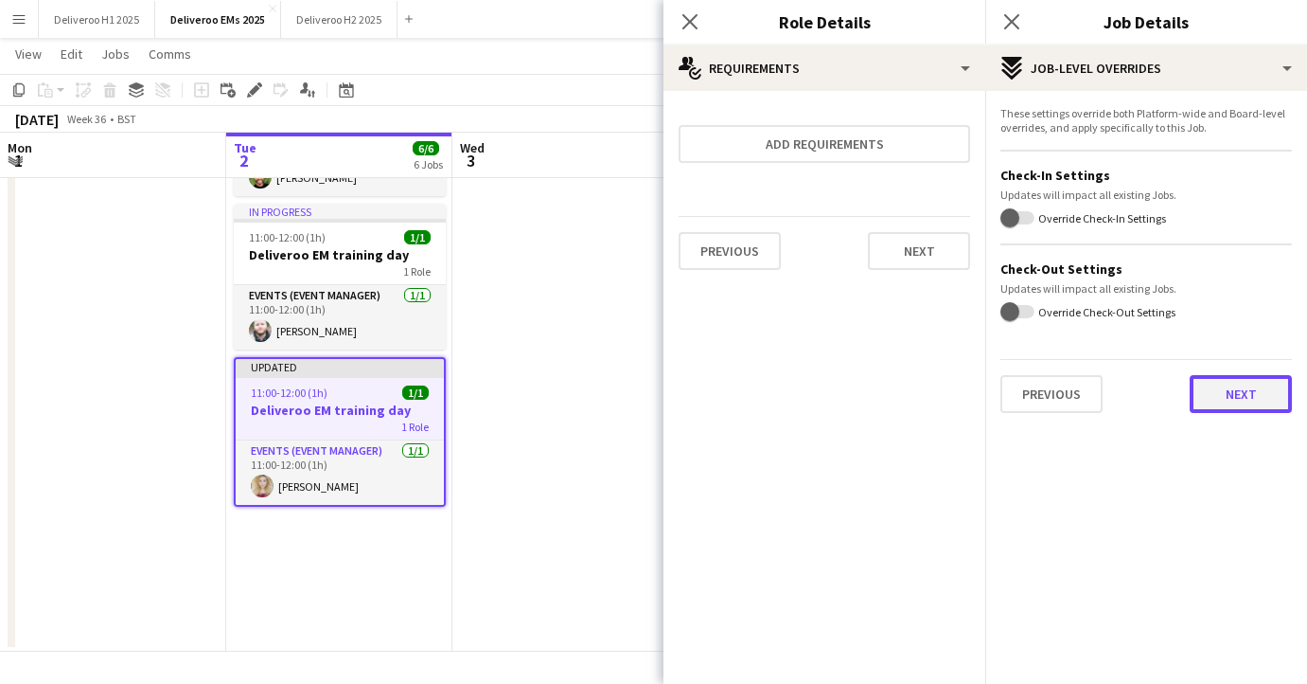
click at [1214, 399] on button "Next" at bounding box center [1241, 394] width 102 height 38
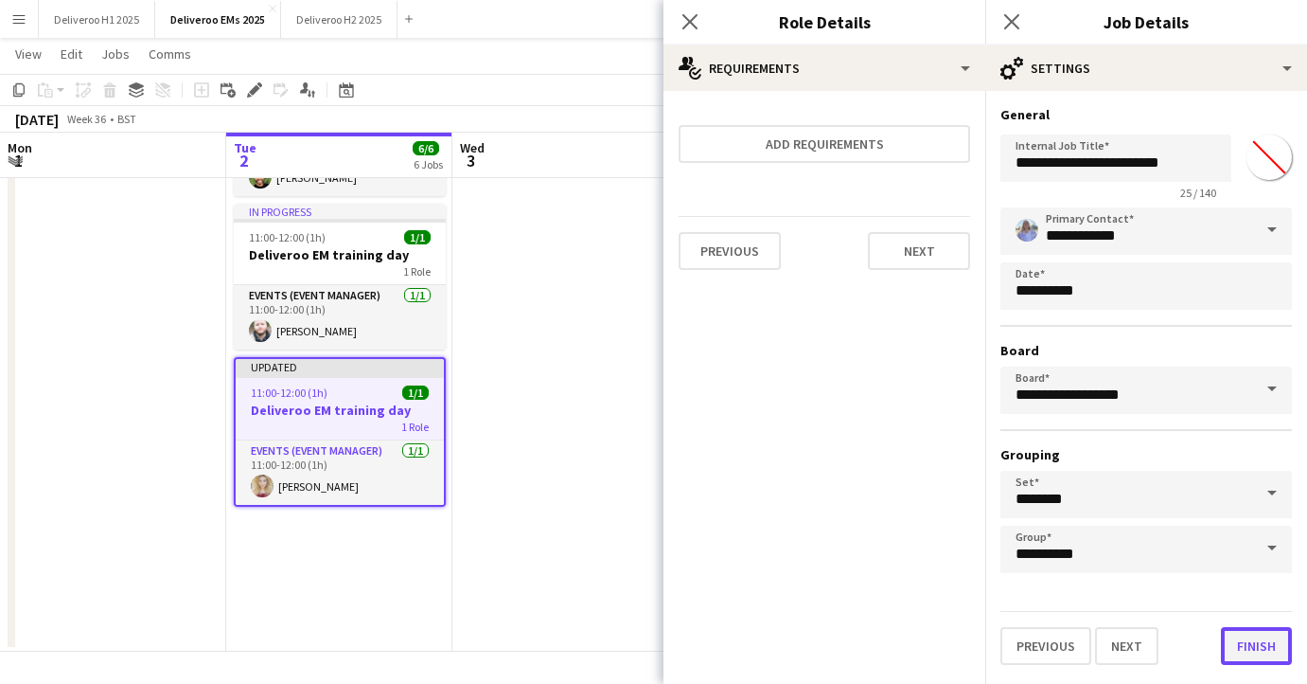
click at [1249, 658] on button "Finish" at bounding box center [1256, 646] width 71 height 38
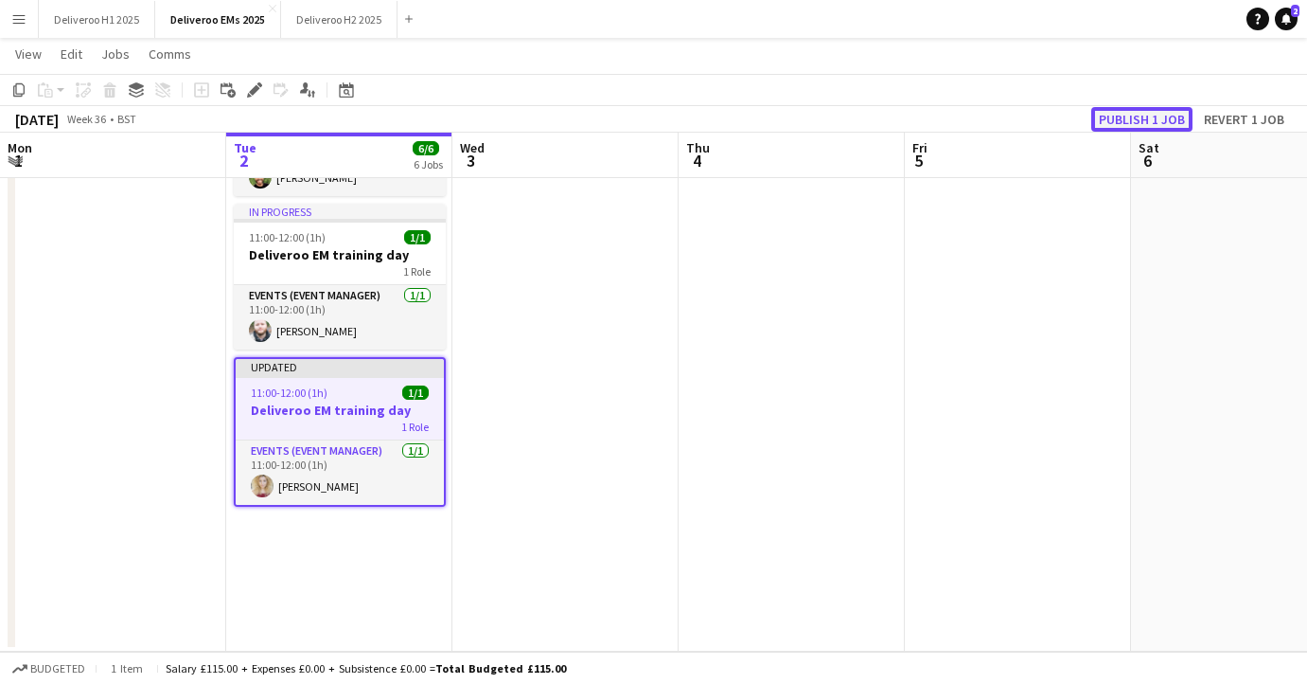
click at [1157, 118] on button "Publish 1 job" at bounding box center [1142, 119] width 101 height 25
